Goal: Task Accomplishment & Management: Manage account settings

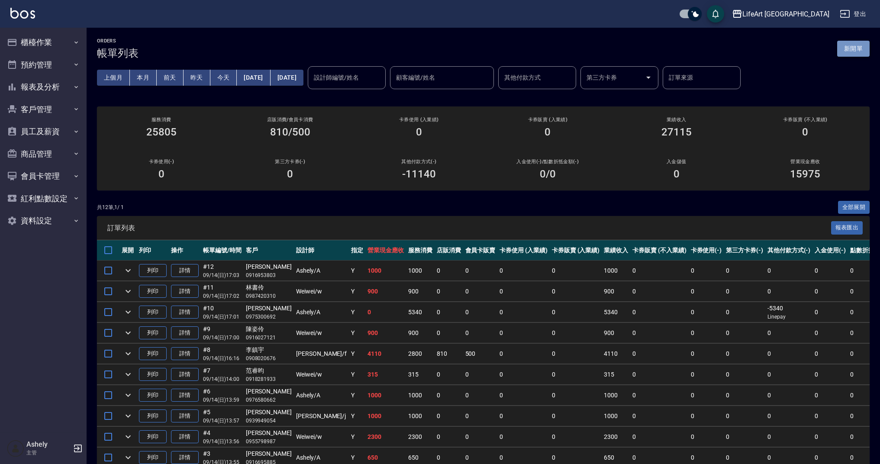
click at [849, 43] on button "新開單" at bounding box center [853, 49] width 32 height 16
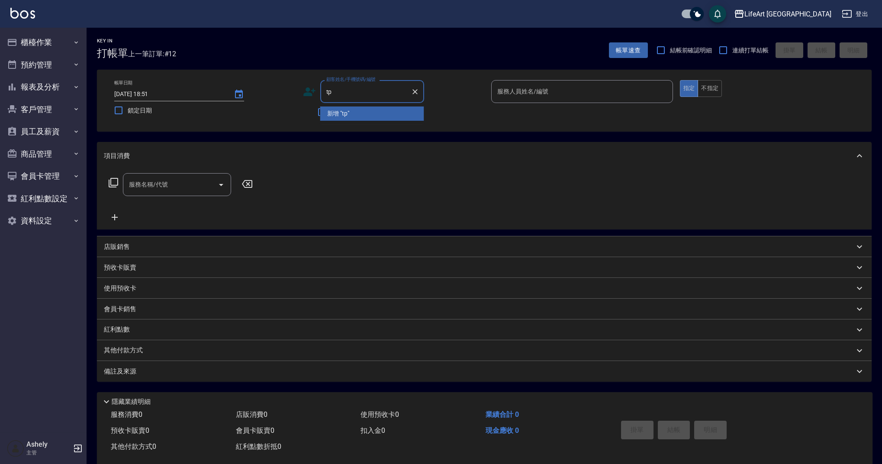
type input "t"
drag, startPoint x: 381, startPoint y: 116, endPoint x: 389, endPoint y: 112, distance: 8.3
click at [389, 112] on li "[PERSON_NAME]/0931626675/" at bounding box center [372, 113] width 104 height 14
type input "[PERSON_NAME]/0931626675/"
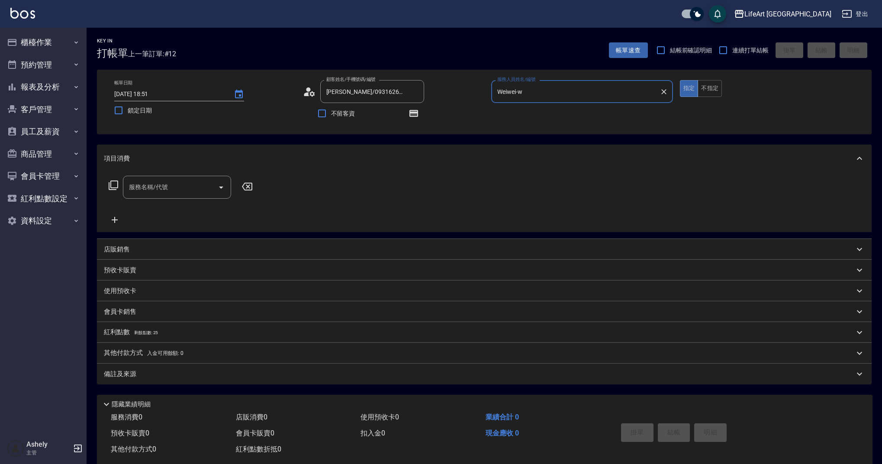
type input "Weiwei-w"
click at [408, 113] on button "button" at bounding box center [413, 113] width 21 height 21
click at [171, 186] on input "服務名稱/代號" at bounding box center [170, 187] width 87 height 15
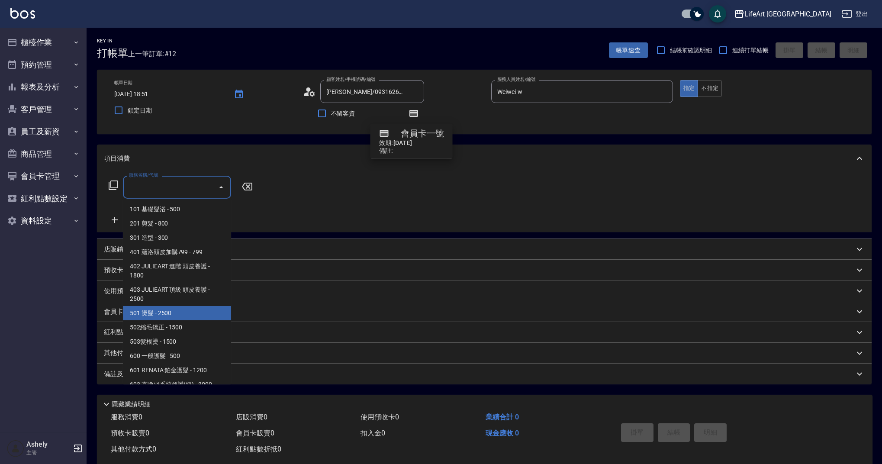
click at [183, 318] on span "501 燙髮 - 2500" at bounding box center [177, 313] width 108 height 14
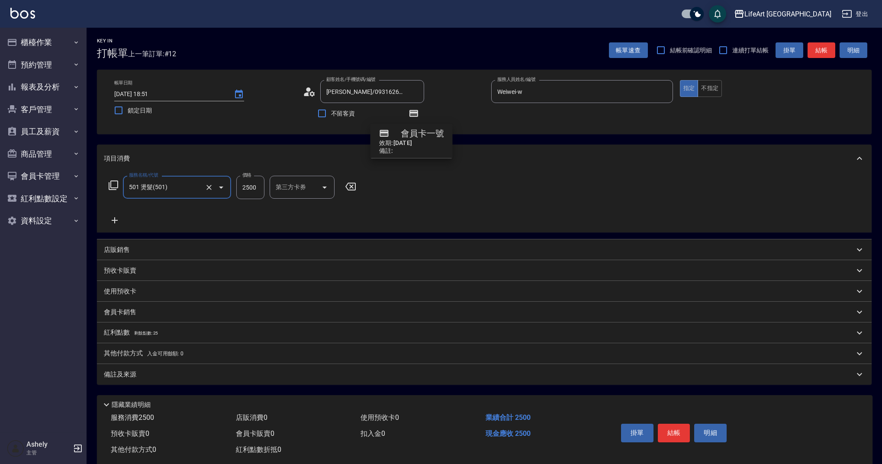
type input "501 燙髮(501)"
click at [211, 185] on icon "Clear" at bounding box center [209, 187] width 9 height 9
click at [183, 190] on input "服務名稱/代號" at bounding box center [165, 187] width 76 height 15
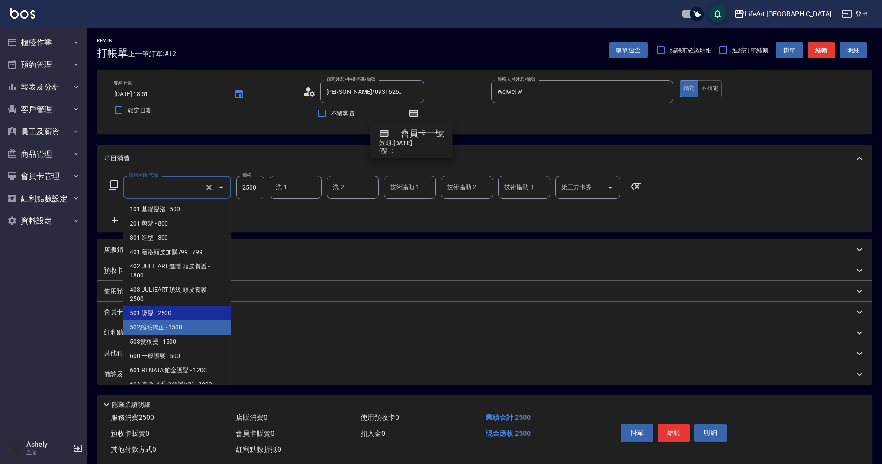
click at [180, 318] on span "501 燙髮 - 2500" at bounding box center [177, 313] width 108 height 14
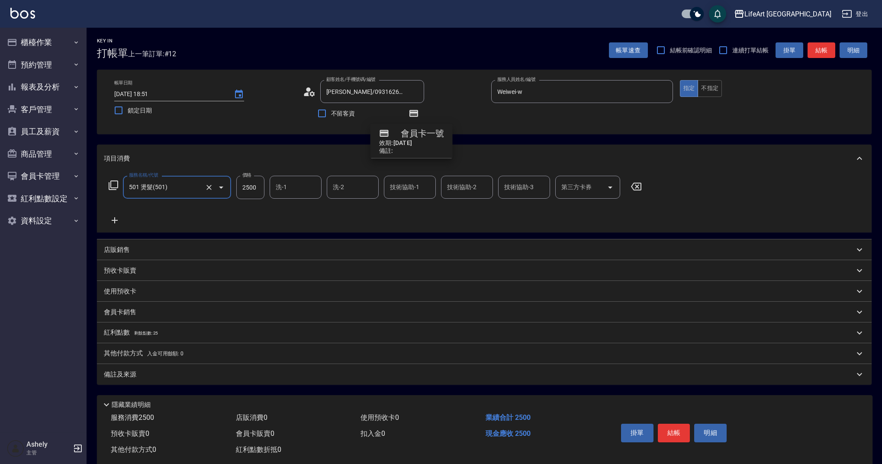
drag, startPoint x: 195, startPoint y: 189, endPoint x: 194, endPoint y: 198, distance: 8.7
click at [195, 189] on input "501 燙髮(501)" at bounding box center [165, 187] width 76 height 15
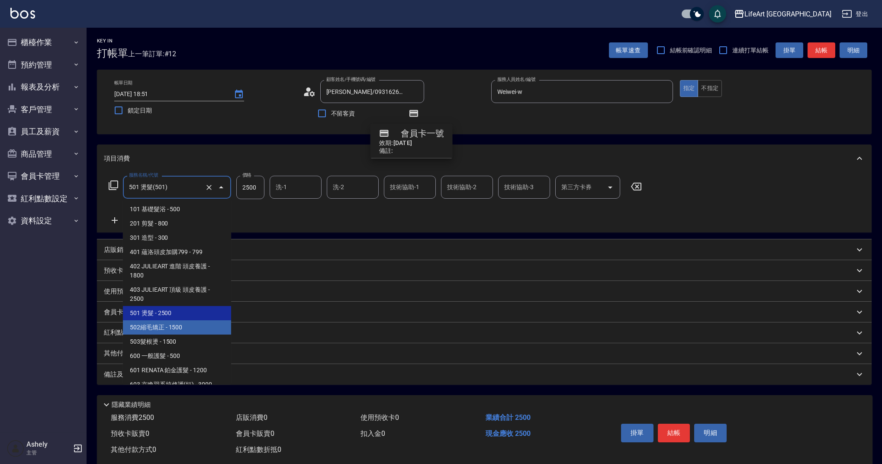
click at [177, 324] on span "502縮毛矯正 - 1500" at bounding box center [177, 327] width 108 height 14
type input "502縮毛矯正 (502)"
type input "1500"
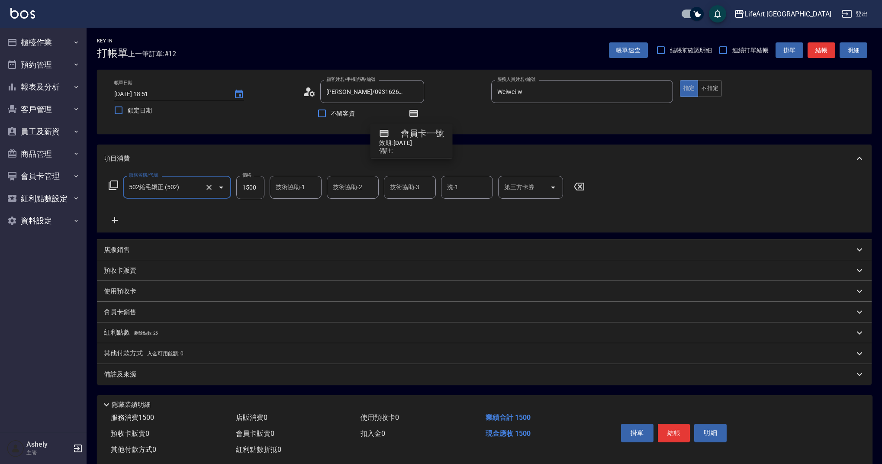
click at [119, 219] on icon at bounding box center [115, 220] width 22 height 10
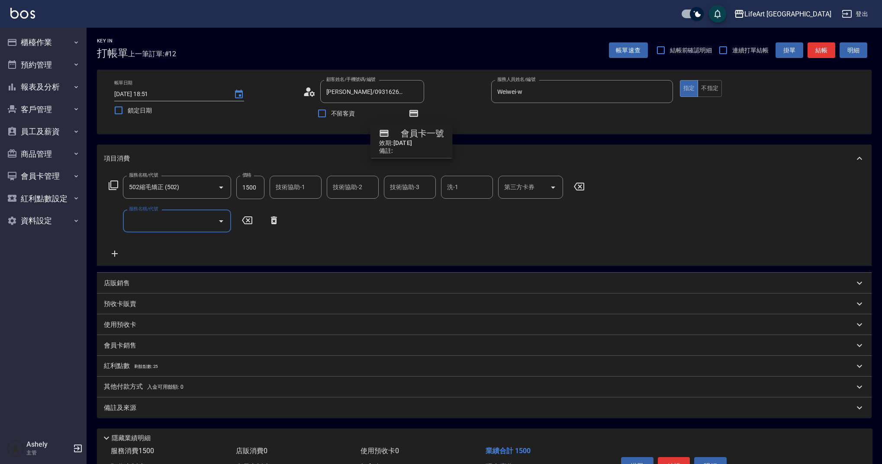
click at [180, 214] on input "服務名稱/代號" at bounding box center [170, 220] width 87 height 15
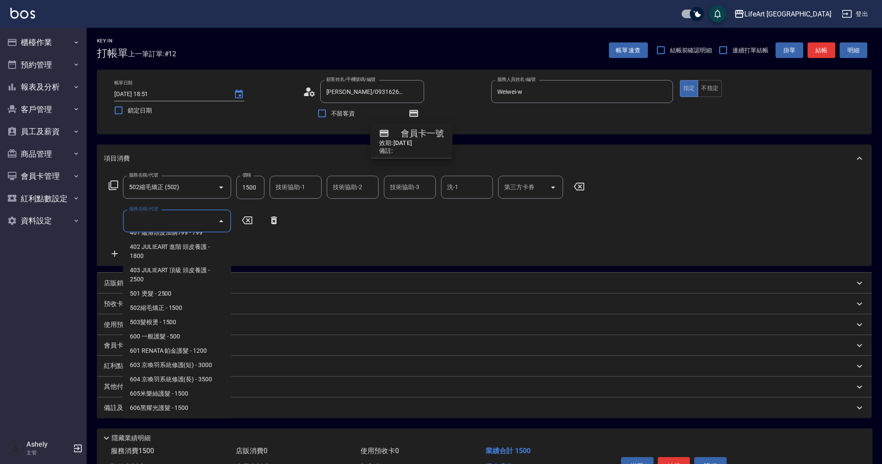
scroll to position [111, 0]
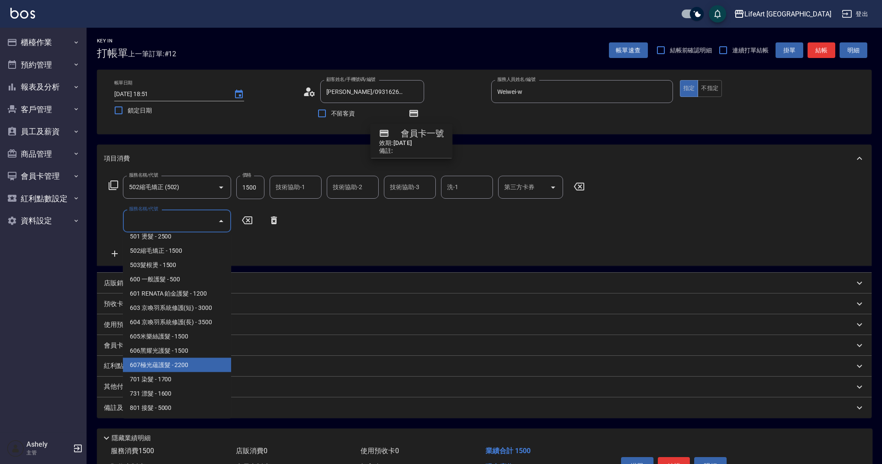
click at [190, 362] on span "607極光蘊護髮 - 2200" at bounding box center [177, 365] width 108 height 14
type input "607極光蘊護髮(607)"
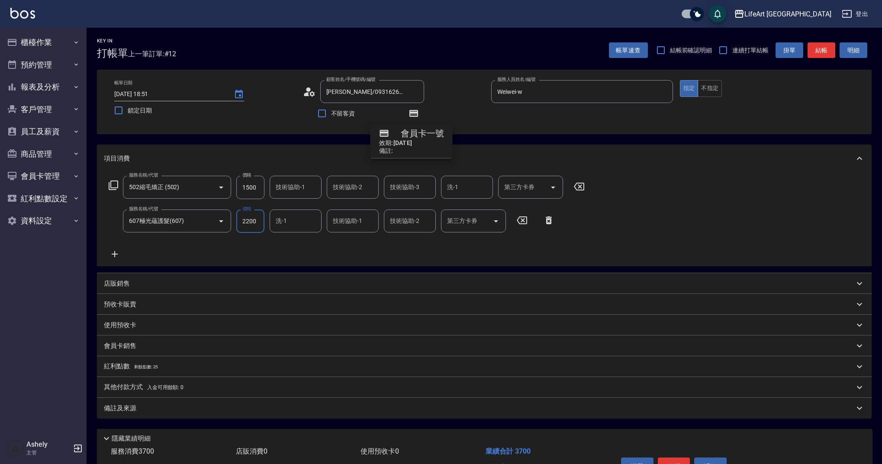
drag, startPoint x: 260, startPoint y: 186, endPoint x: 240, endPoint y: 189, distance: 20.6
click at [240, 189] on input "1500" at bounding box center [250, 187] width 28 height 23
drag, startPoint x: 240, startPoint y: 189, endPoint x: 276, endPoint y: 185, distance: 36.5
click at [276, 185] on div "服務名稱/代號 502縮毛矯正 (502) 服務名稱/代號 價格 1500 價格 技術協助-1 技術協助-1 技術協助-2 技術協助-2 技術協助-3 技術協…" at bounding box center [347, 187] width 486 height 23
type input "3000"
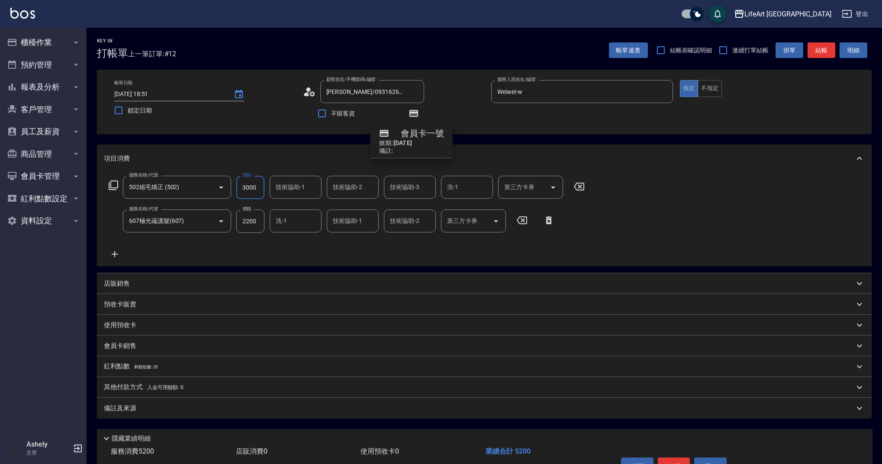
click at [311, 184] on input "技術協助-1" at bounding box center [295, 187] width 44 height 15
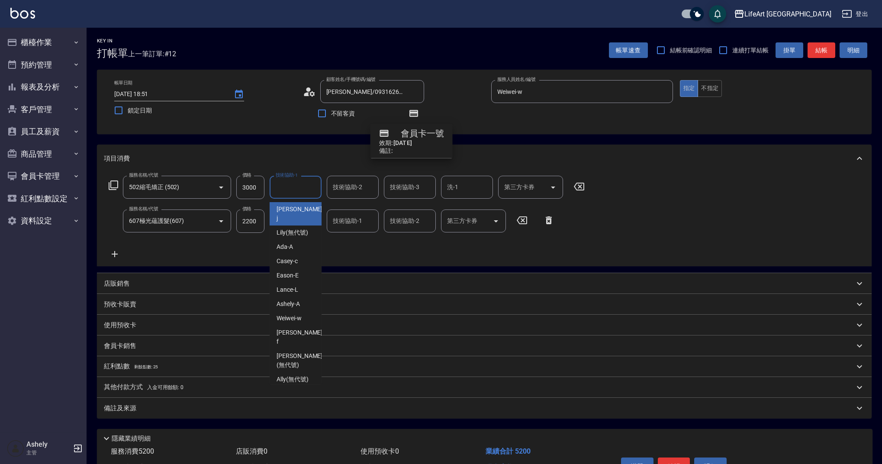
click at [295, 212] on span "Jessica -j" at bounding box center [300, 214] width 48 height 18
type input "Jessica-j"
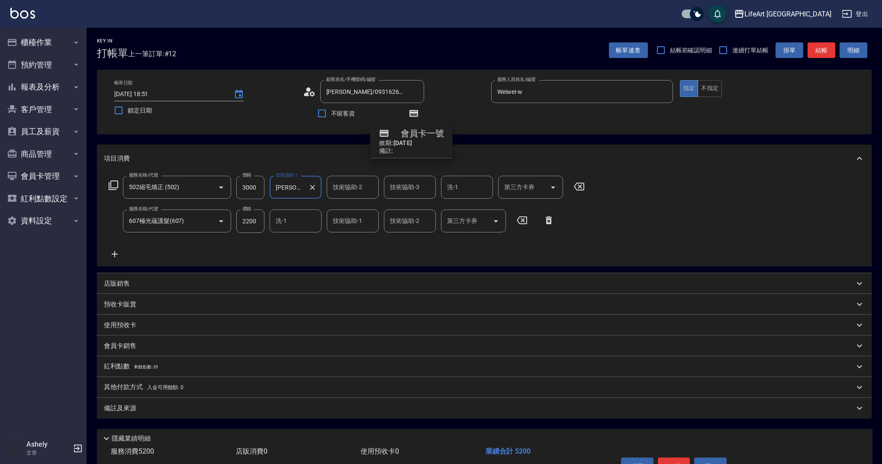
click at [363, 187] on input "技術協助-2" at bounding box center [353, 187] width 44 height 15
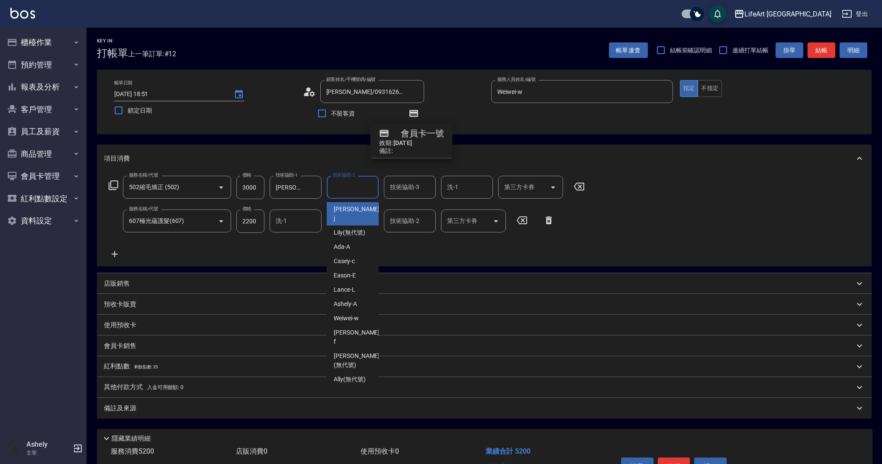
click at [360, 212] on div "Jessica -j" at bounding box center [353, 213] width 52 height 23
type input "Jessica-j"
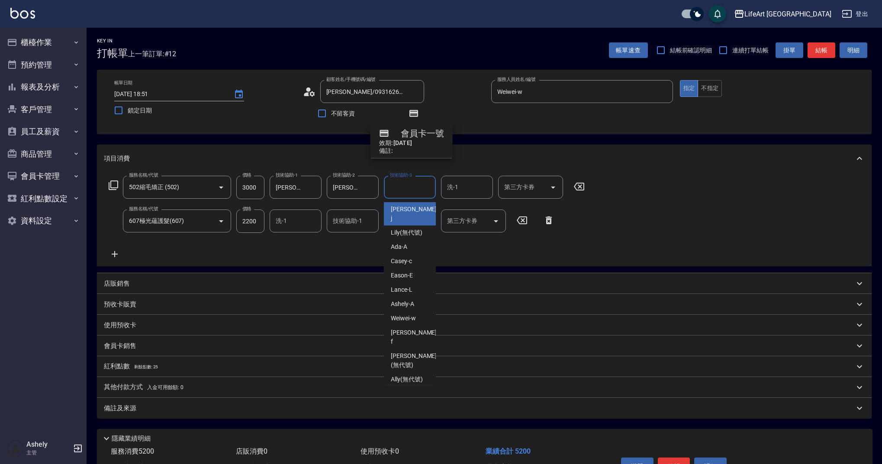
click at [409, 183] on div "技術協助-3 技術協助-3" at bounding box center [410, 187] width 52 height 23
click at [408, 211] on span "Jessica -j" at bounding box center [415, 214] width 48 height 18
type input "Jessica-j"
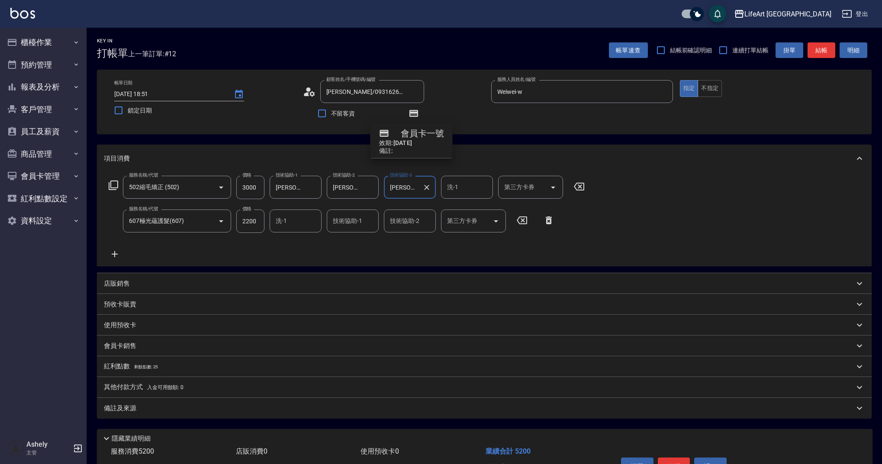
click at [303, 226] on input "洗-1" at bounding box center [295, 220] width 44 height 15
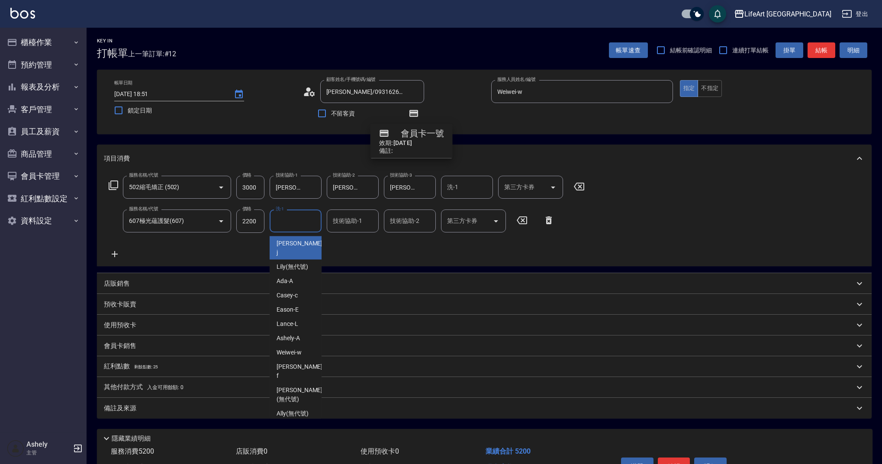
click at [299, 242] on span "Jessica -j" at bounding box center [300, 248] width 48 height 18
type input "Jessica-j"
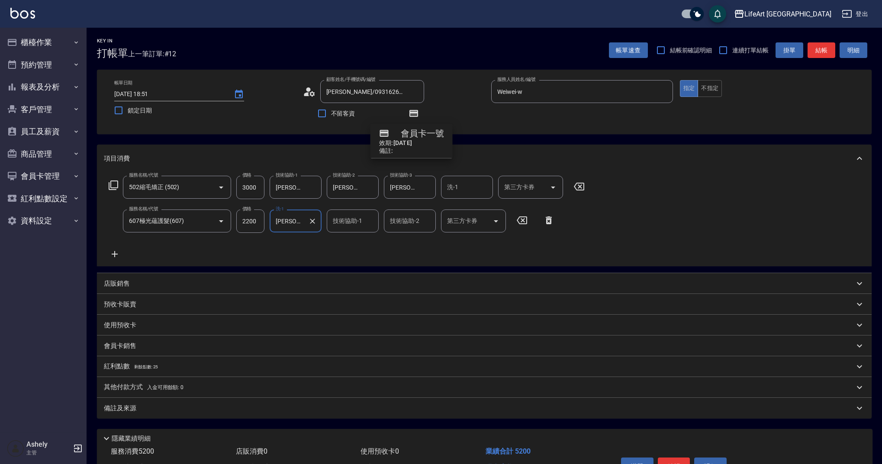
scroll to position [52, 0]
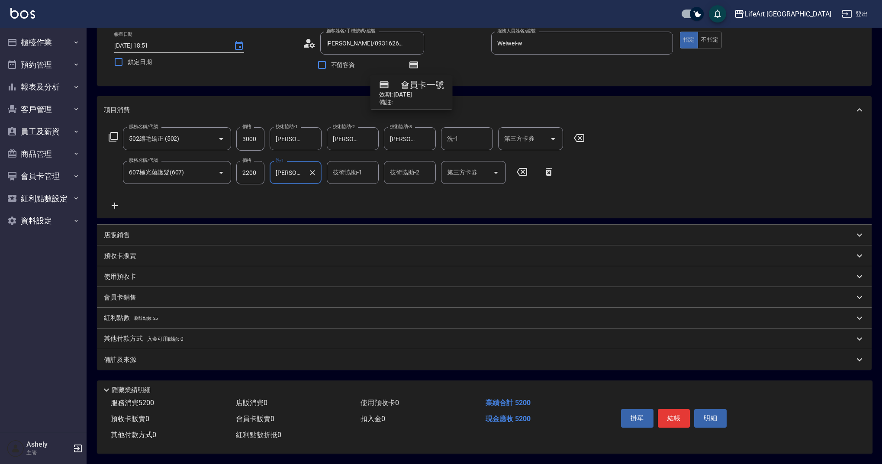
click at [163, 358] on div "備註及來源" at bounding box center [479, 359] width 750 height 9
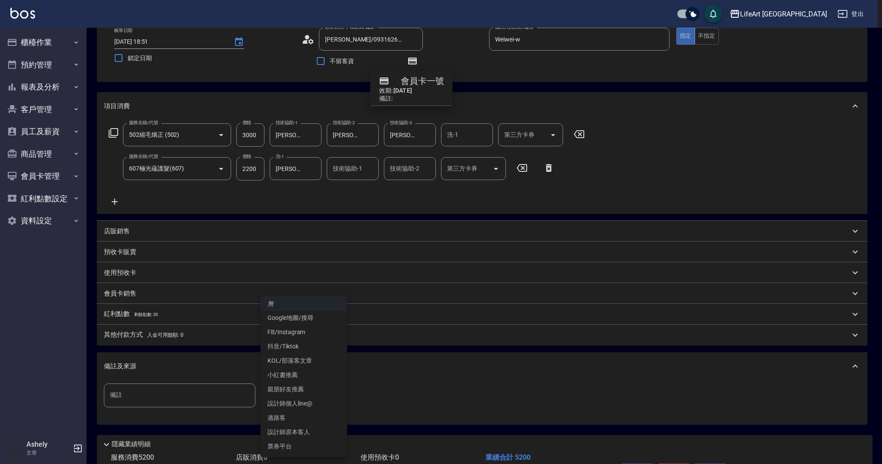
click at [293, 393] on body "LifeArt 蘆洲 登出 櫃檯作業 打帳單 帳單列表 現金收支登錄 高階收支登錄 材料自購登錄 每日結帳 排班表 現場電腦打卡 預約管理 預約管理 單日預約…" at bounding box center [441, 233] width 882 height 571
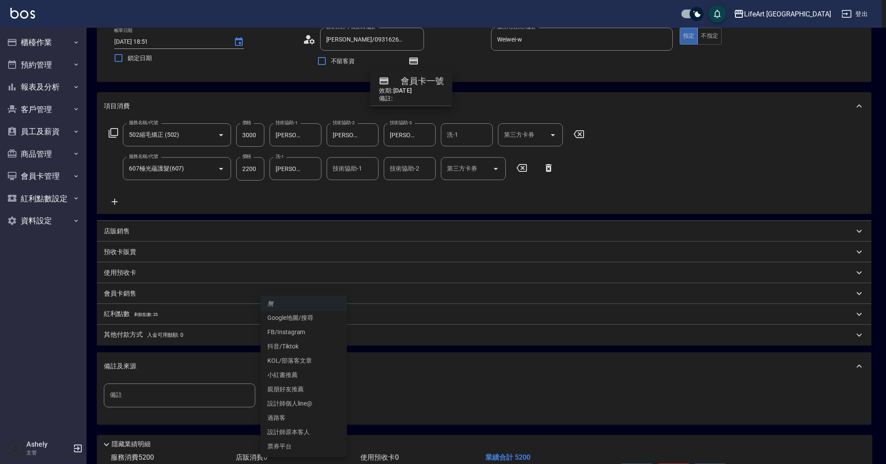
click at [323, 433] on li "設計師原本客人" at bounding box center [303, 432] width 87 height 14
type input "設計師原本客人"
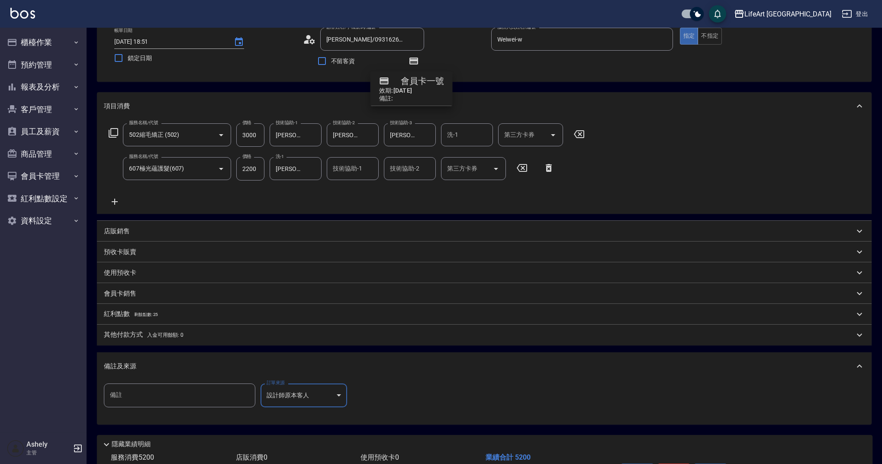
scroll to position [110, 0]
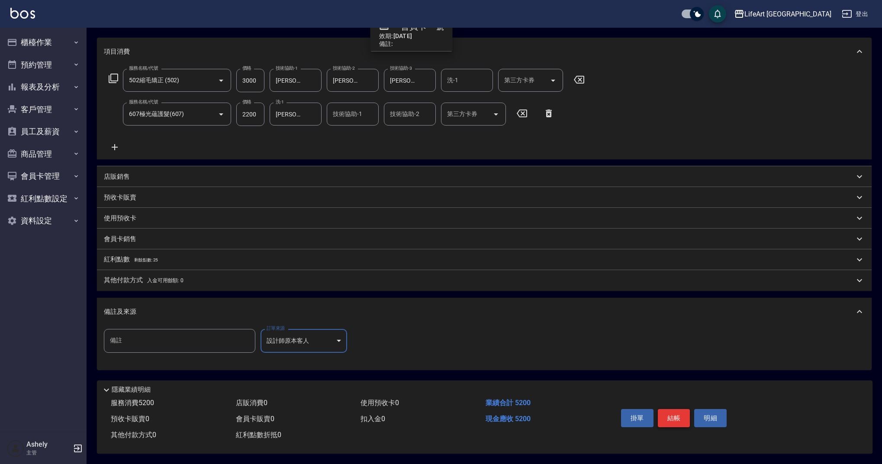
click at [674, 417] on button "結帳" at bounding box center [674, 418] width 32 height 18
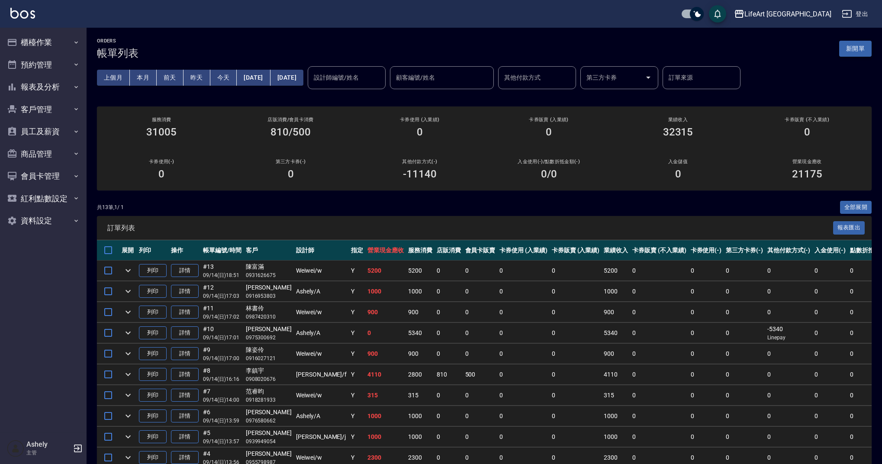
click at [858, 45] on button "新開單" at bounding box center [855, 49] width 32 height 16
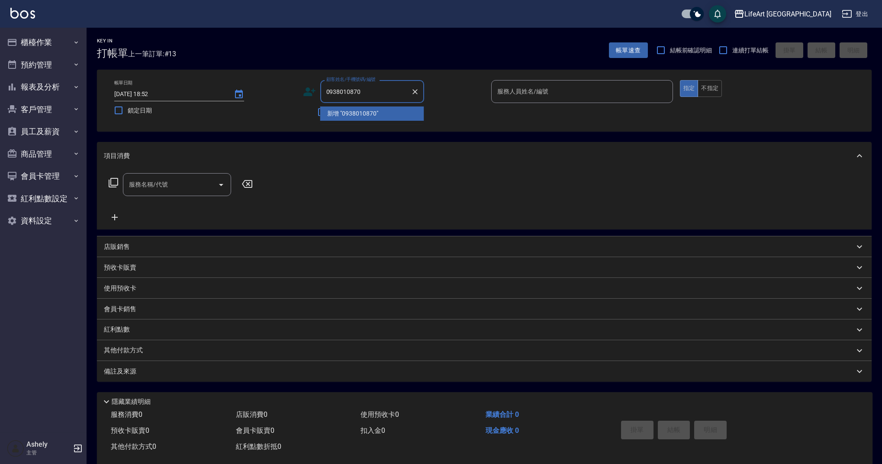
type input "0938010870"
click at [311, 91] on icon at bounding box center [309, 91] width 13 height 13
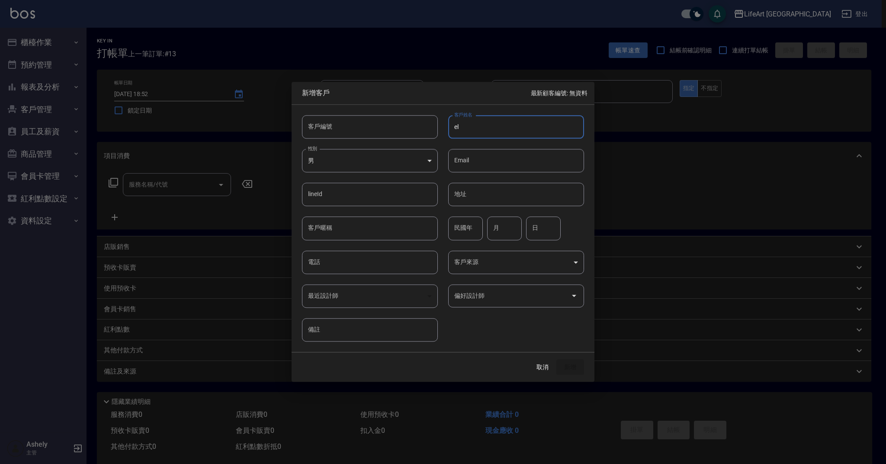
type input "e"
type input "[PERSON_NAME]"
click at [410, 152] on body "LifeArt 蘆洲 登出 櫃檯作業 打帳單 帳單列表 現金收支登錄 高階收支登錄 材料自購登錄 每日結帳 排班表 現場電腦打卡 預約管理 預約管理 單日預約…" at bounding box center [443, 237] width 886 height 475
click at [379, 210] on li "女" at bounding box center [370, 212] width 136 height 14
type input "FEMALE"
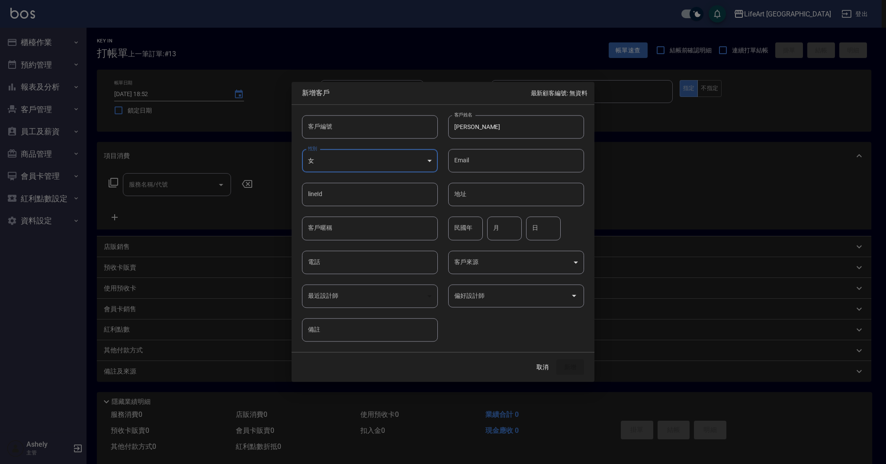
click at [376, 267] on input "電話" at bounding box center [370, 261] width 136 height 23
type input "0938010870"
click at [570, 363] on button "新增" at bounding box center [570, 367] width 28 height 16
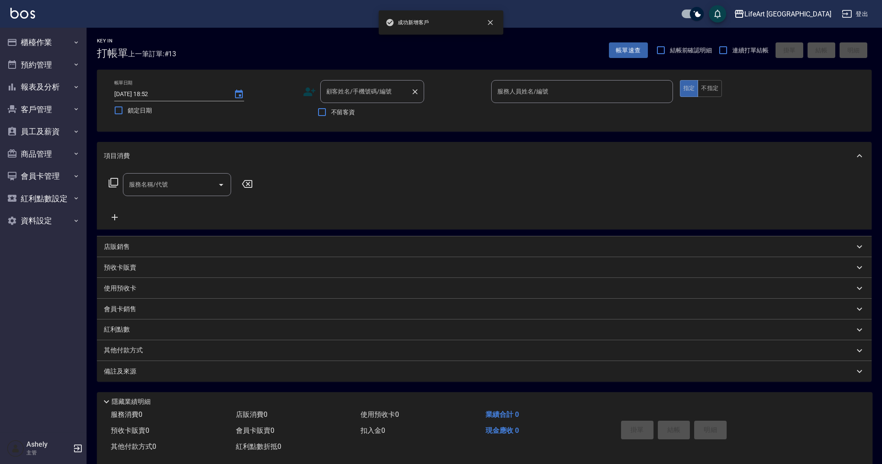
click at [371, 93] on input "顧客姓名/手機號碼/編號" at bounding box center [365, 91] width 83 height 15
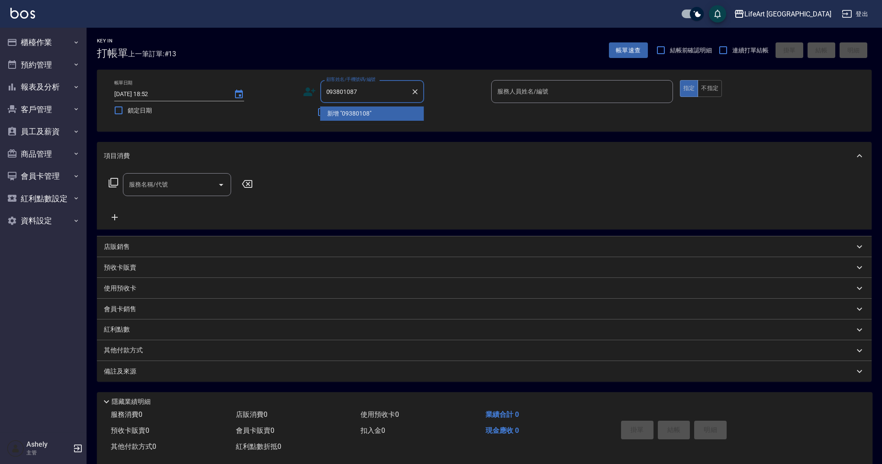
type input "0938010870"
click at [417, 91] on icon "Clear" at bounding box center [415, 91] width 9 height 9
click at [390, 96] on input "顧客姓名/手機號碼/編號" at bounding box center [365, 91] width 83 height 15
click at [373, 113] on li "[PERSON_NAME]/0938010870/" at bounding box center [372, 113] width 104 height 14
type input "[PERSON_NAME]/0938010870/"
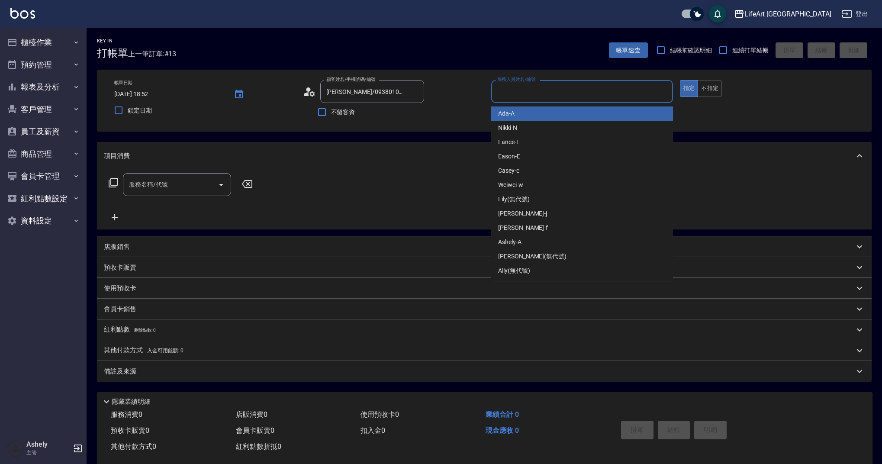
click at [542, 89] on input "服務人員姓名/編號" at bounding box center [582, 91] width 174 height 15
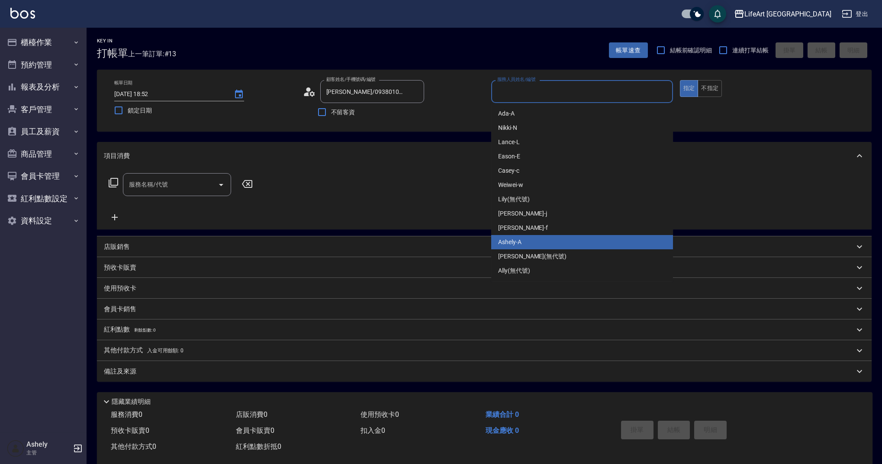
click at [533, 244] on div "Ashely -A" at bounding box center [582, 242] width 182 height 14
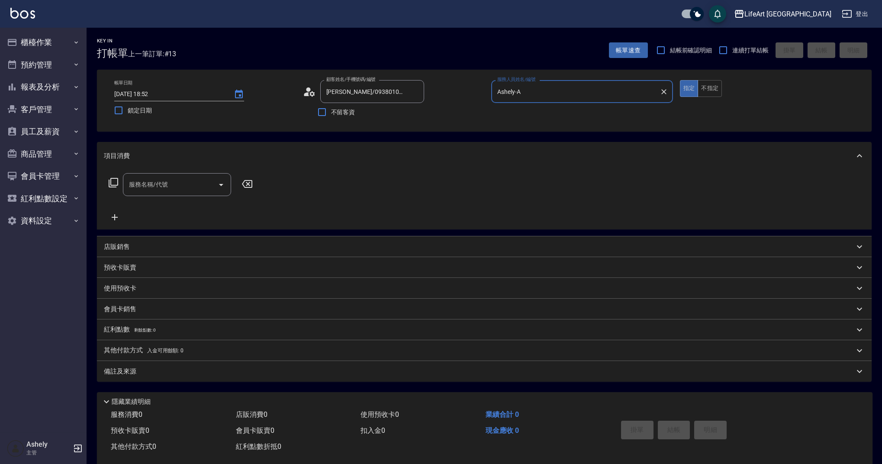
type input "Ashely-A"
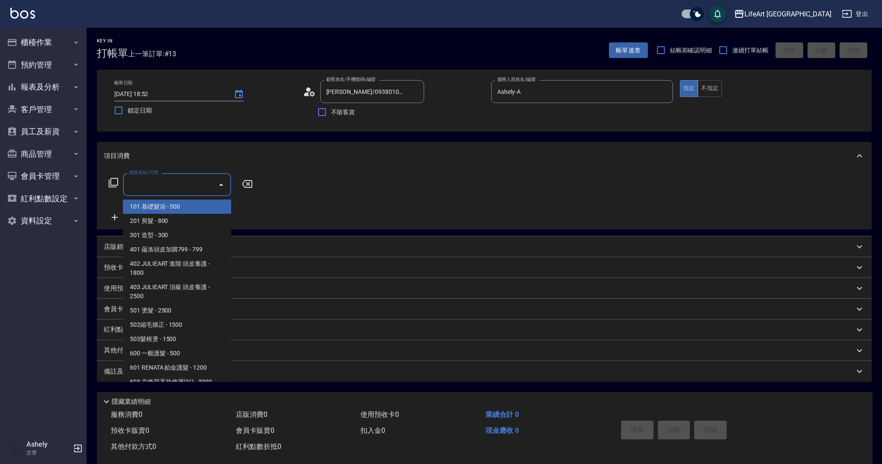
click at [180, 189] on input "服務名稱/代號" at bounding box center [170, 184] width 87 height 15
click at [179, 219] on span "201 剪髮 - 800" at bounding box center [177, 221] width 108 height 14
type input "201 剪髮(201)"
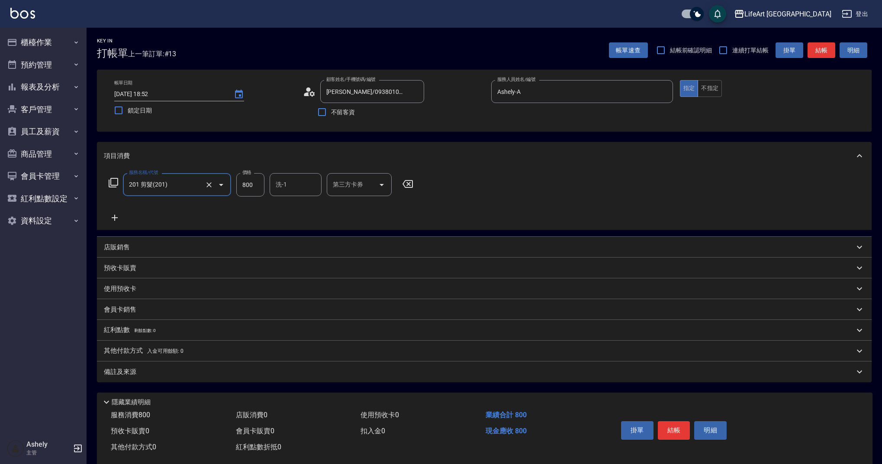
click at [115, 217] on icon at bounding box center [115, 218] width 6 height 6
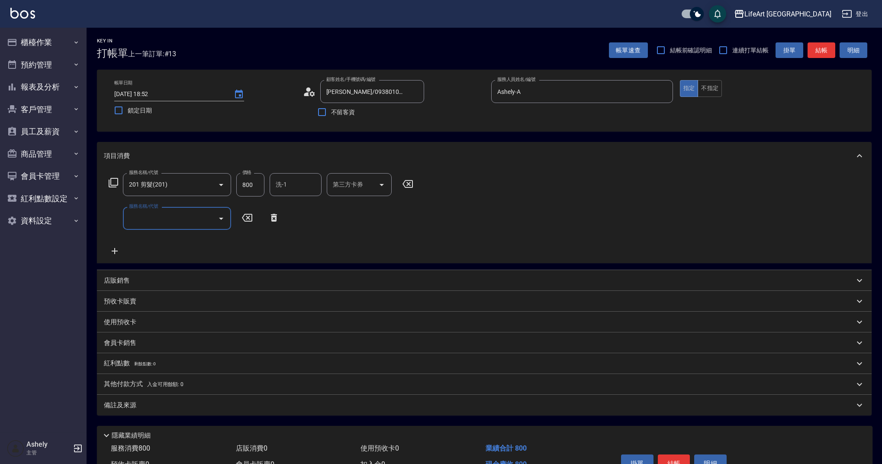
click at [173, 214] on input "服務名稱/代號" at bounding box center [170, 218] width 87 height 15
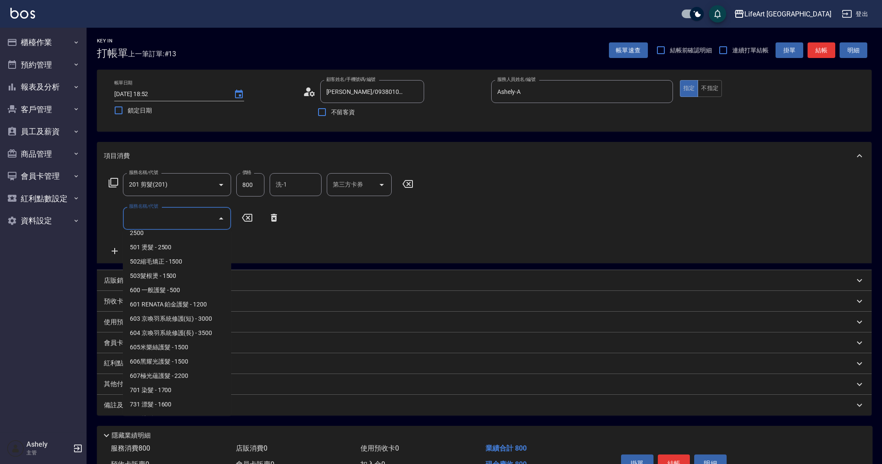
scroll to position [98, 0]
click at [193, 252] on span "501 燙髮 - 2500" at bounding box center [177, 246] width 108 height 14
type input "501 燙髮(501)"
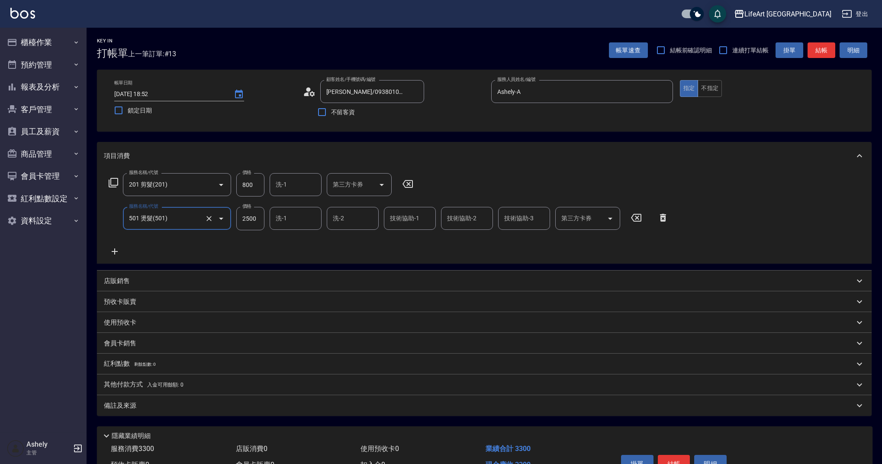
click at [119, 250] on icon at bounding box center [115, 251] width 22 height 10
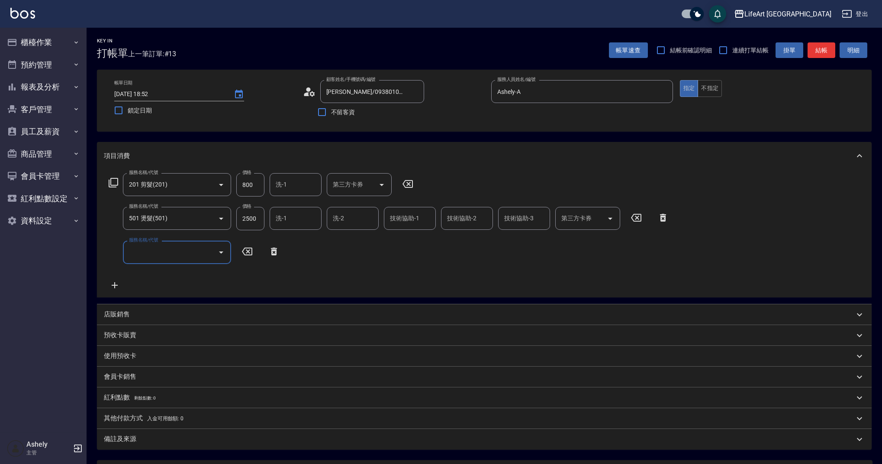
click at [182, 252] on input "服務名稱/代號" at bounding box center [170, 251] width 87 height 15
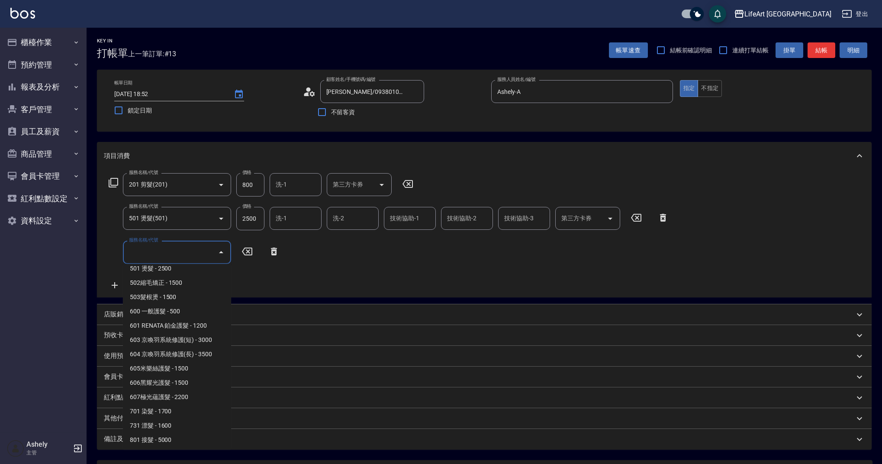
scroll to position [111, 0]
click at [169, 407] on span "701 染髮 - 1700" at bounding box center [177, 410] width 108 height 14
type input "701 染髮(701)"
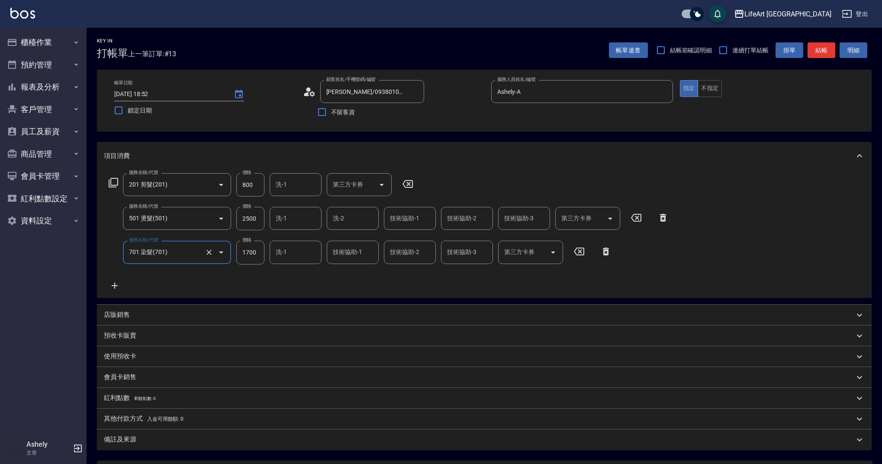
click at [114, 285] on icon at bounding box center [115, 286] width 6 height 6
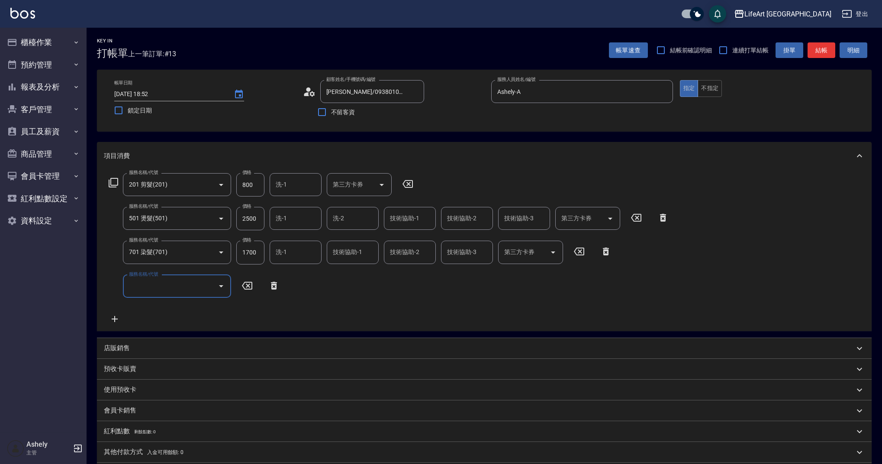
click at [165, 292] on input "服務名稱/代號" at bounding box center [170, 286] width 87 height 15
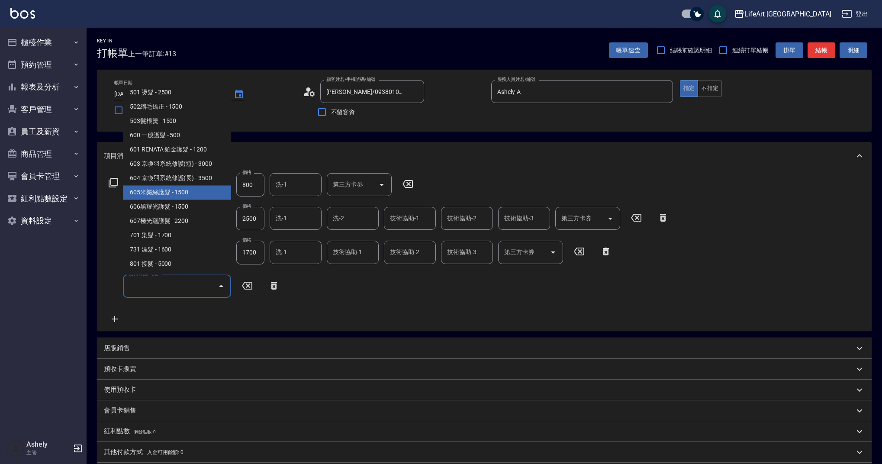
click at [197, 188] on span "605米樂絲護髮 - 1500" at bounding box center [177, 193] width 108 height 14
type input "605米樂絲護髮(605)"
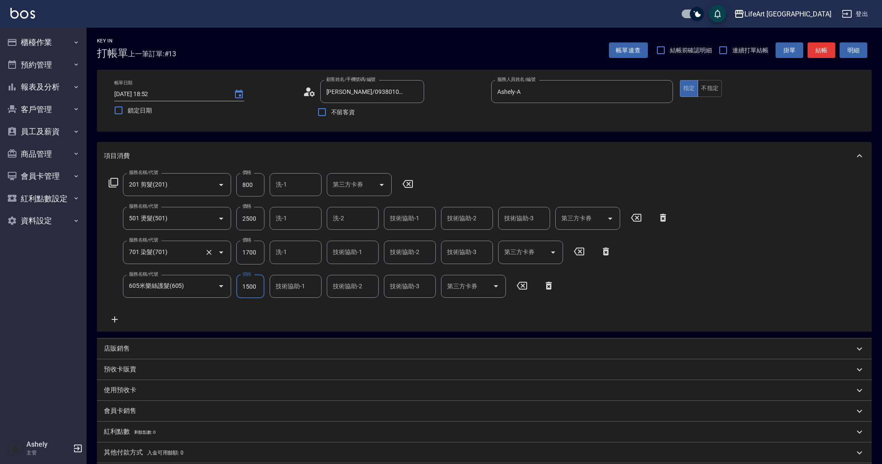
drag, startPoint x: 257, startPoint y: 251, endPoint x: 212, endPoint y: 254, distance: 45.5
click at [212, 254] on div "服務名稱/代號 701 染髮(701) 服務名稱/代號 價格 1700 價格 洗-1 洗-1 技術協助-1 技術協助-1 技術協助-2 技術協助-2 技術協助…" at bounding box center [360, 252] width 513 height 23
type input "1500"
drag, startPoint x: 260, startPoint y: 253, endPoint x: 225, endPoint y: 251, distance: 34.7
click at [225, 251] on div "服務名稱/代號 701 染髮(701) 服務名稱/代號 價格 1700 價格 洗-1 洗-1 技術協助-1 技術協助-1 技術協助-2 技術協助-2 技術協助…" at bounding box center [360, 252] width 513 height 23
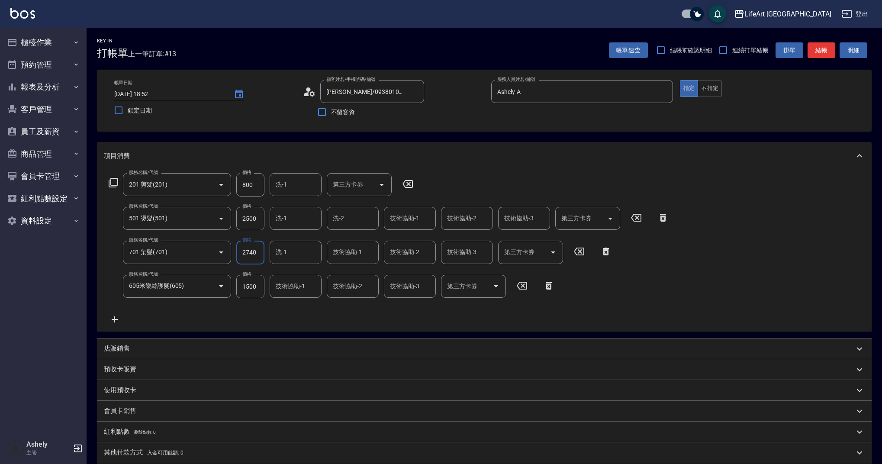
type input "2740"
drag, startPoint x: 261, startPoint y: 217, endPoint x: 220, endPoint y: 221, distance: 41.2
click at [220, 221] on div "服務名稱/代號 501 燙髮(501) 服務名稱/代號 價格 2500 價格 洗-1 洗-1 洗-2 洗-2 技術協助-1 技術協助-1 技術協助-2 技術協…" at bounding box center [389, 218] width 570 height 23
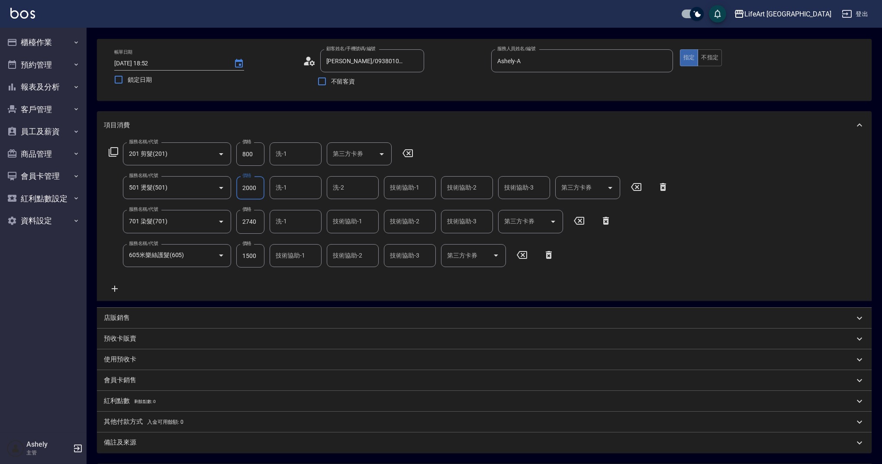
scroll to position [12, 0]
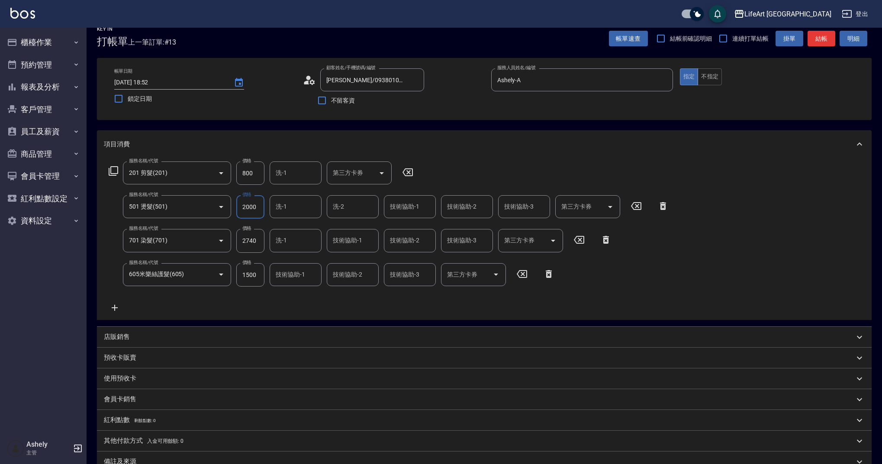
type input "2000"
click at [289, 278] on input "技術協助-1" at bounding box center [295, 274] width 44 height 15
click at [296, 177] on span "Lily (無代號)" at bounding box center [292, 173] width 32 height 9
type input "Lily(無代號)"
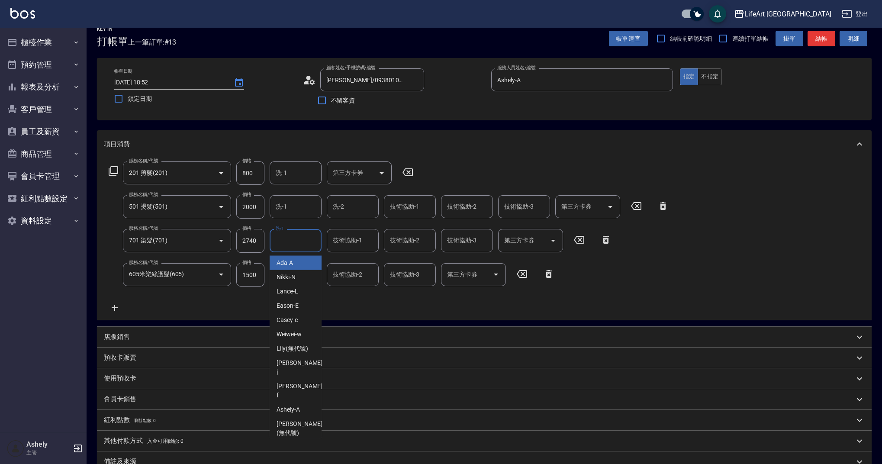
click at [292, 236] on input "洗-1" at bounding box center [295, 240] width 44 height 15
click at [302, 348] on span "Lily (無代號)" at bounding box center [292, 348] width 32 height 9
type input "Lily(無代號)"
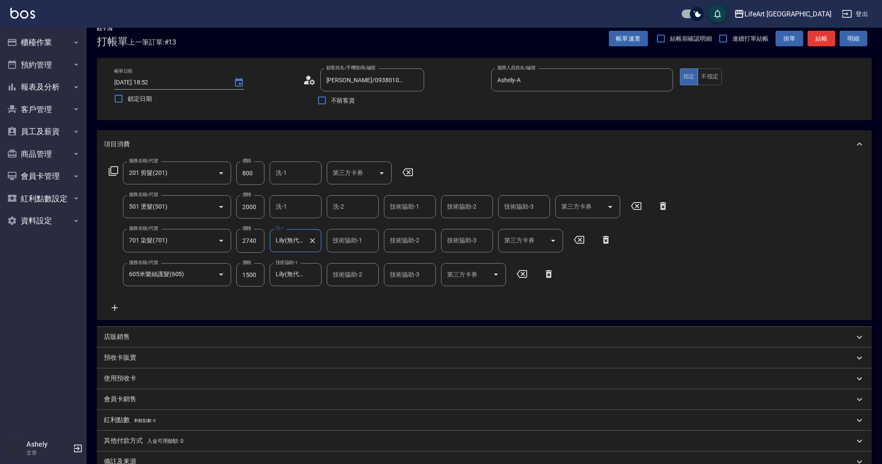
click at [360, 249] on div "技術協助-1" at bounding box center [353, 240] width 52 height 23
click at [356, 345] on span "Lily (無代號)" at bounding box center [350, 348] width 32 height 9
type input "Lily(無代號)"
click at [291, 199] on input "洗-1" at bounding box center [295, 206] width 44 height 15
click at [293, 316] on span "Lily (無代號)" at bounding box center [292, 314] width 32 height 9
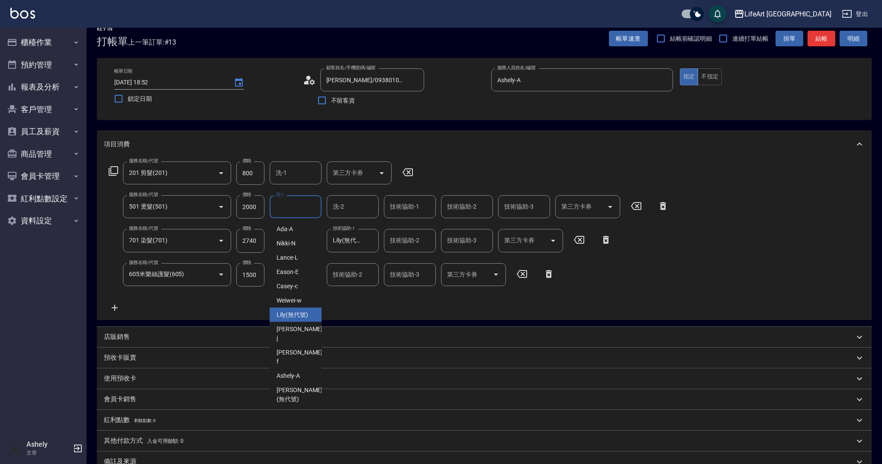
type input "Lily(無代號)"
click at [373, 242] on icon "Clear" at bounding box center [369, 240] width 9 height 9
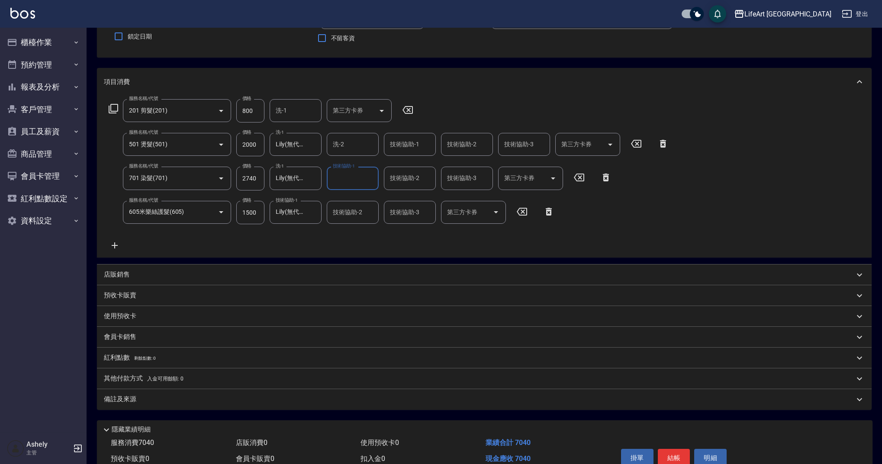
scroll to position [118, 0]
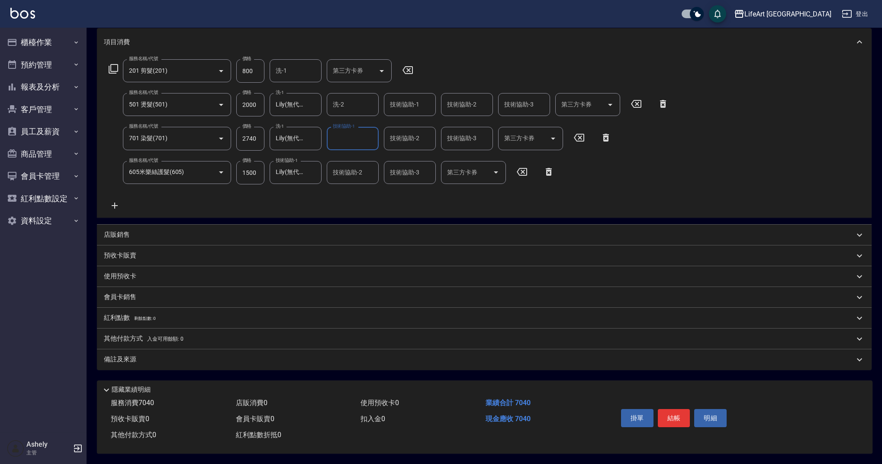
click at [194, 355] on div "備註及來源" at bounding box center [479, 359] width 750 height 9
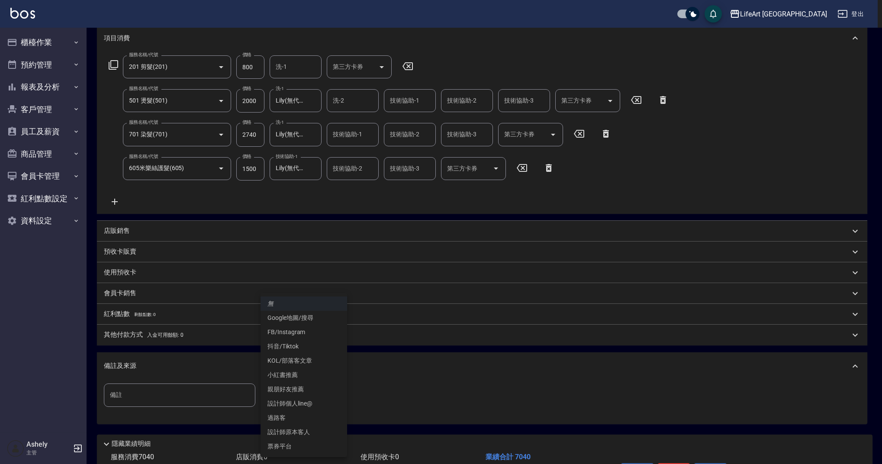
click at [308, 393] on body "LifeArt 蘆洲 登出 櫃檯作業 打帳單 帳單列表 現金收支登錄 高階收支登錄 材料自購登錄 每日結帳 排班表 現場電腦打卡 預約管理 預約管理 單日預約…" at bounding box center [441, 200] width 882 height 636
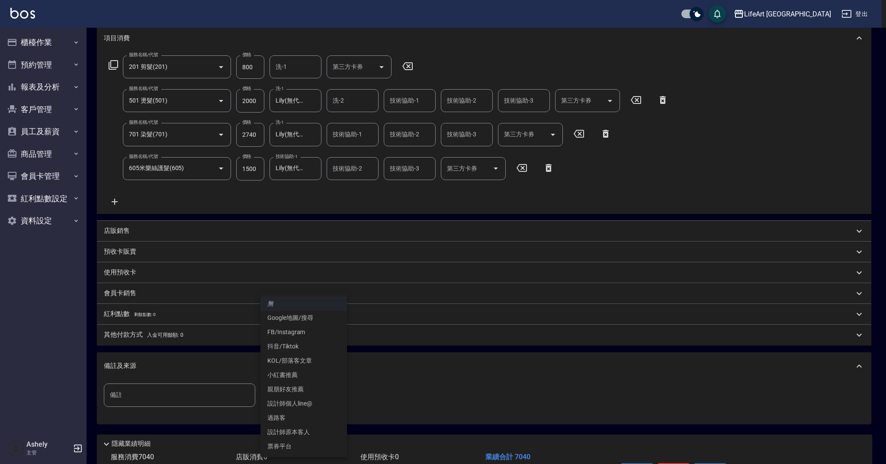
drag, startPoint x: 886, startPoint y: 267, endPoint x: 886, endPoint y: 311, distance: 43.3
click at [886, 311] on div at bounding box center [443, 232] width 886 height 464
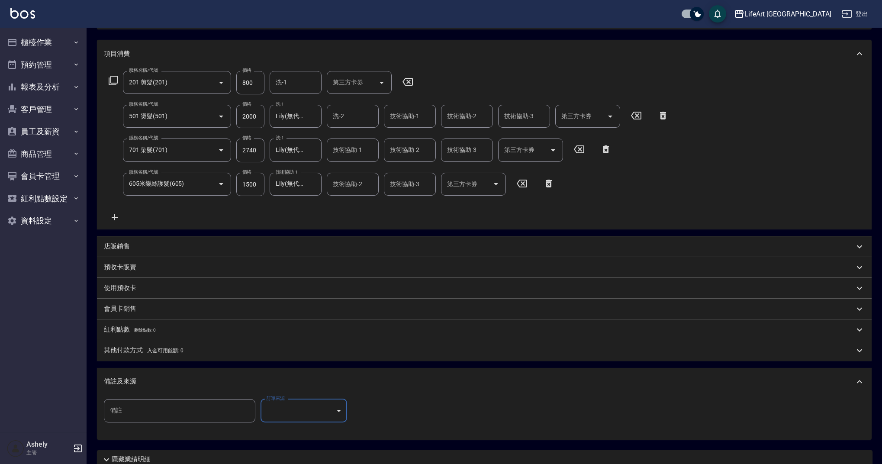
scroll to position [176, 0]
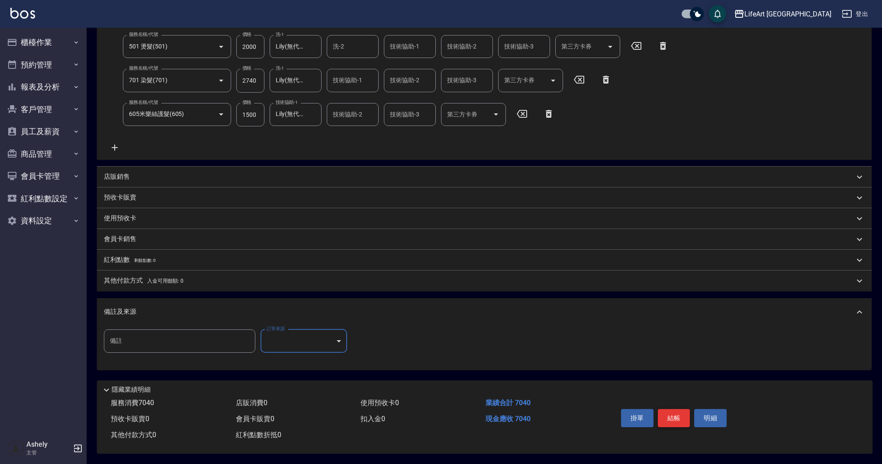
click at [678, 409] on button "結帳" at bounding box center [674, 418] width 32 height 18
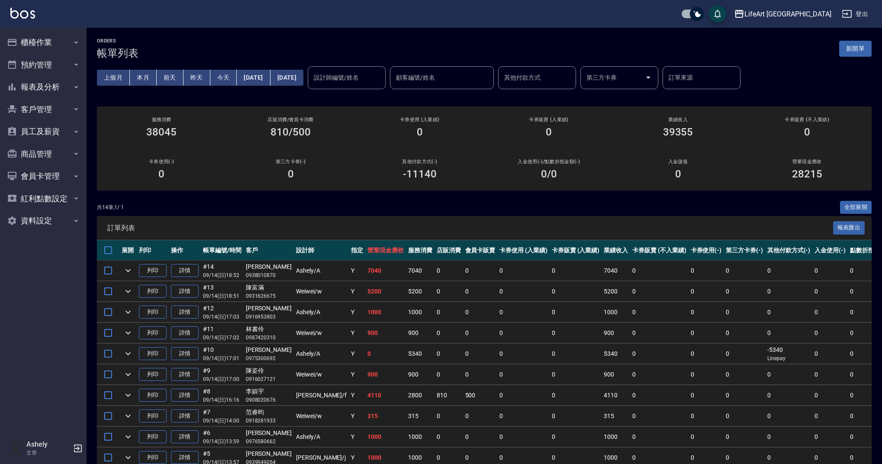
click at [859, 52] on button "新開單" at bounding box center [855, 49] width 32 height 16
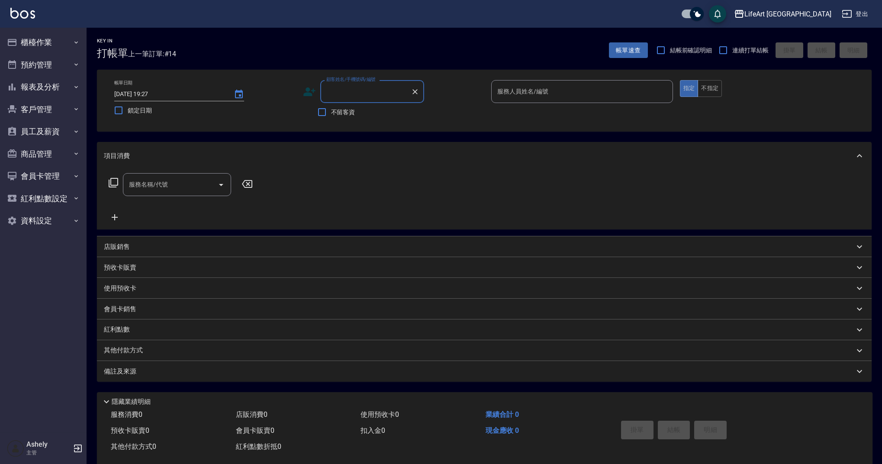
type input "v"
click at [342, 113] on li "謝姵瑄/0912900802/" at bounding box center [372, 113] width 104 height 14
type input "謝姵瑄/0912900802/"
type input "Jessica-j"
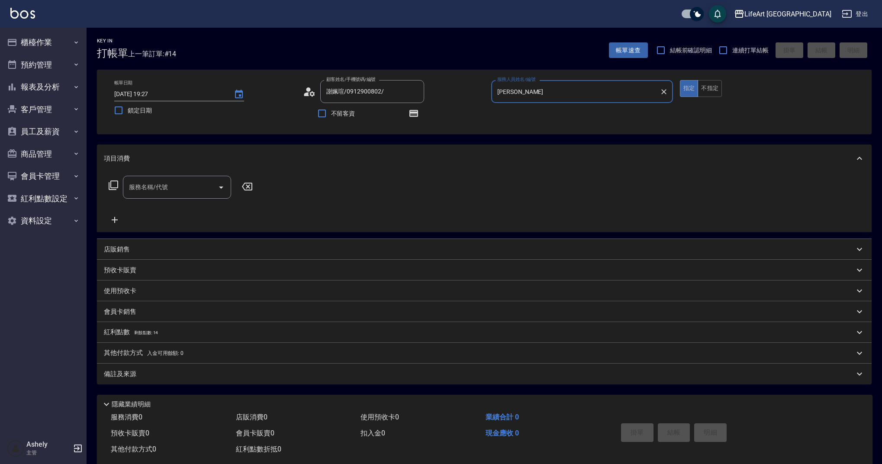
click at [318, 93] on div "顧客姓名/手機號碼/編號 謝姵瑄/0912900802/ 顧客姓名/手機號碼/編號" at bounding box center [394, 91] width 182 height 23
click at [314, 93] on icon at bounding box center [311, 93] width 5 height 5
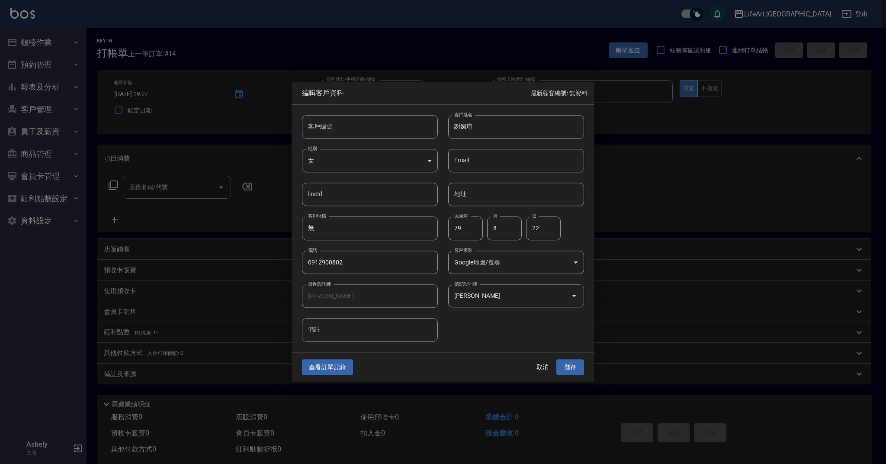
click at [325, 366] on button "查看訂單記錄" at bounding box center [327, 367] width 51 height 16
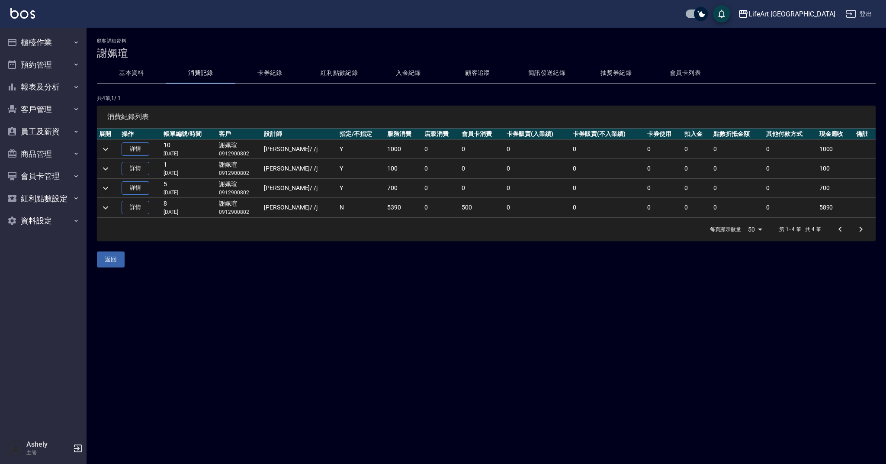
click at [109, 185] on icon "expand row" at bounding box center [105, 188] width 10 height 10
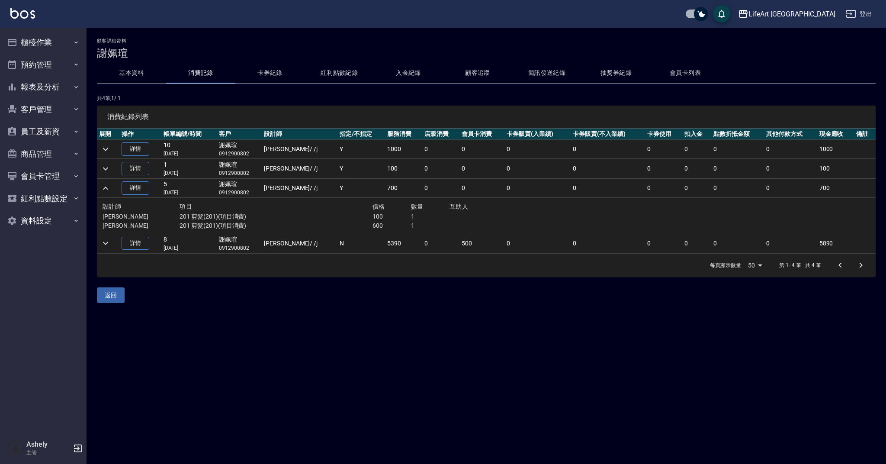
click at [358, 192] on td "Y" at bounding box center [361, 188] width 48 height 19
click at [57, 43] on button "櫃檯作業" at bounding box center [43, 42] width 80 height 22
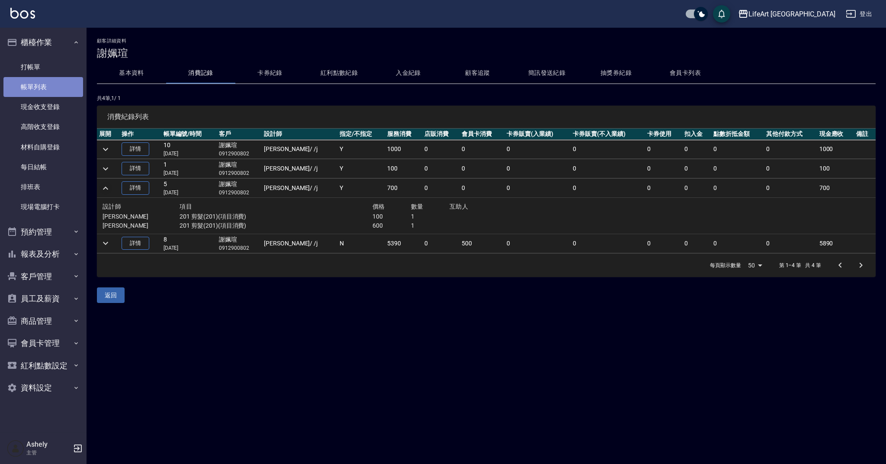
click at [54, 84] on link "帳單列表" at bounding box center [43, 87] width 80 height 20
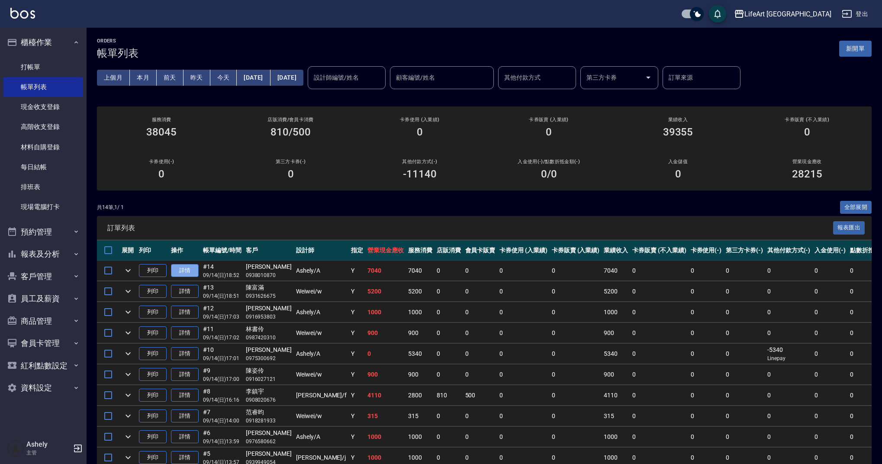
click at [189, 268] on link "詳情" at bounding box center [185, 270] width 28 height 13
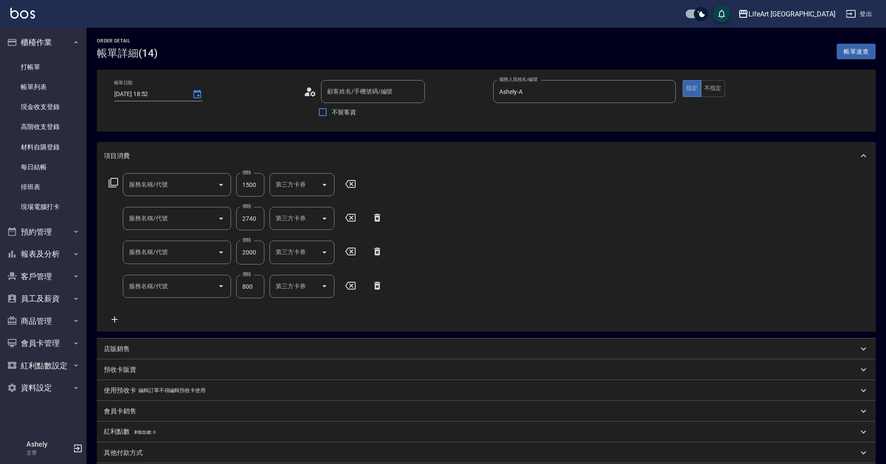
type input "2025/09/14 18:52"
type input "Ashely-A"
type input "[PERSON_NAME]/0938010870/"
type input "605米樂絲護髮(605)"
type input "701 染髮(701)"
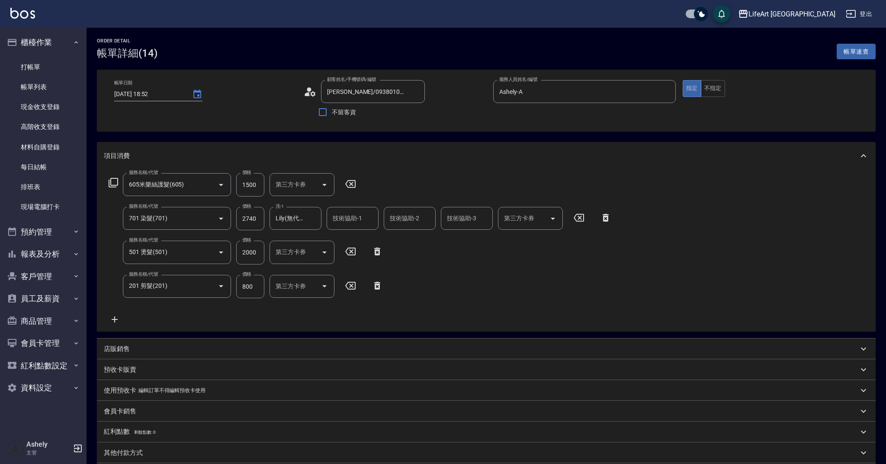
type input "501 燙髮(501)"
type input "201 剪髮(201)"
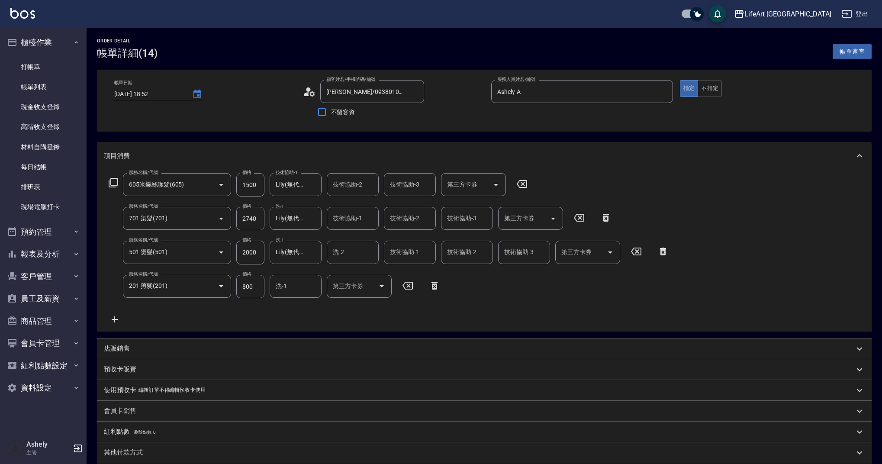
scroll to position [113, 0]
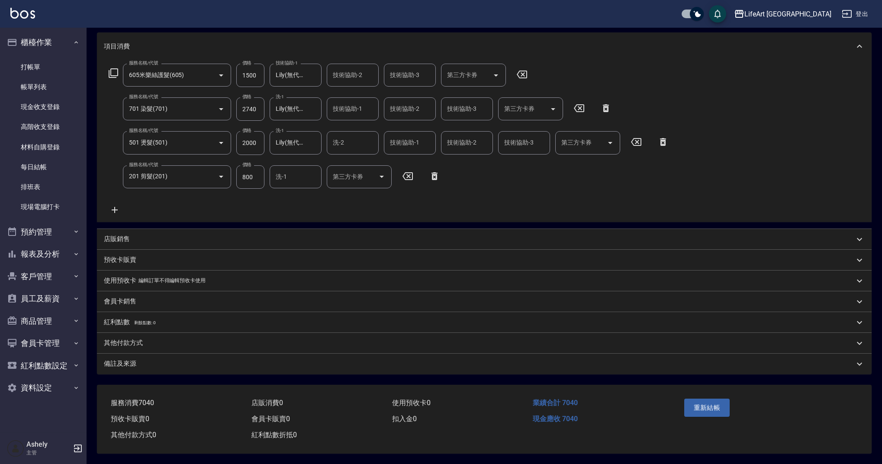
click at [134, 341] on p "其他付款方式" at bounding box center [123, 342] width 39 height 9
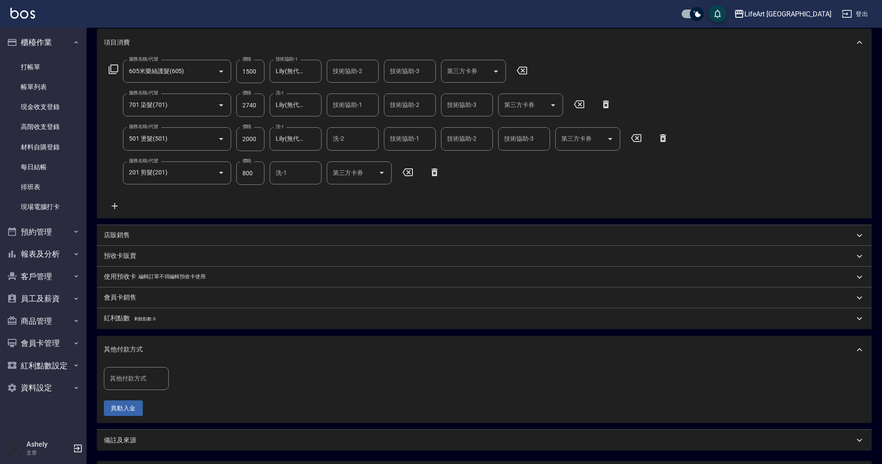
click at [153, 383] on input "其他付款方式" at bounding box center [136, 378] width 57 height 15
click at [135, 438] on span "信用卡" at bounding box center [136, 443] width 65 height 14
type input "信用卡"
drag, startPoint x: 193, startPoint y: 379, endPoint x: 170, endPoint y: 378, distance: 22.1
click at [170, 378] on div "其他付款方式 信用卡 其他付款方式 信用卡金額 0 信用卡金額" at bounding box center [174, 378] width 140 height 23
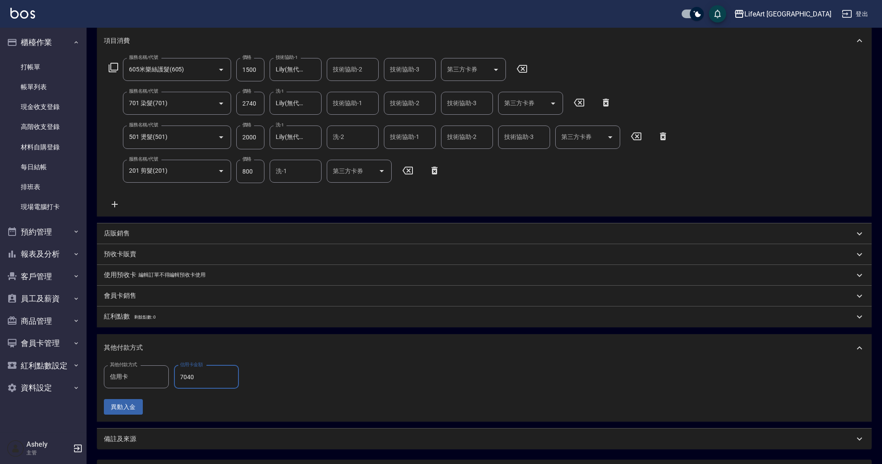
scroll to position [194, 0]
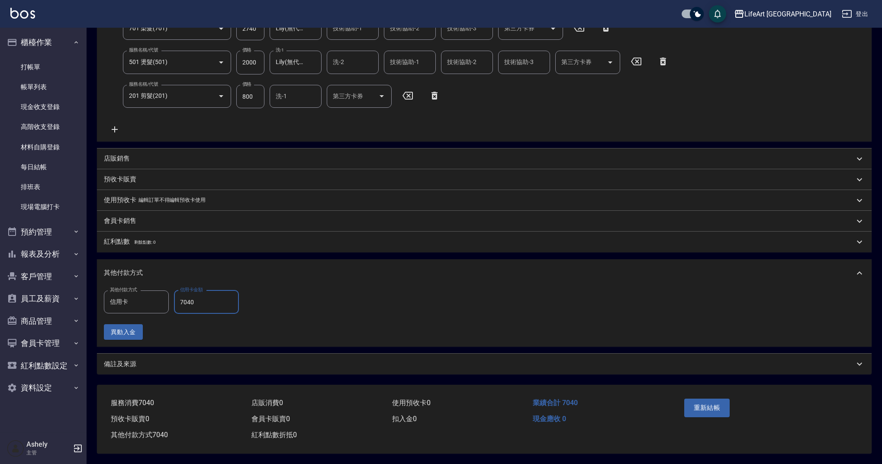
type input "7040"
click at [404, 363] on div "備註及來源" at bounding box center [479, 364] width 750 height 9
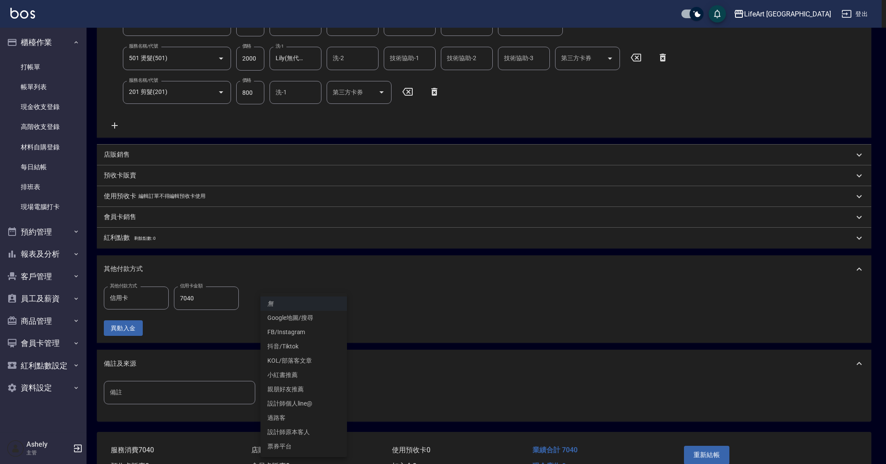
click at [324, 389] on body "LifeArt 蘆洲 登出 櫃檯作業 打帳單 帳單列表 現金收支登錄 高階收支登錄 材料自購登錄 每日結帳 排班表 現場電腦打卡 預約管理 預約管理 單日預約…" at bounding box center [443, 158] width 886 height 705
click at [301, 330] on li "FB/Instagram" at bounding box center [303, 332] width 87 height 14
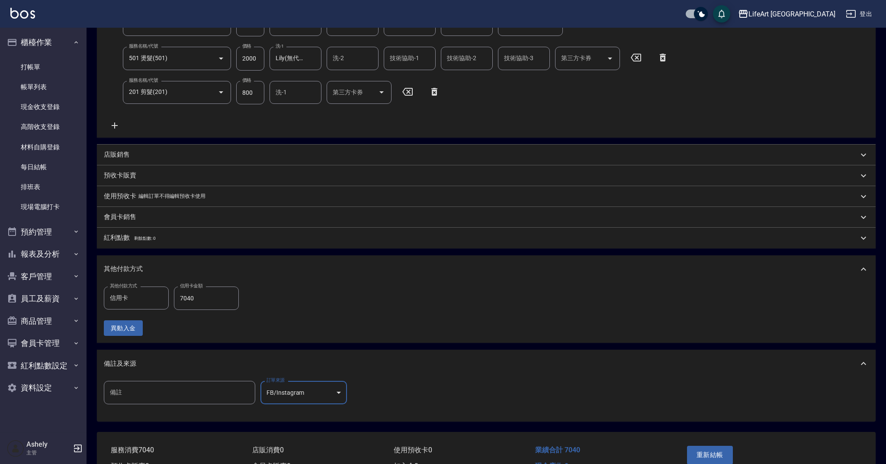
type input "FB/Instagram"
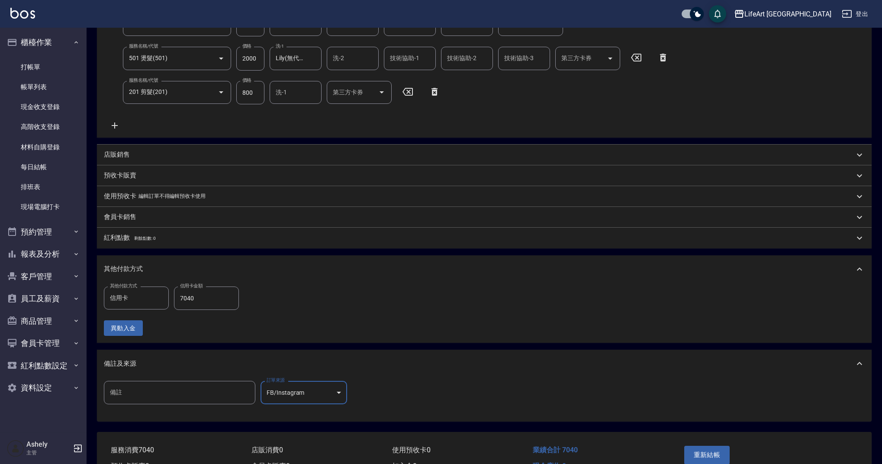
scroll to position [245, 0]
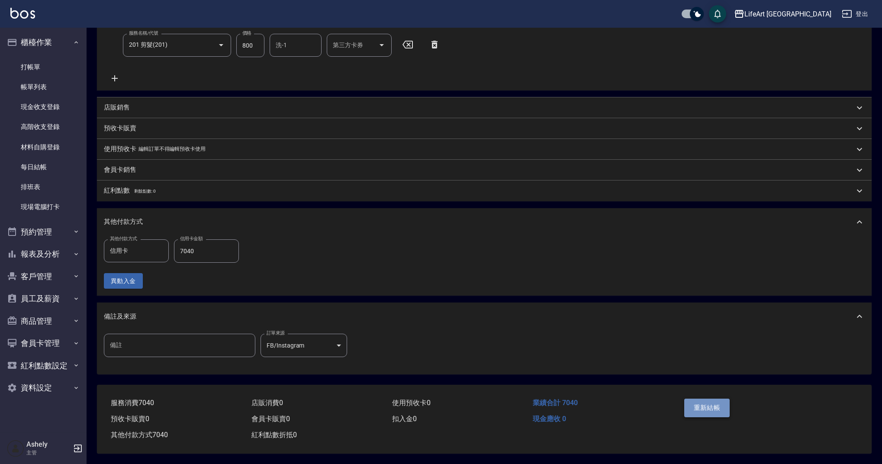
click at [715, 405] on button "重新結帳" at bounding box center [707, 407] width 46 height 18
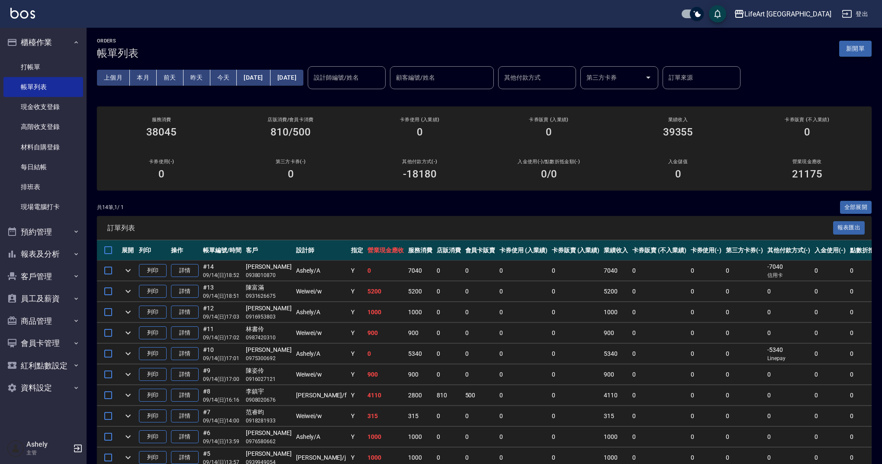
click at [863, 43] on button "新開單" at bounding box center [855, 49] width 32 height 16
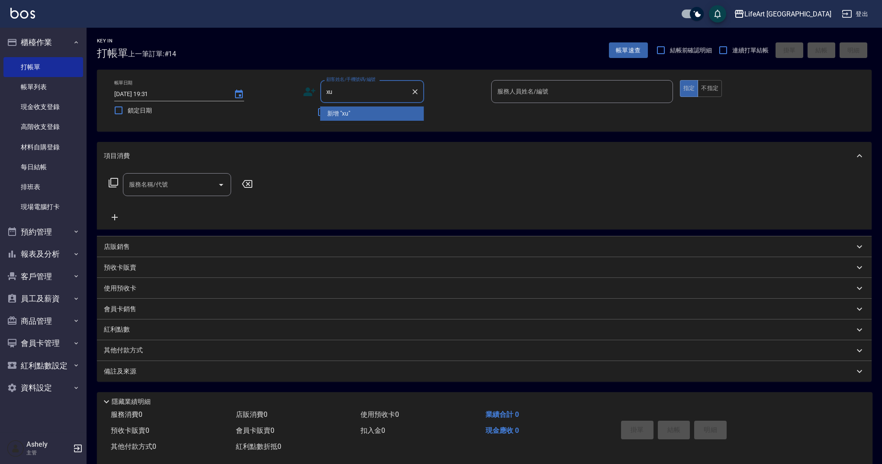
type input "x"
click at [355, 116] on li "[PERSON_NAME]/0910714825/null" at bounding box center [372, 113] width 104 height 14
type input "[PERSON_NAME]/0910714825/null"
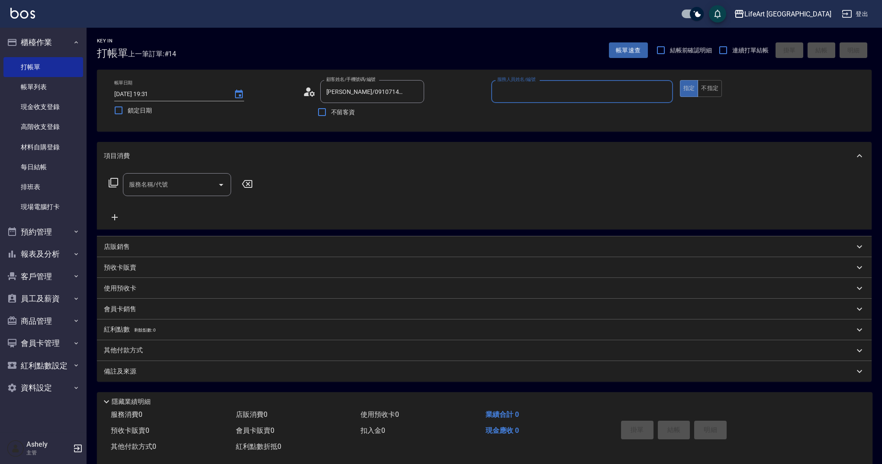
type input "Weiwei-w"
click at [411, 116] on icon "button" at bounding box center [413, 113] width 7 height 5
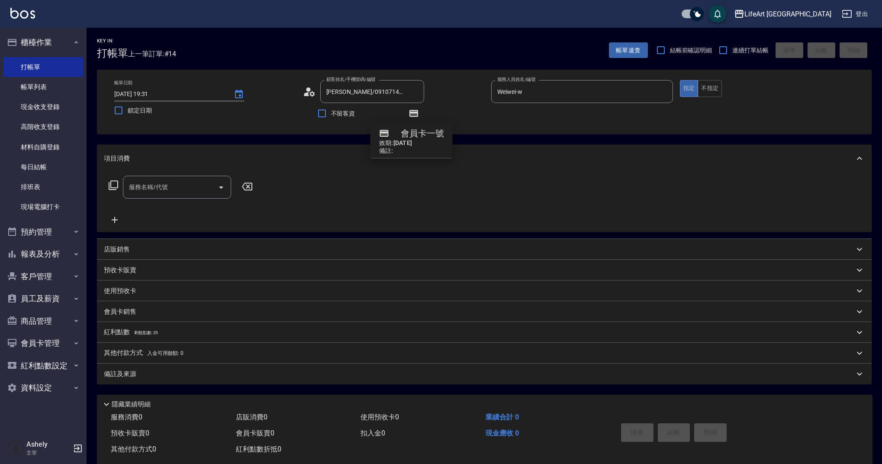
click at [157, 187] on input "服務名稱/代號" at bounding box center [170, 187] width 87 height 15
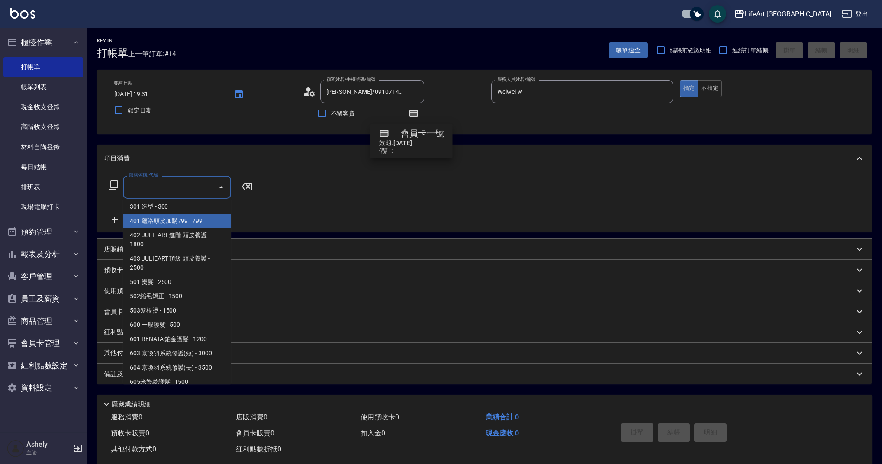
scroll to position [111, 0]
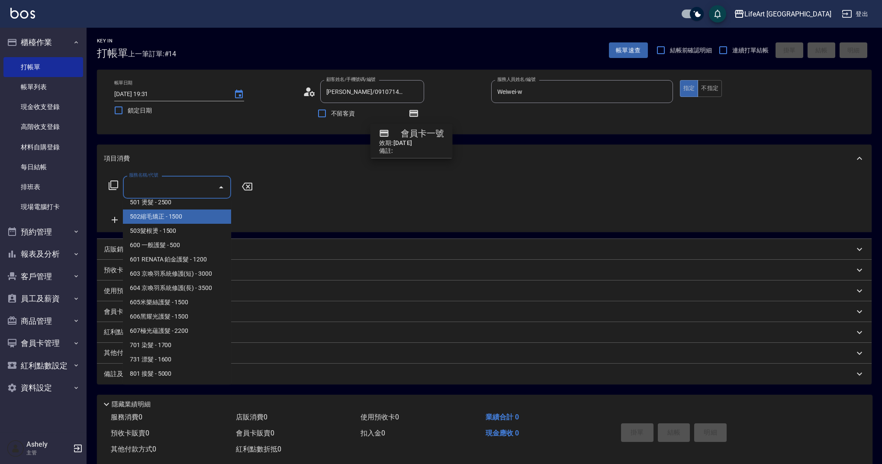
click at [177, 215] on span "502縮毛矯正 - 1500" at bounding box center [177, 216] width 108 height 14
type input "502縮毛矯正 (502)"
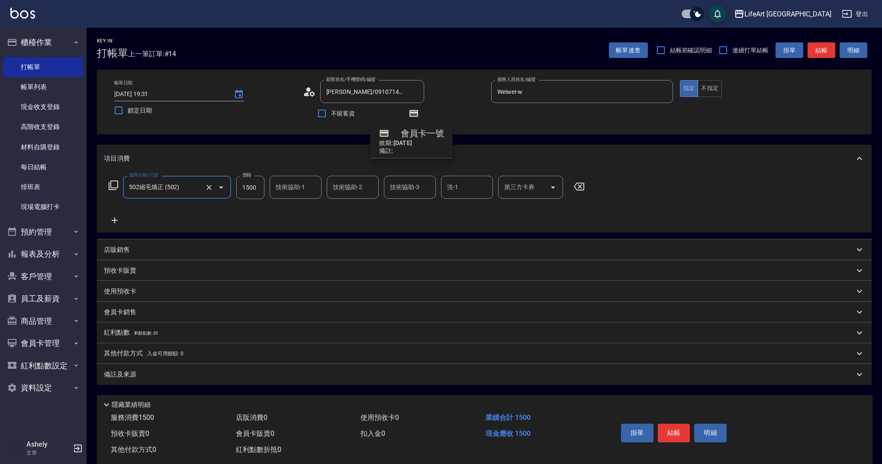
click at [115, 220] on icon at bounding box center [115, 220] width 6 height 6
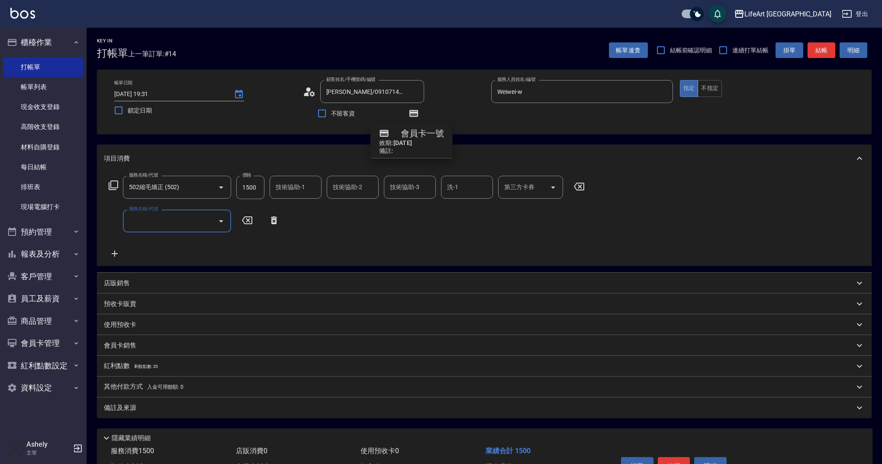
click at [166, 228] on input "服務名稱/代號" at bounding box center [170, 220] width 87 height 15
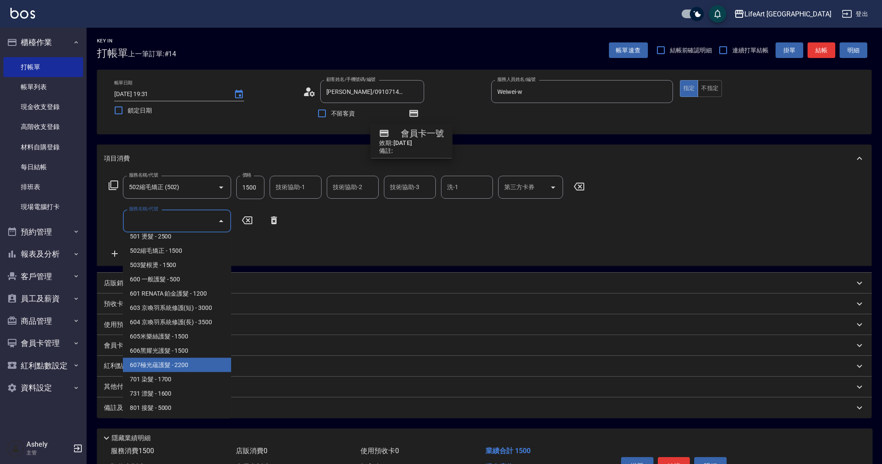
click at [199, 362] on span "607極光蘊護髮 - 2200" at bounding box center [177, 365] width 108 height 14
type input "607極光蘊護髮(607)"
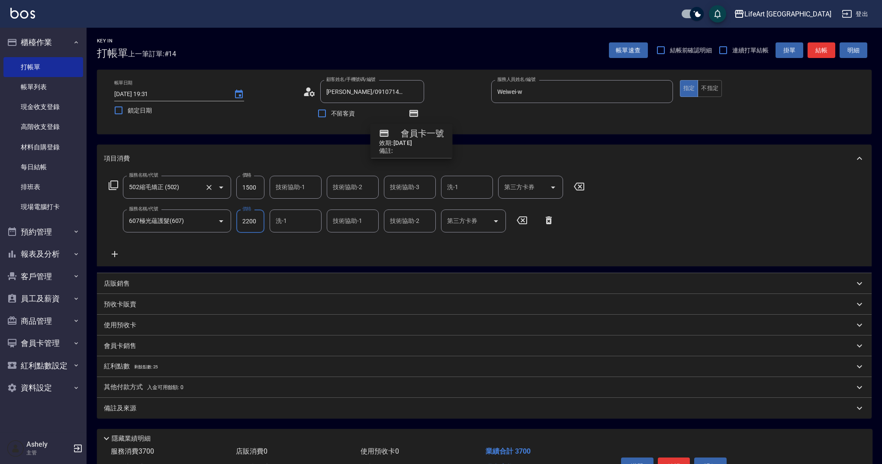
drag, startPoint x: 258, startPoint y: 187, endPoint x: 215, endPoint y: 183, distance: 43.4
click at [215, 183] on div "服務名稱/代號 502縮毛矯正 (502) 服務名稱/代號 價格 1500 價格 技術協助-1 技術協助-1 技術協助-2 技術協助-2 技術協助-3 技術協…" at bounding box center [347, 187] width 486 height 23
type input "2200"
drag, startPoint x: 256, startPoint y: 190, endPoint x: 236, endPoint y: 190, distance: 20.3
click at [236, 190] on div "服務名稱/代號 502縮毛矯正 (502) 服務名稱/代號 價格 1500 價格 技術協助-1 技術協助-1 技術協助-2 技術協助-2 技術協助-3 技術協…" at bounding box center [347, 187] width 486 height 23
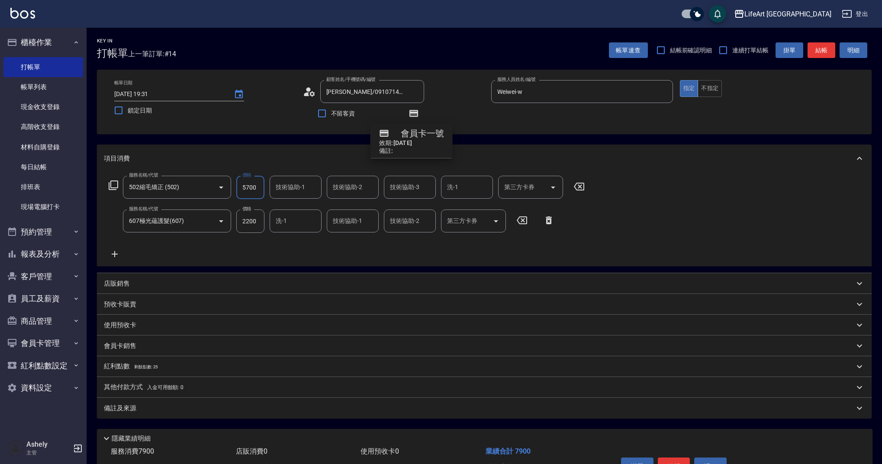
type input "5700"
click at [283, 185] on div "技術協助-1 技術協助-1" at bounding box center [296, 187] width 52 height 23
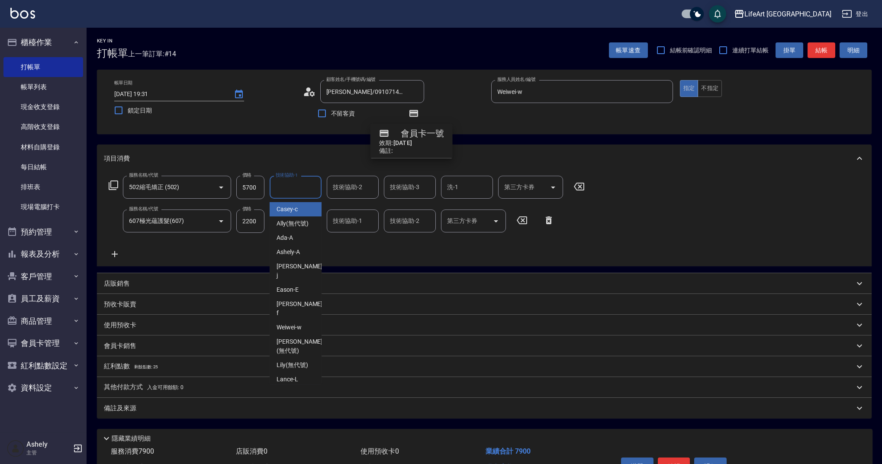
click at [295, 212] on span "Casey -c" at bounding box center [286, 209] width 21 height 9
type input "Casey-c"
click at [359, 180] on input "技術協助-2" at bounding box center [353, 187] width 44 height 15
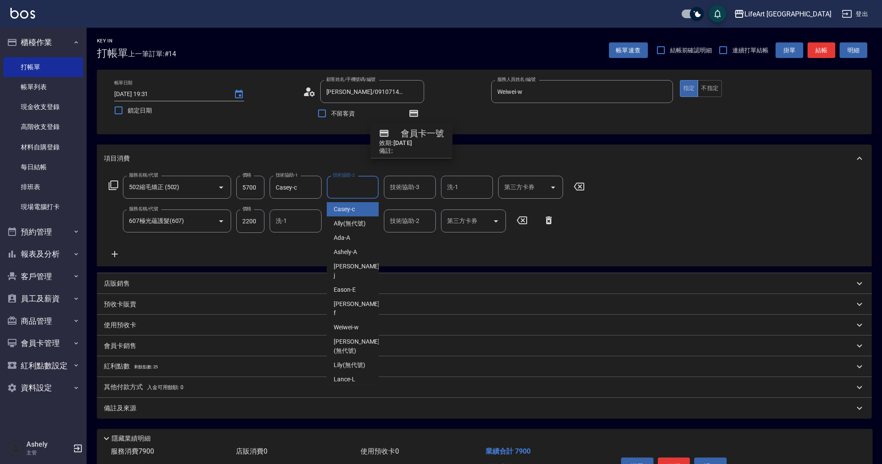
click at [358, 215] on div "Casey -c" at bounding box center [353, 209] width 52 height 14
type input "Casey-c"
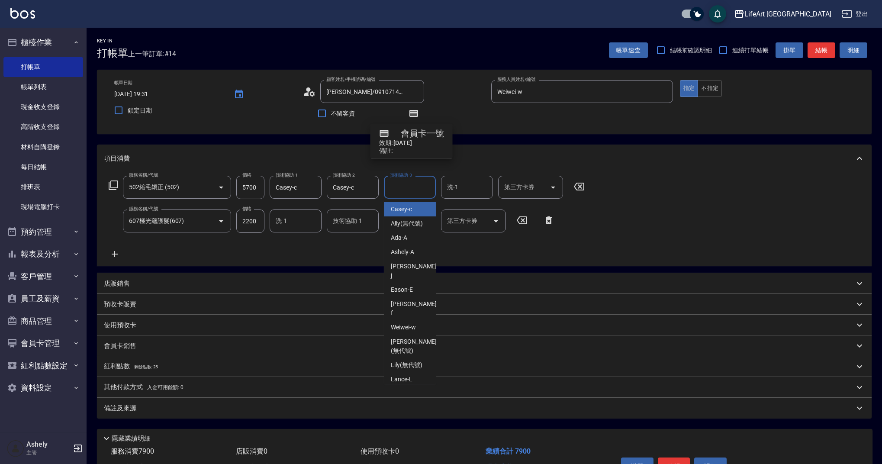
click at [396, 188] on div "技術協助-3 技術協助-3" at bounding box center [410, 187] width 52 height 23
click at [405, 211] on span "Casey -c" at bounding box center [401, 209] width 21 height 9
type input "Casey-c"
click at [299, 230] on div "洗-1" at bounding box center [296, 220] width 52 height 23
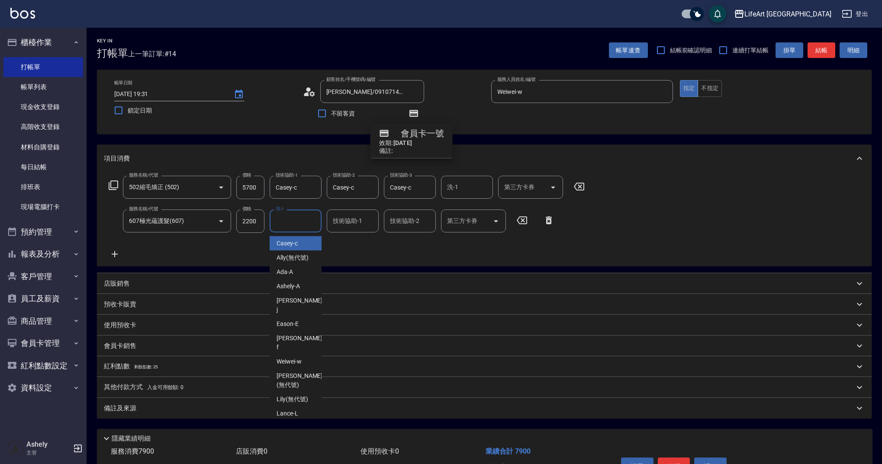
click at [301, 238] on div "Casey -c" at bounding box center [296, 243] width 52 height 14
type input "Casey-c"
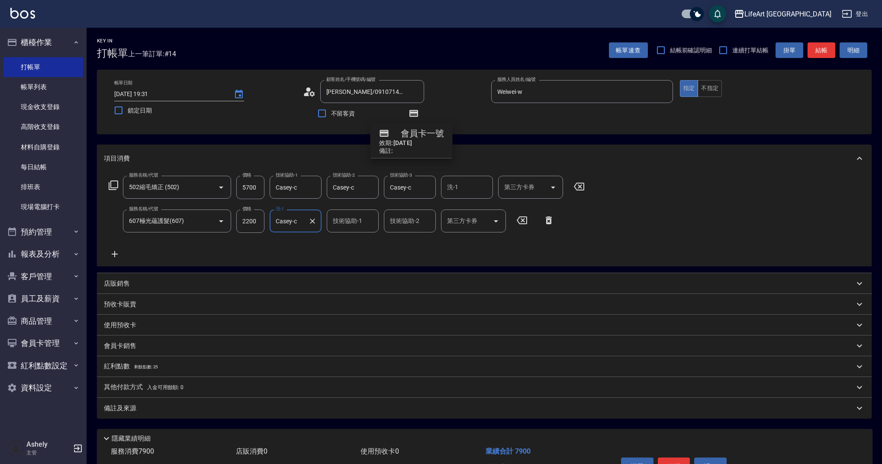
scroll to position [52, 0]
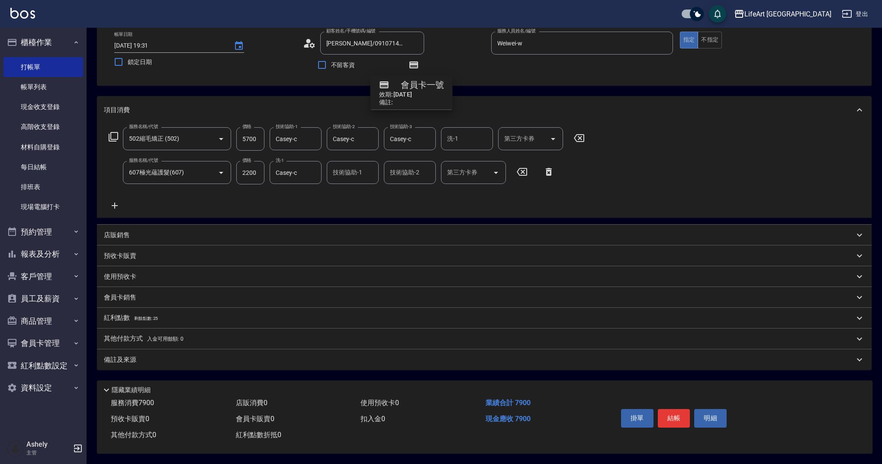
click at [135, 355] on p "備註及來源" at bounding box center [120, 359] width 32 height 9
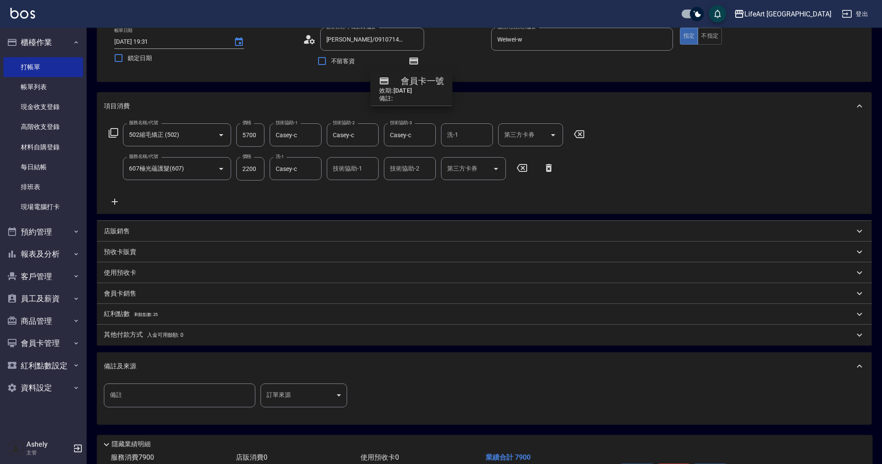
click at [288, 392] on body "LifeArt 蘆洲 登出 櫃檯作業 打帳單 帳單列表 現金收支登錄 高階收支登錄 材料自購登錄 每日結帳 排班表 現場電腦打卡 預約管理 預約管理 單日預約…" at bounding box center [441, 233] width 882 height 571
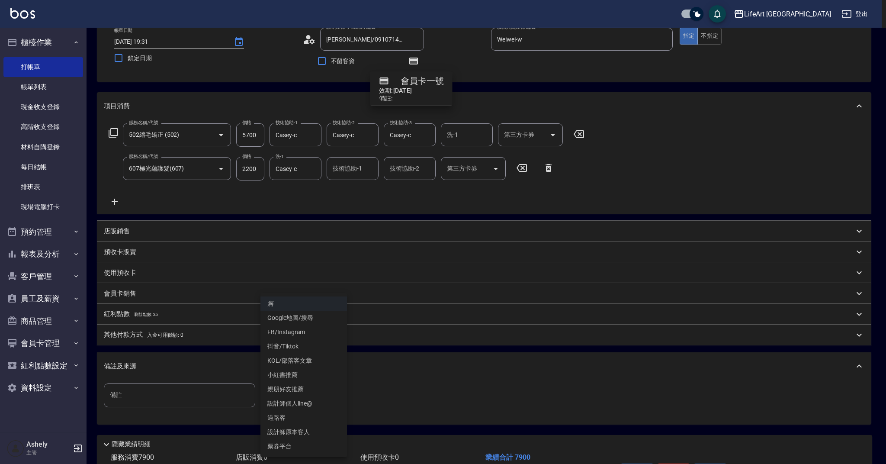
click at [297, 429] on li "設計師原本客人" at bounding box center [303, 432] width 87 height 14
type input "設計師原本客人"
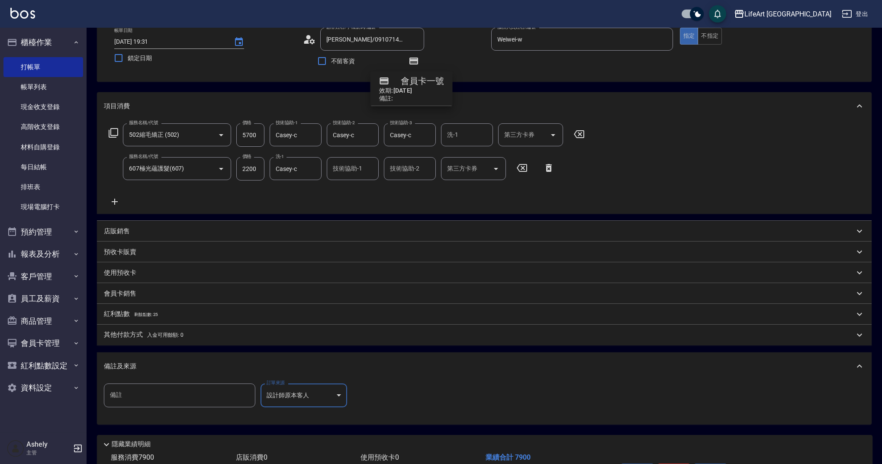
click at [129, 330] on p "其他付款方式 入金可用餘額: 0" at bounding box center [144, 335] width 80 height 10
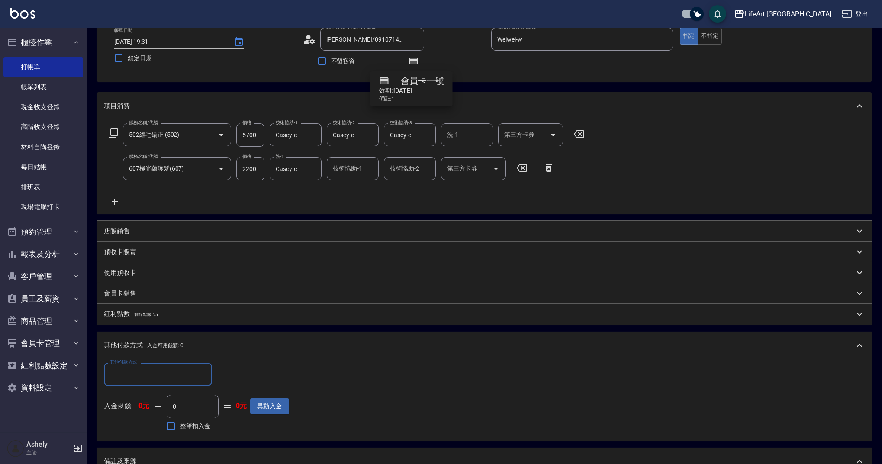
click at [164, 366] on input "其他付款方式" at bounding box center [158, 373] width 100 height 15
drag, startPoint x: 143, startPoint y: 440, endPoint x: 215, endPoint y: 384, distance: 91.6
click at [143, 440] on span "信用卡" at bounding box center [158, 437] width 108 height 14
type input "信用卡"
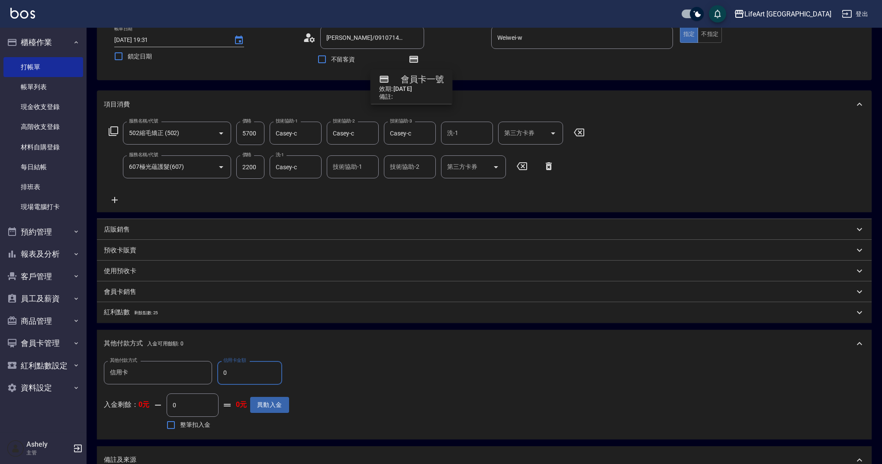
drag, startPoint x: 235, startPoint y: 374, endPoint x: 214, endPoint y: 374, distance: 21.2
click at [214, 374] on div "其他付款方式 信用卡 其他付款方式 信用卡金額 0 信用卡金額" at bounding box center [196, 372] width 185 height 23
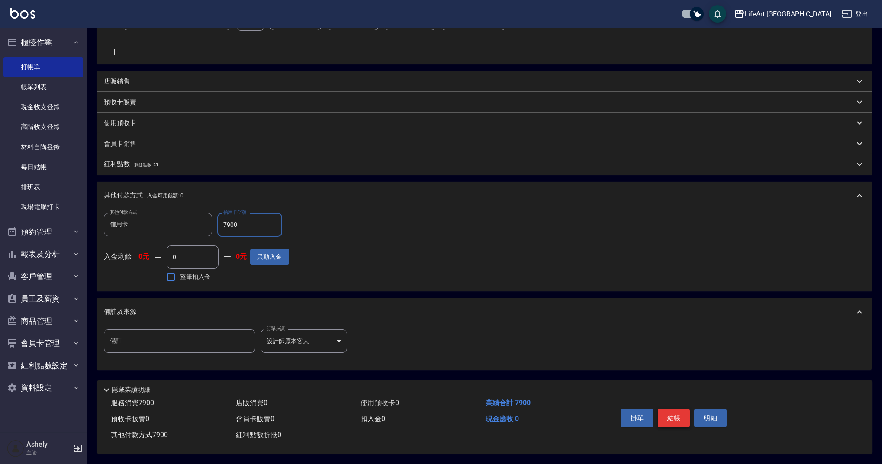
type input "7900"
click at [673, 417] on button "結帳" at bounding box center [674, 418] width 32 height 18
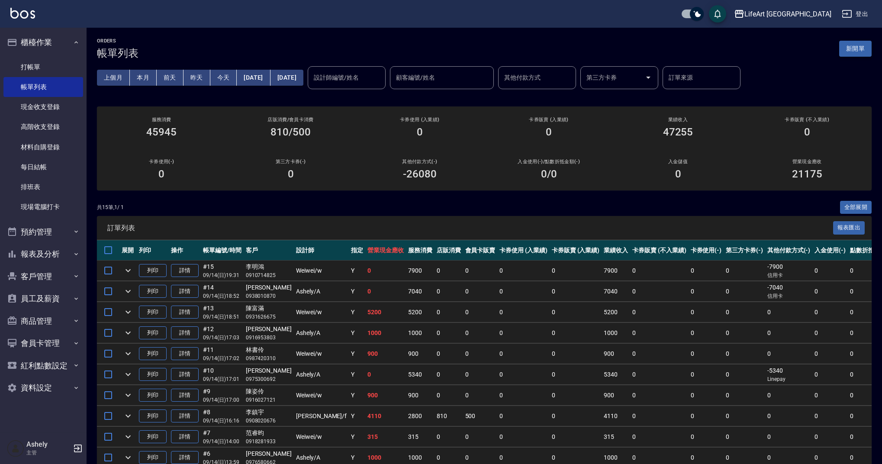
click at [858, 51] on button "新開單" at bounding box center [855, 49] width 32 height 16
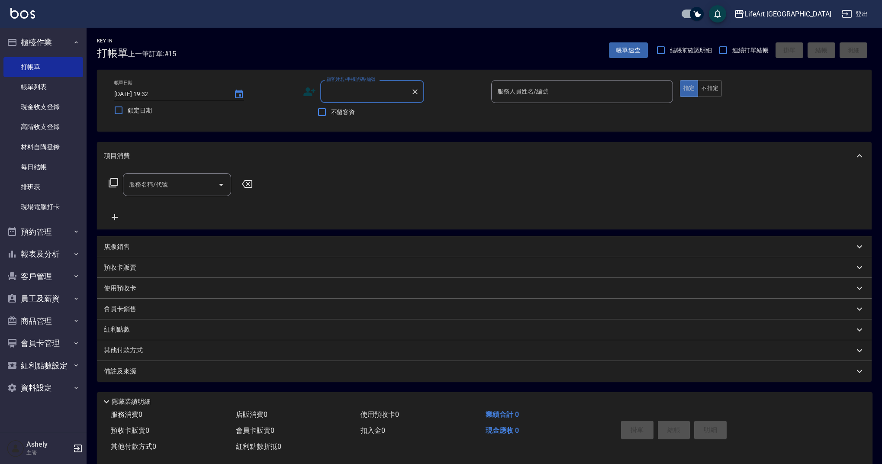
type input "z"
type input "x"
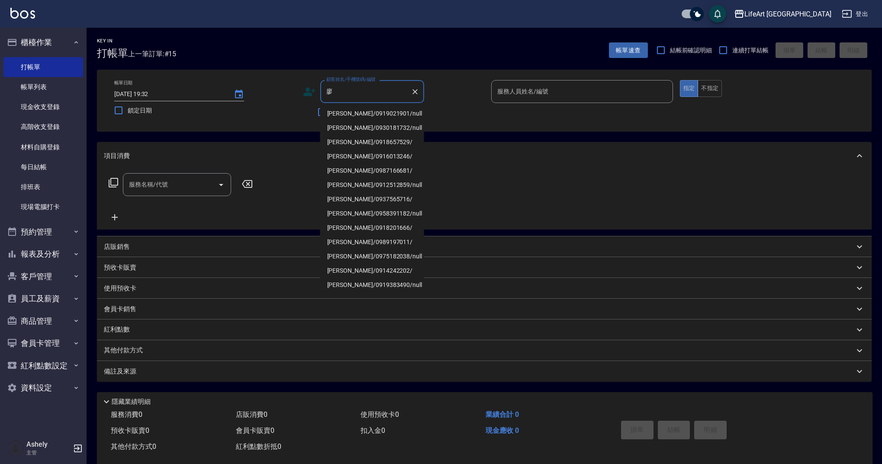
scroll to position [2, 0]
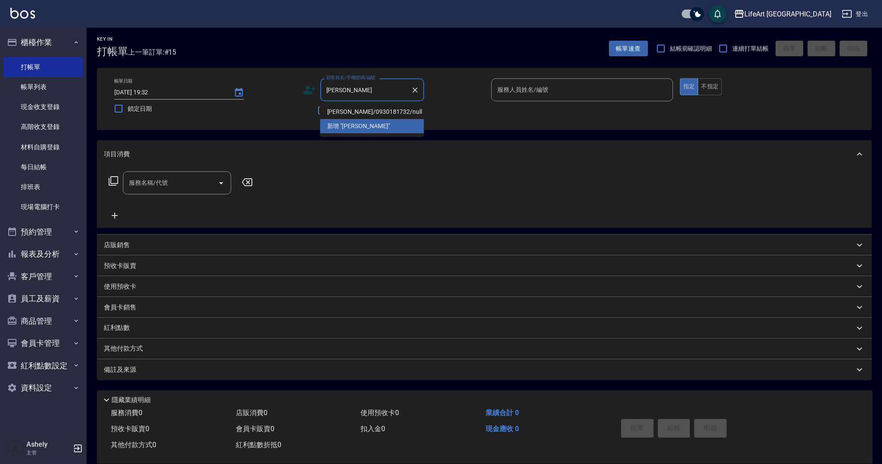
click at [372, 112] on li "[PERSON_NAME]/0930181732/null" at bounding box center [372, 112] width 104 height 14
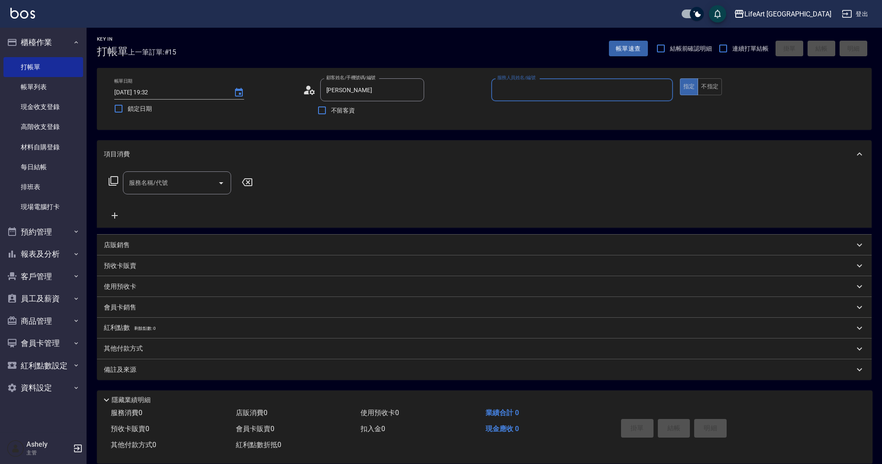
type input "[PERSON_NAME]/0930181732/null"
type input "Weiwei-w"
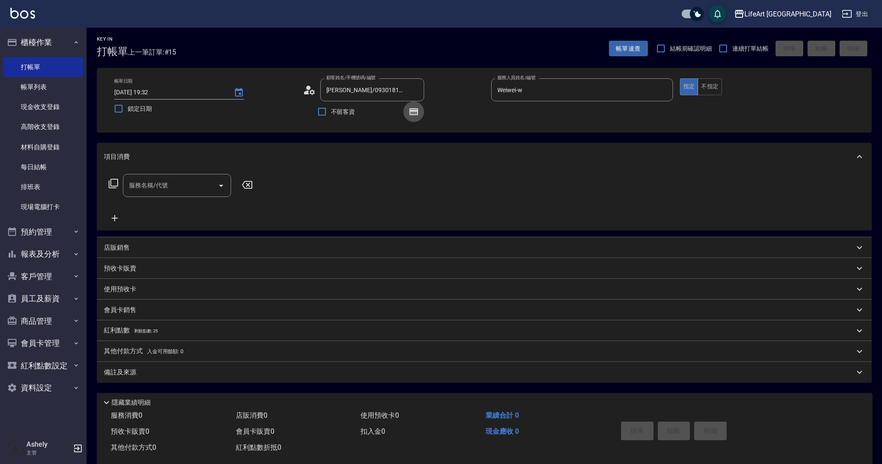
click at [412, 112] on icon "button" at bounding box center [413, 111] width 7 height 5
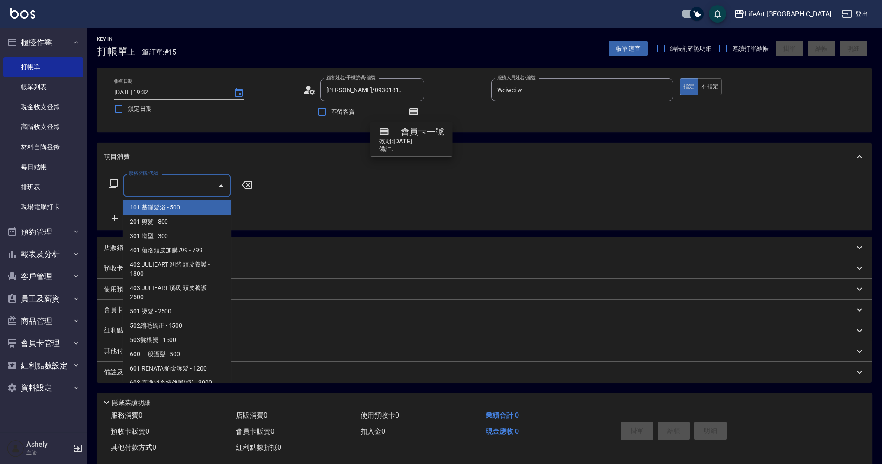
click at [163, 187] on input "服務名稱/代號" at bounding box center [170, 185] width 87 height 15
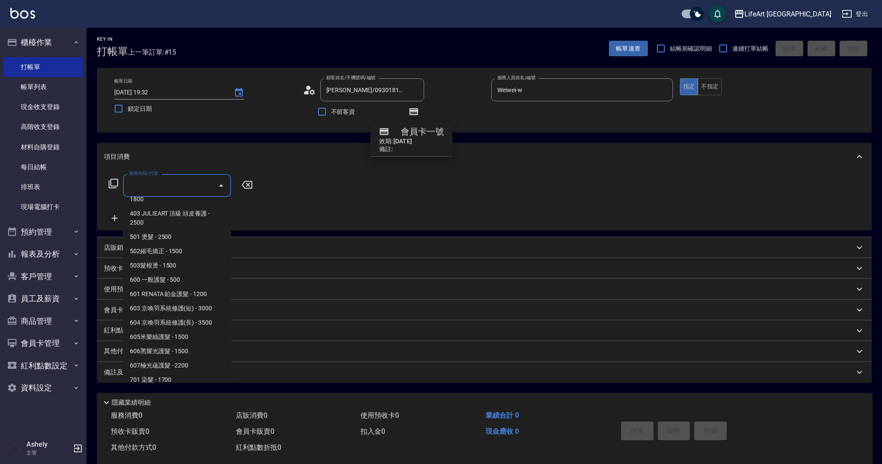
scroll to position [111, 0]
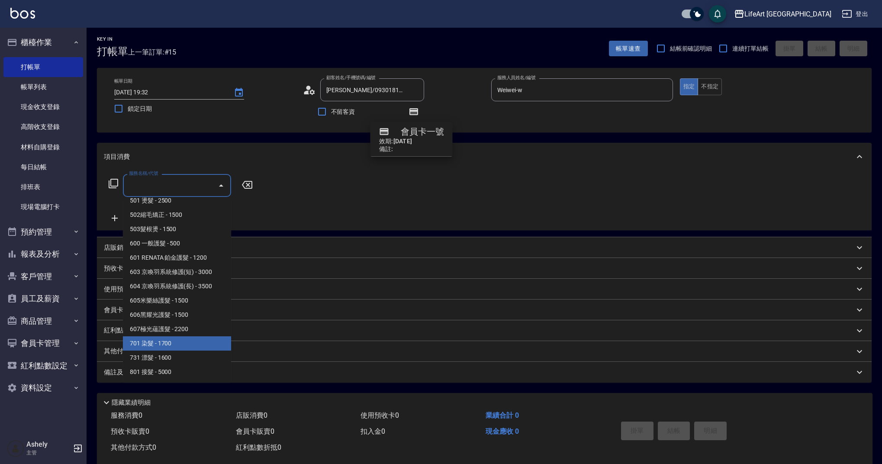
click at [173, 348] on span "701 染髮 - 1700" at bounding box center [177, 343] width 108 height 14
type input "701 染髮(701)"
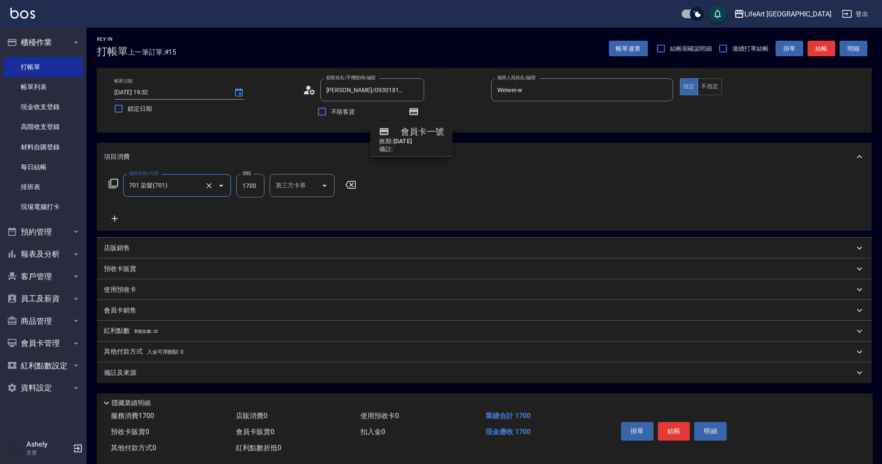
click at [115, 216] on icon at bounding box center [115, 218] width 6 height 6
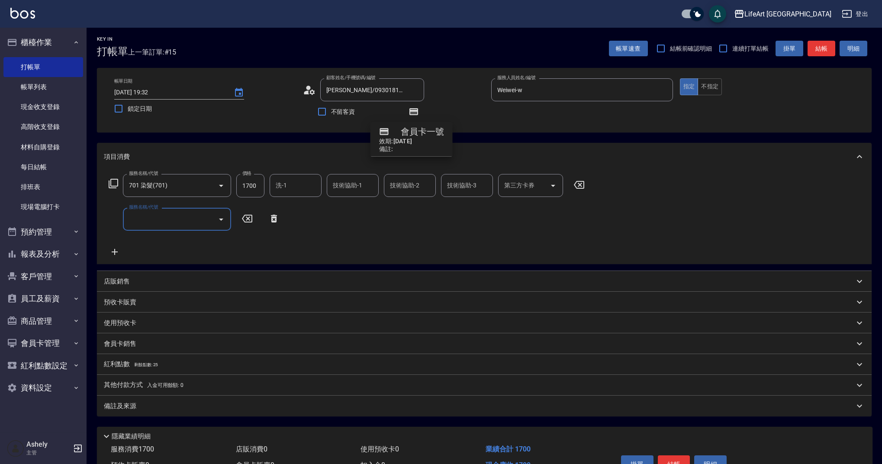
click at [177, 221] on input "服務名稱/代號" at bounding box center [170, 219] width 87 height 15
drag, startPoint x: 231, startPoint y: 239, endPoint x: 230, endPoint y: 256, distance: 16.9
click at [230, 256] on div "服務名稱/代號 701 染髮(701) 服務名稱/代號 價格 1700 價格 洗-1 洗-1 技術協助-1 技術協助-1 技術協助-2 技術協助-2 技術協助…" at bounding box center [347, 215] width 486 height 83
click at [174, 210] on div "服務名稱/代號" at bounding box center [177, 219] width 108 height 23
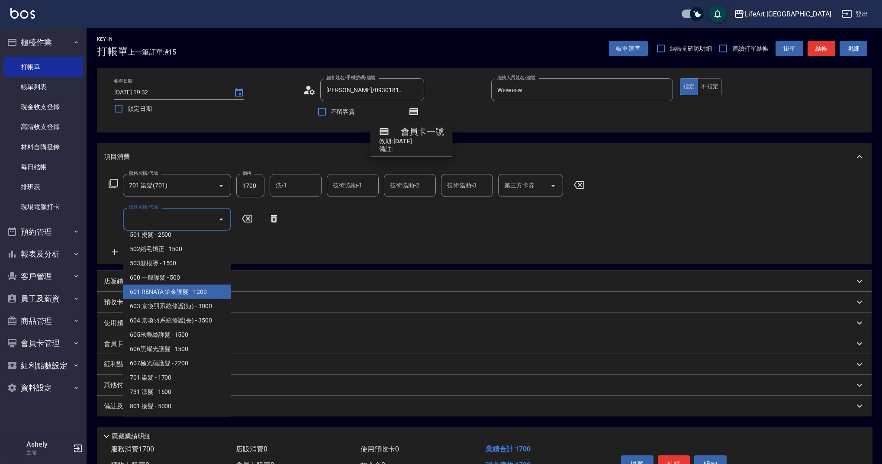
click at [199, 288] on span "601 RENATA 鉑金護髮 - 1200" at bounding box center [177, 292] width 108 height 14
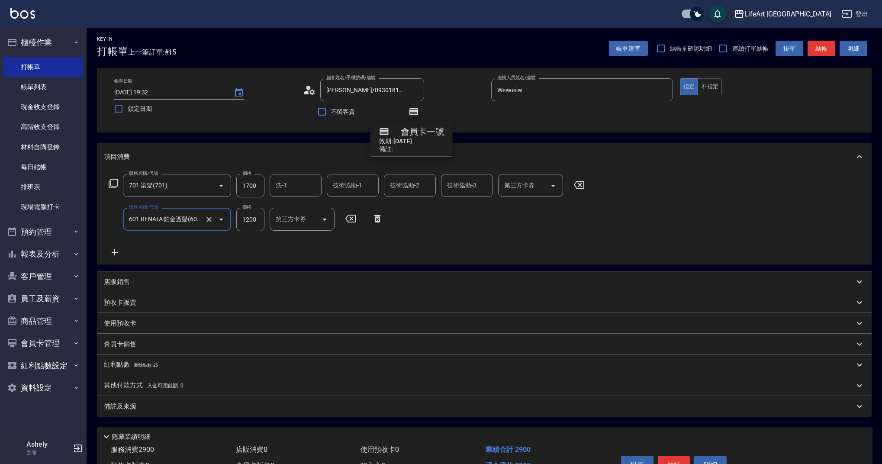
type input "601 RENATA 鉑金護髮(601)"
drag, startPoint x: 259, startPoint y: 186, endPoint x: 224, endPoint y: 185, distance: 35.0
click at [225, 185] on div "服務名稱/代號 701 染髮(701) 服務名稱/代號 價格 1700 價格 洗-1 洗-1 技術協助-1 技術協助-1 技術協助-2 技術協助-2 技術協助…" at bounding box center [347, 185] width 486 height 23
drag, startPoint x: 250, startPoint y: 217, endPoint x: 223, endPoint y: 221, distance: 27.5
click at [223, 221] on div "服務名稱/代號 601 RENATA 鉑金護髮(601) 服務名稱/代號 價格 0 價格 技術協助-1 技術協助-1 技術協助-2 技術協助-2 技術協助-3…" at bounding box center [332, 219] width 456 height 23
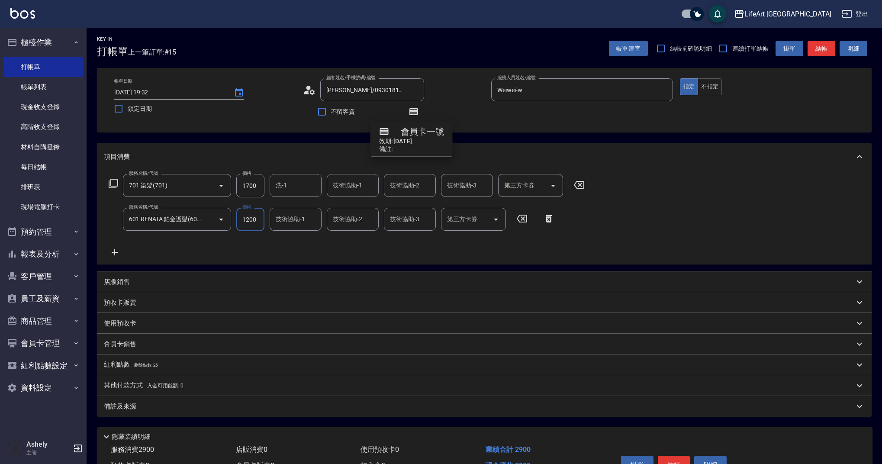
type input "1200"
drag, startPoint x: 258, startPoint y: 186, endPoint x: 217, endPoint y: 184, distance: 41.1
click at [217, 184] on div "服務名稱/代號 701 染髮(701) 服務名稱/代號 價格 1700 價格 洗-1 洗-1 技術協助-1 技術協助-1 技術協助-2 技術協助-2 技術協助…" at bounding box center [347, 185] width 486 height 23
type input "2240"
click at [125, 280] on p "店販銷售" at bounding box center [117, 281] width 26 height 9
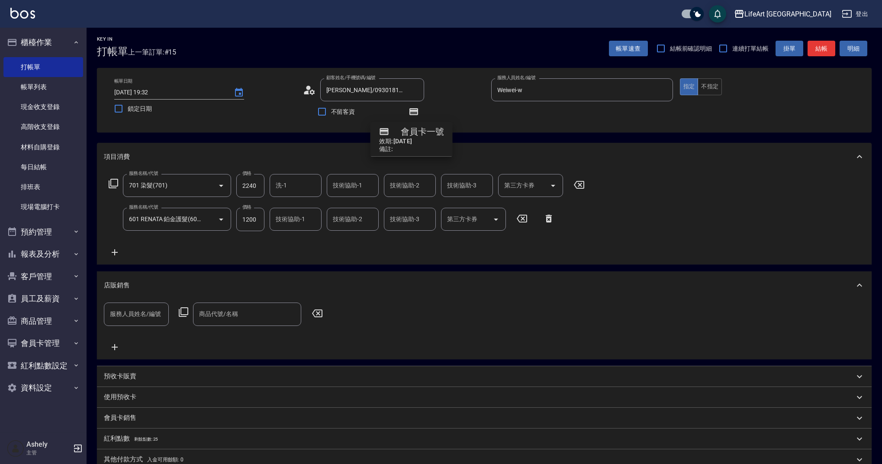
click at [130, 417] on p "會員卡銷售" at bounding box center [120, 417] width 32 height 9
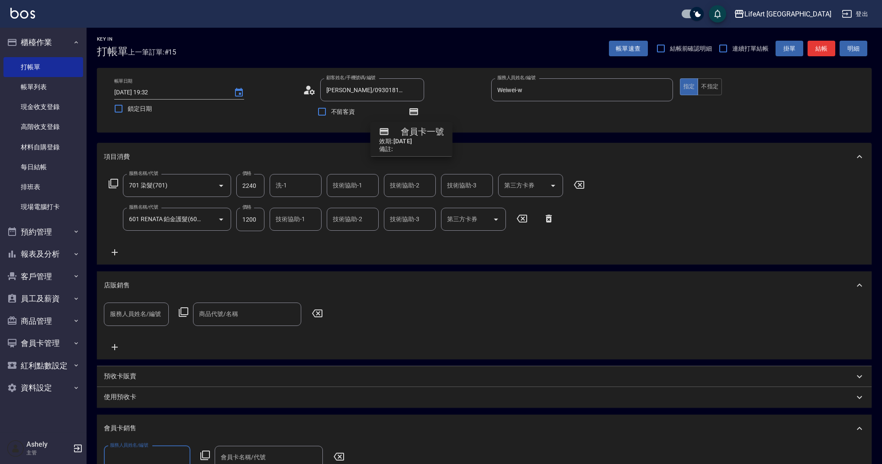
click at [179, 454] on input "服務人員姓名/編號" at bounding box center [147, 457] width 79 height 15
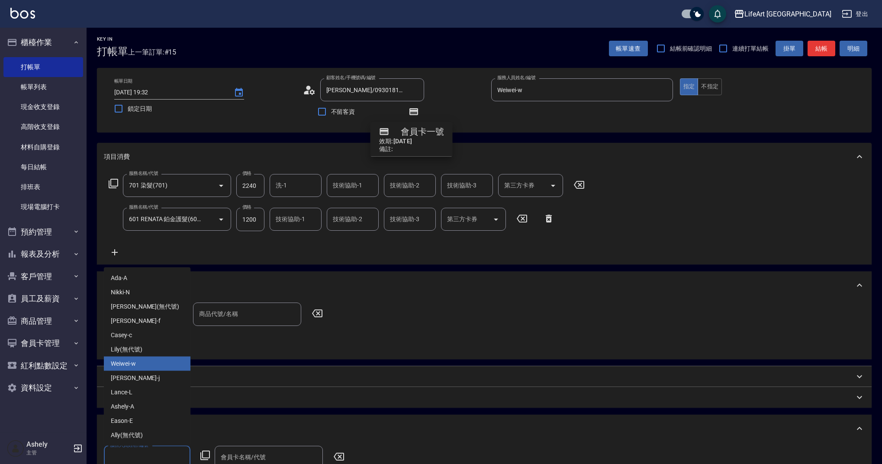
click at [131, 365] on span "Weiwei -w" at bounding box center [123, 363] width 25 height 9
type input "Weiwei-w"
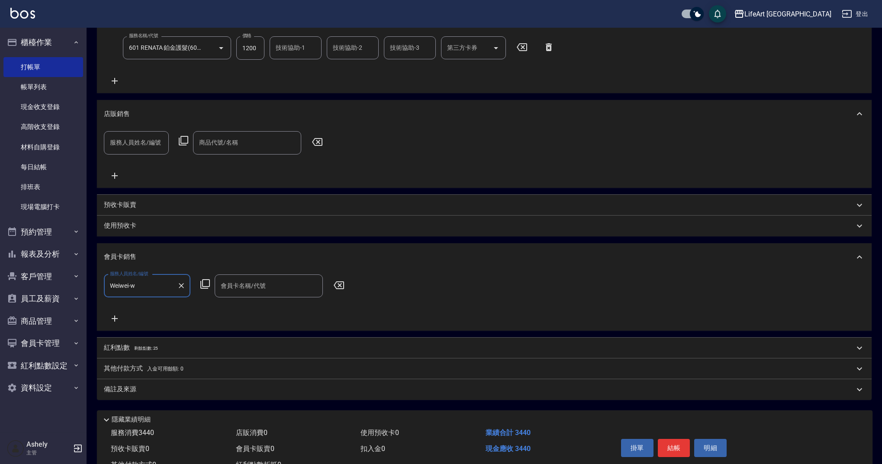
scroll to position [173, 0]
click at [287, 281] on input "會員卡名稱/代號" at bounding box center [268, 285] width 100 height 15
click at [270, 308] on span "會員卡一號 - 01" at bounding box center [269, 307] width 108 height 14
type input "會員卡一號-365天"
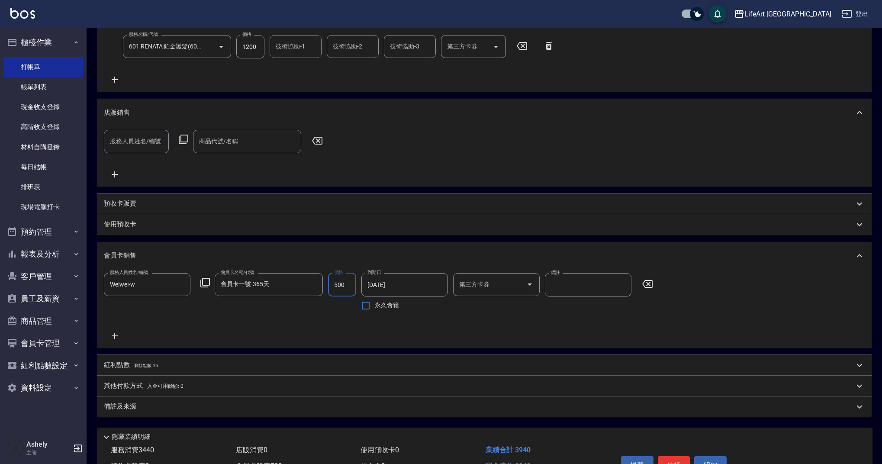
scroll to position [199, 0]
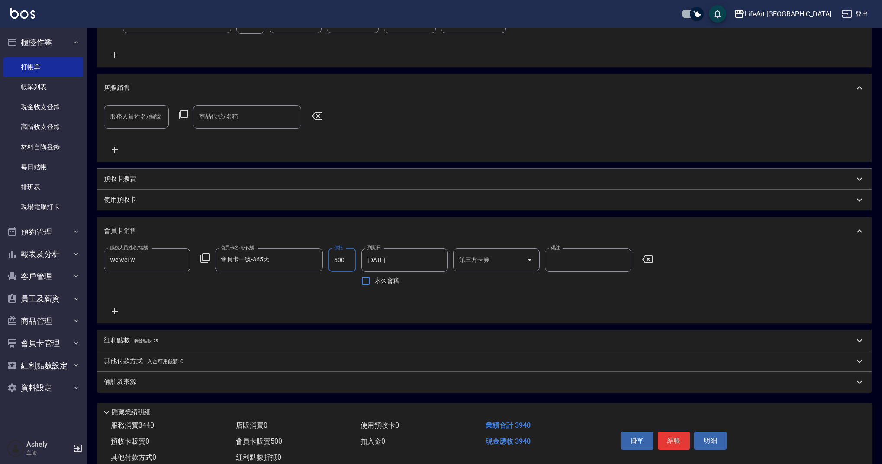
type input "500"
click at [142, 382] on div "備註及來源" at bounding box center [479, 381] width 750 height 9
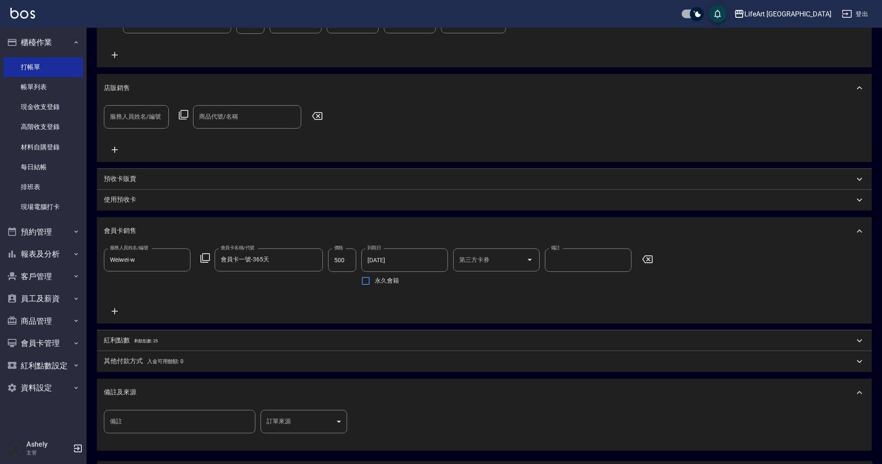
click at [142, 349] on div "紅利點數 剩餘點數: 25" at bounding box center [484, 340] width 774 height 21
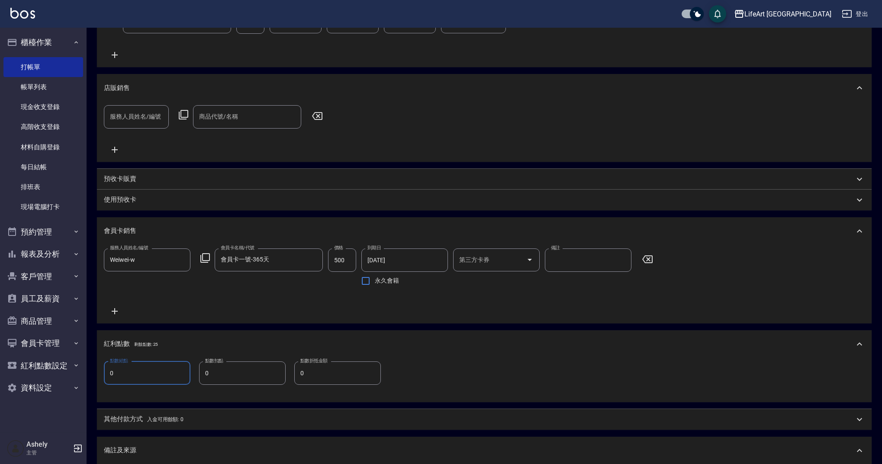
drag, startPoint x: 136, startPoint y: 378, endPoint x: 100, endPoint y: 376, distance: 35.5
click at [100, 376] on div "點數給點 0 點數給點 點數扣點 0 點數扣點 點數折抵金額 0 點數折抵金額" at bounding box center [484, 380] width 774 height 44
drag, startPoint x: 117, startPoint y: 376, endPoint x: 99, endPoint y: 369, distance: 19.6
click at [99, 369] on div "點數給點 0 點數給點 點數扣點 0 點數扣點 點數折抵金額 0 點數折抵金額" at bounding box center [484, 380] width 774 height 44
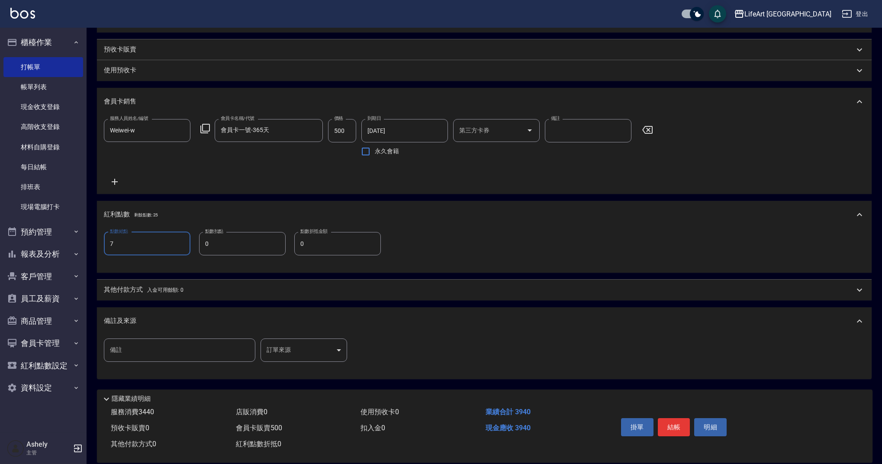
scroll to position [341, 0]
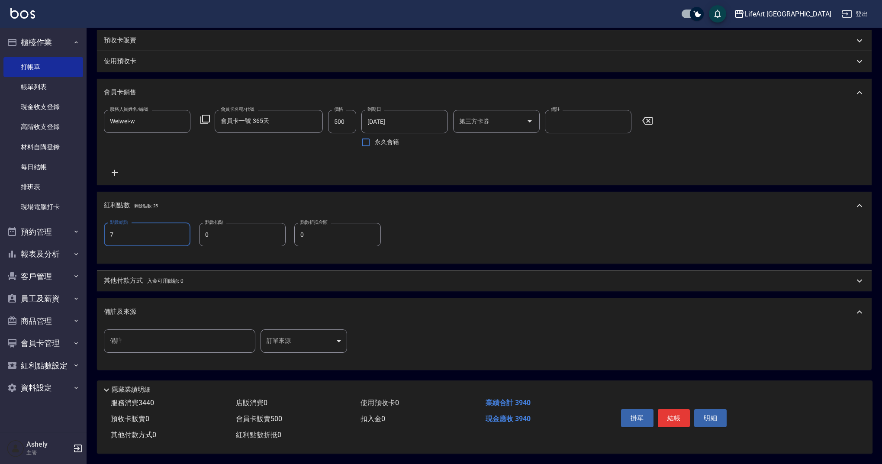
type input "7"
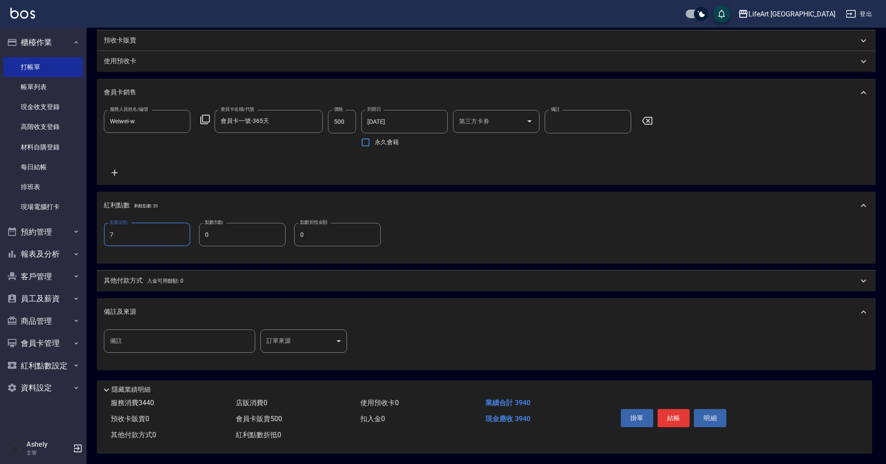
click at [314, 333] on body "LifeArt 蘆洲 登出 櫃檯作業 打帳單 帳單列表 現金收支登錄 高階收支登錄 材料自購登錄 每日結帳 排班表 現場電腦打卡 預約管理 預約管理 單日預約…" at bounding box center [443, 63] width 886 height 801
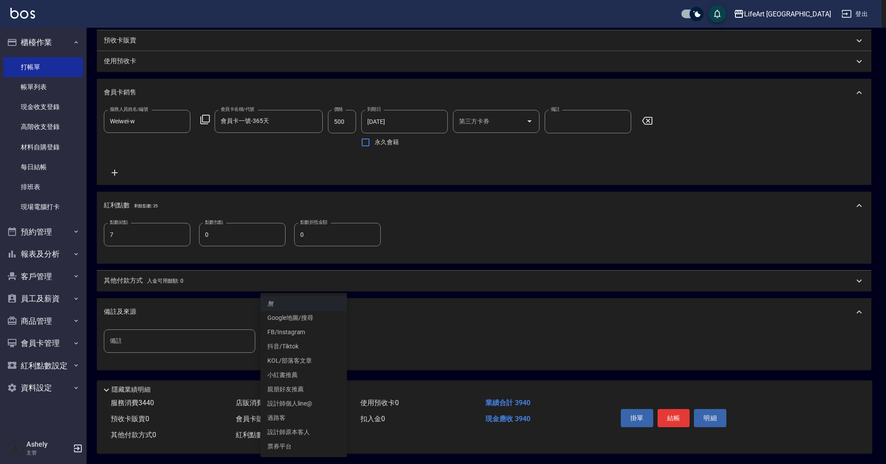
click at [303, 430] on li "設計師原本客人" at bounding box center [303, 432] width 87 height 14
type input "設計師原本客人"
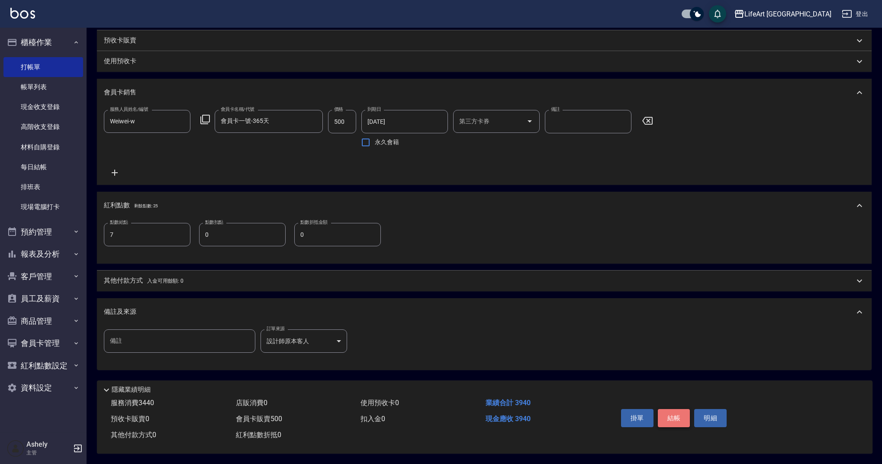
click at [677, 413] on button "結帳" at bounding box center [674, 418] width 32 height 18
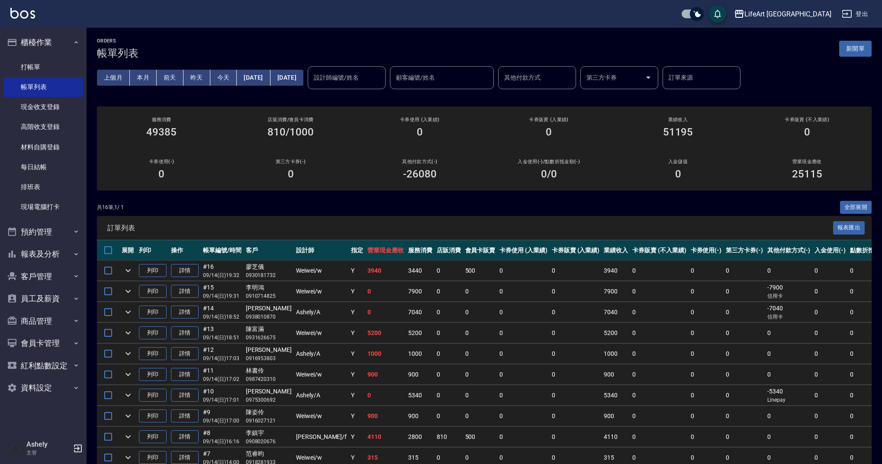
click at [853, 51] on button "新開單" at bounding box center [855, 49] width 32 height 16
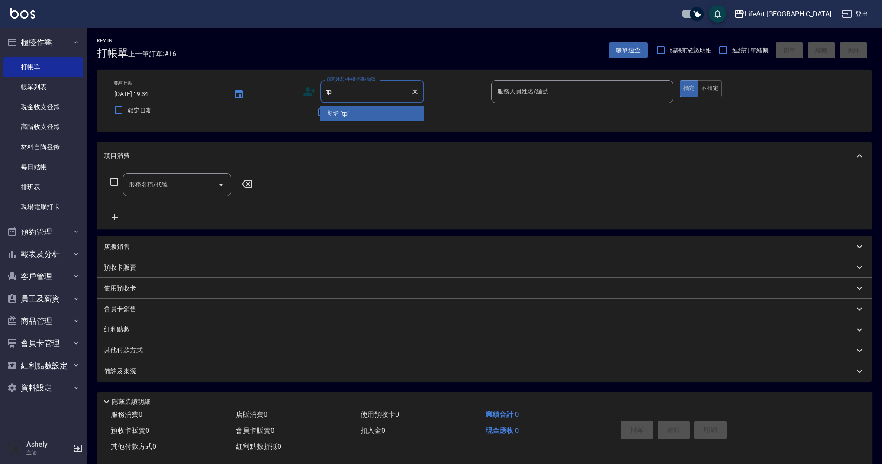
type input "t"
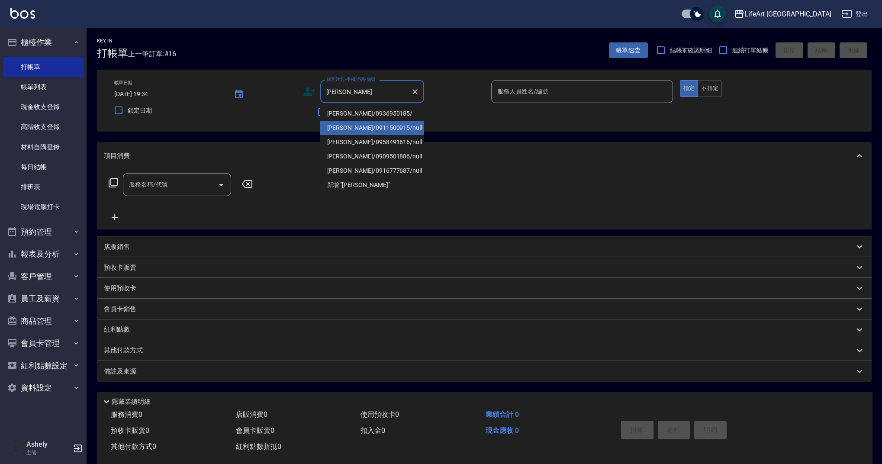
click at [359, 122] on li "[PERSON_NAME]/0911500915/null" at bounding box center [372, 128] width 104 height 14
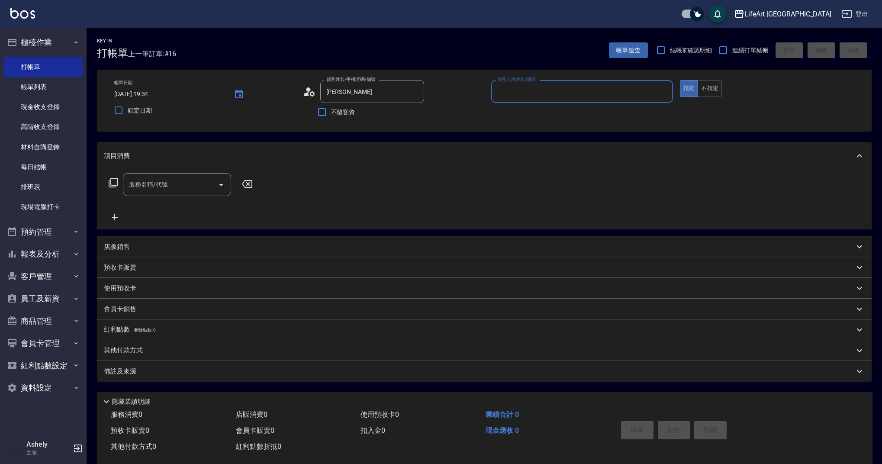
type input "[PERSON_NAME]/0911500915/null"
type input "Weiwei-w"
click at [409, 112] on icon "button" at bounding box center [413, 113] width 9 height 7
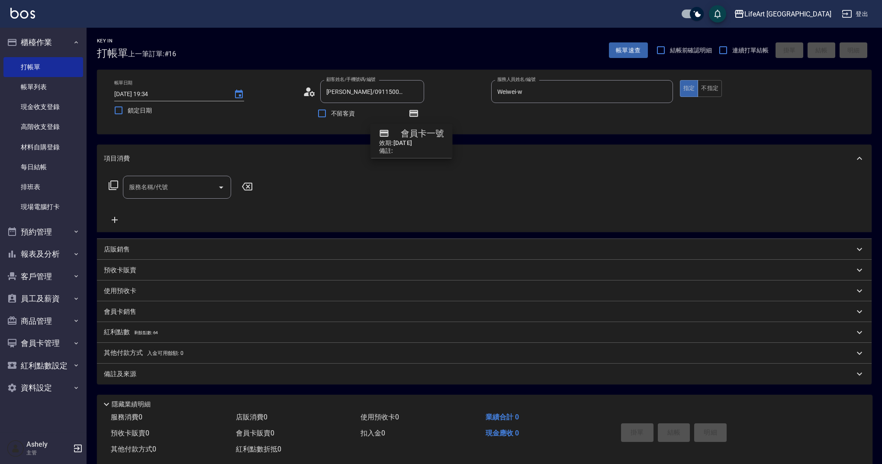
click at [154, 189] on input "服務名稱/代號" at bounding box center [170, 187] width 87 height 15
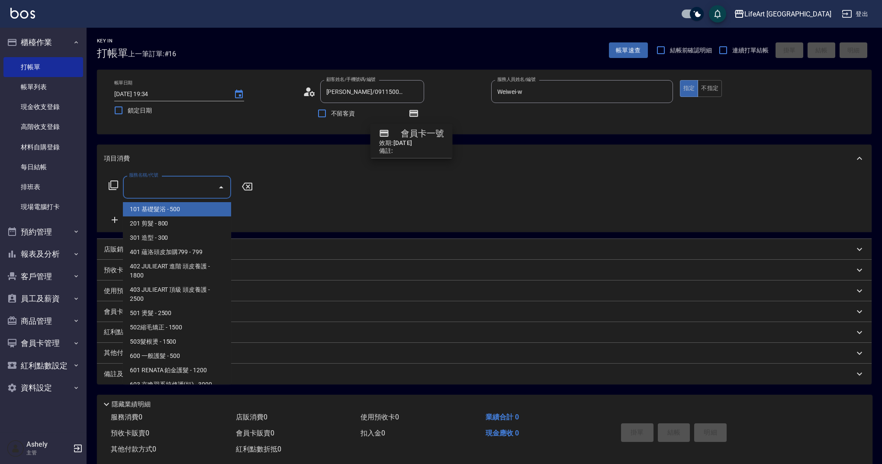
click at [178, 206] on span "101 基礎髮浴 - 500" at bounding box center [177, 209] width 108 height 14
type input "101 基礎髮浴 (101)"
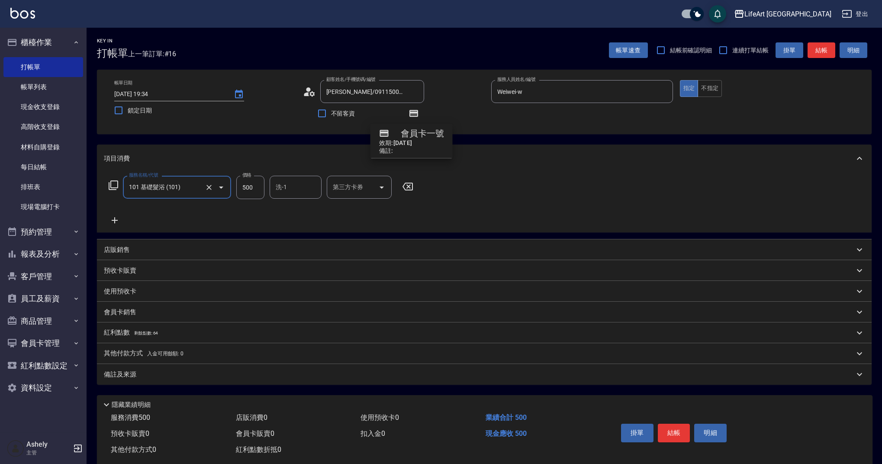
click at [116, 219] on icon at bounding box center [115, 220] width 22 height 10
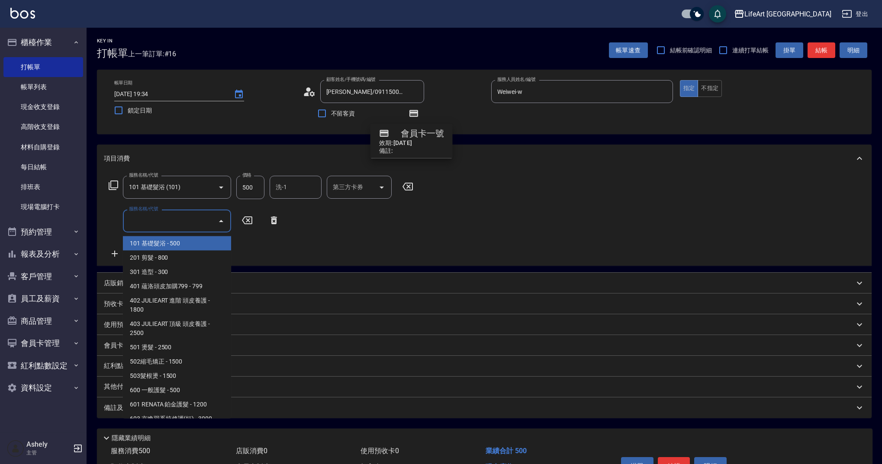
click at [176, 225] on input "服務名稱/代號" at bounding box center [170, 220] width 87 height 15
click at [165, 257] on span "201 剪髮 - 800" at bounding box center [177, 257] width 108 height 14
type input "201 剪髮(201)"
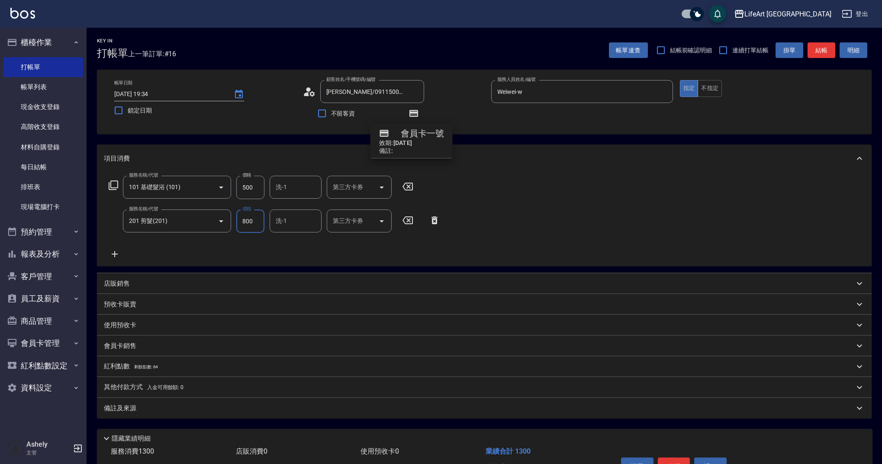
drag, startPoint x: 255, startPoint y: 185, endPoint x: 231, endPoint y: 187, distance: 23.9
click at [231, 187] on div "服務名稱/代號 101 基礎髮浴 (101) 服務名稱/代號 價格 500 價格 洗-1 洗-1 第三方卡券 第三方卡券" at bounding box center [261, 187] width 315 height 23
drag, startPoint x: 261, startPoint y: 186, endPoint x: 241, endPoint y: 186, distance: 20.3
click at [241, 186] on input "500" at bounding box center [250, 187] width 28 height 23
type input "650"
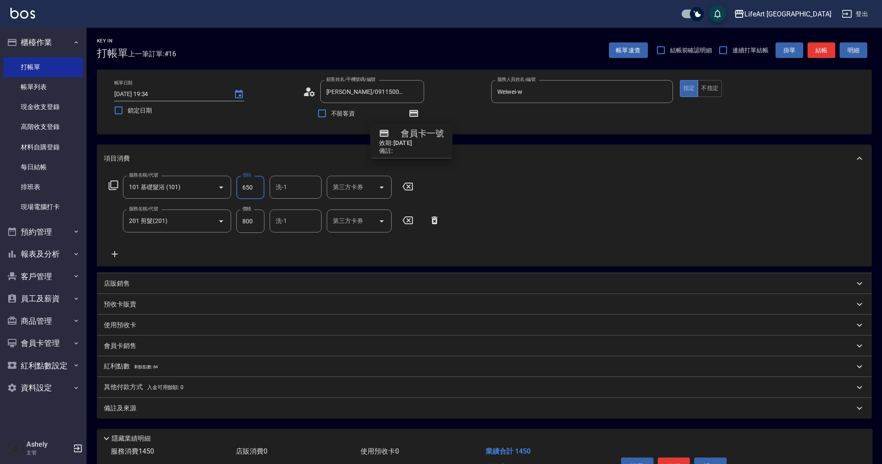
click at [287, 191] on input "洗-1" at bounding box center [295, 187] width 44 height 15
click at [301, 223] on div "Casey -c" at bounding box center [296, 223] width 52 height 14
type input "Casey-c"
click at [302, 225] on input "洗-1" at bounding box center [295, 220] width 44 height 15
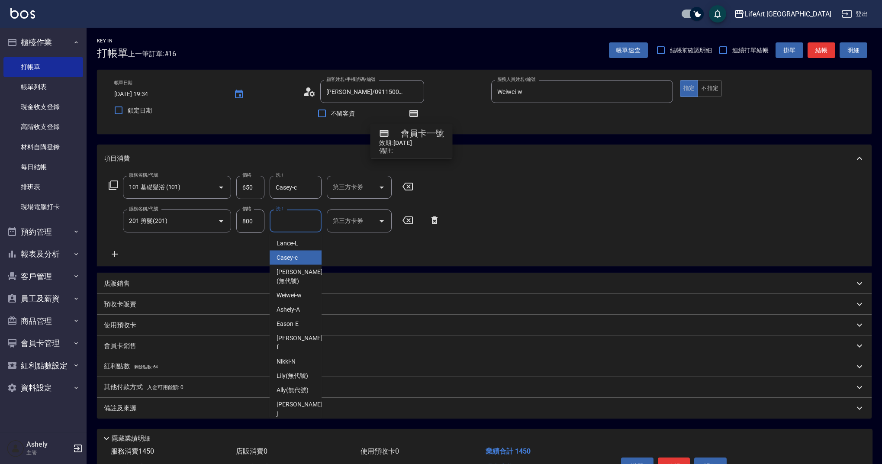
click at [296, 257] on span "Casey -c" at bounding box center [286, 257] width 21 height 9
type input "Casey-c"
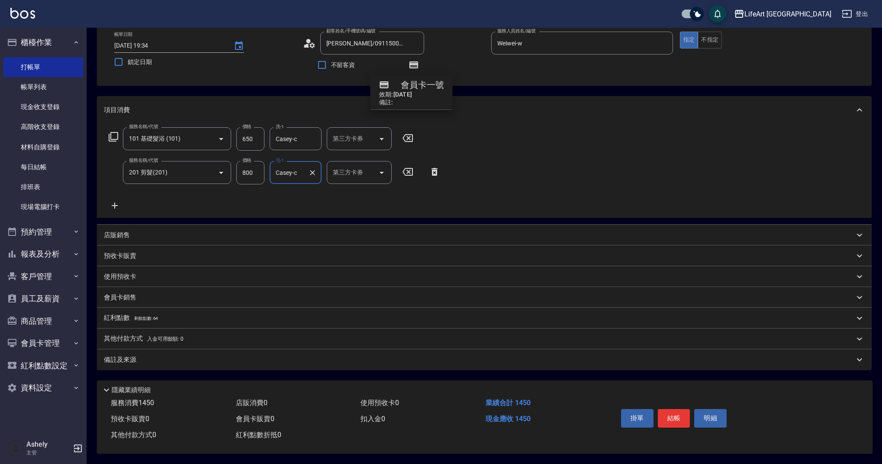
scroll to position [52, 0]
click at [148, 350] on div "備註及來源" at bounding box center [484, 359] width 774 height 21
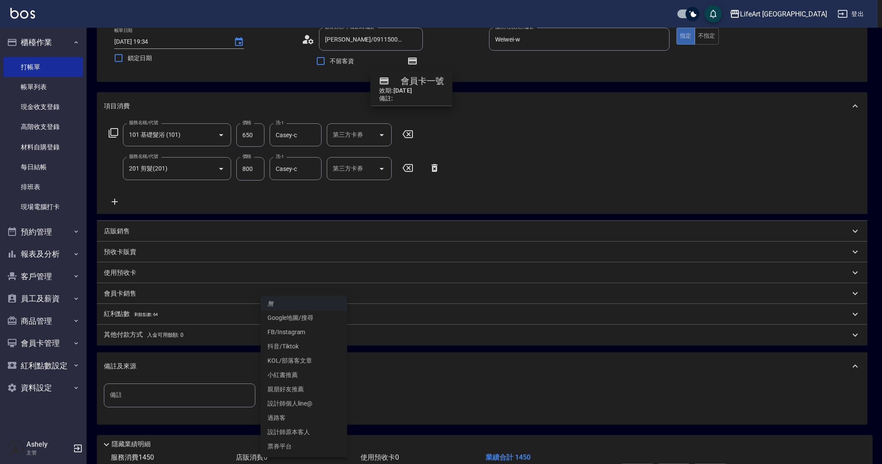
click at [292, 401] on body "LifeArt 蘆洲 登出 櫃檯作業 打帳單 帳單列表 現金收支登錄 高階收支登錄 材料自購登錄 每日結帳 排班表 現場電腦打卡 預約管理 預約管理 單日預約…" at bounding box center [441, 233] width 882 height 571
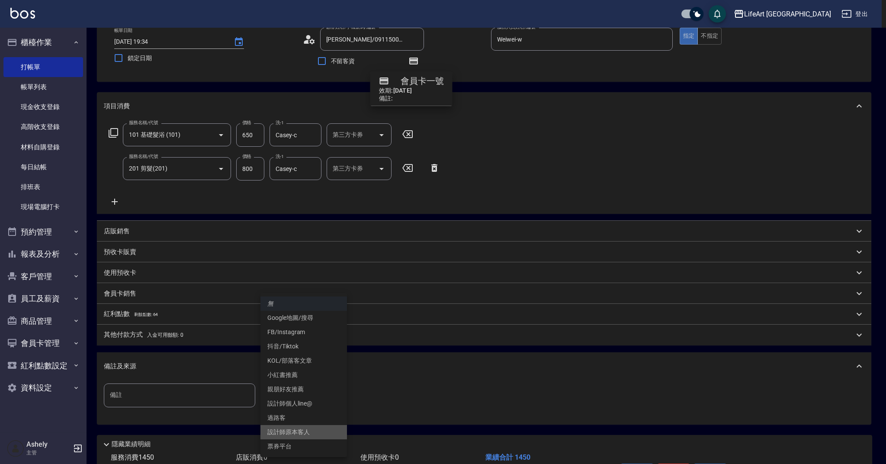
click at [297, 433] on li "設計師原本客人" at bounding box center [303, 432] width 87 height 14
type input "設計師原本客人"
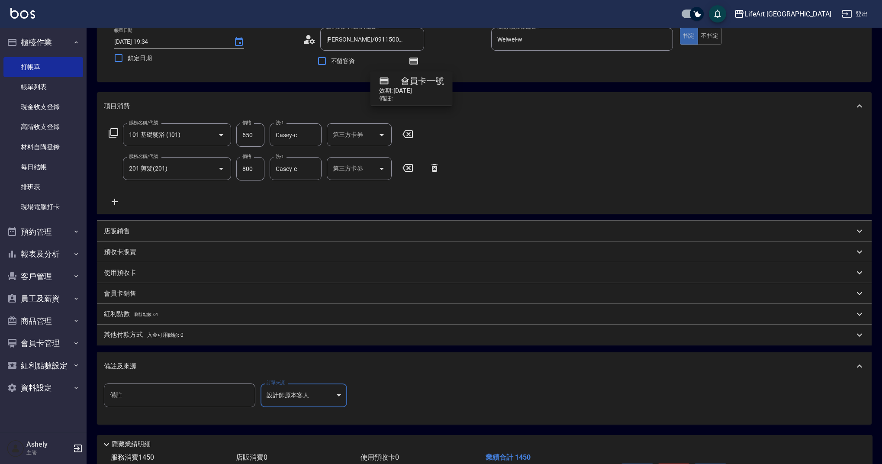
scroll to position [110, 0]
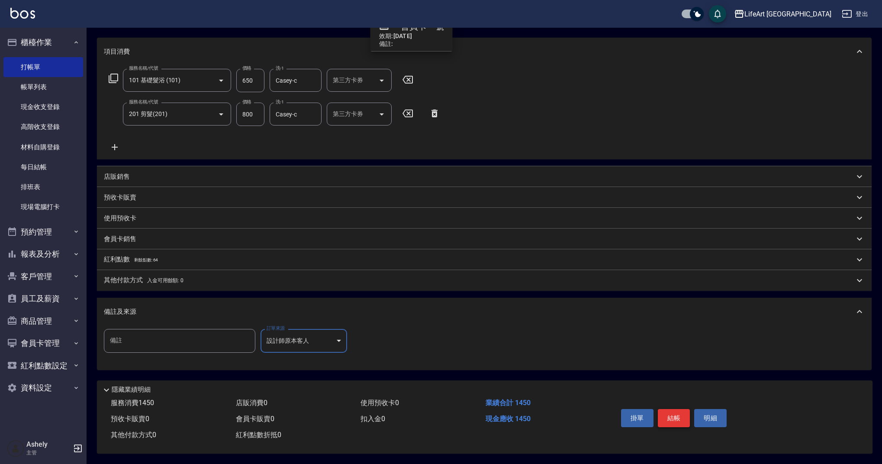
click at [671, 411] on button "結帳" at bounding box center [674, 418] width 32 height 18
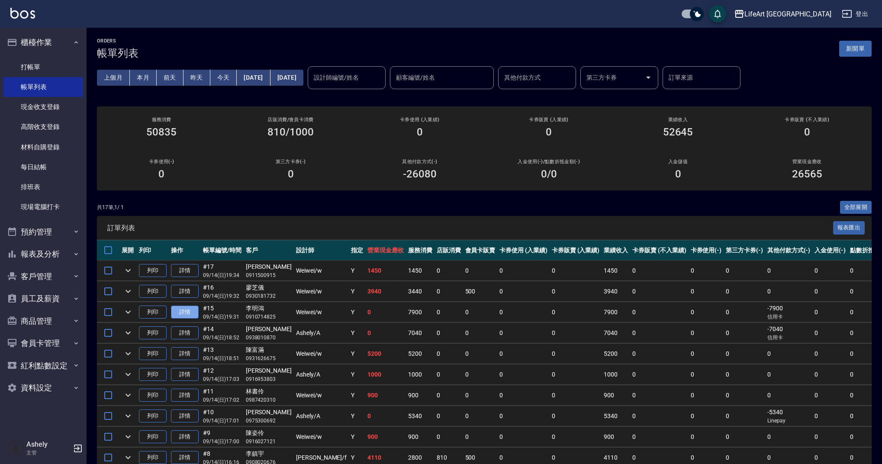
click at [178, 307] on link "詳情" at bounding box center [185, 311] width 28 height 13
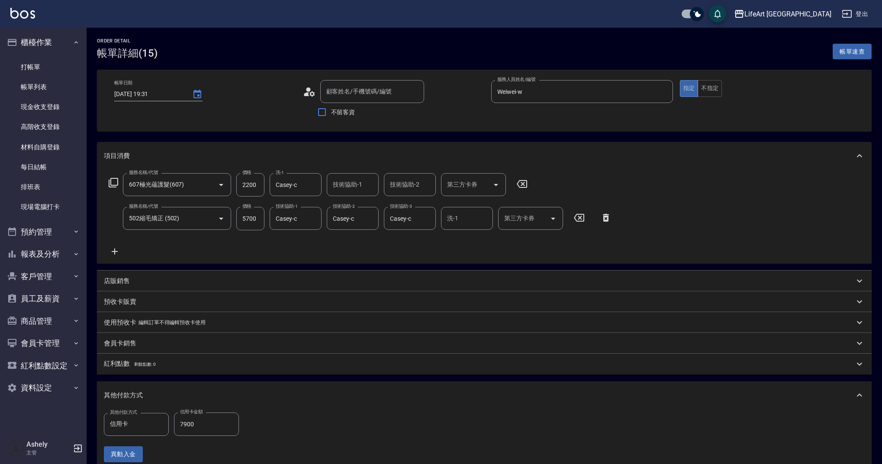
type input "2025/09/14 19:31"
type input "Weiwei-w"
type input "設計師原本客人"
type input "[PERSON_NAME]/0910714825/null"
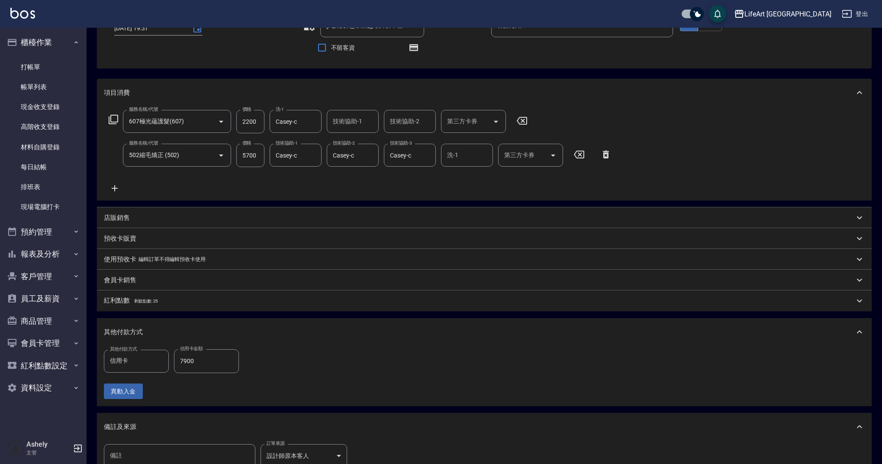
scroll to position [35, 0]
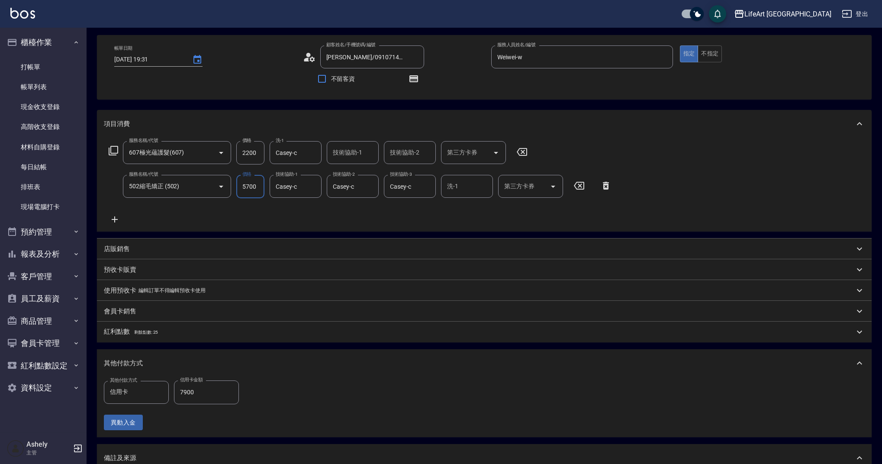
drag, startPoint x: 262, startPoint y: 185, endPoint x: 233, endPoint y: 186, distance: 29.0
click at [233, 186] on div "服務名稱/代號 502縮毛矯正 (502) 服務名稱/代號 價格 5700 價格 技術協助-1 Casey-c 技術協助-1 技術協助-2 Casey-c 技…" at bounding box center [360, 186] width 513 height 23
type input "0"
type input "5200"
click at [123, 305] on div "會員卡銷售" at bounding box center [484, 311] width 774 height 21
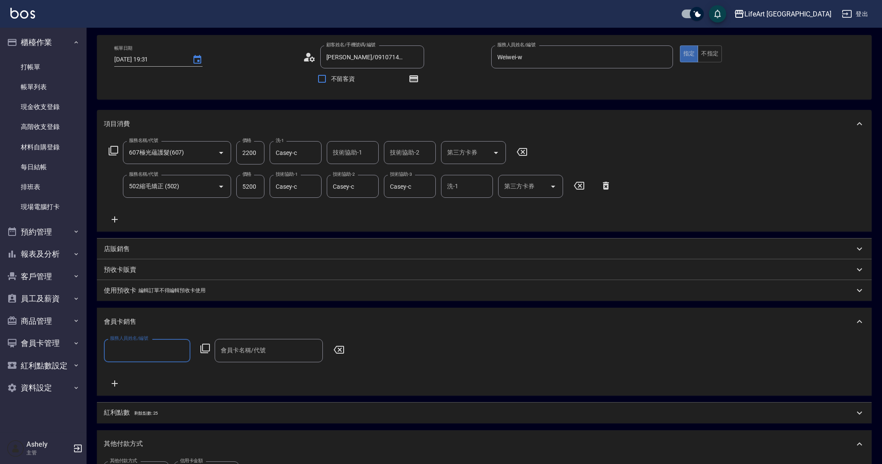
click at [135, 350] on input "服務人員姓名/編號" at bounding box center [147, 350] width 79 height 15
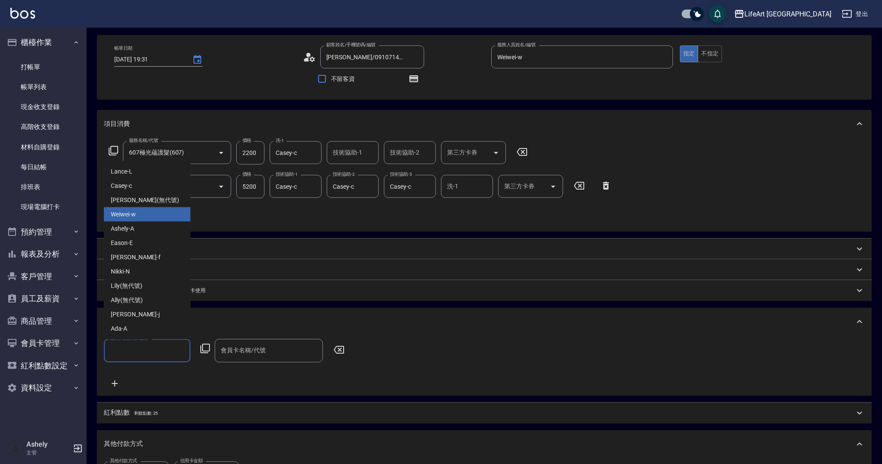
drag, startPoint x: 139, startPoint y: 214, endPoint x: 159, endPoint y: 233, distance: 27.2
click at [139, 214] on div "Weiwei -w" at bounding box center [147, 214] width 87 height 14
type input "Weiwei-w"
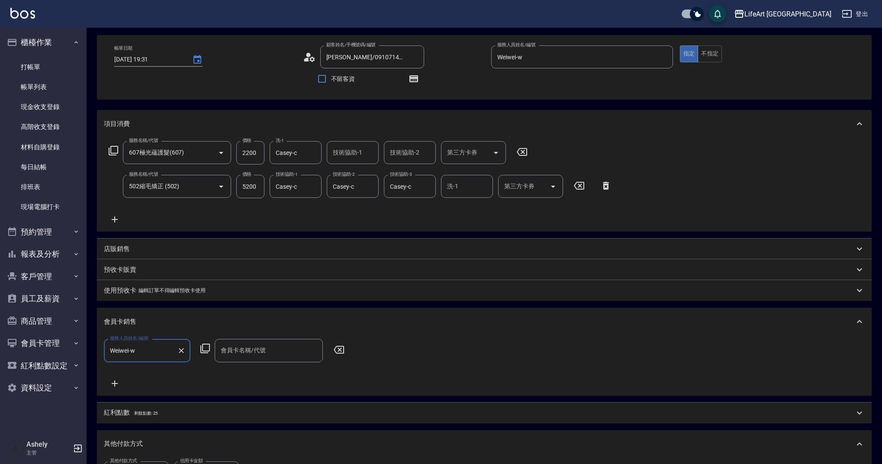
click at [261, 348] on input "會員卡名稱/代號" at bounding box center [268, 350] width 100 height 15
click at [270, 379] on span "會員卡一號 - 01" at bounding box center [269, 373] width 108 height 14
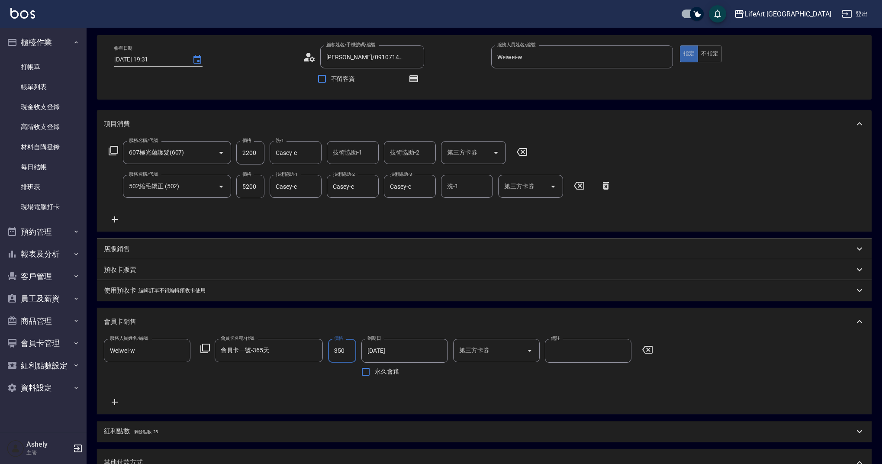
type input "會員卡一號-365天"
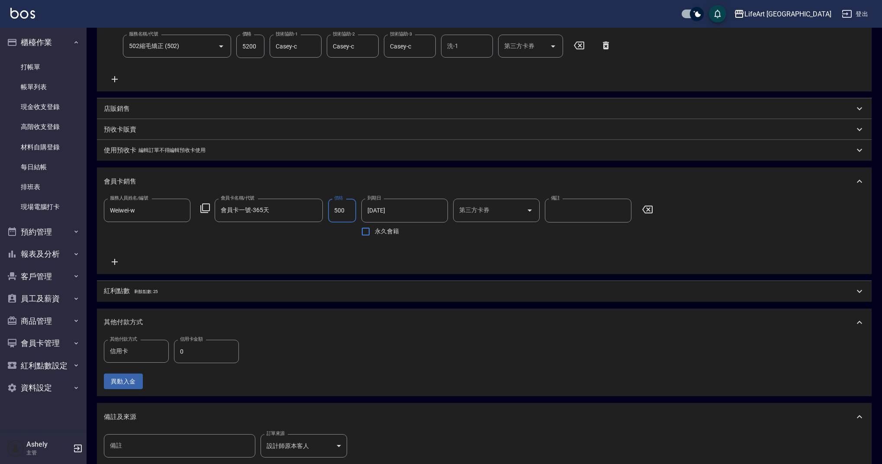
scroll to position [181, 0]
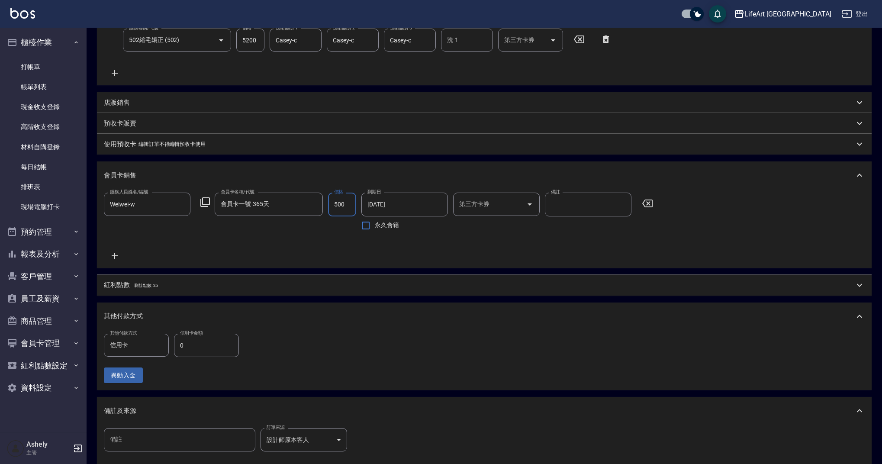
type input "500"
drag, startPoint x: 128, startPoint y: 292, endPoint x: 121, endPoint y: 300, distance: 11.0
click at [128, 290] on p "紅利點數 剩餘點數: 25" at bounding box center [131, 285] width 54 height 10
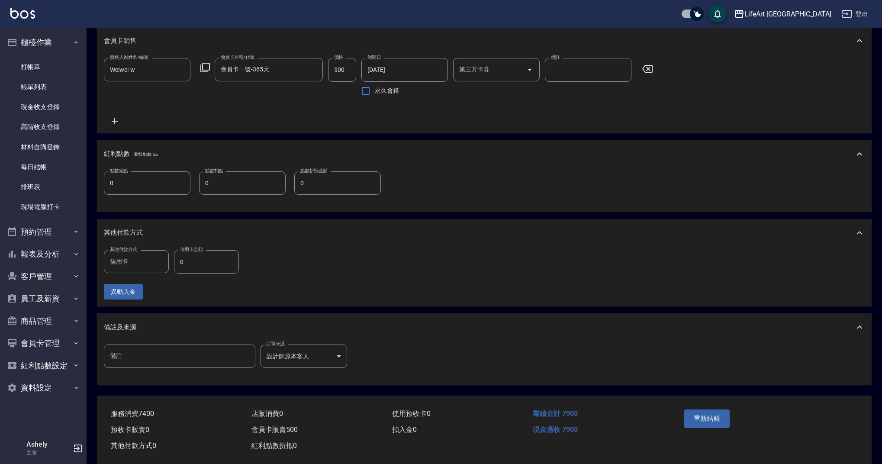
scroll to position [316, 0]
drag, startPoint x: 120, startPoint y: 190, endPoint x: 86, endPoint y: 192, distance: 33.8
click at [86, 192] on div "LifeArt 蘆洲 登出 櫃檯作業 打帳單 帳單列表 現金收支登錄 高階收支登錄 材料自購登錄 每日結帳 排班表 現場電腦打卡 預約管理 預約管理 單日預約…" at bounding box center [441, 79] width 882 height 790
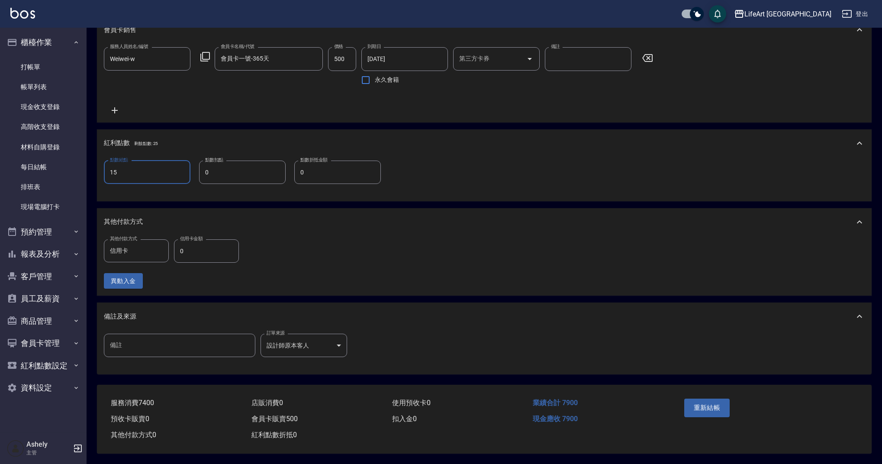
type input "15"
drag, startPoint x: 209, startPoint y: 248, endPoint x: 178, endPoint y: 248, distance: 30.7
click at [178, 248] on input "0" at bounding box center [206, 250] width 65 height 23
type input "7900"
click at [722, 410] on button "重新結帳" at bounding box center [707, 407] width 46 height 18
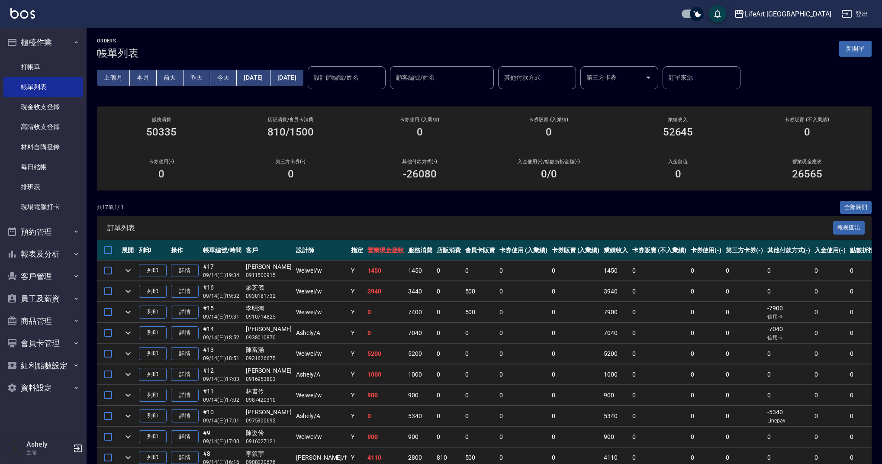
scroll to position [2, 0]
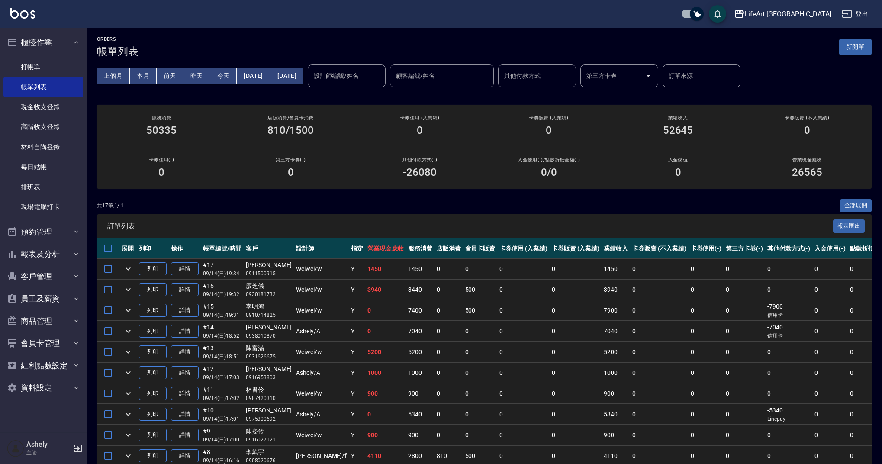
click at [866, 46] on button "新開單" at bounding box center [855, 47] width 32 height 16
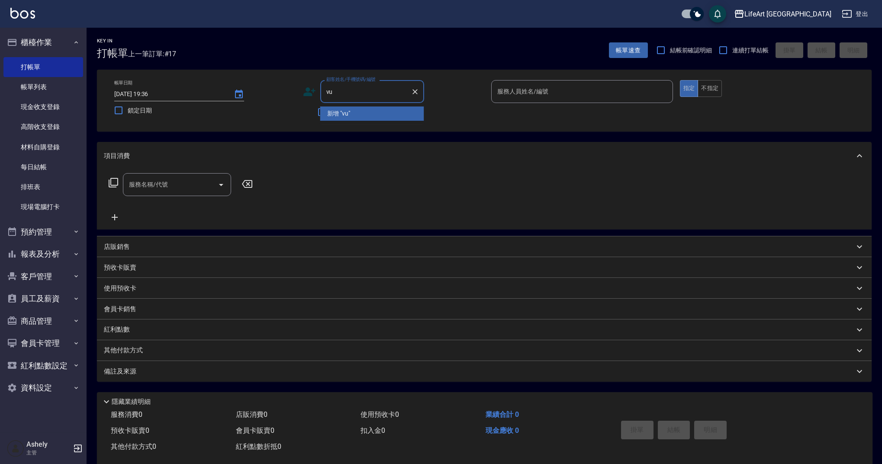
type input "v"
click at [359, 112] on li "謝姵瑄/0912900802/" at bounding box center [372, 113] width 104 height 14
type input "謝姵瑄/0912900802/"
type input "Jessica-j"
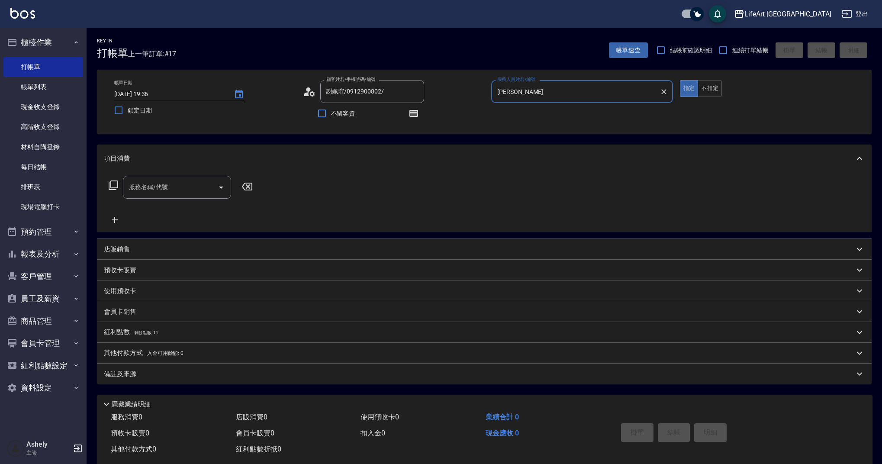
click at [182, 186] on input "服務名稱/代號" at bounding box center [170, 187] width 87 height 15
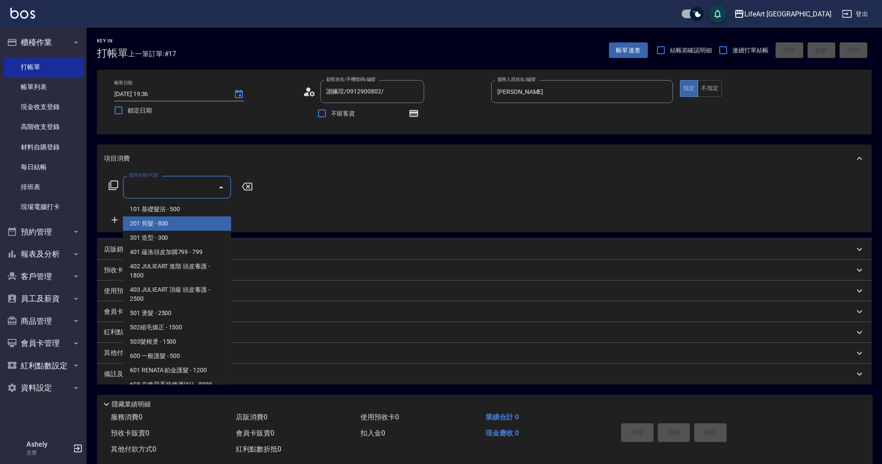
click at [172, 222] on span "201 剪髮 - 800" at bounding box center [177, 223] width 108 height 14
type input "201 剪髮(201)"
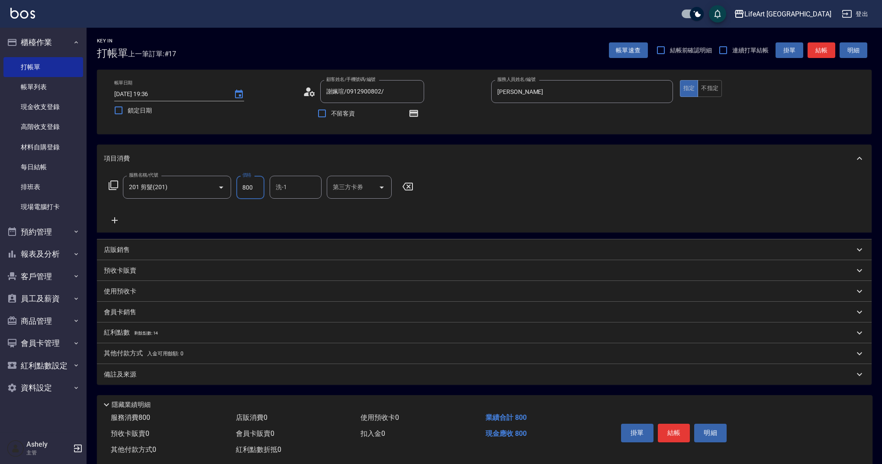
drag, startPoint x: 262, startPoint y: 185, endPoint x: 239, endPoint y: 188, distance: 23.1
click at [239, 188] on input "800" at bounding box center [250, 187] width 28 height 23
click at [238, 189] on input "800" at bounding box center [250, 187] width 28 height 23
drag, startPoint x: 241, startPoint y: 190, endPoint x: 274, endPoint y: 189, distance: 32.9
click at [274, 189] on div "服務名稱/代號 201 剪髮(201) 服務名稱/代號 價格 800 價格 洗-1 洗-1 第三方卡券 第三方卡券" at bounding box center [261, 187] width 315 height 23
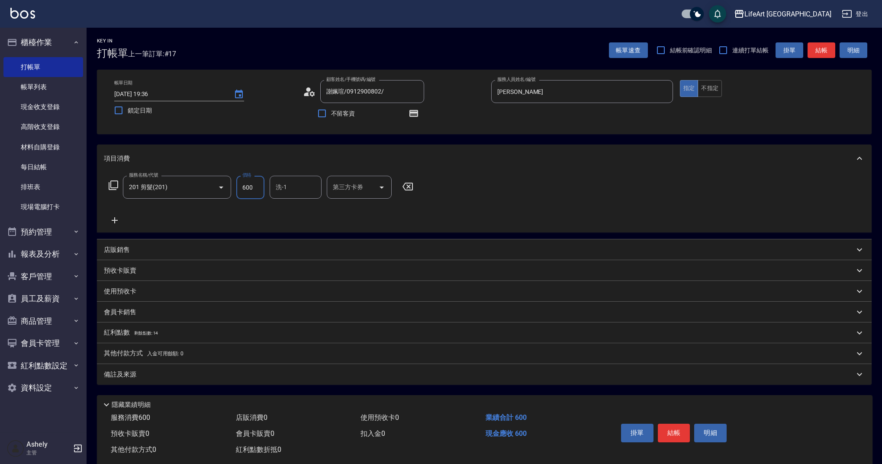
type input "600"
click at [110, 218] on icon at bounding box center [115, 220] width 22 height 10
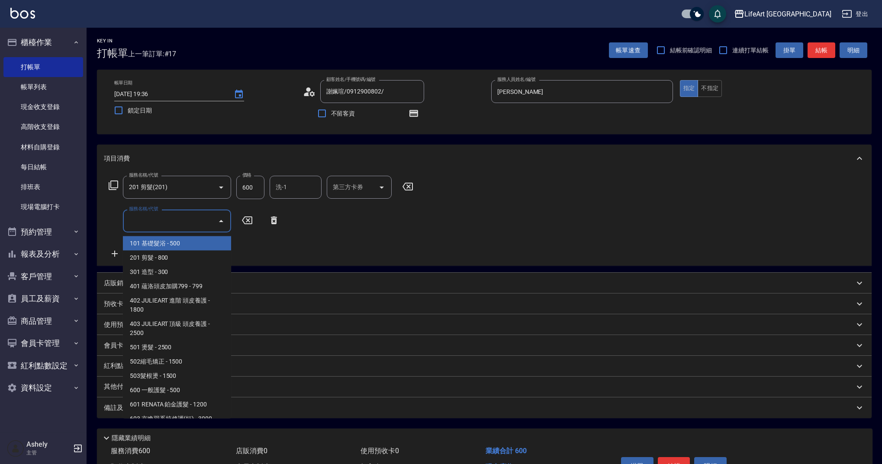
click at [153, 222] on input "服務名稱/代號" at bounding box center [170, 220] width 87 height 15
click at [154, 260] on span "201 剪髮 - 800" at bounding box center [177, 257] width 108 height 14
type input "201 剪髮(201)"
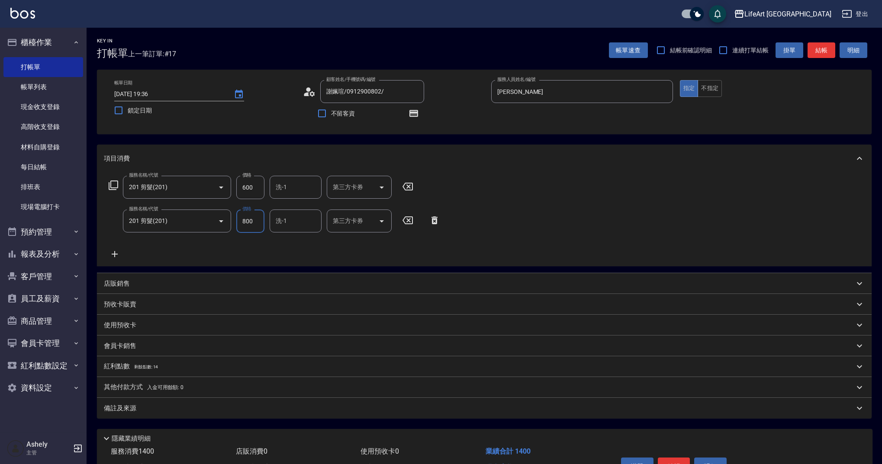
drag, startPoint x: 257, startPoint y: 219, endPoint x: 234, endPoint y: 220, distance: 22.5
click at [234, 220] on div "服務名稱/代號 201 剪髮(201) 服務名稱/代號 價格 800 價格 洗-1 洗-1 第三方卡券 第三方卡券" at bounding box center [274, 220] width 341 height 23
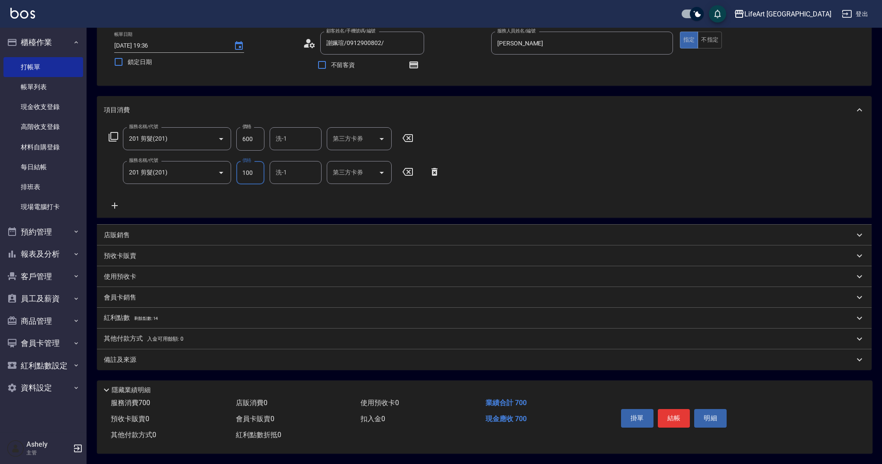
type input "100"
click at [155, 316] on span "剩餘點數: 14" at bounding box center [146, 318] width 24 height 5
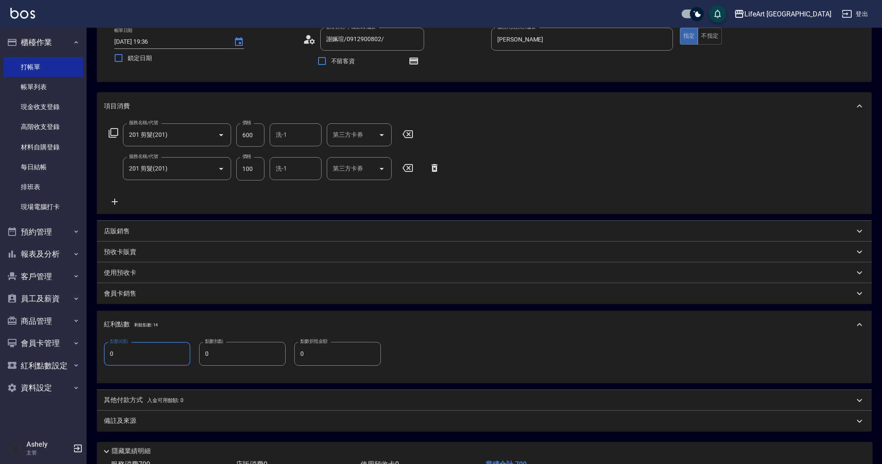
drag, startPoint x: 112, startPoint y: 350, endPoint x: 100, endPoint y: 358, distance: 13.7
click at [100, 358] on div "點數給點 0 點數給點 點數扣點 0 點數扣點 點數折抵金額 0 點數折抵金額" at bounding box center [484, 360] width 774 height 44
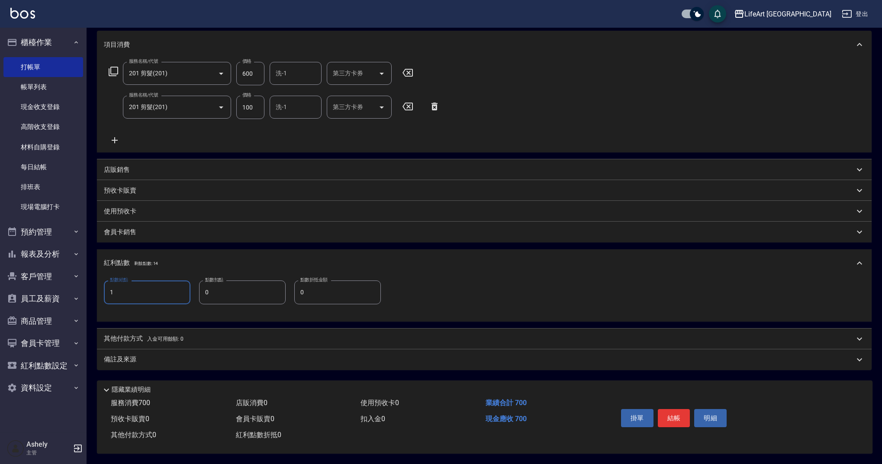
type input "1"
click at [230, 350] on div "備註及來源" at bounding box center [484, 359] width 774 height 21
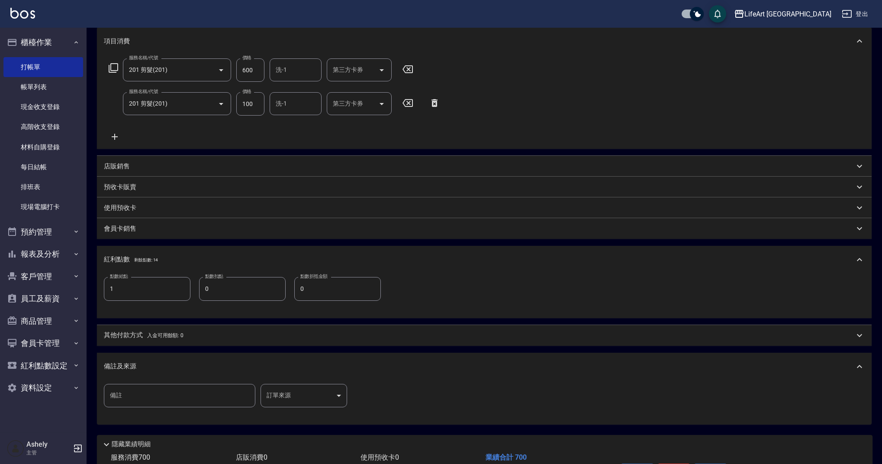
click at [300, 392] on body "LifeArt 蘆洲 登出 櫃檯作業 打帳單 帳單列表 現金收支登錄 高階收支登錄 材料自購登錄 每日結帳 排班表 現場電腦打卡 預約管理 預約管理 單日預約…" at bounding box center [441, 201] width 882 height 636
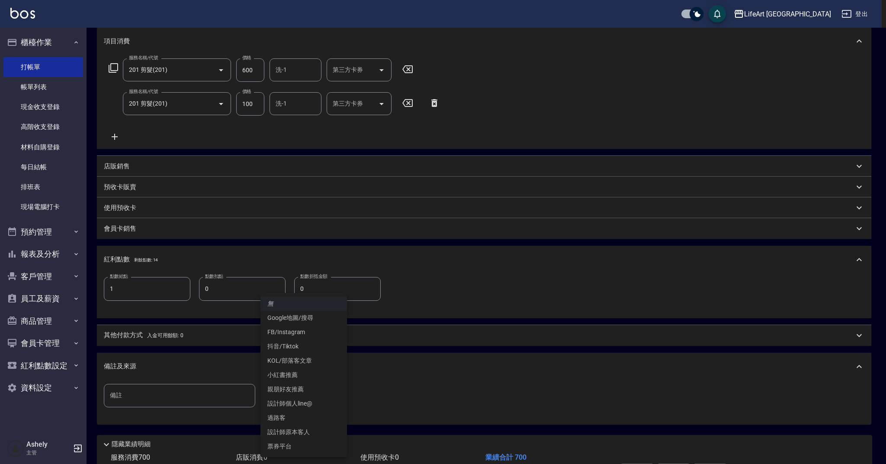
click at [322, 425] on li "設計師原本客人" at bounding box center [303, 432] width 87 height 14
type input "設計師原本客人"
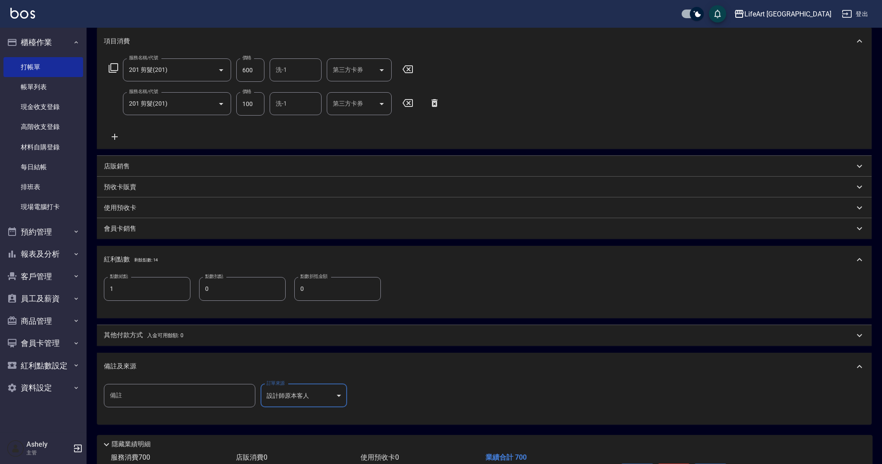
scroll to position [176, 0]
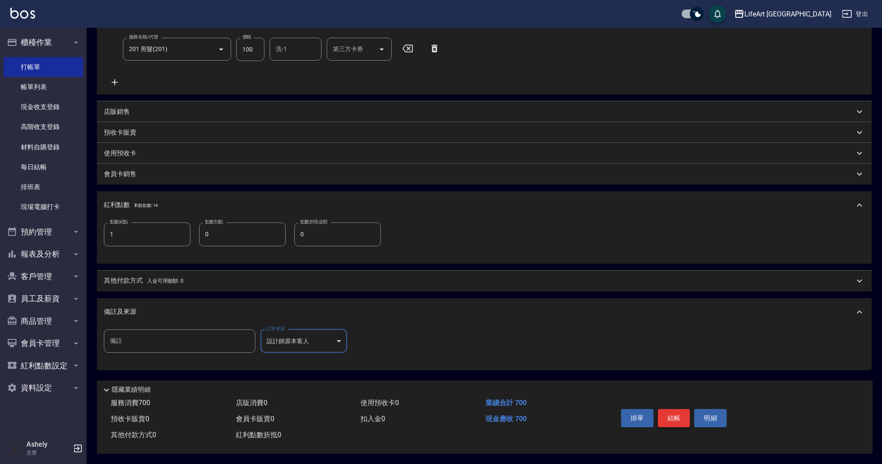
click at [671, 413] on button "結帳" at bounding box center [674, 418] width 32 height 18
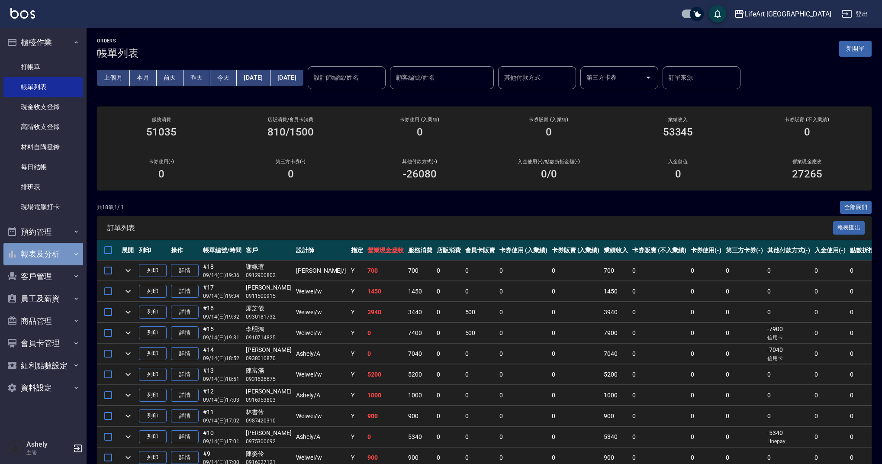
click at [53, 250] on button "報表及分析" at bounding box center [43, 254] width 80 height 22
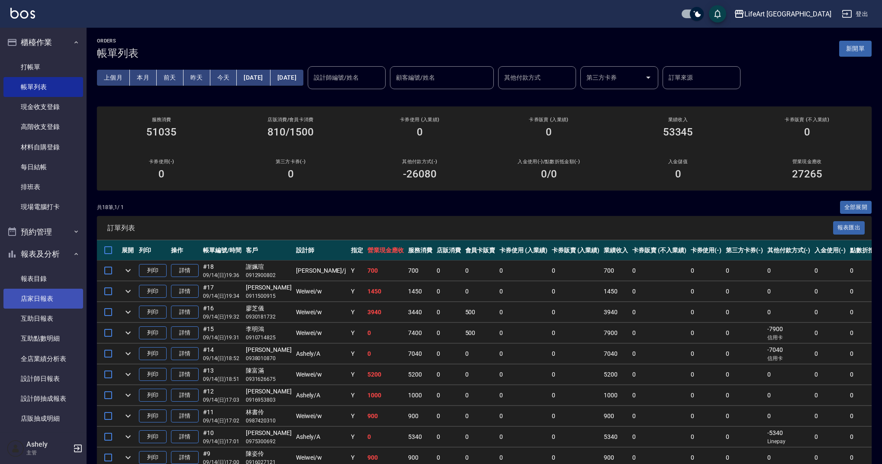
click at [55, 299] on link "店家日報表" at bounding box center [43, 299] width 80 height 20
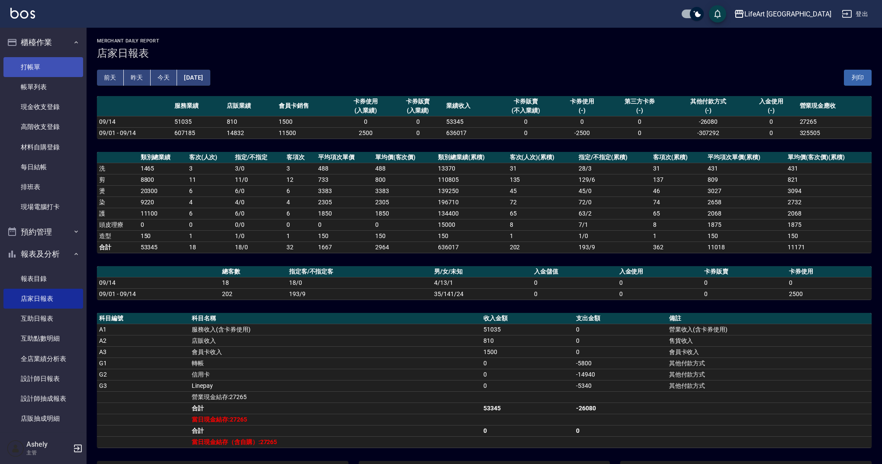
click at [49, 57] on link "打帳單" at bounding box center [43, 67] width 80 height 20
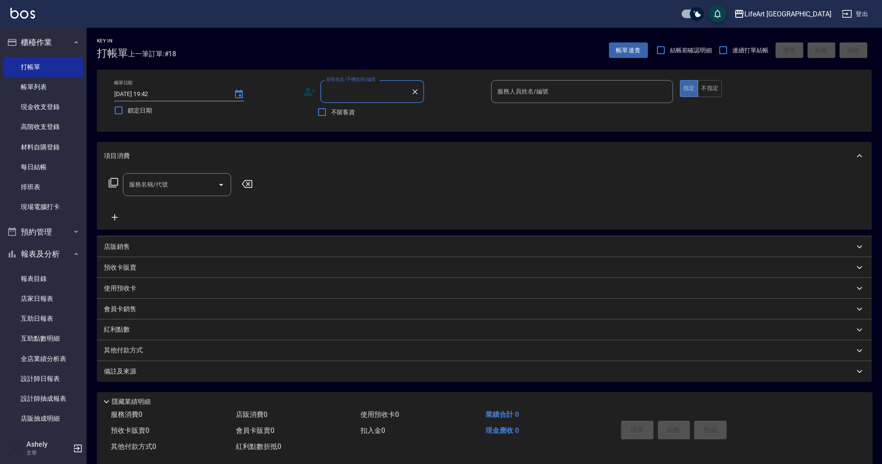
type input "v"
type input "許伊"
click at [384, 94] on input "許伊" at bounding box center [365, 91] width 83 height 15
click at [383, 93] on input "許伊" at bounding box center [365, 91] width 83 height 15
click at [422, 91] on div "許伊 顧客姓名/手機號碼/編號" at bounding box center [372, 91] width 104 height 23
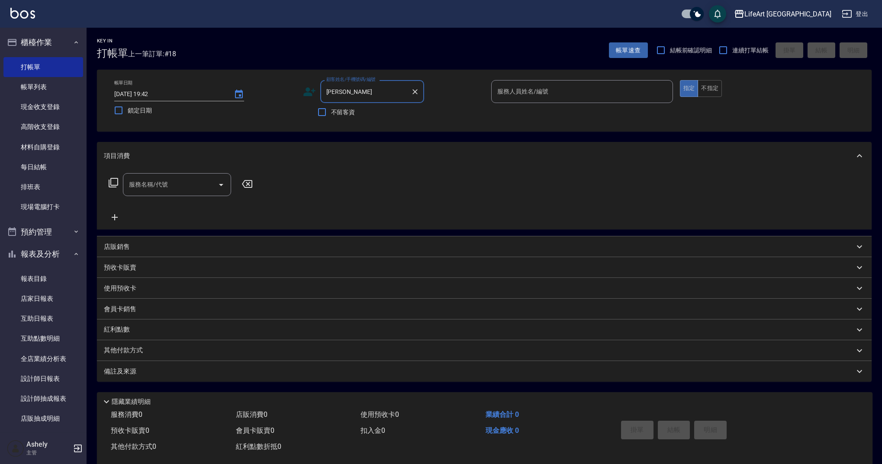
drag, startPoint x: 413, startPoint y: 91, endPoint x: 398, endPoint y: 91, distance: 15.6
click at [413, 91] on icon "Clear" at bounding box center [415, 91] width 9 height 9
click at [366, 92] on input "顧客姓名/手機號碼/編號" at bounding box center [365, 91] width 83 height 15
type input "許伊"
click at [414, 91] on icon "Clear" at bounding box center [414, 91] width 5 height 5
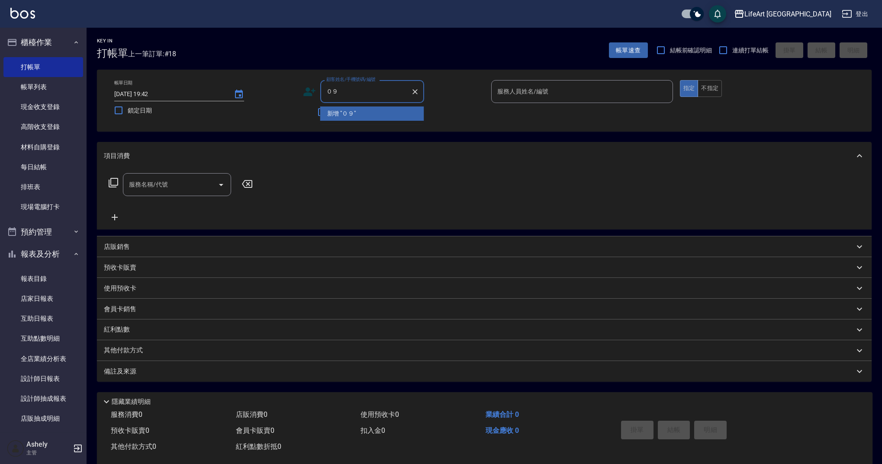
type input "０"
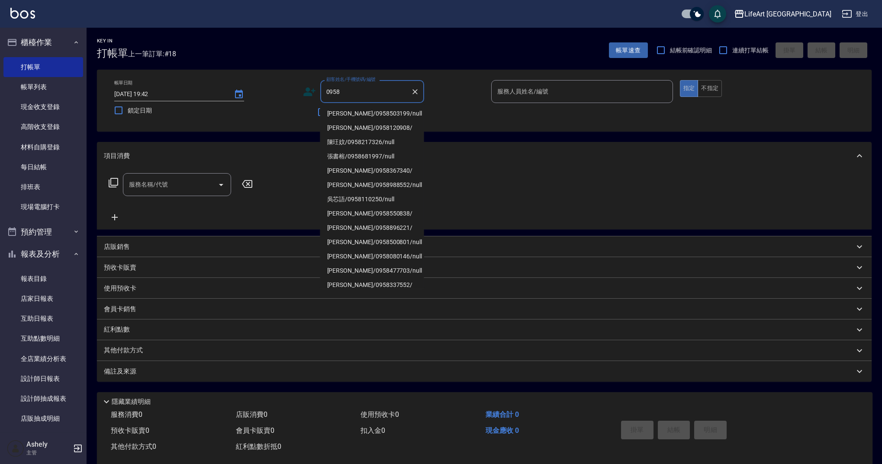
click at [366, 109] on li "[PERSON_NAME]/0958503199/null" at bounding box center [372, 113] width 104 height 14
type input "[PERSON_NAME]/0958503199/null"
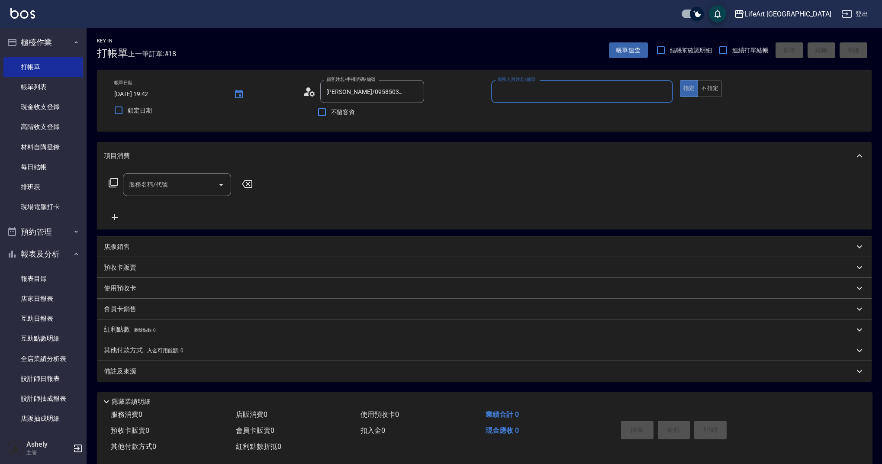
click at [532, 97] on input "服務人員姓名/編號" at bounding box center [582, 91] width 174 height 15
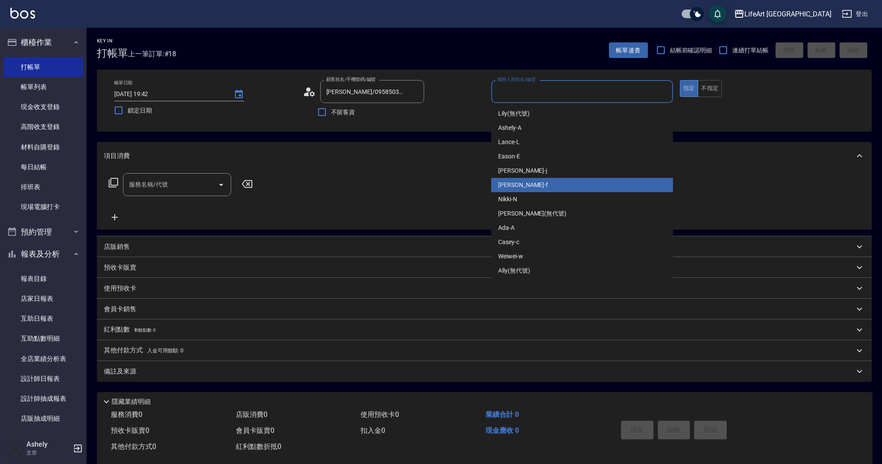
click at [524, 178] on div "Finney -f" at bounding box center [582, 185] width 182 height 14
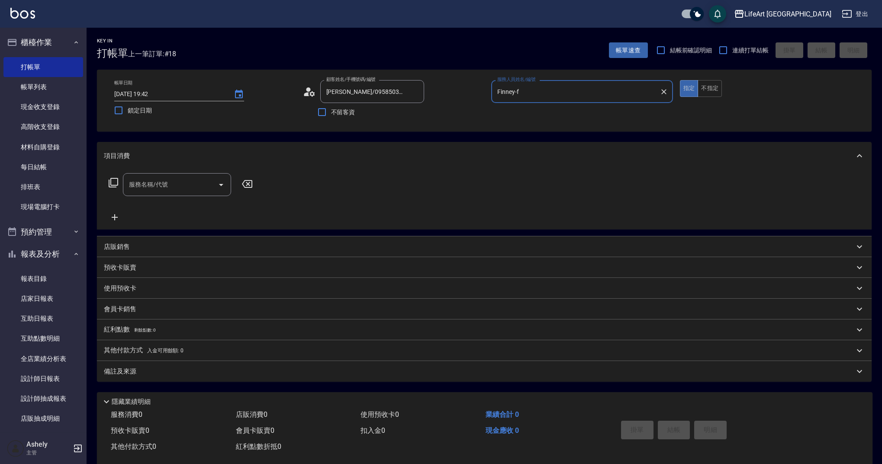
type input "Finney-f"
drag, startPoint x: 190, startPoint y: 173, endPoint x: 193, endPoint y: 186, distance: 13.2
click at [192, 184] on div "服務名稱/代號 服務名稱/代號" at bounding box center [484, 200] width 774 height 60
click at [191, 187] on input "服務名稱/代號" at bounding box center [170, 184] width 87 height 15
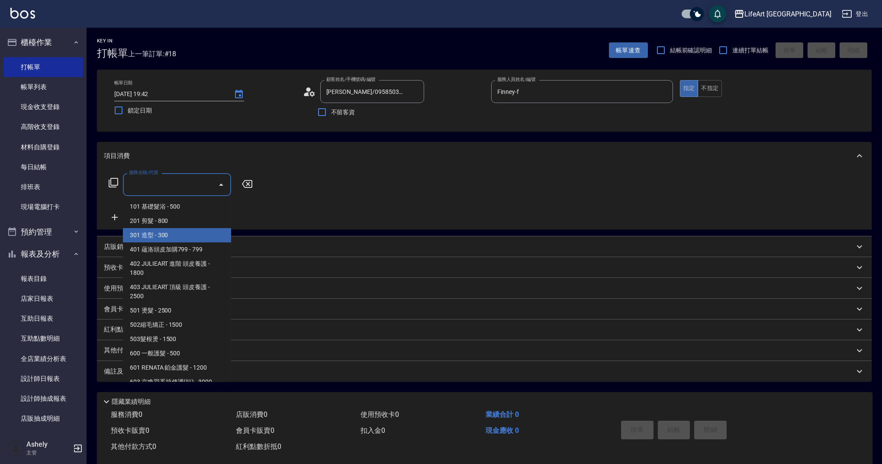
scroll to position [111, 0]
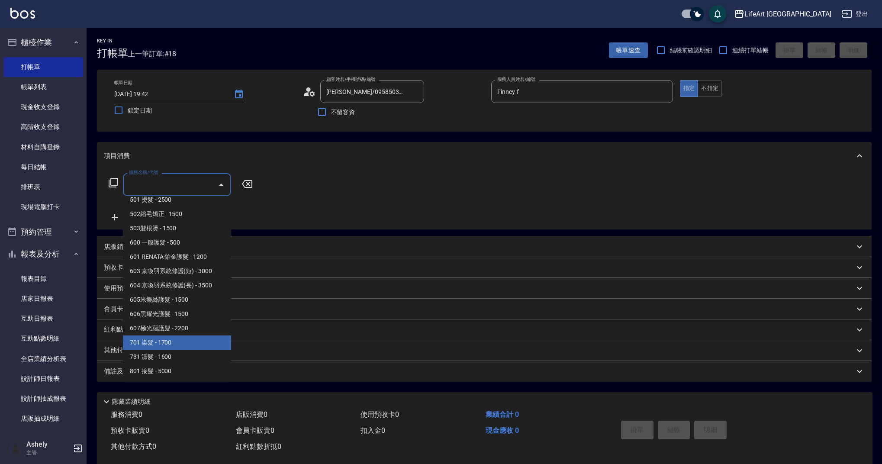
click at [159, 342] on span "701 染髮 - 1700" at bounding box center [177, 342] width 108 height 14
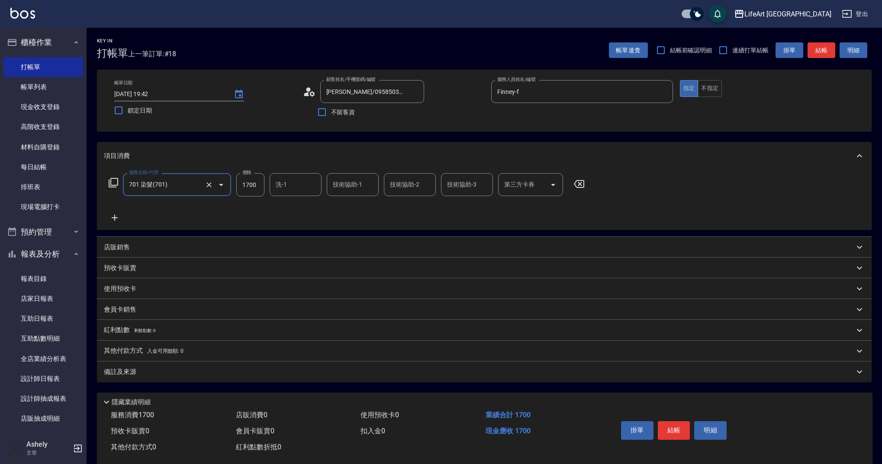
type input "701 染髮(701)"
click at [116, 217] on icon at bounding box center [115, 217] width 22 height 10
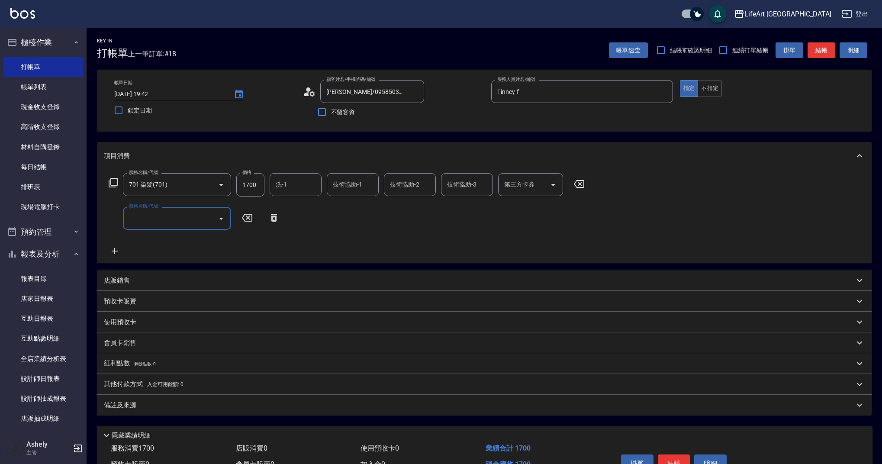
click at [165, 215] on input "服務名稱/代號" at bounding box center [170, 218] width 87 height 15
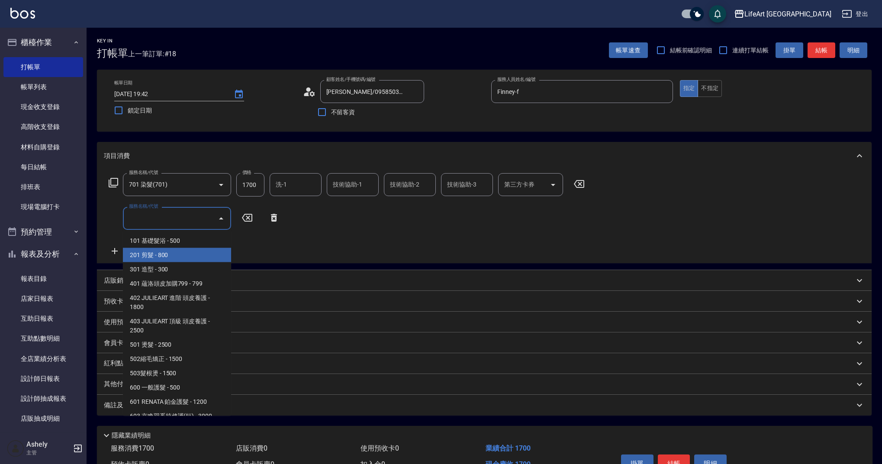
click at [167, 255] on span "201 剪髮 - 800" at bounding box center [177, 255] width 108 height 14
type input "201 剪髮(201)"
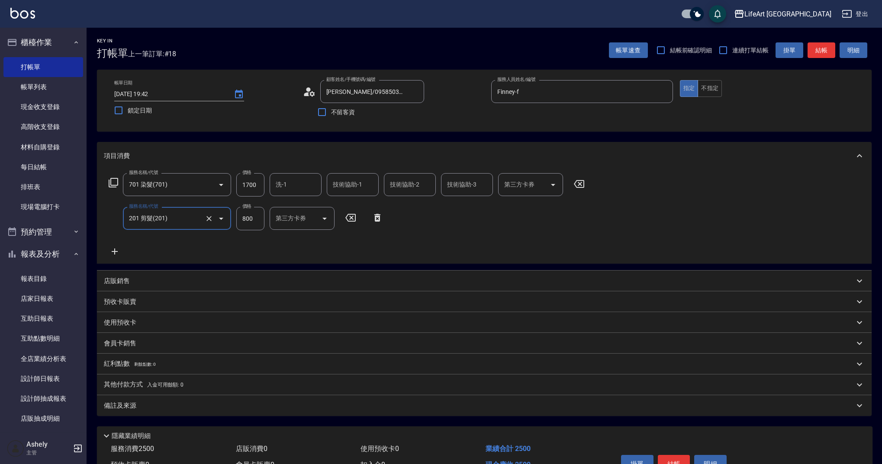
click at [116, 250] on icon at bounding box center [115, 251] width 22 height 10
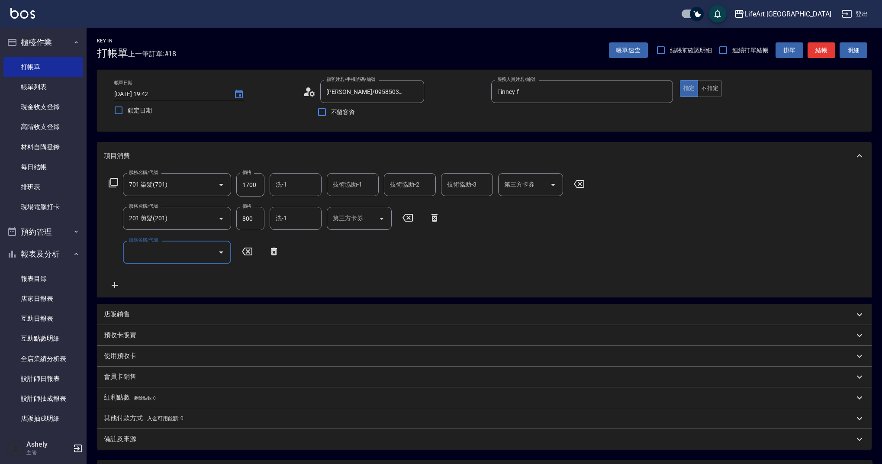
click at [117, 250] on div "服務名稱/代號 服務名稱/代號" at bounding box center [194, 252] width 181 height 23
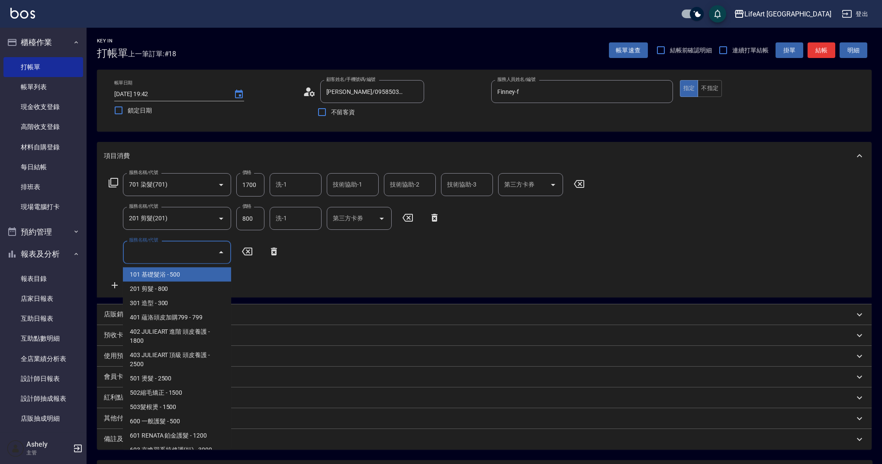
click at [159, 248] on div "服務名稱/代號 服務名稱/代號" at bounding box center [177, 252] width 108 height 23
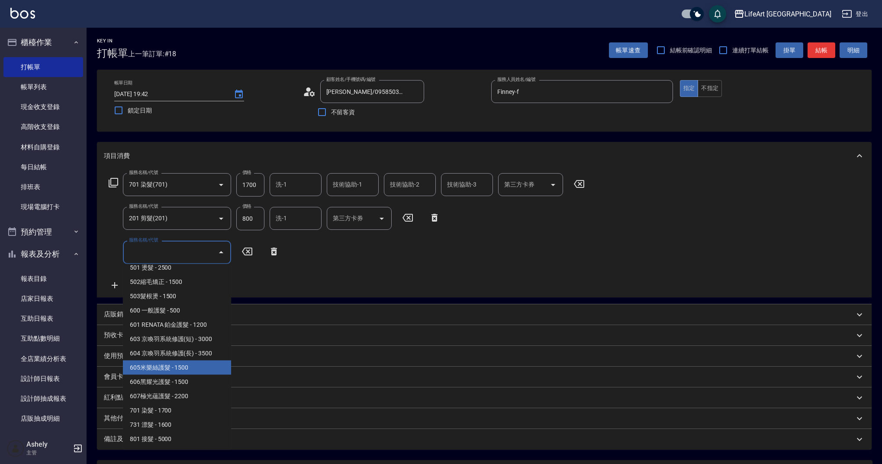
click at [171, 369] on span "605米樂絲護髮 - 1500" at bounding box center [177, 367] width 108 height 14
type input "605米樂絲護髮(605)"
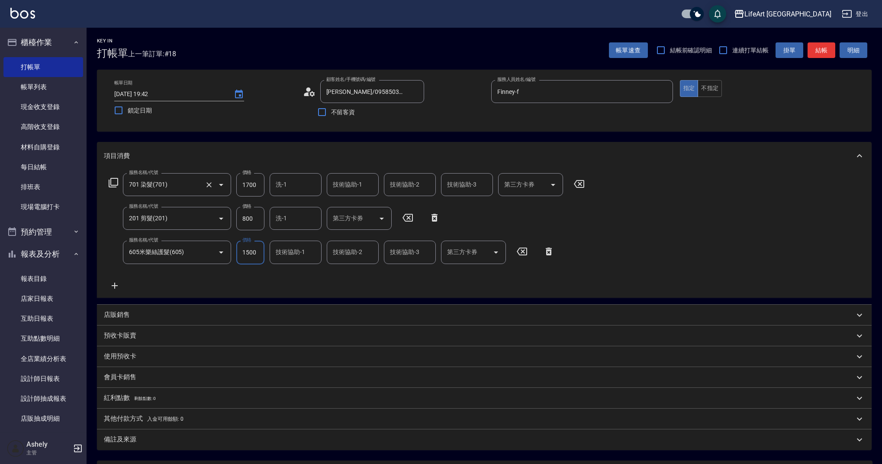
drag, startPoint x: 259, startPoint y: 183, endPoint x: 222, endPoint y: 188, distance: 37.0
click at [222, 188] on div "服務名稱/代號 701 染髮(701) 服務名稱/代號 價格 1700 價格 洗-1 洗-1 技術協助-1 技術協助-1 技術協助-2 技術協助-2 技術協助…" at bounding box center [347, 184] width 486 height 23
drag, startPoint x: 260, startPoint y: 185, endPoint x: 228, endPoint y: 181, distance: 32.7
click at [228, 181] on div "服務名稱/代號 701 染髮(701) 服務名稱/代號 價格 1700 價格 洗-1 洗-1 技術協助-1 技術協助-1 技術協助-2 技術協助-2 技術協助…" at bounding box center [347, 184] width 486 height 23
type input "2800"
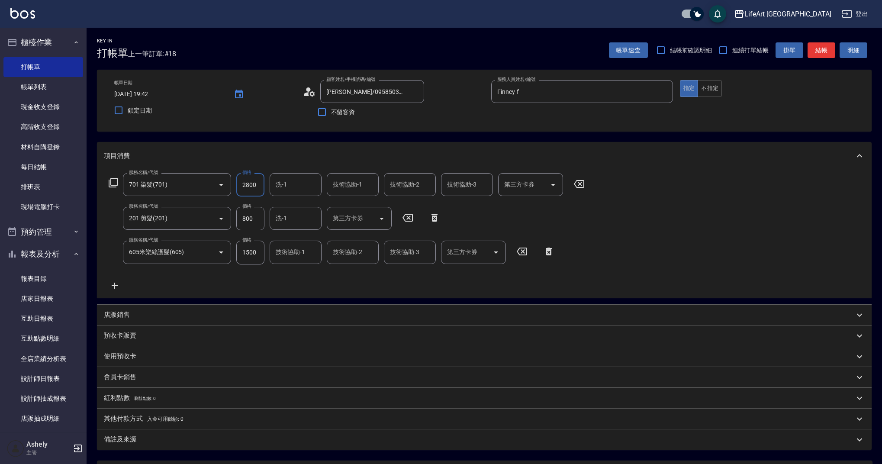
click at [285, 186] on input "洗-1" at bounding box center [295, 184] width 44 height 15
click at [313, 384] on div "Ally (無代號)" at bounding box center [296, 391] width 52 height 14
type input "Ally(無代號)"
click at [287, 253] on div "技術協助-1 技術協助-1" at bounding box center [296, 252] width 52 height 23
click at [295, 454] on span "Ally (無代號)" at bounding box center [292, 458] width 32 height 9
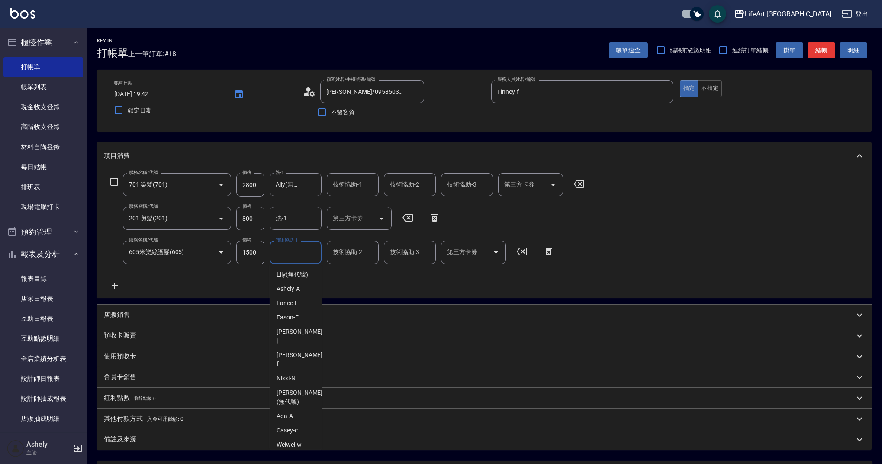
type input "Ally(無代號)"
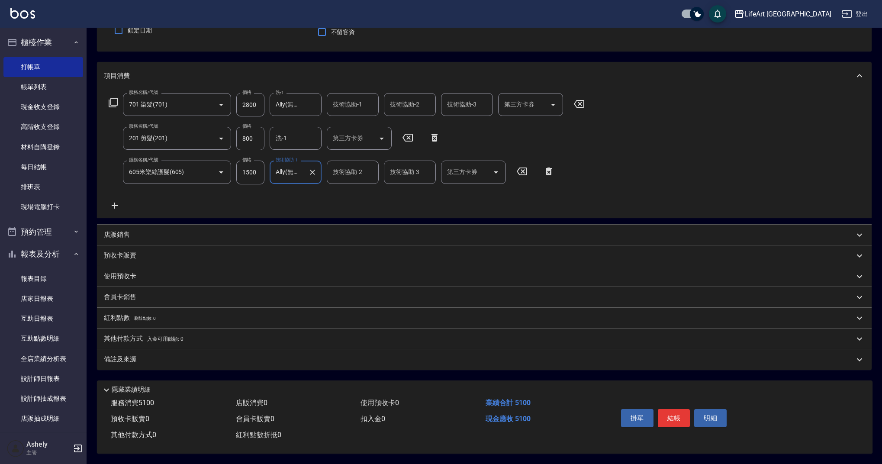
click at [164, 360] on div "備註及來源" at bounding box center [484, 359] width 774 height 21
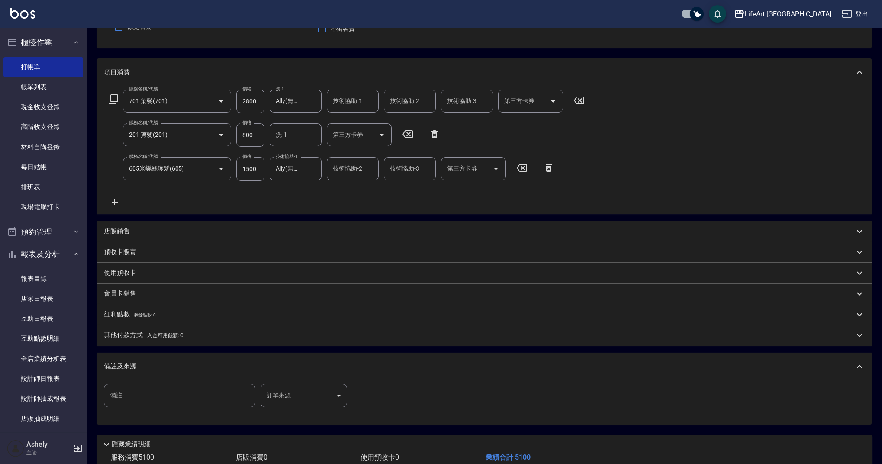
click at [324, 395] on body "LifeArt 蘆洲 登出 櫃檯作業 打帳單 帳單列表 現金收支登錄 高階收支登錄 材料自購登錄 每日結帳 排班表 現場電腦打卡 預約管理 預約管理 單日預約…" at bounding box center [441, 218] width 882 height 602
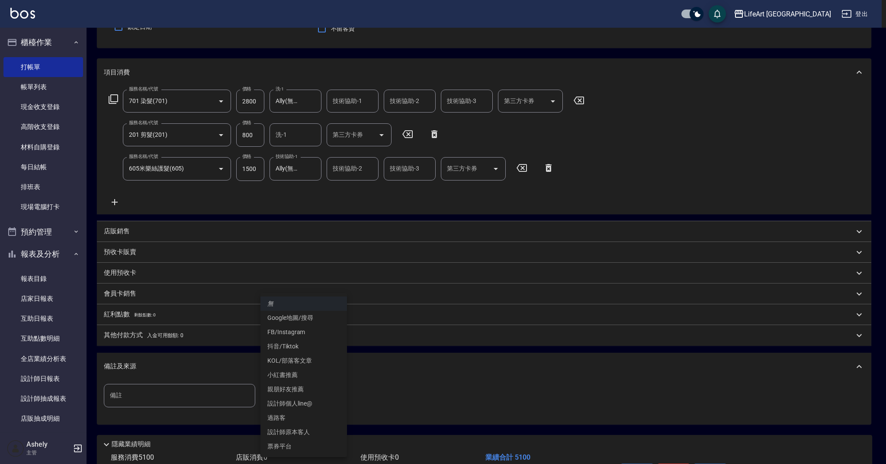
click at [320, 430] on li "設計師原本客人" at bounding box center [303, 432] width 87 height 14
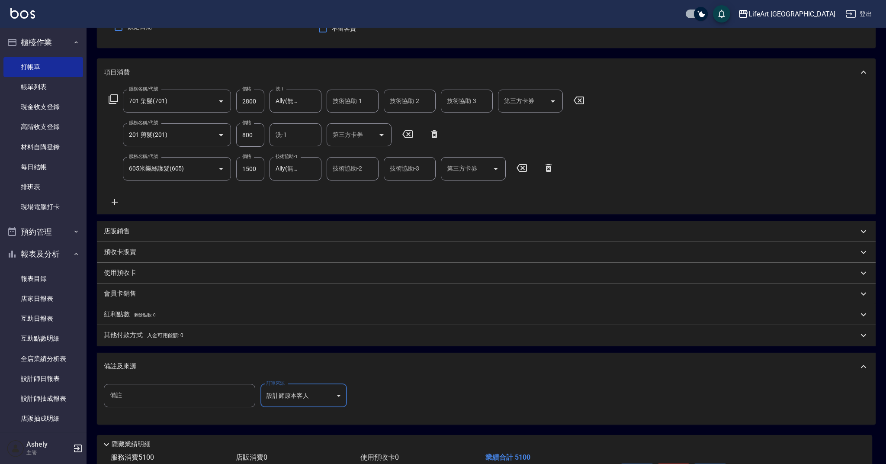
type input "設計師原本客人"
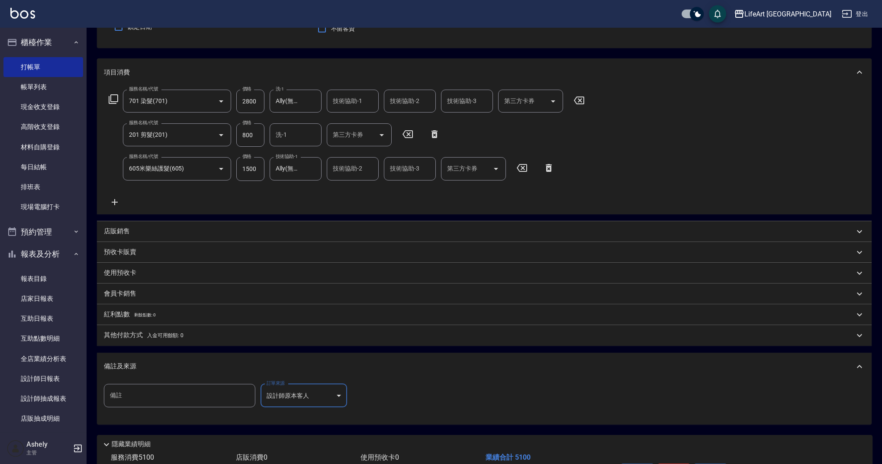
click at [239, 362] on div "備註及來源" at bounding box center [479, 366] width 750 height 9
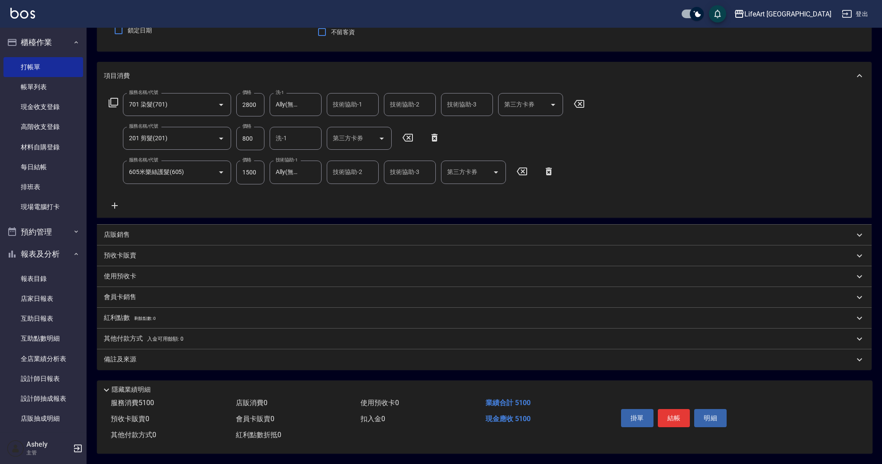
click at [157, 336] on span "入金可用餘額: 0" at bounding box center [165, 339] width 37 height 6
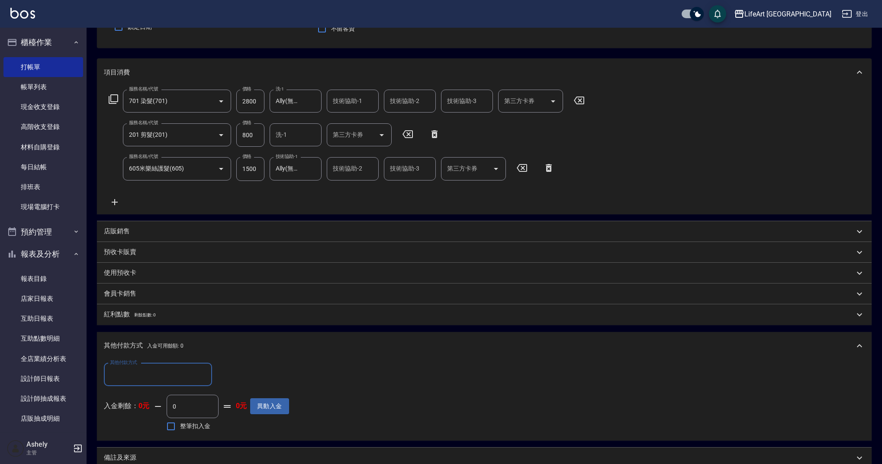
click at [135, 364] on label "其他付款方式" at bounding box center [123, 362] width 27 height 6
click at [135, 367] on input "其他付款方式" at bounding box center [158, 374] width 100 height 15
click at [138, 371] on input "其他付款方式" at bounding box center [158, 374] width 100 height 15
click at [142, 437] on span "信用卡" at bounding box center [158, 439] width 108 height 14
type input "信用卡"
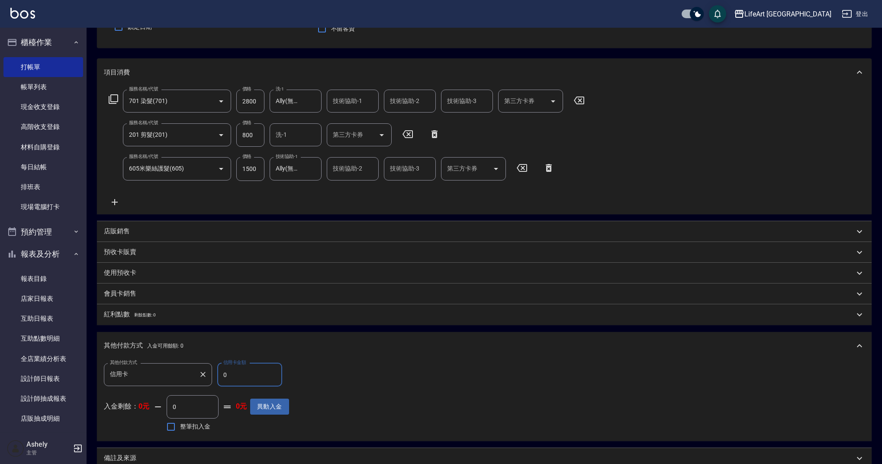
drag, startPoint x: 231, startPoint y: 376, endPoint x: 211, endPoint y: 379, distance: 20.2
click at [211, 379] on div "其他付款方式 信用卡 其他付款方式 信用卡金額 0 信用卡金額" at bounding box center [196, 374] width 185 height 23
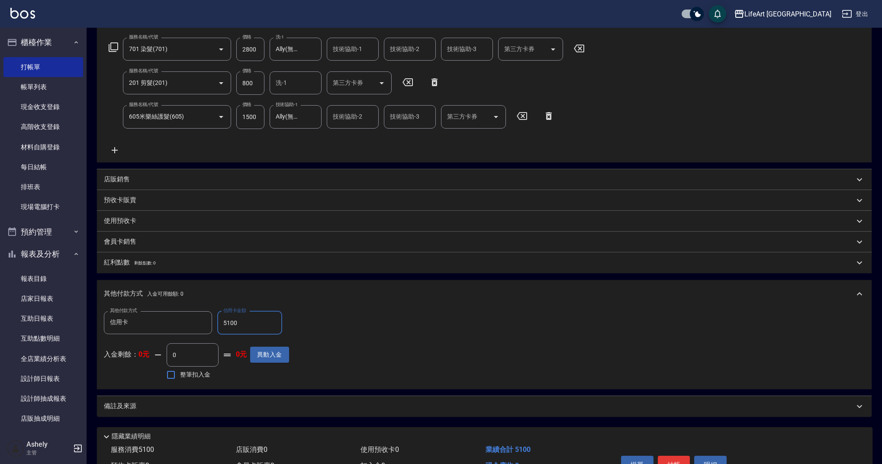
scroll to position [186, 0]
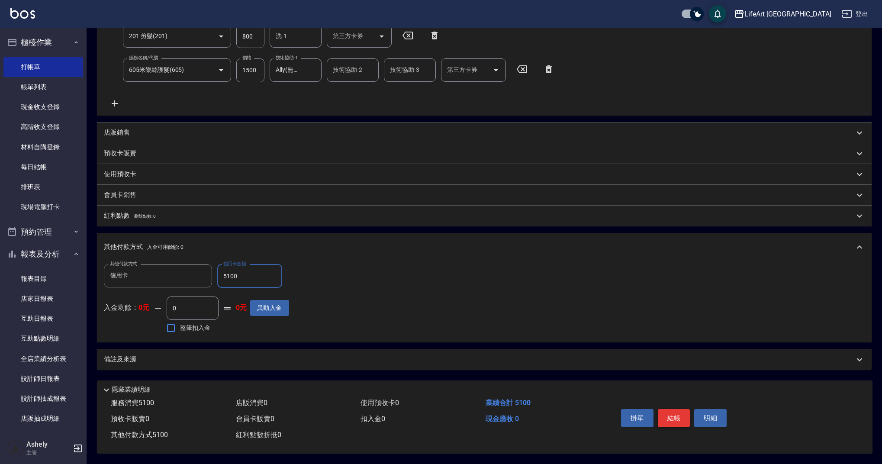
type input "5100"
click at [675, 415] on button "結帳" at bounding box center [674, 418] width 32 height 18
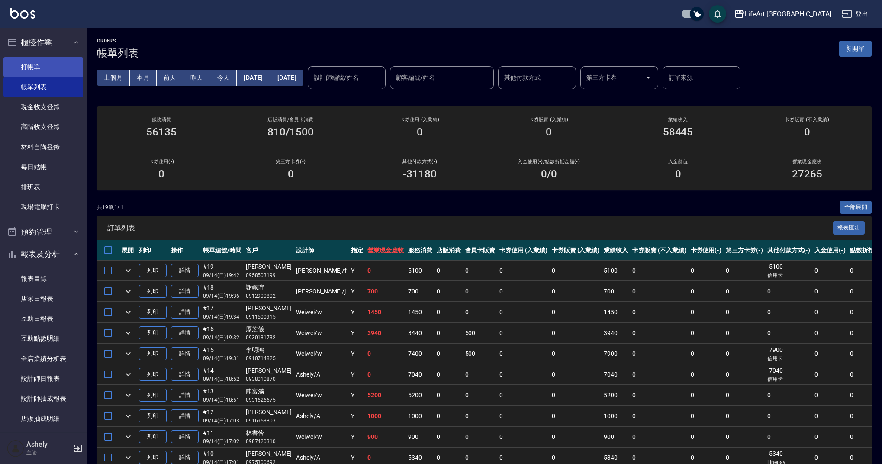
click at [45, 74] on link "打帳單" at bounding box center [43, 67] width 80 height 20
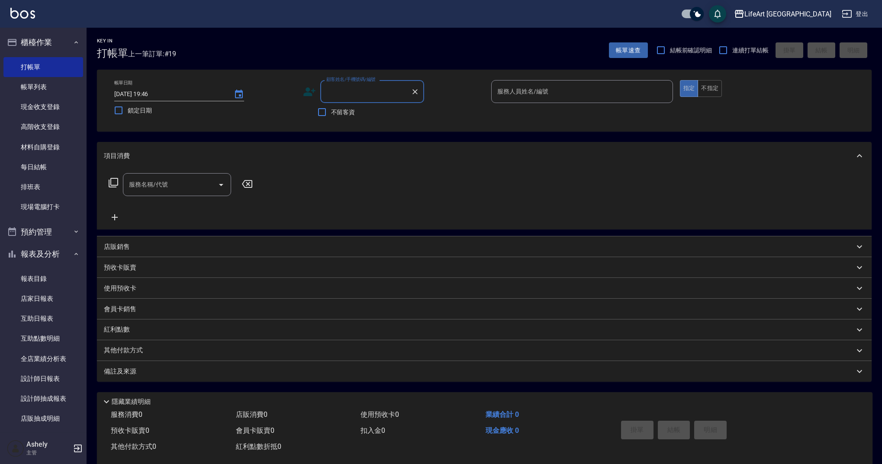
click at [376, 101] on div "顧客姓名/手機號碼/編號" at bounding box center [372, 91] width 104 height 23
type input "0908667"
click at [411, 93] on icon "Clear" at bounding box center [415, 91] width 9 height 9
click at [308, 97] on icon at bounding box center [309, 91] width 13 height 13
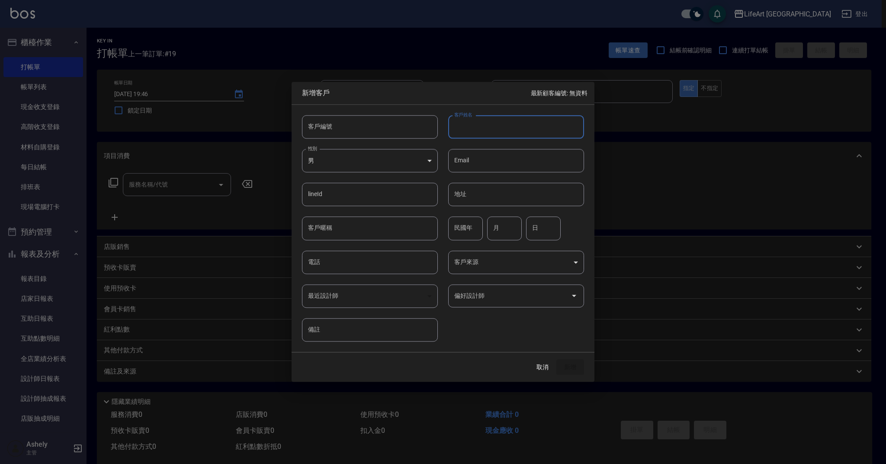
click at [356, 263] on input "電話" at bounding box center [370, 261] width 136 height 23
type input "0908667091"
click at [488, 134] on input "客戶姓名" at bounding box center [516, 126] width 136 height 23
click at [479, 130] on input "陳" at bounding box center [516, 126] width 136 height 23
type input "[PERSON_NAME]"
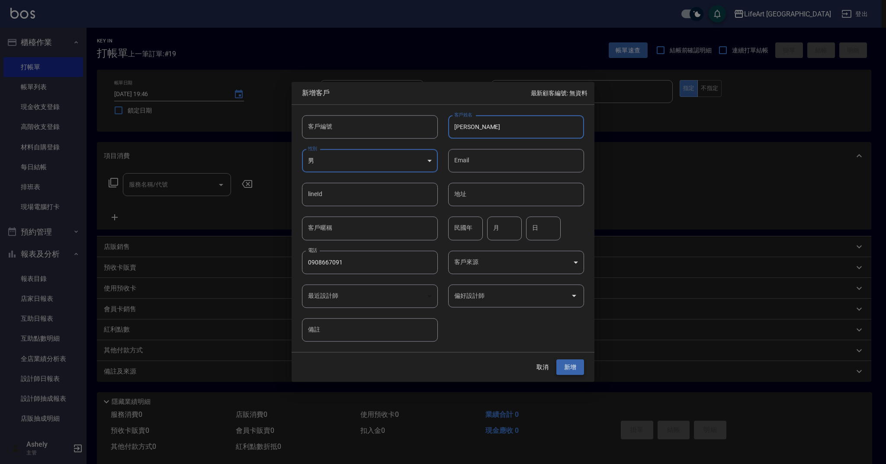
click at [560, 366] on button "新增" at bounding box center [570, 367] width 28 height 16
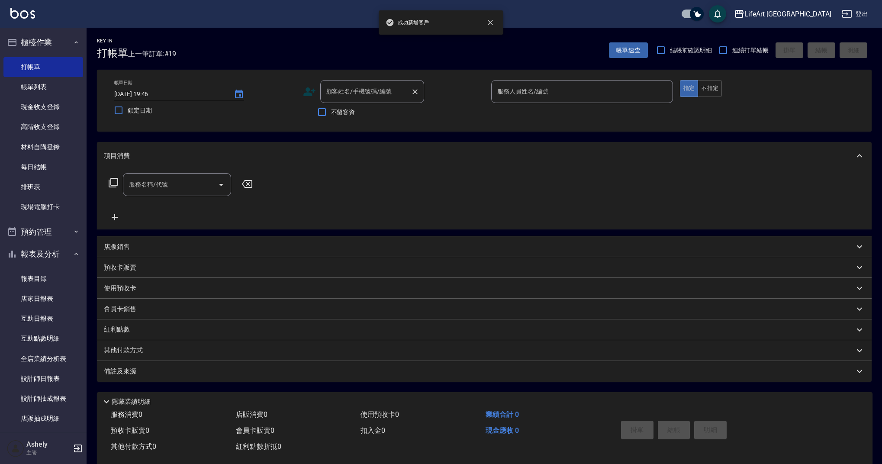
click at [363, 93] on input "顧客姓名/手機號碼/編號" at bounding box center [365, 91] width 83 height 15
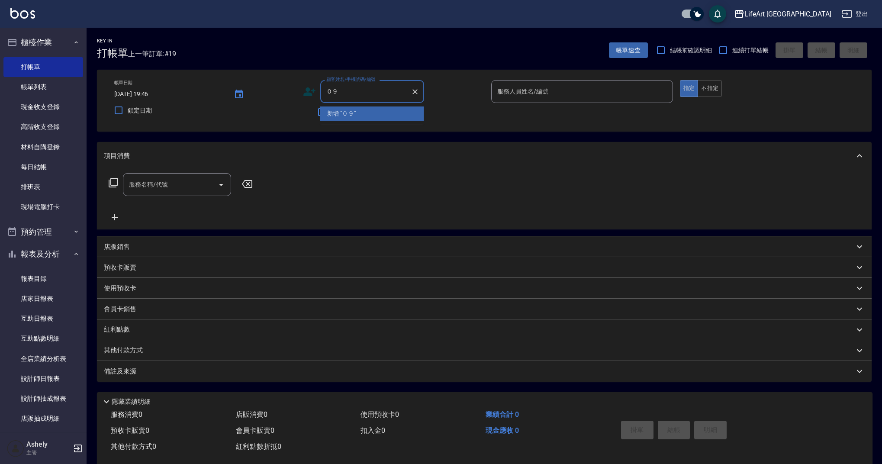
type input "０"
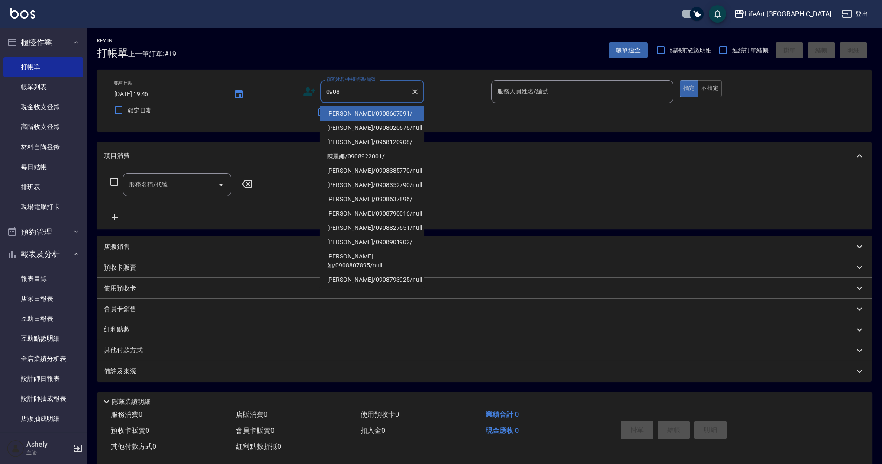
click at [373, 112] on li "[PERSON_NAME]/0908667091/" at bounding box center [372, 113] width 104 height 14
type input "[PERSON_NAME]/0908667091/"
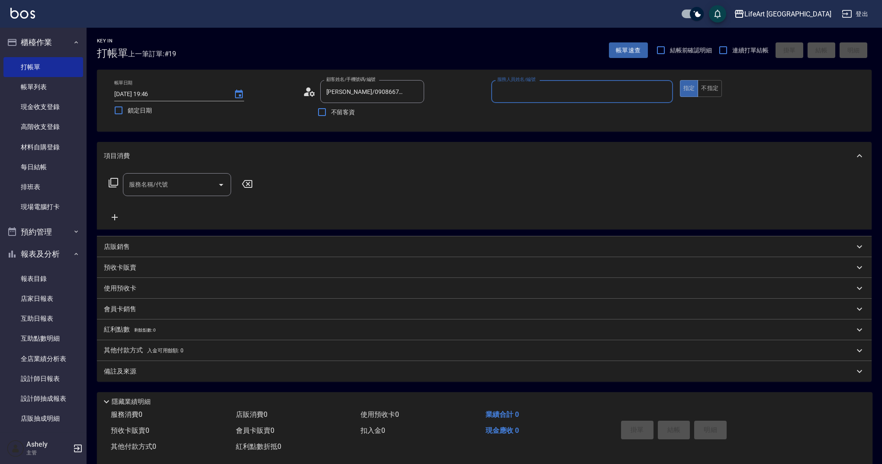
click at [519, 93] on input "服務人員姓名/編號" at bounding box center [582, 91] width 174 height 15
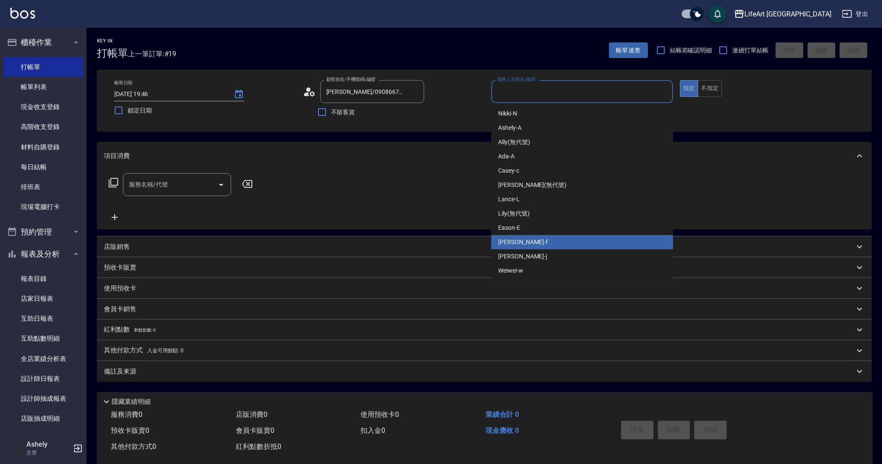
drag, startPoint x: 537, startPoint y: 240, endPoint x: 521, endPoint y: 243, distance: 16.2
click at [537, 240] on div "Finney -f" at bounding box center [582, 242] width 182 height 14
type input "Finney-f"
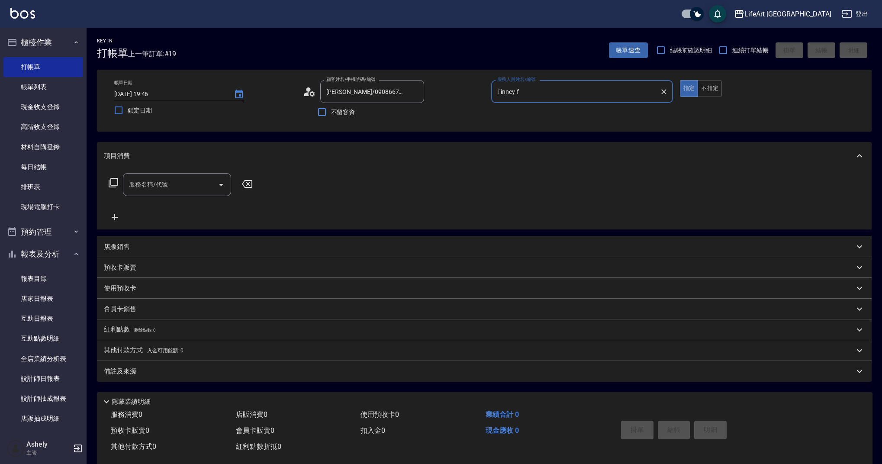
drag, startPoint x: 155, startPoint y: 185, endPoint x: 161, endPoint y: 185, distance: 5.6
click at [155, 185] on input "服務名稱/代號" at bounding box center [170, 184] width 87 height 15
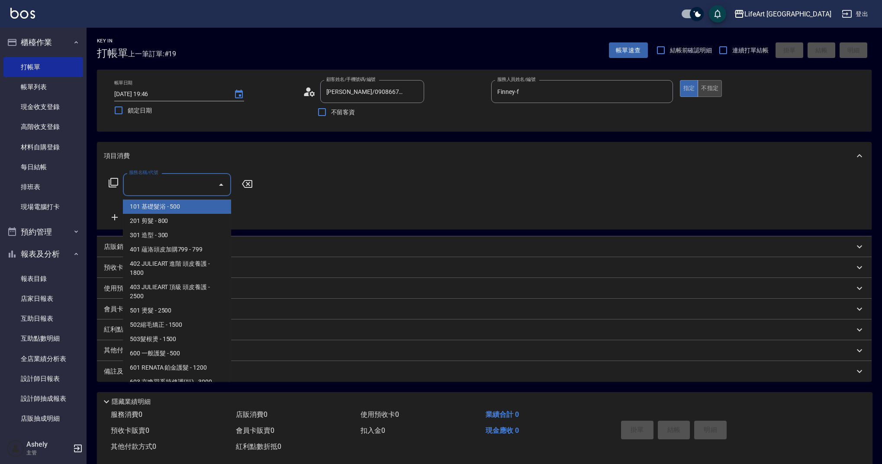
click at [716, 93] on button "不指定" at bounding box center [709, 88] width 24 height 17
click at [175, 182] on input "服務名稱/代號" at bounding box center [170, 184] width 87 height 15
click at [168, 222] on span "201 剪髮 - 800" at bounding box center [177, 221] width 108 height 14
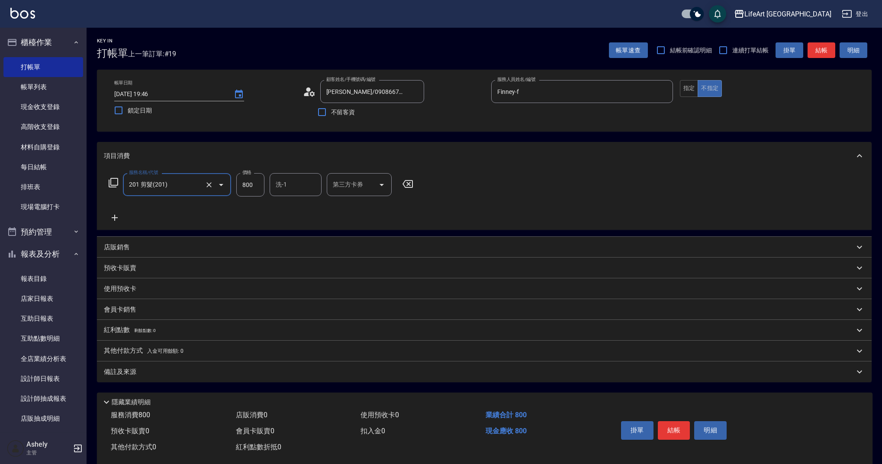
type input "201 剪髮(201)"
click at [115, 215] on icon at bounding box center [115, 218] width 6 height 6
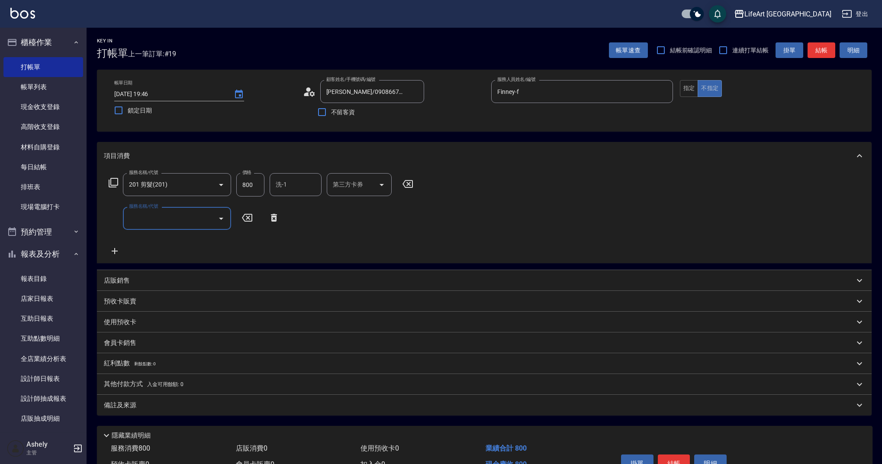
click at [122, 214] on div "服務名稱/代號 服務名稱/代號" at bounding box center [194, 218] width 181 height 23
click at [167, 218] on input "服務名稱/代號" at bounding box center [170, 218] width 87 height 15
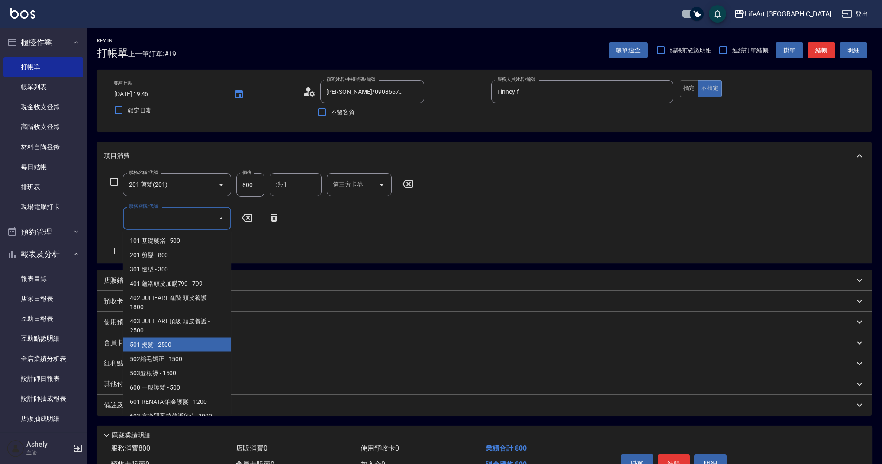
scroll to position [111, 0]
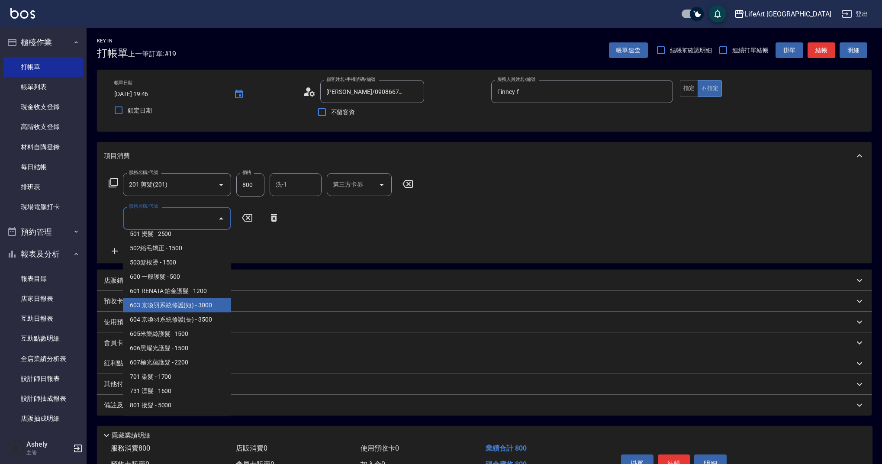
click at [181, 309] on span "603 京喚羽系統修護(短) - 3000" at bounding box center [177, 305] width 108 height 14
type input "603 京喚羽系統修護(短)(603)"
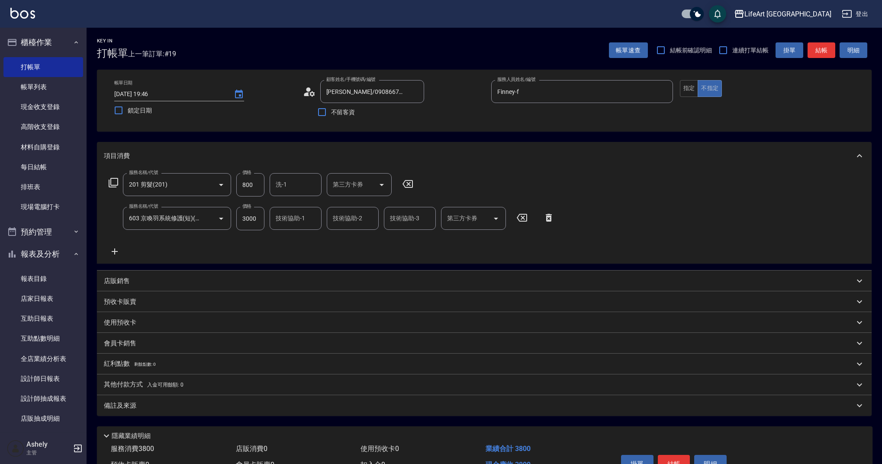
click at [115, 250] on icon at bounding box center [115, 251] width 6 height 6
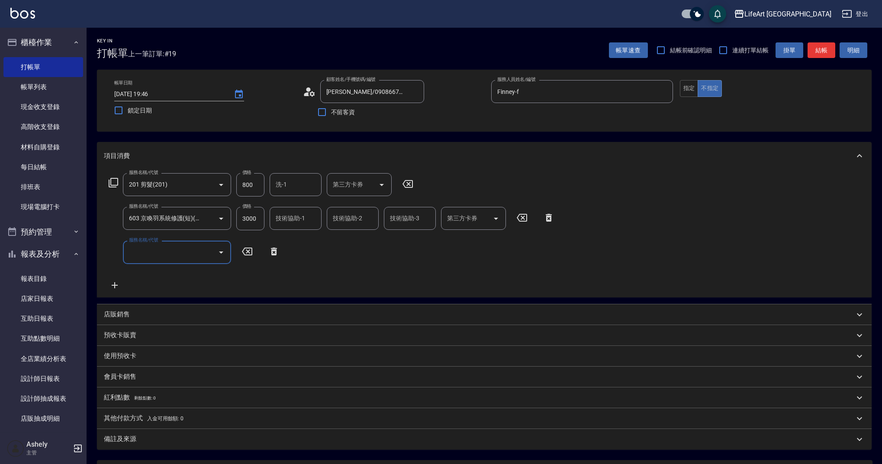
click at [153, 253] on input "服務名稱/代號" at bounding box center [170, 251] width 87 height 15
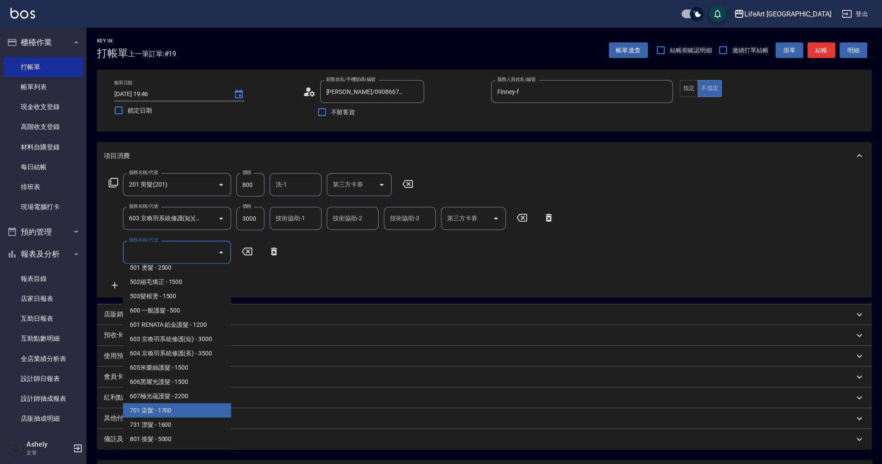
click at [185, 413] on span "701 染髮 - 1700" at bounding box center [177, 410] width 108 height 14
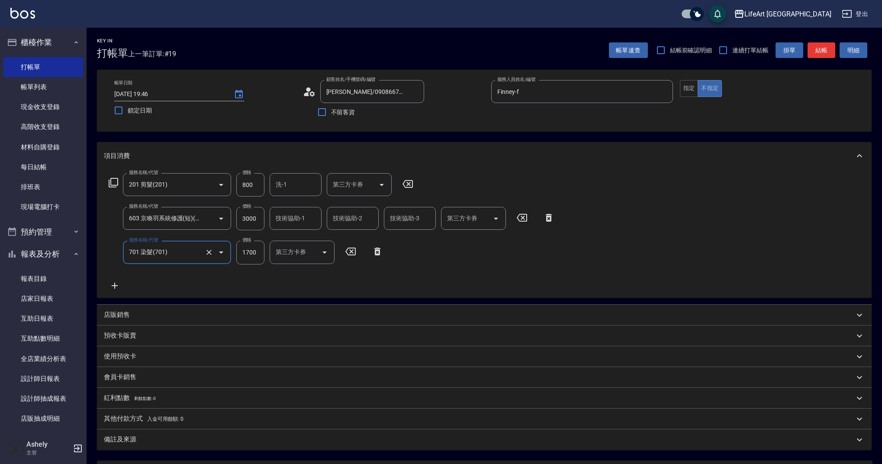
type input "701 染髮(701)"
drag, startPoint x: 255, startPoint y: 253, endPoint x: 235, endPoint y: 247, distance: 20.7
click at [235, 247] on div "服務名稱/代號 701 染髮(701) 服務名稱/代號 價格 1700 價格 洗-1 洗-1 技術協助-1 技術協助-1 技術協助-2 技術協助-2 技術協助…" at bounding box center [360, 252] width 513 height 23
type input "3700"
drag, startPoint x: 254, startPoint y: 218, endPoint x: 231, endPoint y: 209, distance: 25.5
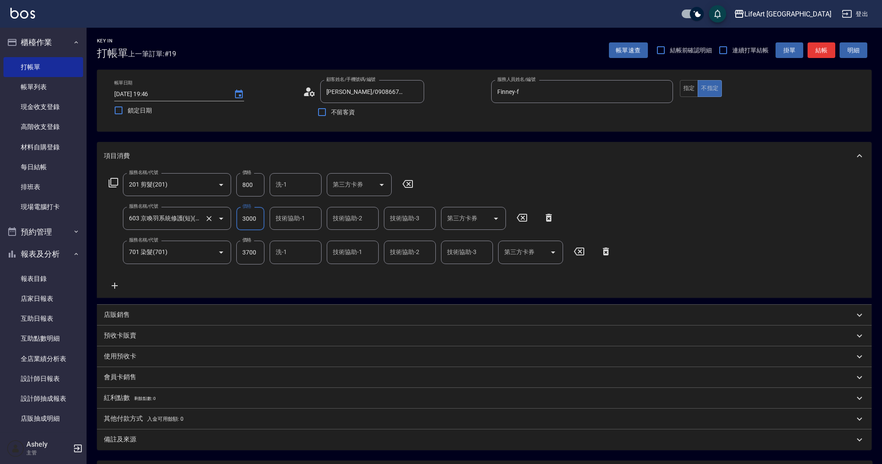
click at [231, 209] on div "服務名稱/代號 603 京喚羽系統修護(短)(603) 服務名稱/代號 價格 3000 價格 技術協助-1 技術協助-1 技術協助-2 技術協助-2 技術協助…" at bounding box center [332, 218] width 456 height 23
type input "2500"
click at [301, 187] on input "洗-1" at bounding box center [295, 184] width 44 height 15
click at [432, 177] on div "服務名稱/代號 201 剪髮(201) 服務名稱/代號 價格 800 價格 洗-1 洗-1 第三方卡券 第三方卡券 服務名稱/代號 603 京喚羽系統修護(短…" at bounding box center [360, 231] width 513 height 117
click at [298, 214] on div "技術協助-1 技術協助-1" at bounding box center [296, 218] width 52 height 23
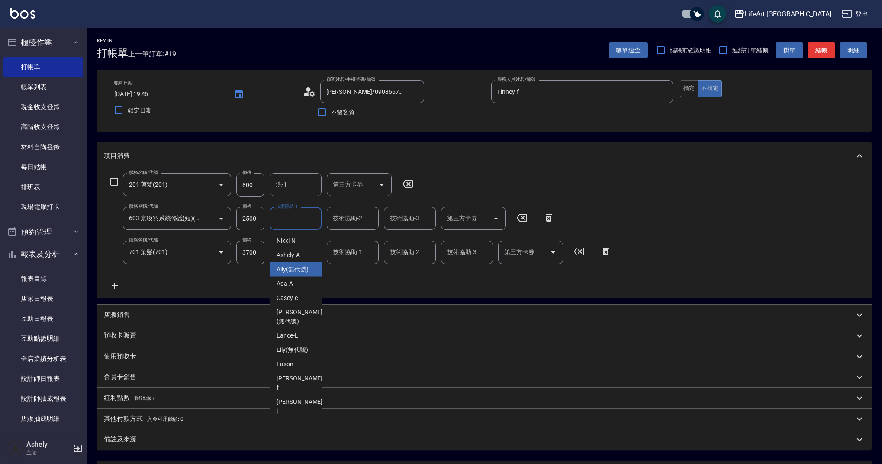
click at [311, 271] on div "Ally (無代號)" at bounding box center [296, 269] width 52 height 14
type input "Ally(無代號)"
click at [296, 249] on input "洗-1" at bounding box center [295, 251] width 44 height 15
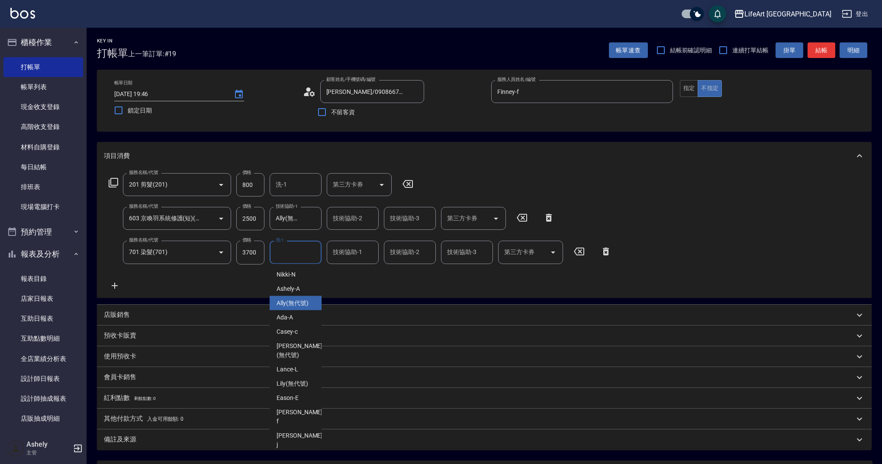
click at [296, 302] on span "Ally (無代號)" at bounding box center [292, 303] width 32 height 9
type input "Ally(無代號)"
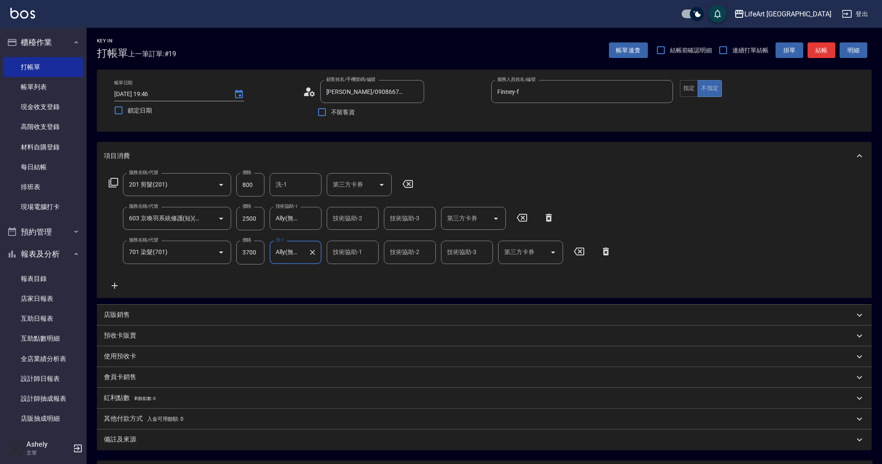
scroll to position [71, 0]
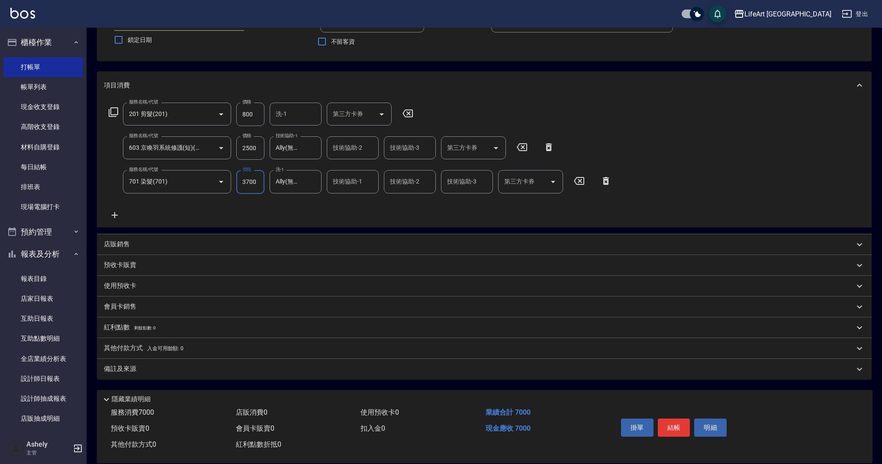
drag, startPoint x: 257, startPoint y: 121, endPoint x: 240, endPoint y: 115, distance: 18.3
click at [240, 115] on input "800" at bounding box center [250, 114] width 28 height 23
drag, startPoint x: 258, startPoint y: 113, endPoint x: 240, endPoint y: 115, distance: 18.3
click at [240, 115] on input "800" at bounding box center [250, 114] width 28 height 23
type input "100"
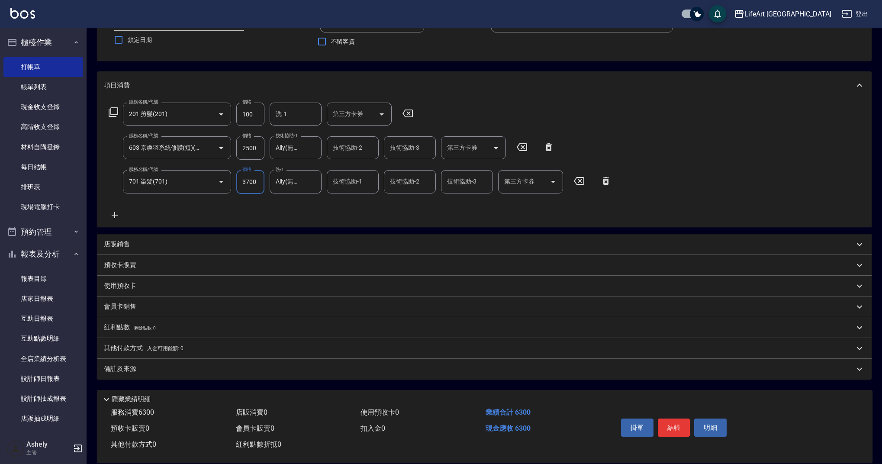
drag, startPoint x: 258, startPoint y: 184, endPoint x: 231, endPoint y: 179, distance: 27.7
click at [231, 179] on div "服務名稱/代號 701 染髮(701) 服務名稱/代號 價格 3700 價格 洗-1 Ally(無代號) 洗-1 技術協助-1 技術協助-1 技術協助-2 技…" at bounding box center [360, 181] width 513 height 23
type input "4700"
click at [461, 98] on div "項目消費" at bounding box center [484, 85] width 774 height 28
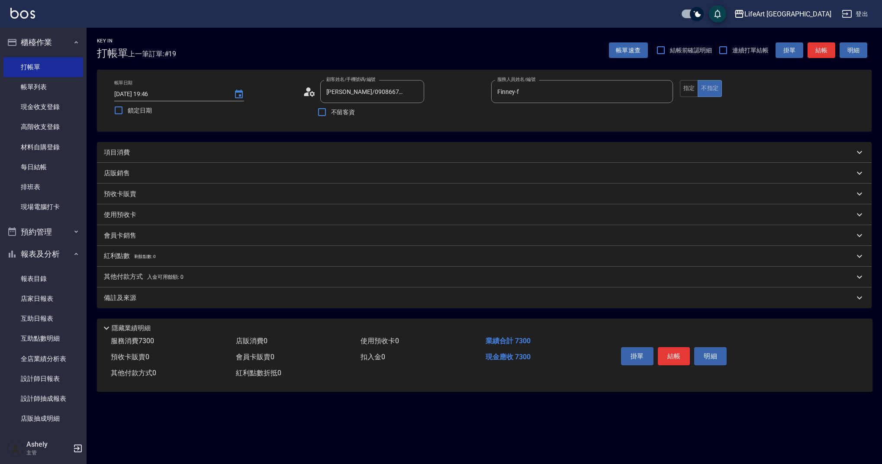
scroll to position [0, 0]
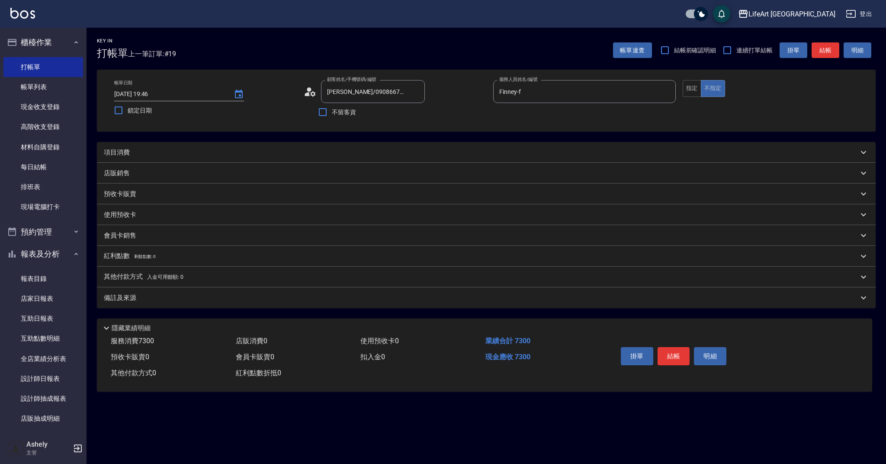
click at [420, 151] on div "項目消費" at bounding box center [481, 152] width 755 height 9
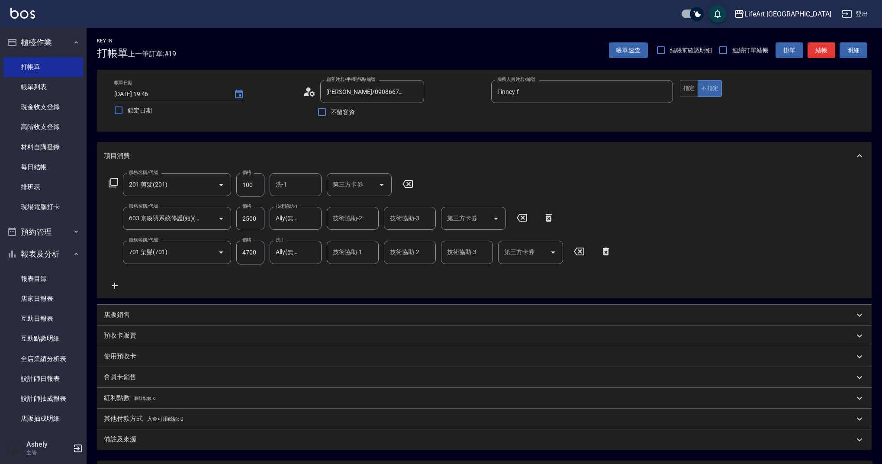
scroll to position [83, 0]
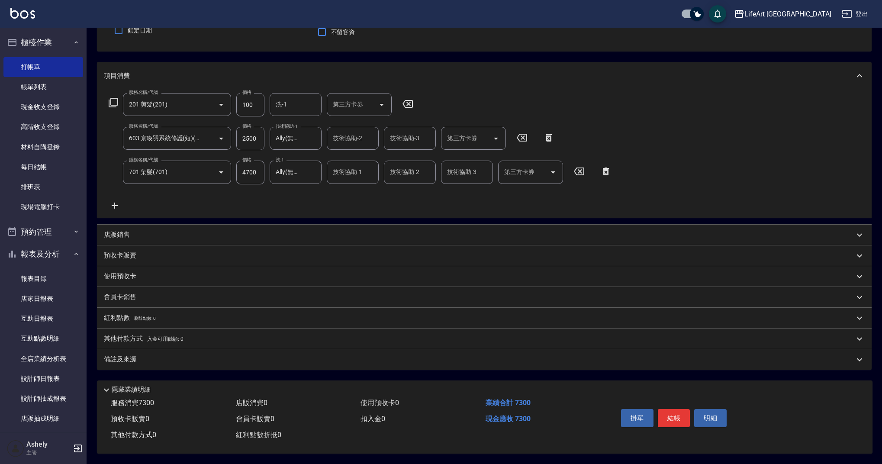
click at [164, 292] on div "會員卡銷售" at bounding box center [479, 296] width 750 height 9
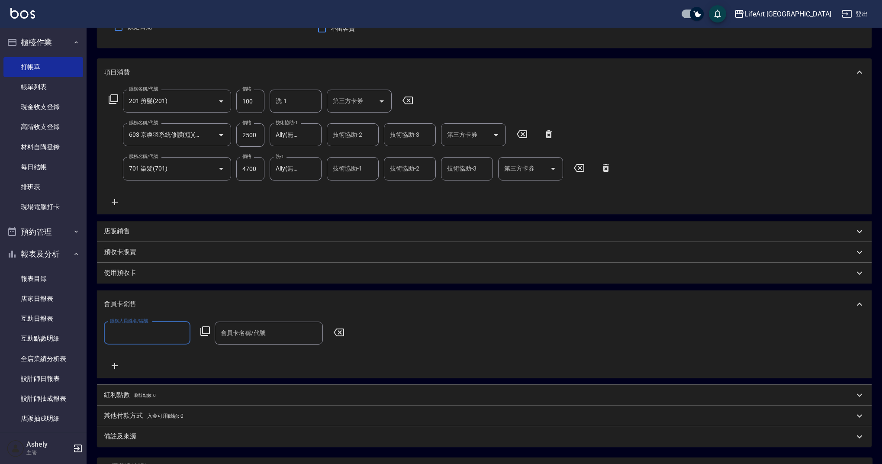
click at [156, 338] on input "服務人員姓名/編號" at bounding box center [147, 332] width 79 height 15
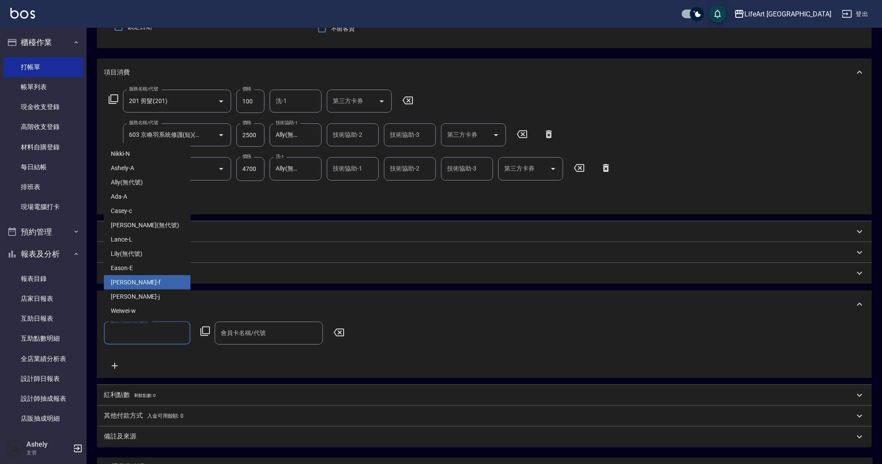
click at [137, 283] on div "Finney -f" at bounding box center [147, 282] width 87 height 14
type input "Finney-f"
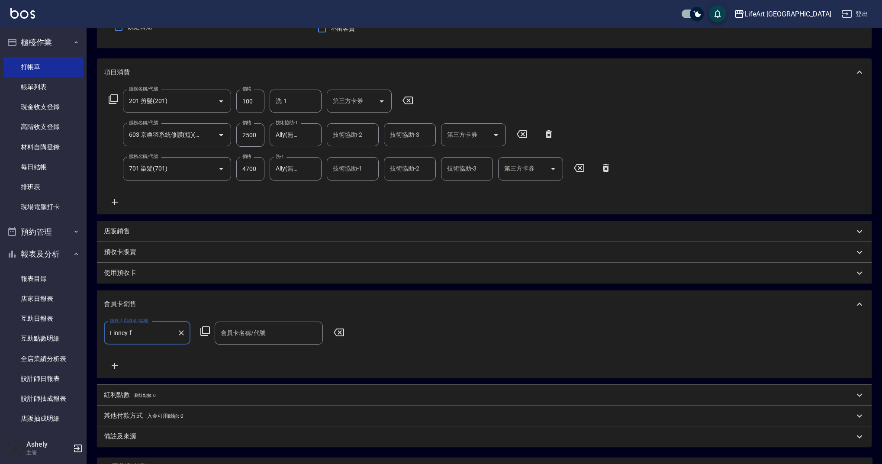
click at [260, 335] on input "會員卡名稱/代號" at bounding box center [268, 332] width 100 height 15
click at [270, 356] on span "會員卡一號 - 01" at bounding box center [269, 355] width 108 height 14
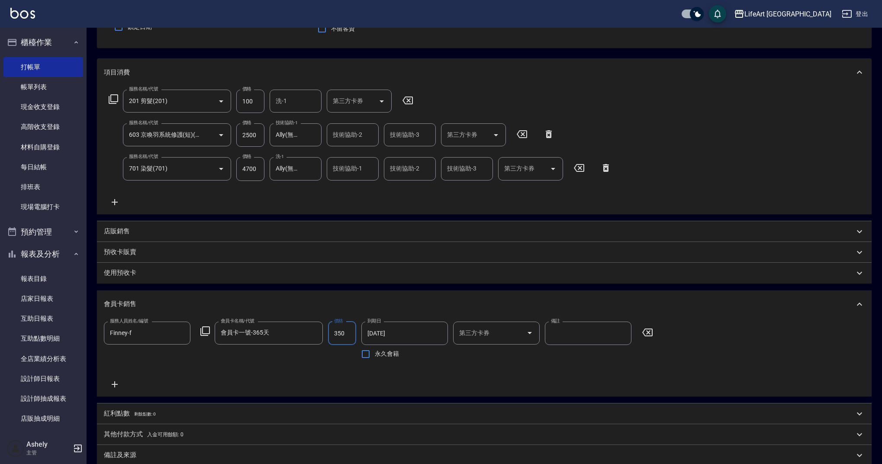
type input "會員卡一號-365天"
drag, startPoint x: 347, startPoint y: 337, endPoint x: 316, endPoint y: 329, distance: 31.8
click at [316, 329] on div "服務人員姓名/編號 Finney-f 服務人員姓名/編號 會員卡名稱/代號 會員卡一號-365天 會員卡名稱/代號 價格 350 價格 到期日 2026/09…" at bounding box center [381, 342] width 554 height 42
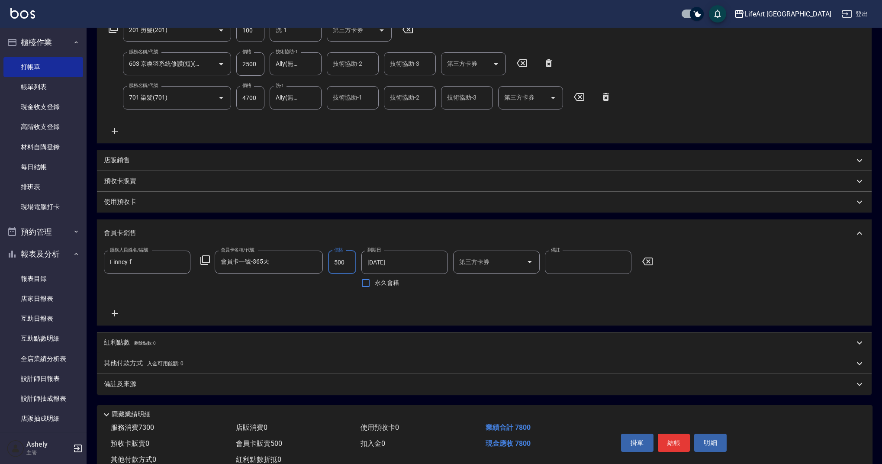
scroll to position [171, 0]
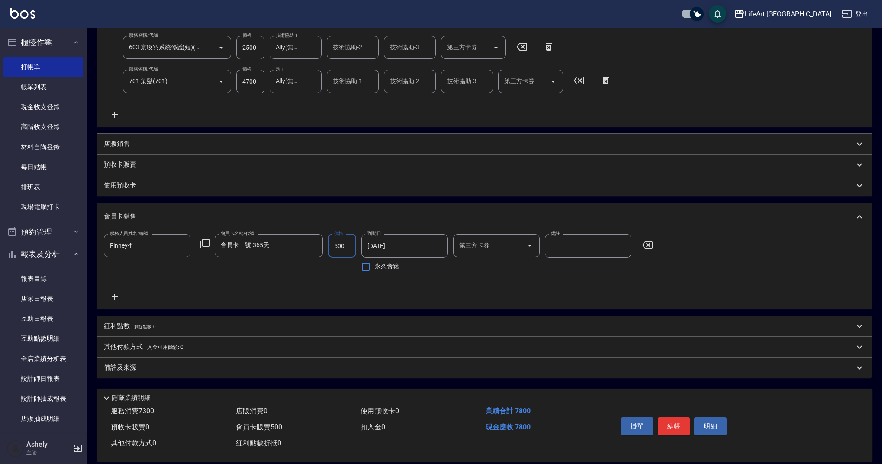
type input "500"
click at [246, 367] on div "備註及來源" at bounding box center [479, 367] width 750 height 9
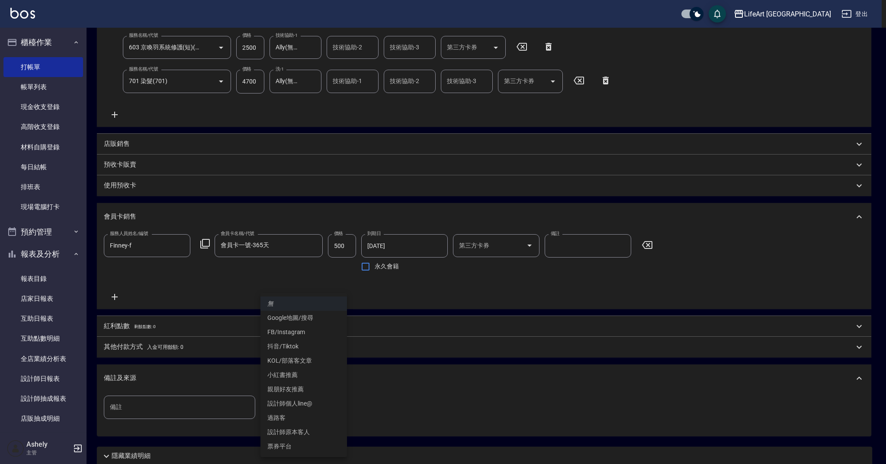
click at [302, 409] on body "LifeArt 蘆洲 登出 櫃檯作業 打帳單 帳單列表 現金收支登錄 高階收支登錄 材料自購登錄 每日結帳 排班表 現場電腦打卡 預約管理 預約管理 單日預約…" at bounding box center [443, 179] width 886 height 701
click at [294, 315] on li "Google地圖/搜尋" at bounding box center [303, 318] width 87 height 14
type input "Google地圖/搜尋"
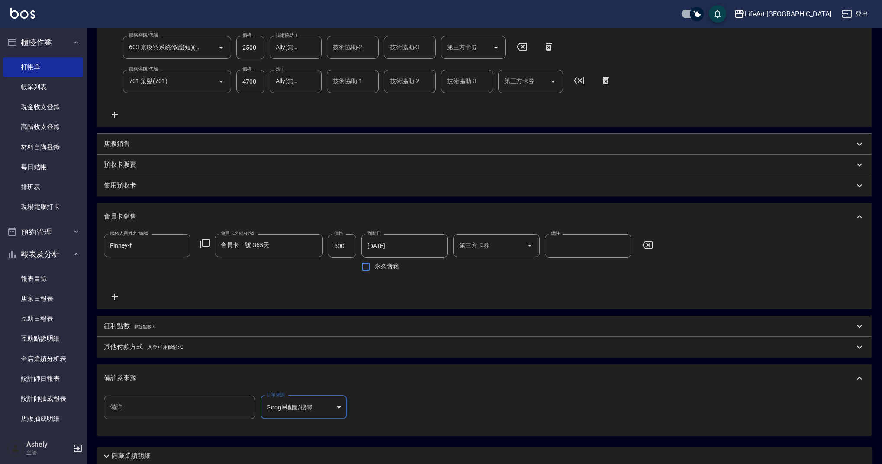
click at [373, 372] on div "備註及來源" at bounding box center [484, 378] width 774 height 28
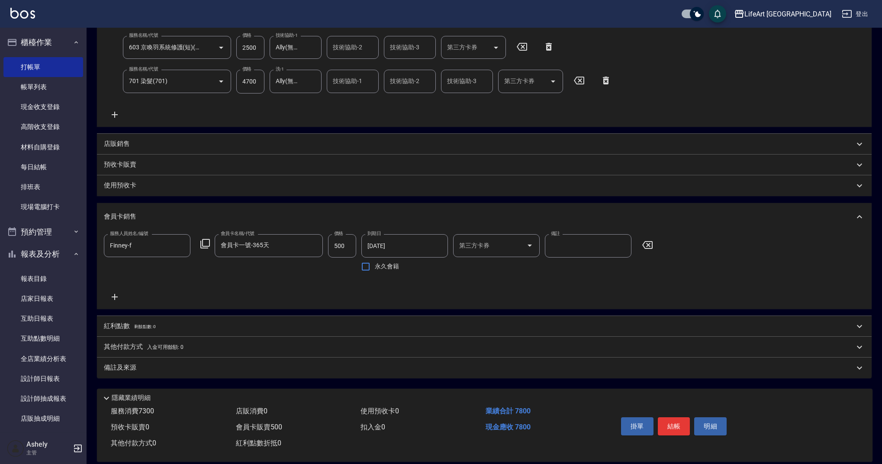
scroll to position [0, 0]
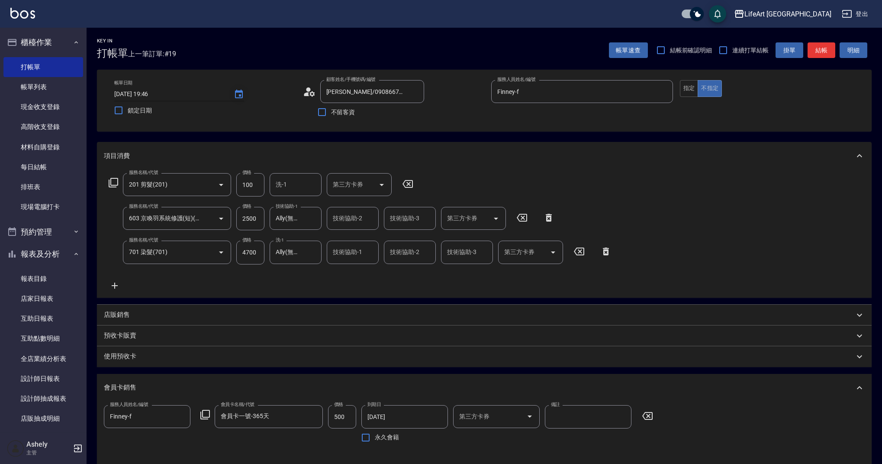
click at [239, 93] on icon "Choose date, selected date is 2025-09-14" at bounding box center [239, 94] width 10 height 10
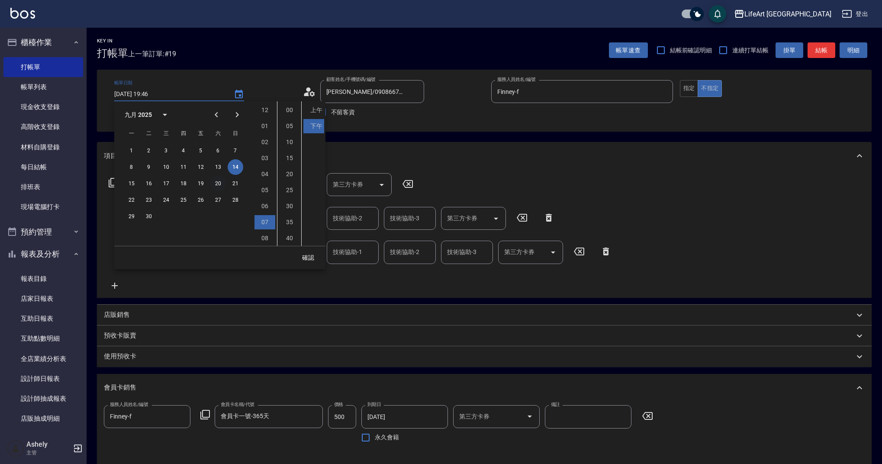
scroll to position [48, 0]
click at [126, 180] on button "15" at bounding box center [132, 184] width 16 height 16
type input "[DATE] 19:46"
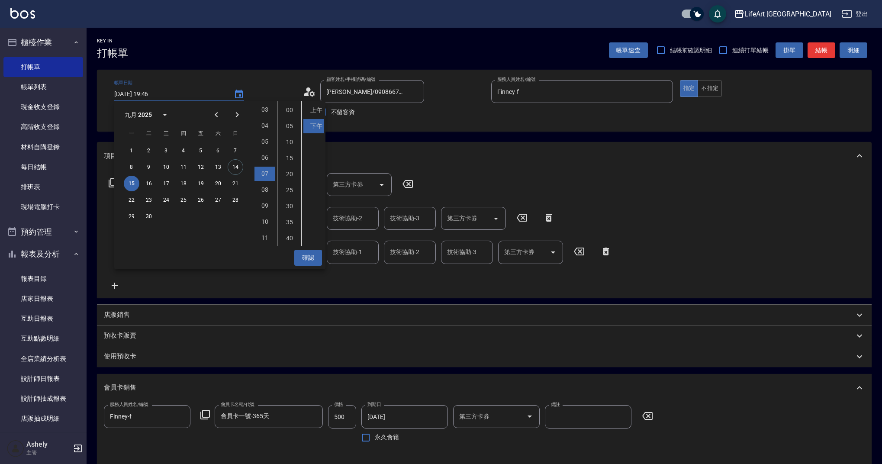
click at [311, 258] on button "確認" at bounding box center [308, 258] width 28 height 16
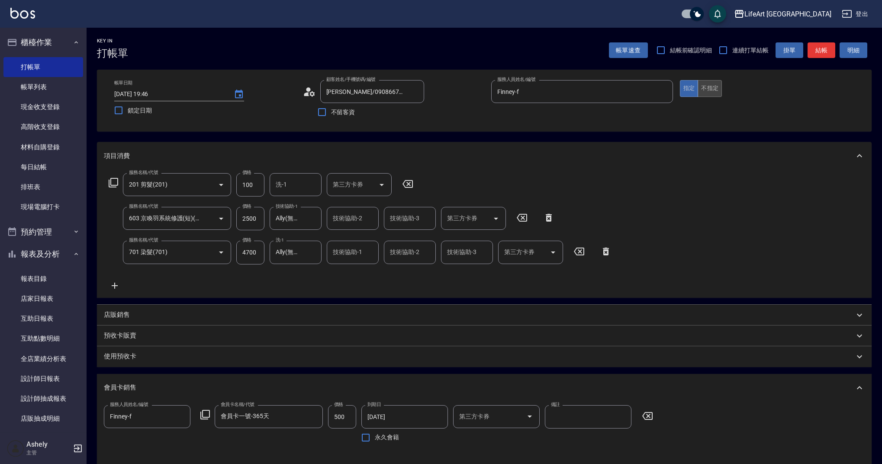
click at [708, 96] on button "不指定" at bounding box center [709, 88] width 24 height 17
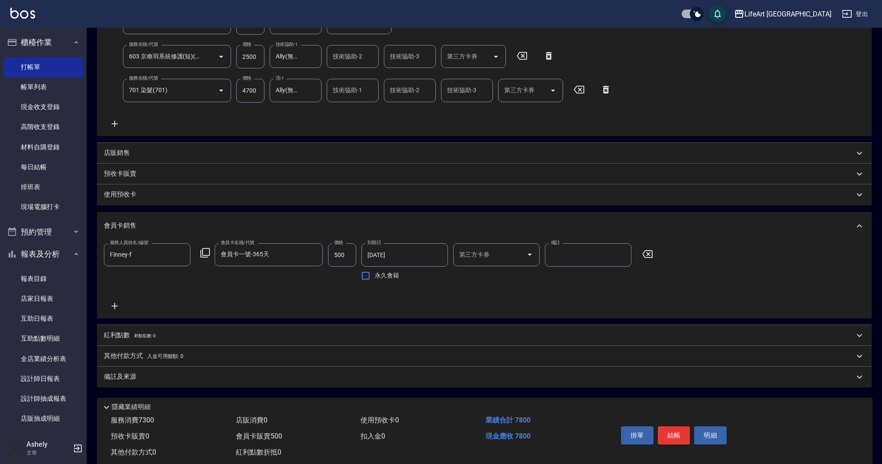
scroll to position [163, 0]
click at [671, 433] on button "結帳" at bounding box center [674, 434] width 32 height 18
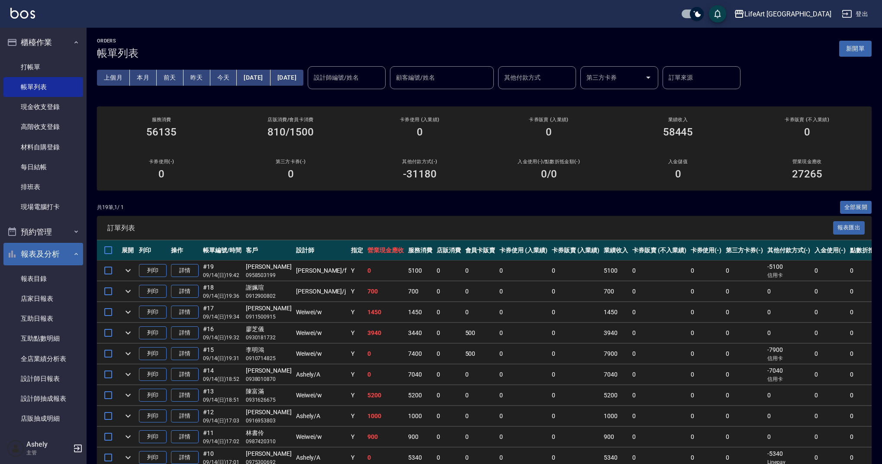
click at [52, 253] on button "報表及分析" at bounding box center [43, 254] width 80 height 22
click at [60, 251] on button "報表及分析" at bounding box center [43, 254] width 80 height 22
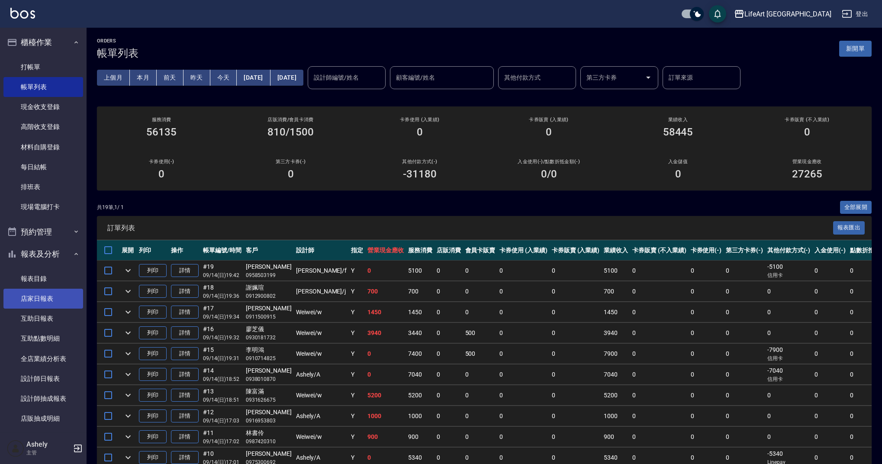
click at [60, 300] on link "店家日報表" at bounding box center [43, 299] width 80 height 20
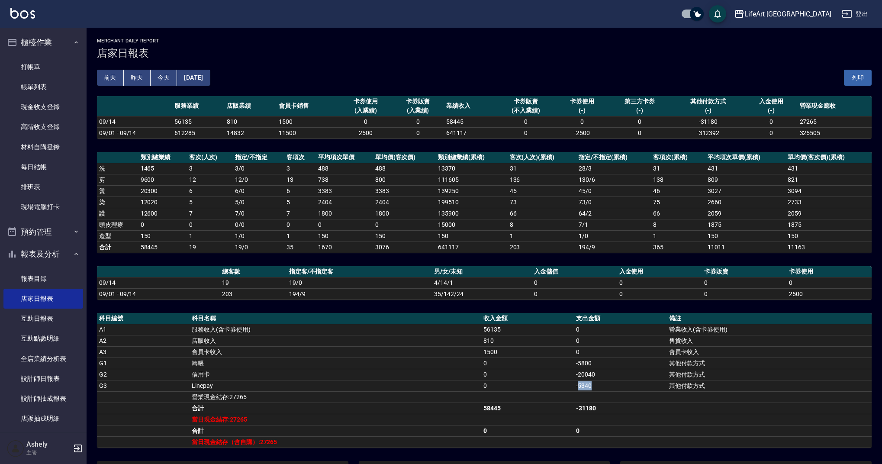
drag, startPoint x: 599, startPoint y: 387, endPoint x: 578, endPoint y: 389, distance: 21.3
click at [578, 389] on td "-5340" at bounding box center [620, 385] width 93 height 11
drag, startPoint x: 612, startPoint y: 371, endPoint x: 580, endPoint y: 376, distance: 32.0
click at [580, 376] on td "-20040" at bounding box center [620, 374] width 93 height 11
drag, startPoint x: 610, startPoint y: 362, endPoint x: 527, endPoint y: 365, distance: 82.7
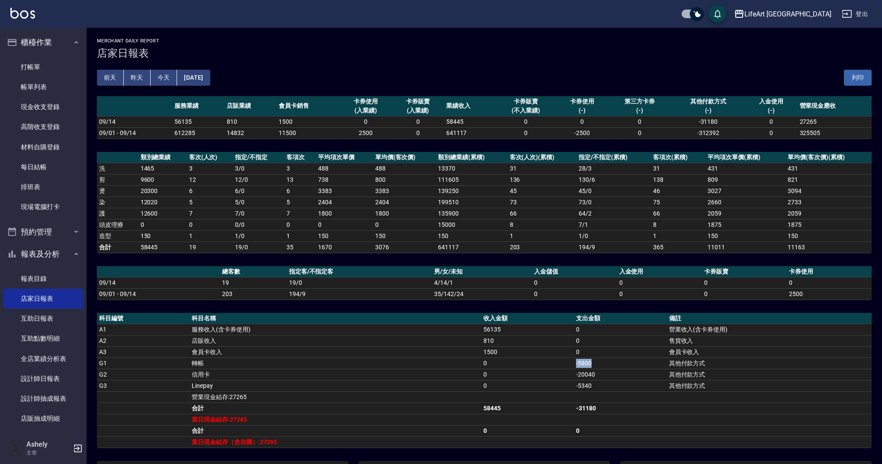
click at [527, 365] on tr "G1 轉帳 0 -5800 其他付款方式" at bounding box center [484, 362] width 774 height 11
drag, startPoint x: 506, startPoint y: 350, endPoint x: 467, endPoint y: 353, distance: 38.7
click at [467, 353] on tr "A3 會員卡收入 1500 0 會員卡收入" at bounding box center [484, 351] width 774 height 11
drag, startPoint x: 506, startPoint y: 340, endPoint x: 478, endPoint y: 343, distance: 28.3
click at [478, 343] on tr "A2 店販收入 810 0 售貨收入" at bounding box center [484, 340] width 774 height 11
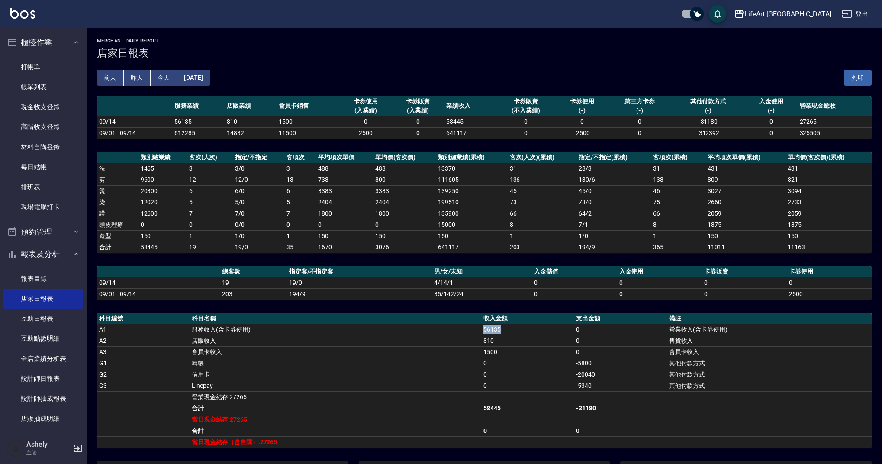
drag, startPoint x: 518, startPoint y: 328, endPoint x: 458, endPoint y: 332, distance: 60.7
click at [458, 332] on tr "A1 服務收入(含卡券使用) 56135 0 營業收入(含卡券使用)" at bounding box center [484, 329] width 774 height 11
click at [44, 161] on link "每日結帳" at bounding box center [43, 167] width 80 height 20
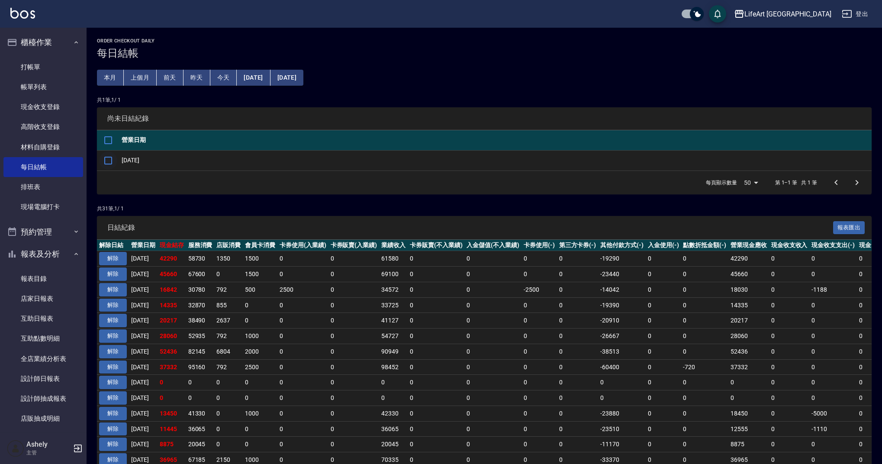
click at [112, 161] on input "checkbox" at bounding box center [108, 160] width 18 height 18
checkbox input "true"
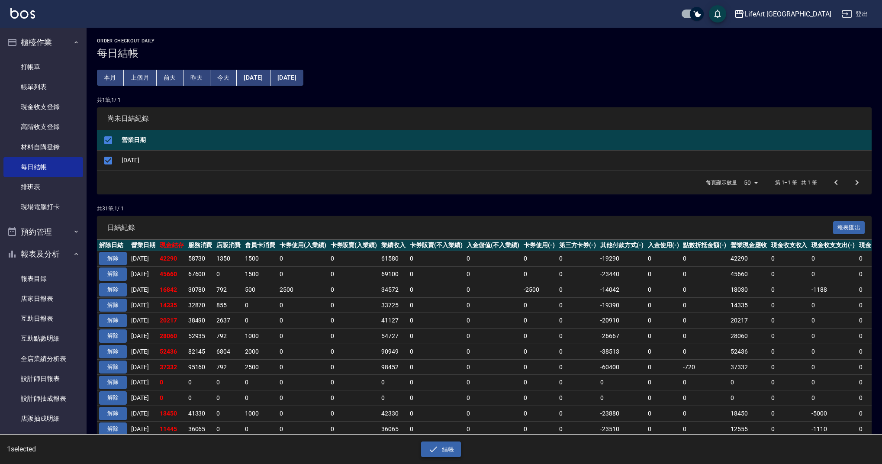
click at [441, 451] on button "結帳" at bounding box center [441, 449] width 40 height 16
click at [420, 37] on button "確定" at bounding box center [410, 34] width 28 height 13
checkbox input "false"
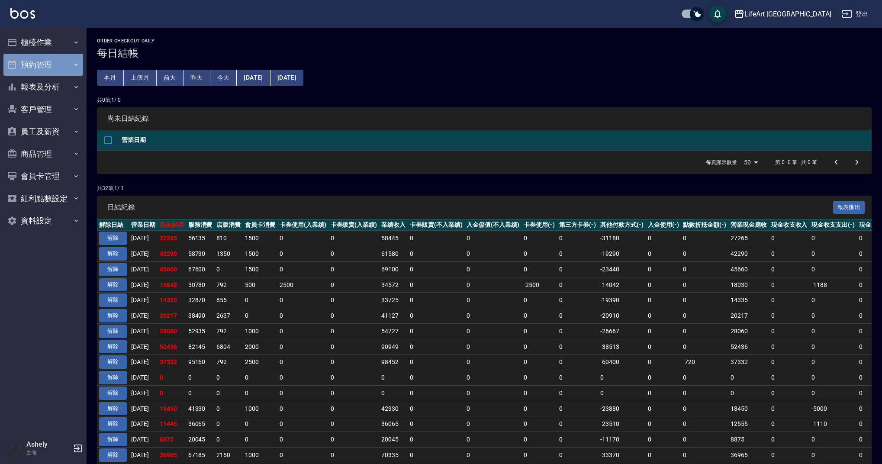
click at [33, 64] on button "預約管理" at bounding box center [43, 65] width 80 height 22
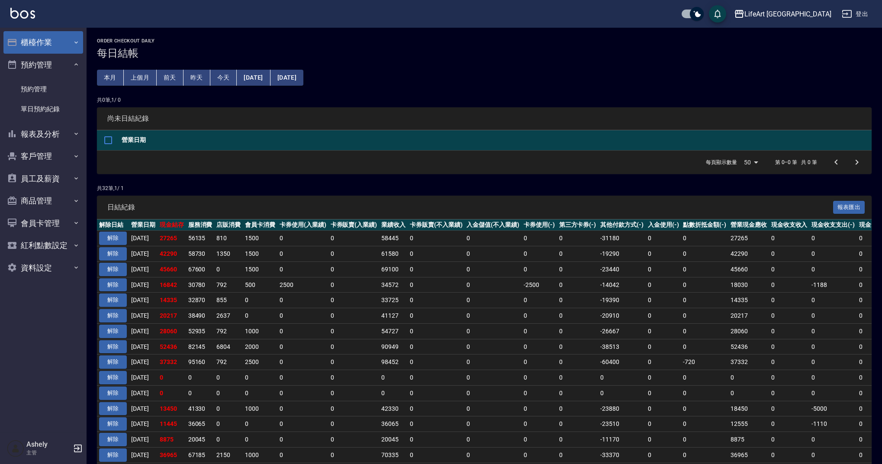
click at [45, 50] on button "櫃檯作業" at bounding box center [43, 42] width 80 height 22
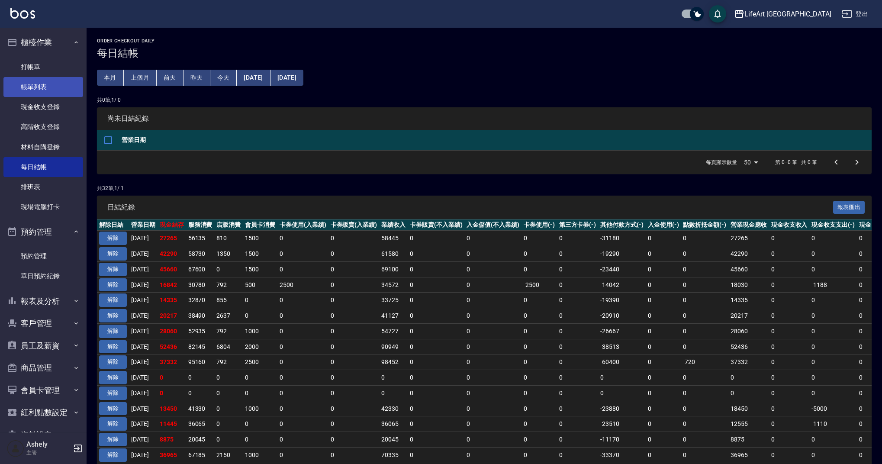
click at [53, 86] on link "帳單列表" at bounding box center [43, 87] width 80 height 20
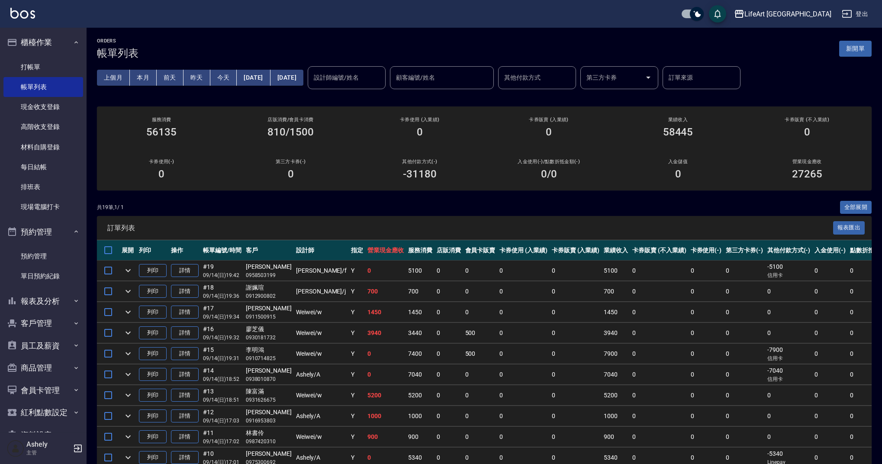
click at [270, 77] on button "[DATE]" at bounding box center [253, 78] width 33 height 16
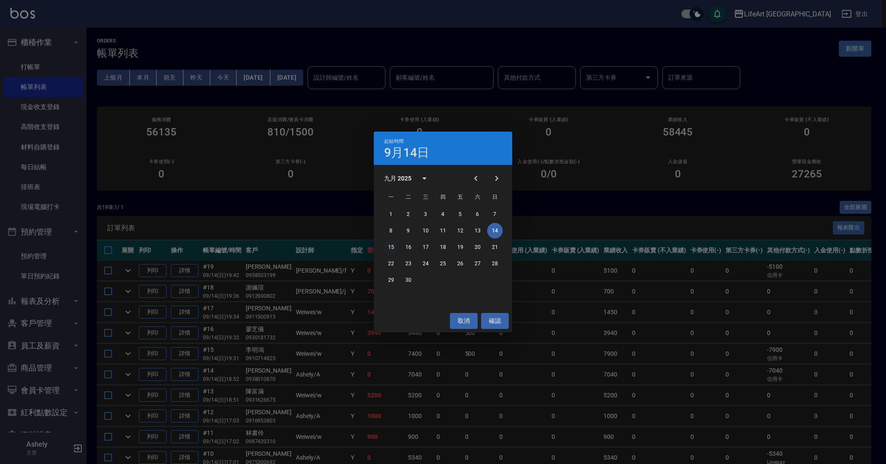
click at [389, 241] on button "15" at bounding box center [391, 247] width 16 height 16
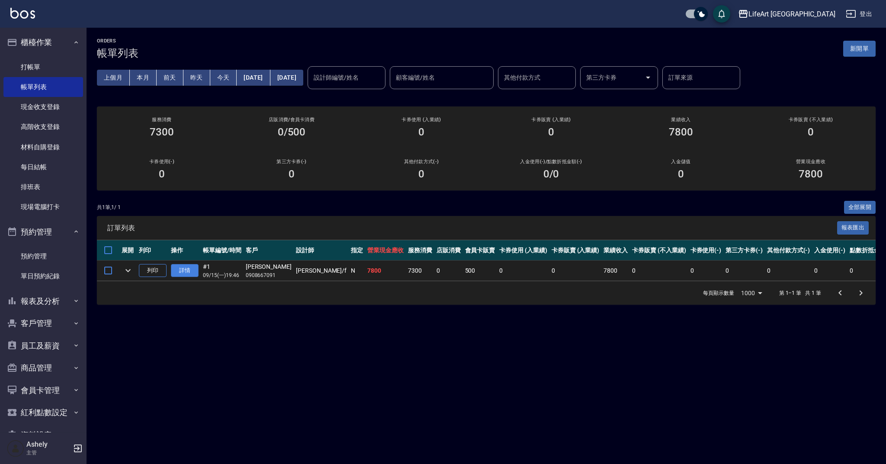
click at [180, 270] on link "詳情" at bounding box center [185, 270] width 28 height 13
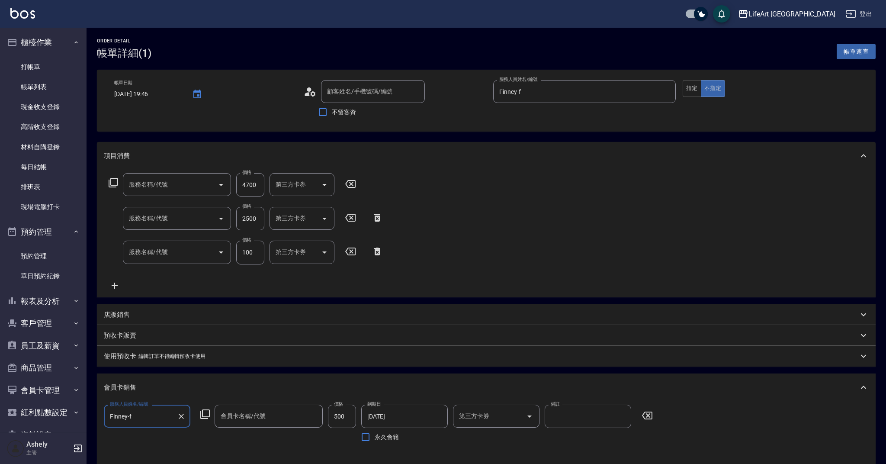
type input "[DATE] 19:46"
type input "Finney-f"
type input "Google地圖/搜尋"
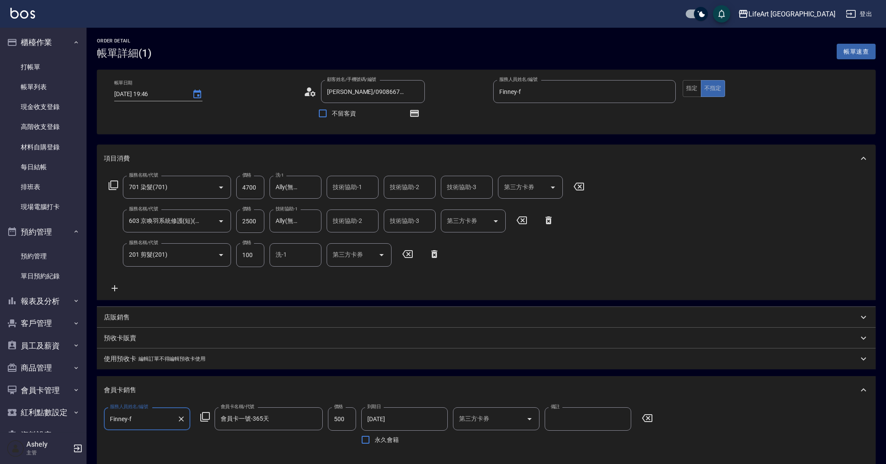
type input "[PERSON_NAME]/0908667091/"
type input "會員卡一號-365天"
type input "701 染髮(701)"
type input "603 京喚羽系統修護(短)(603)"
type input "201 剪髮(201)"
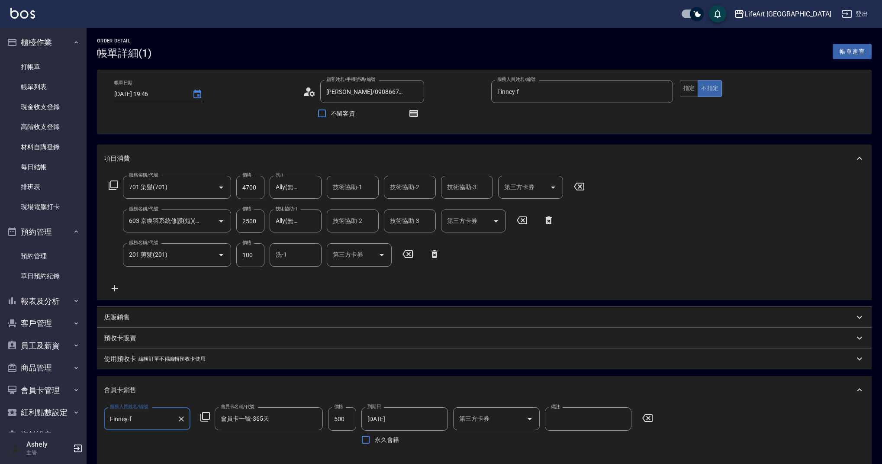
click at [151, 318] on div "店販銷售" at bounding box center [479, 317] width 750 height 9
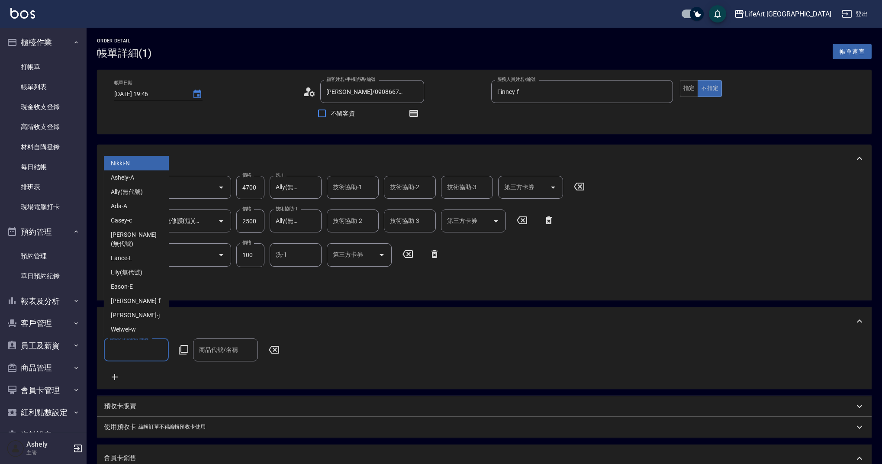
click at [145, 349] on input "服務人員姓名/編號" at bounding box center [136, 349] width 57 height 15
click at [142, 296] on div "Finney -f" at bounding box center [136, 301] width 65 height 14
type input "Finney-f"
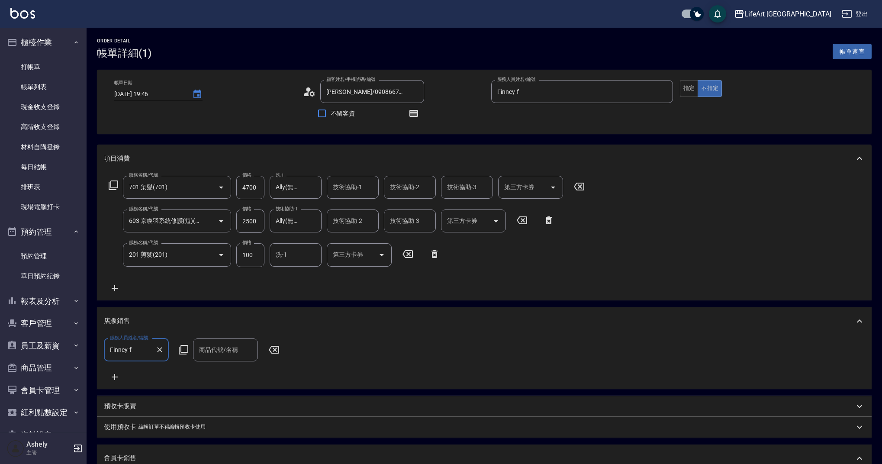
click at [219, 358] on div "商品代號/名稱" at bounding box center [225, 349] width 65 height 23
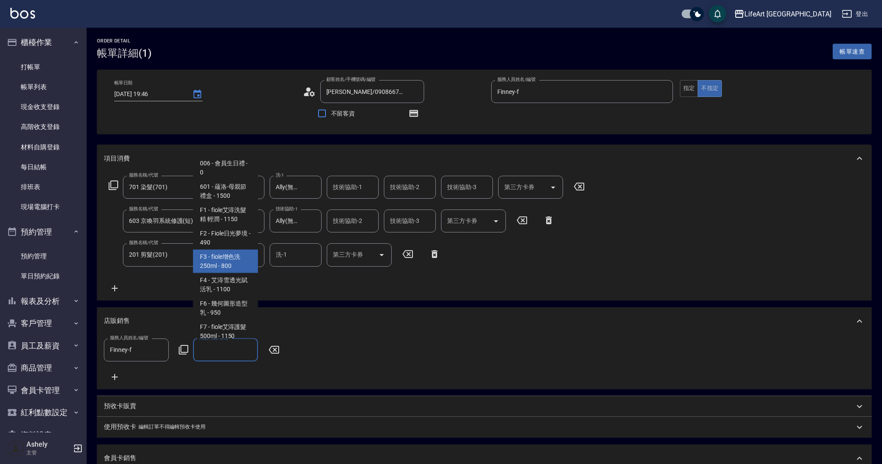
scroll to position [168, 0]
click at [238, 267] on span "F12 - 一日之計洗髮精 - 880" at bounding box center [225, 256] width 65 height 23
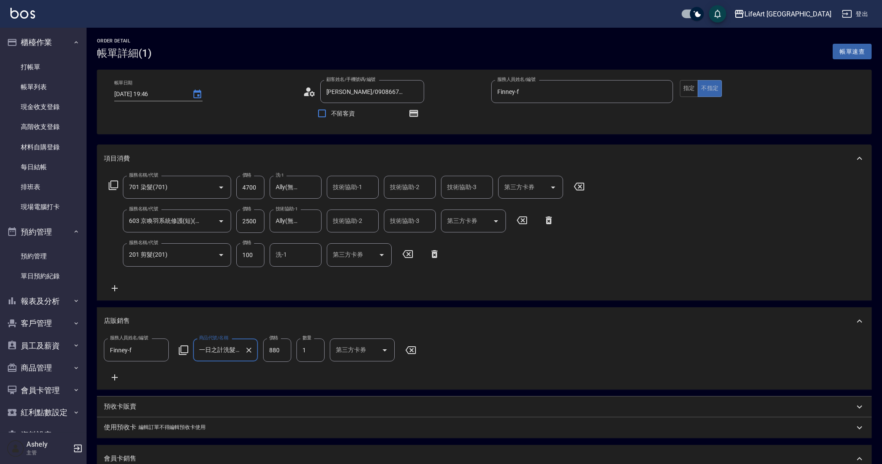
type input "一日之計洗髮精"
drag, startPoint x: 286, startPoint y: 353, endPoint x: 258, endPoint y: 348, distance: 28.2
click at [258, 348] on div "服務人員姓名/編號 [PERSON_NAME]-f 服務人員姓名/編號 商品代號/名稱 一日之計洗髮精 商品代號/名稱 價格 880 價格 數量 1 數量 第…" at bounding box center [263, 349] width 318 height 23
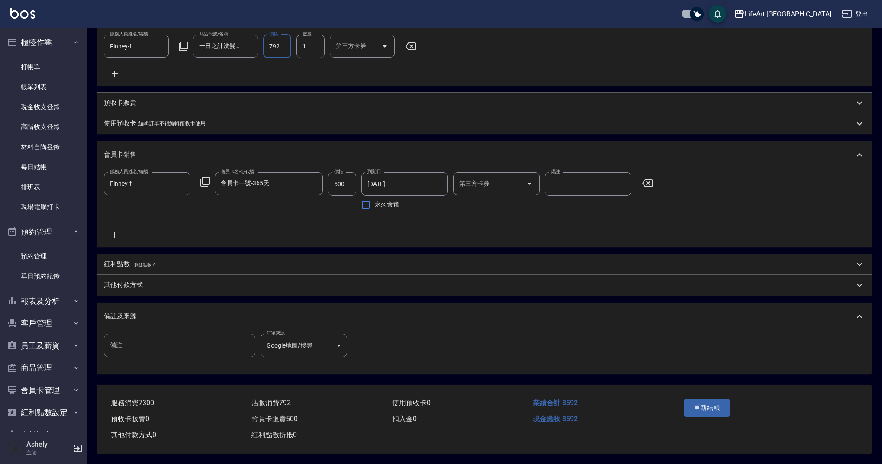
type input "792"
click at [157, 263] on div "紅利點數 剩餘點數: 0" at bounding box center [479, 265] width 750 height 10
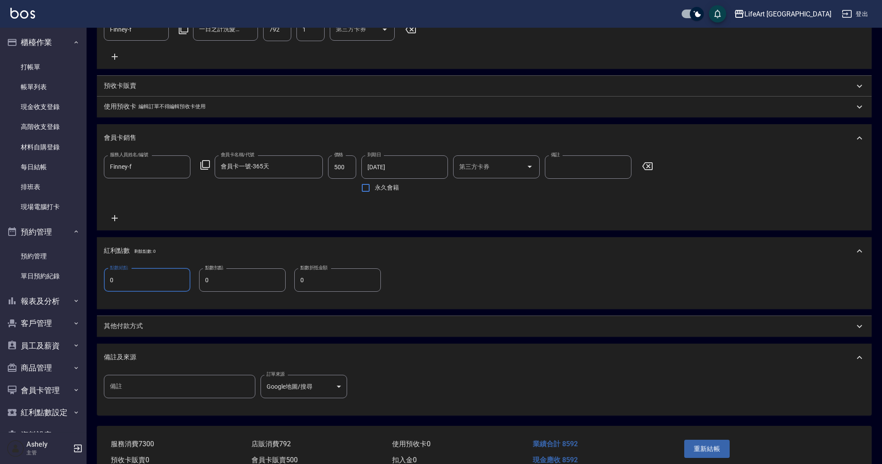
drag, startPoint x: 106, startPoint y: 292, endPoint x: 89, endPoint y: 290, distance: 17.4
click at [89, 290] on div "Order detail 帳單詳細 (1) 帳單速查 帳單日期 [DATE] 19:46 顧客姓名/手機號碼/編號 [PERSON_NAME]/0908667…" at bounding box center [484, 106] width 795 height 798
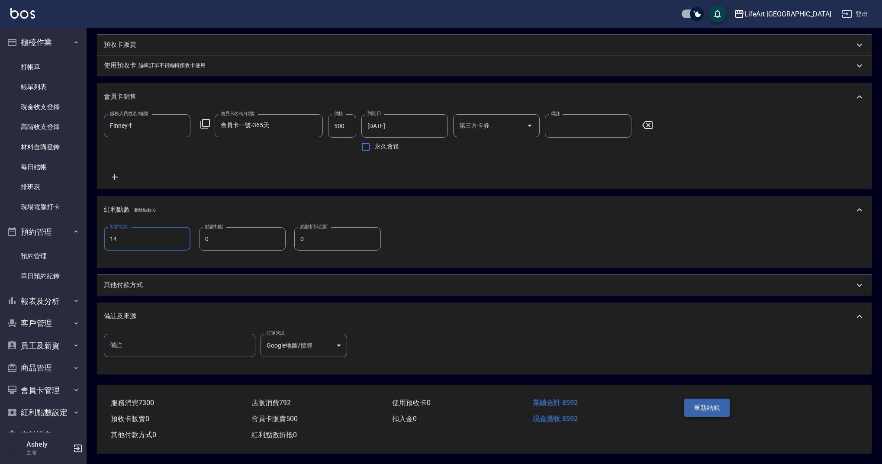
type input "14"
click at [706, 401] on button "重新結帳" at bounding box center [707, 407] width 46 height 18
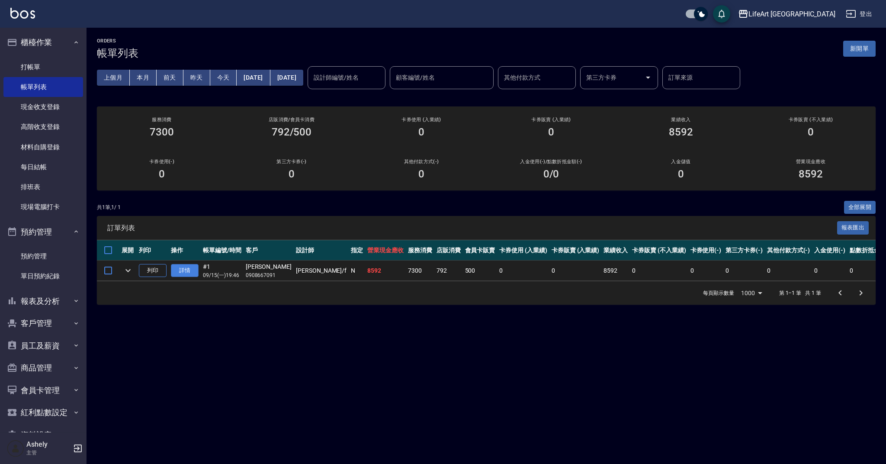
click at [193, 269] on link "詳情" at bounding box center [185, 270] width 28 height 13
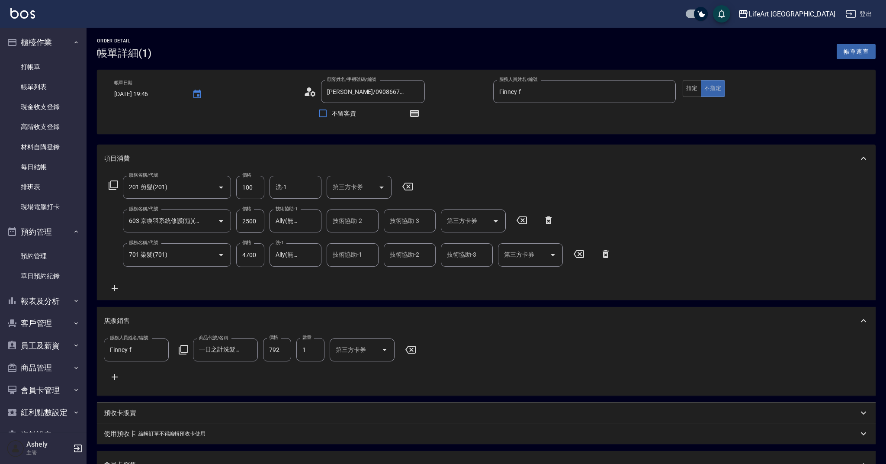
type input "[DATE] 19:46"
type input "[PERSON_NAME]/0908667091/"
type input "Finney-f"
type input "14"
type input "Google地圖/搜尋"
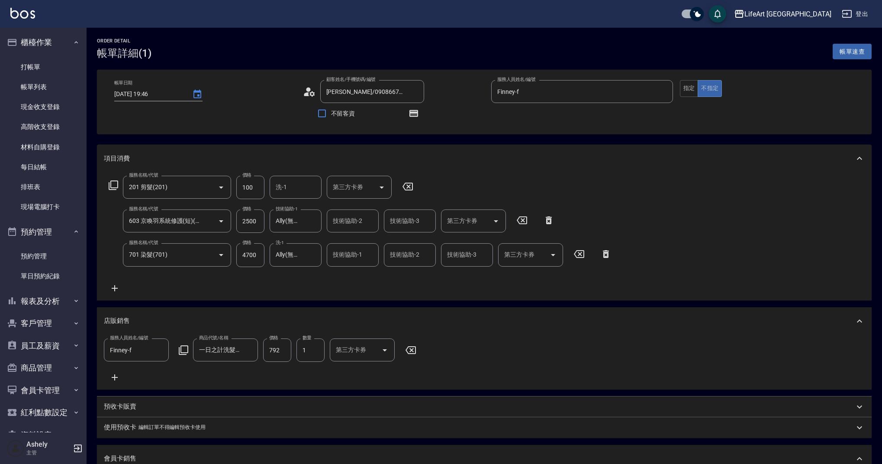
drag, startPoint x: 880, startPoint y: 428, endPoint x: 886, endPoint y: 456, distance: 29.0
click at [881, 456] on html "LifeArt 蘆洲 登出 櫃檯作業 打帳單 帳單列表 現金收支登錄 高階收支登錄 材料自購登錄 每日結帳 排班表 現場電腦打卡 預約管理 預約管理 單日預約…" at bounding box center [441, 412] width 882 height 825
click at [854, 305] on div "項目消費 服務名稱/代號 201 剪髮(201) 服務名稱/代號 價格 100 價格 洗-1 洗-1 第三方卡券 第三方卡券 服務名稱/代號 603 京喚羽系…" at bounding box center [484, 439] width 774 height 591
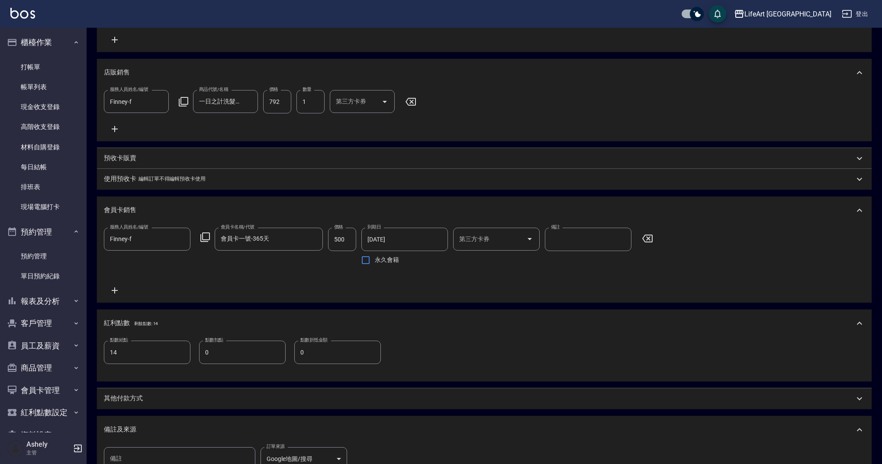
scroll to position [379, 0]
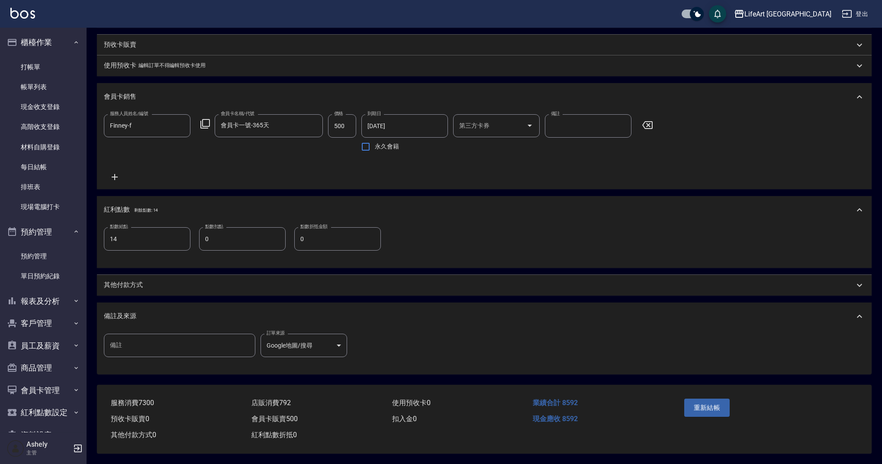
click at [132, 280] on p "其他付款方式" at bounding box center [123, 284] width 39 height 9
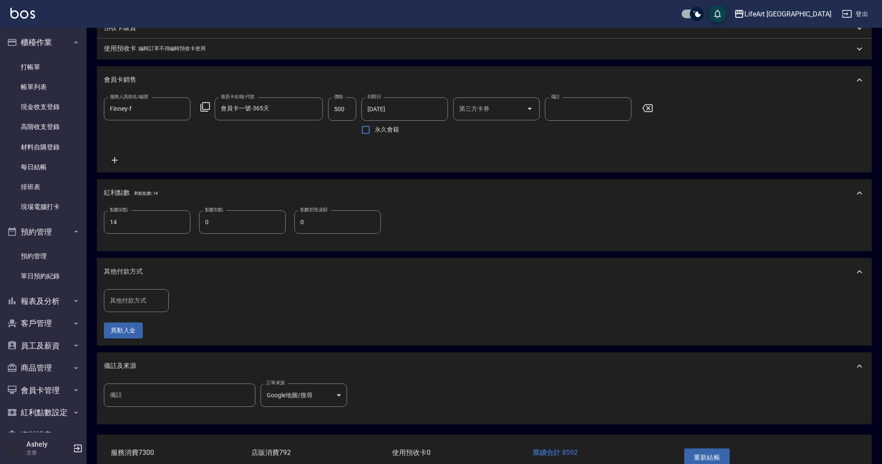
click at [152, 308] on input "其他付款方式" at bounding box center [136, 300] width 57 height 15
click at [145, 335] on span "轉帳" at bounding box center [136, 335] width 65 height 14
type input "轉帳"
drag, startPoint x: 175, startPoint y: 315, endPoint x: 165, endPoint y: 312, distance: 10.6
click at [165, 312] on div "其他付款方式 轉帳 其他付款方式 轉帳金額 0 轉帳金額" at bounding box center [174, 300] width 140 height 23
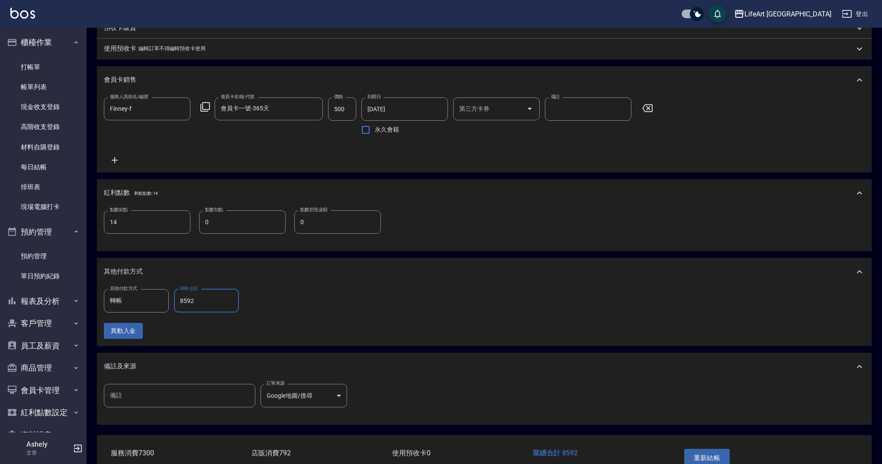
scroll to position [445, 0]
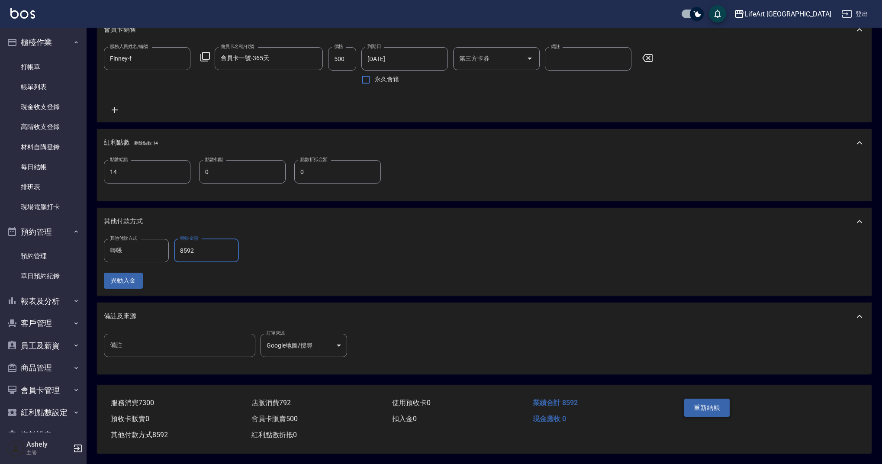
type input "8592"
click at [699, 403] on button "重新結帳" at bounding box center [707, 407] width 46 height 18
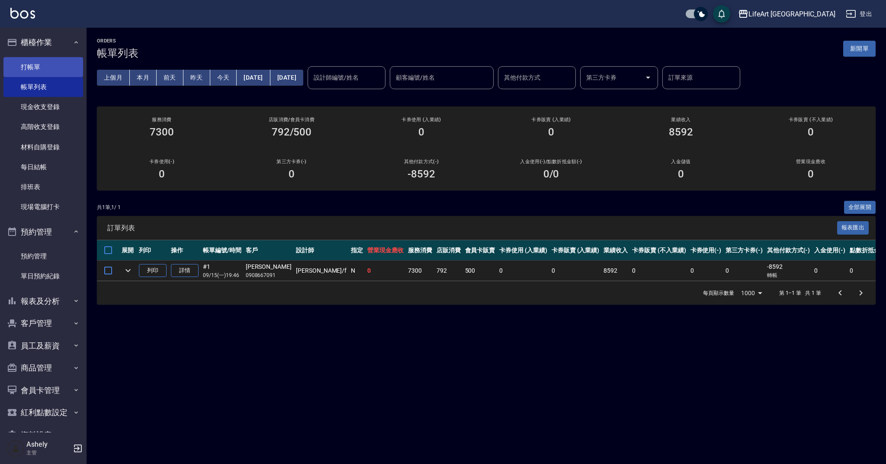
click at [56, 67] on link "打帳單" at bounding box center [43, 67] width 80 height 20
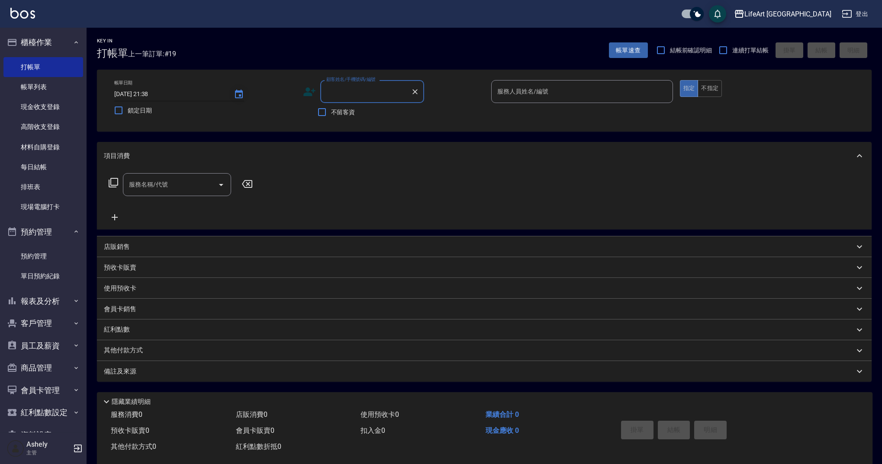
click at [238, 93] on icon "Choose date, selected date is 2025-09-14" at bounding box center [239, 94] width 10 height 10
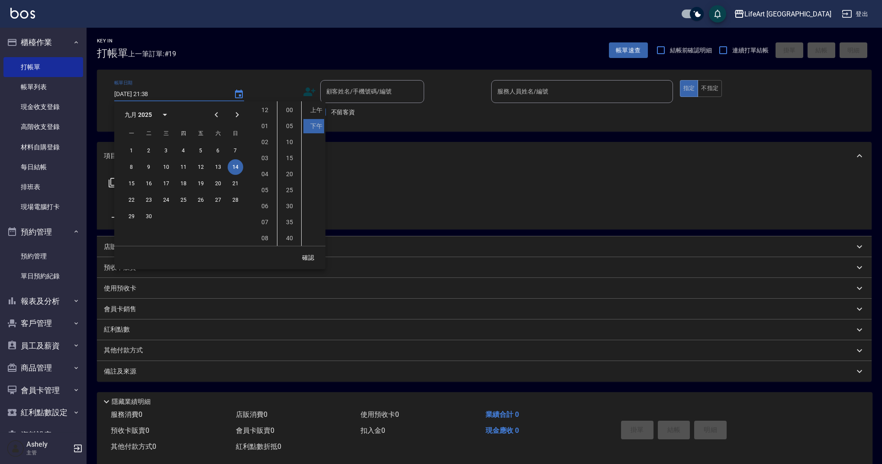
scroll to position [48, 0]
click at [132, 181] on button "15" at bounding box center [132, 184] width 16 height 16
type input "[DATE] 21:38"
click at [309, 261] on button "確認" at bounding box center [308, 258] width 28 height 16
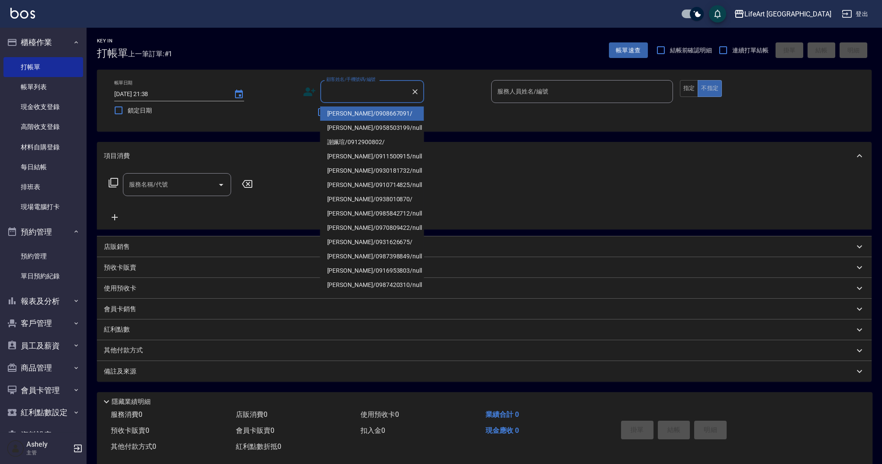
click at [348, 88] on input "顧客姓名/手機號碼/編號" at bounding box center [365, 91] width 83 height 15
click at [339, 225] on li "[PERSON_NAME]/0970809422/null" at bounding box center [372, 228] width 104 height 14
type input "[PERSON_NAME]/0970809422/null"
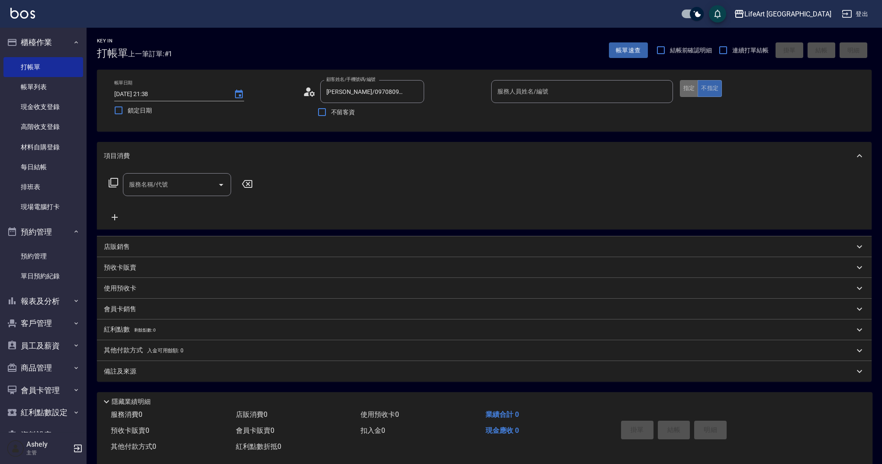
click at [697, 88] on button "指定" at bounding box center [689, 88] width 19 height 17
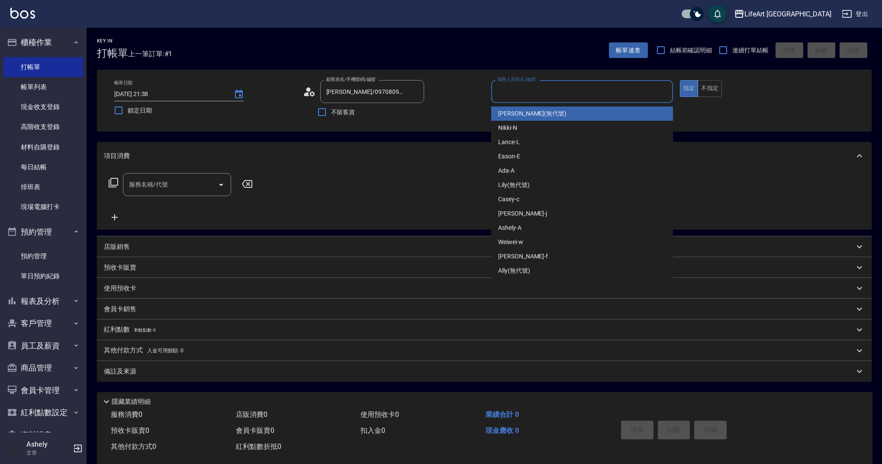
click at [544, 96] on input "服務人員姓名/編號" at bounding box center [582, 91] width 174 height 15
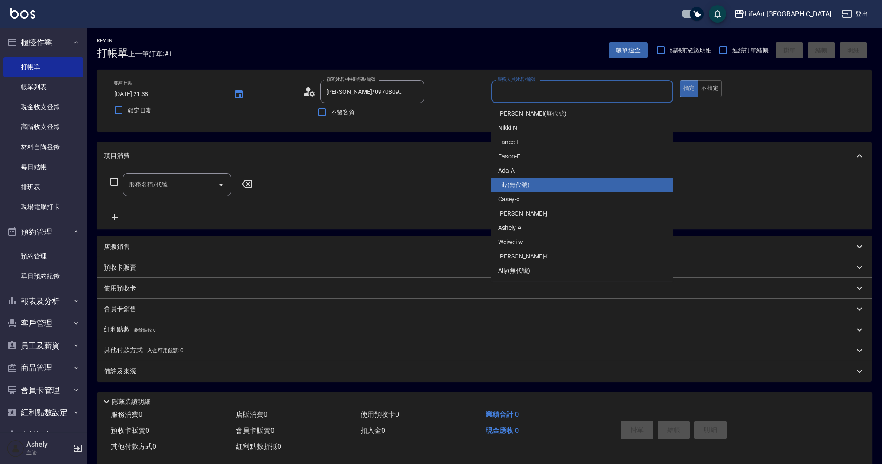
click at [546, 183] on div "Lily (無代號)" at bounding box center [582, 185] width 182 height 14
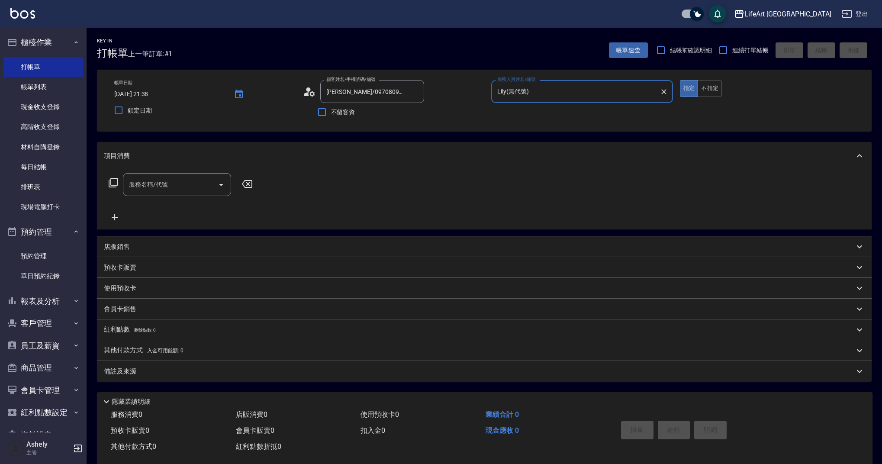
type input "Lily(無代號)"
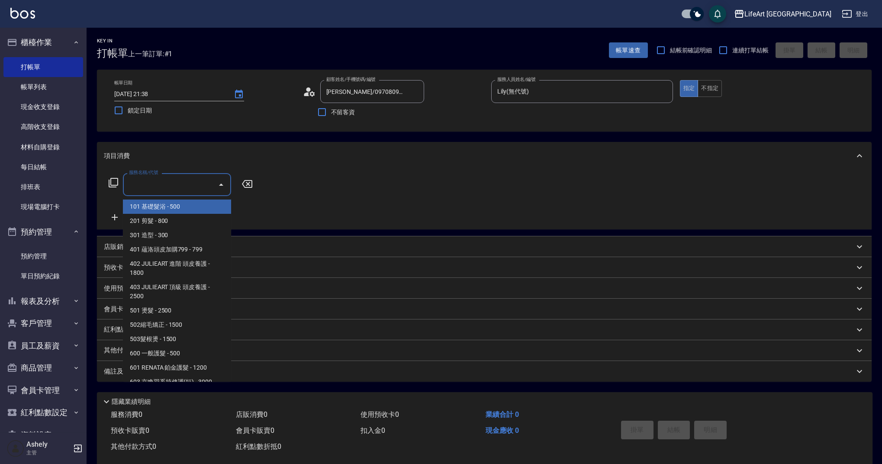
click at [208, 186] on input "服務名稱/代號" at bounding box center [170, 184] width 87 height 15
click at [187, 224] on span "201 剪髮 - 800" at bounding box center [177, 221] width 108 height 14
type input "201 剪髮(201)"
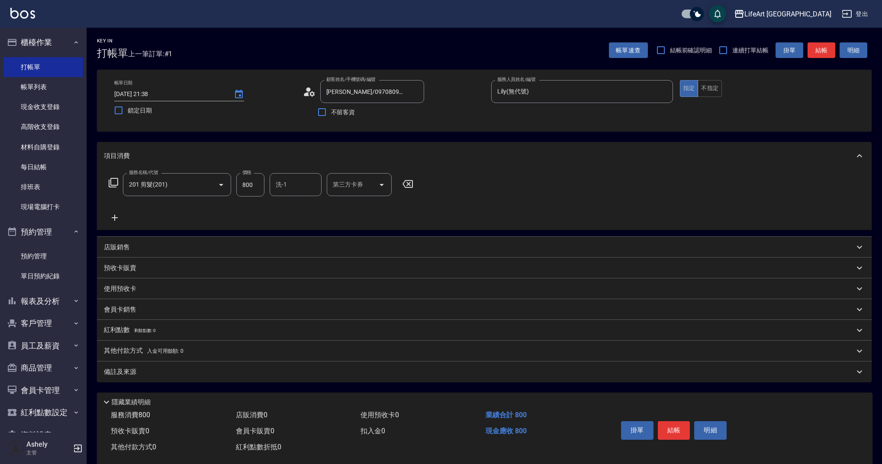
click at [117, 218] on icon at bounding box center [115, 218] width 6 height 6
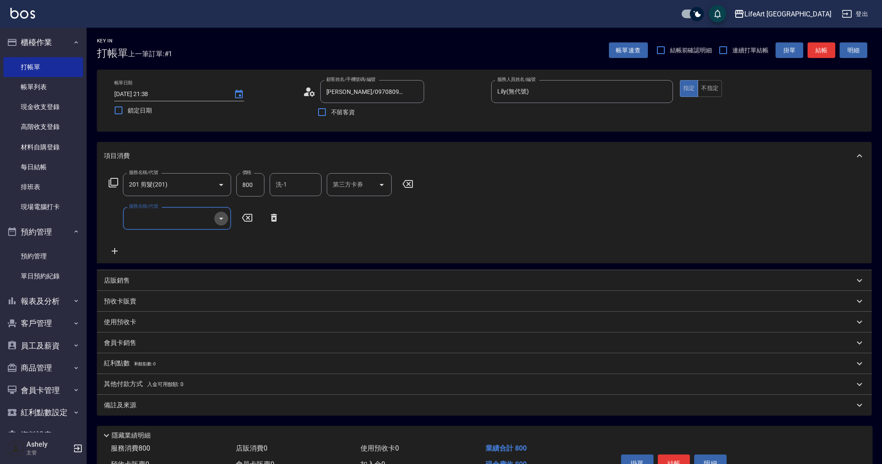
click at [221, 218] on icon "Open" at bounding box center [221, 219] width 4 height 2
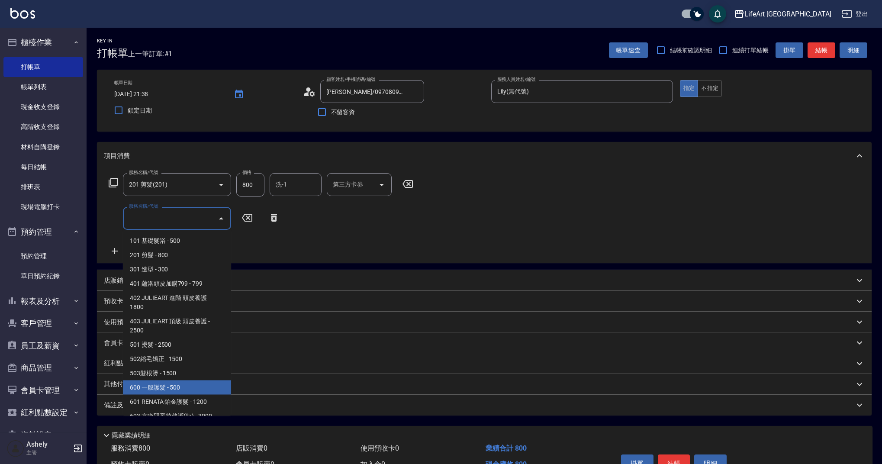
scroll to position [111, 0]
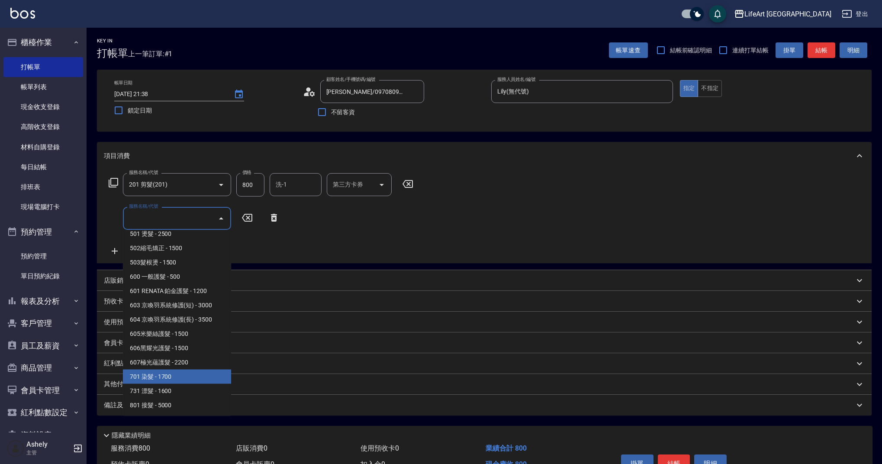
click at [202, 379] on span "701 染髮 - 1700" at bounding box center [177, 376] width 108 height 14
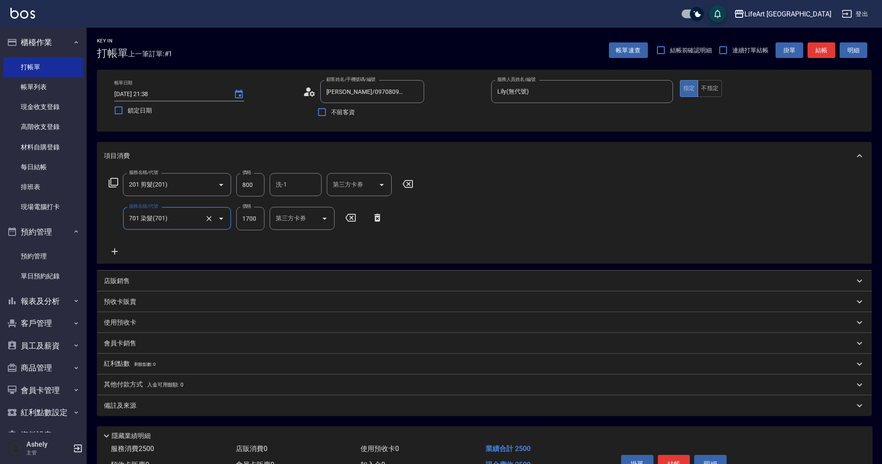
type input "701 染髮(701)"
click at [255, 217] on input "1700" at bounding box center [250, 218] width 28 height 23
type input "600"
click at [254, 190] on input "800" at bounding box center [250, 184] width 28 height 23
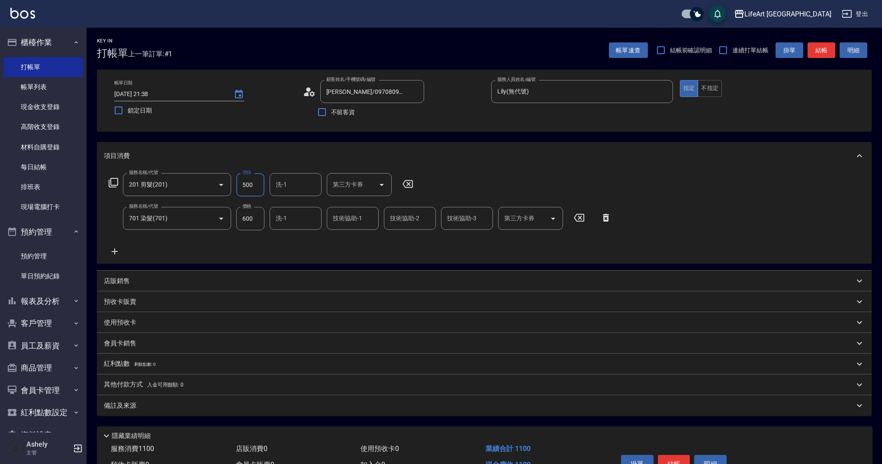
type input "500"
click at [666, 462] on button "結帳" at bounding box center [674, 464] width 32 height 18
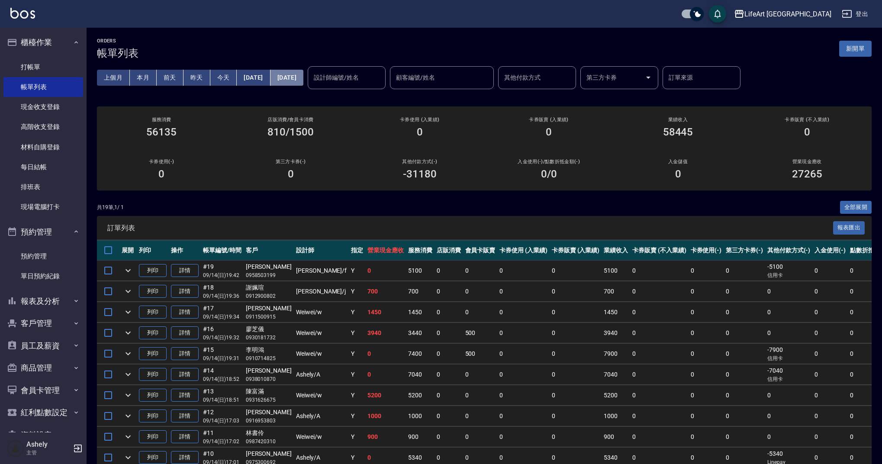
click at [303, 71] on button "[DATE]" at bounding box center [286, 78] width 33 height 16
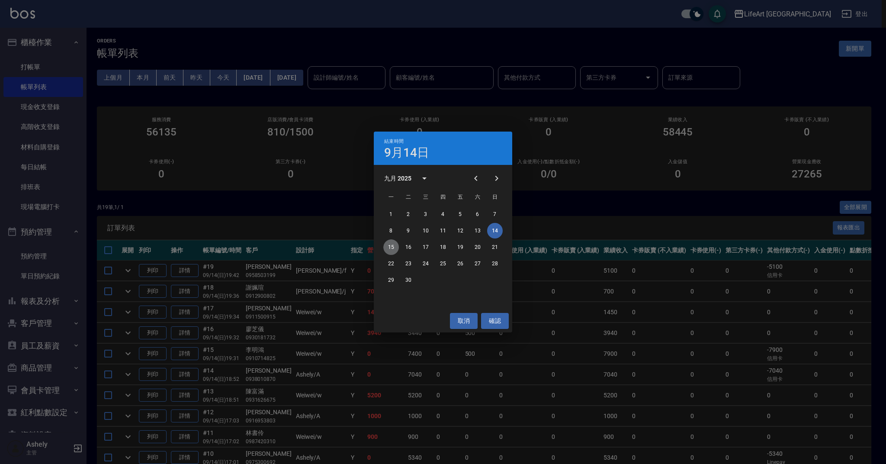
click at [395, 247] on button "15" at bounding box center [391, 247] width 16 height 16
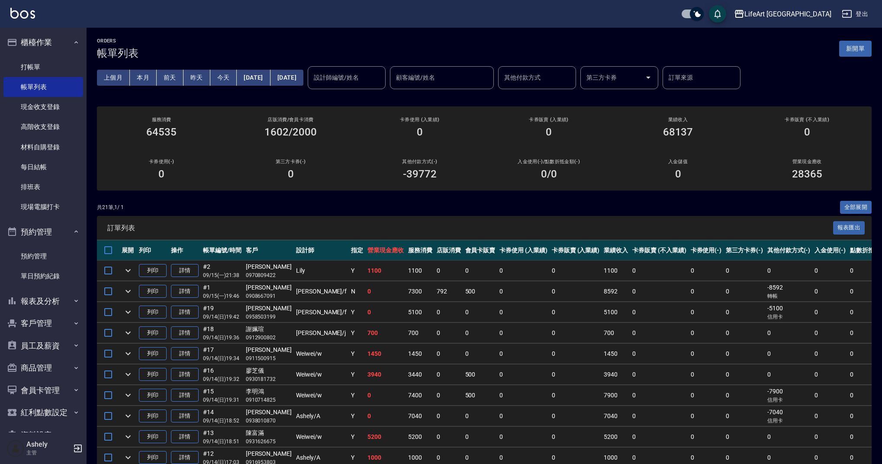
click at [840, 49] on button "新開單" at bounding box center [855, 49] width 32 height 16
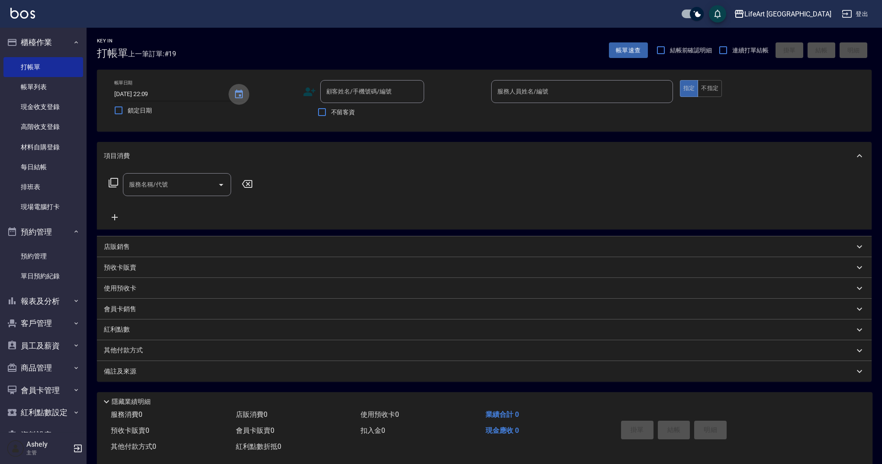
click at [238, 92] on icon "Choose date, selected date is 2025-09-14" at bounding box center [239, 94] width 8 height 9
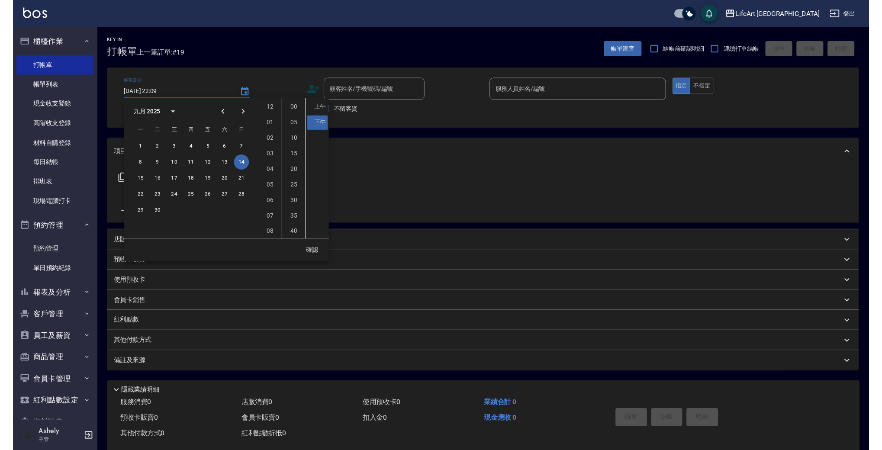
scroll to position [48, 0]
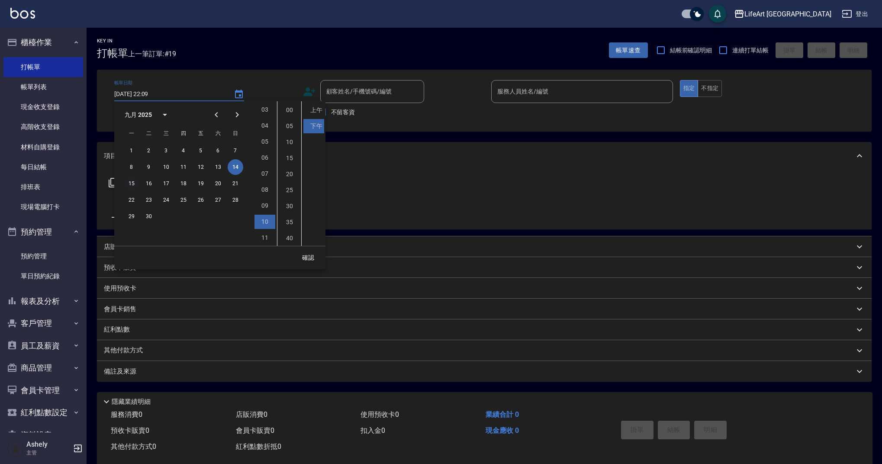
click at [132, 181] on button "15" at bounding box center [132, 184] width 16 height 16
type input "[DATE] 22:09"
click at [307, 260] on button "確認" at bounding box center [308, 258] width 28 height 16
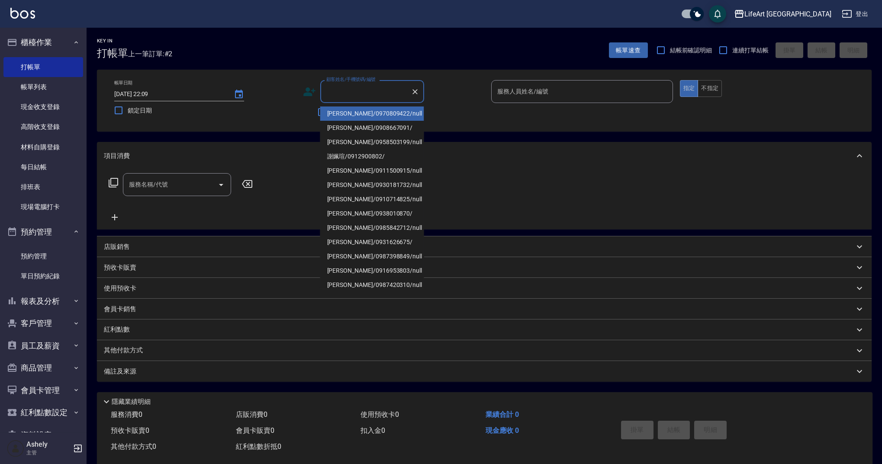
click at [369, 90] on input "顧客姓名/手機號碼/編號" at bounding box center [365, 91] width 83 height 15
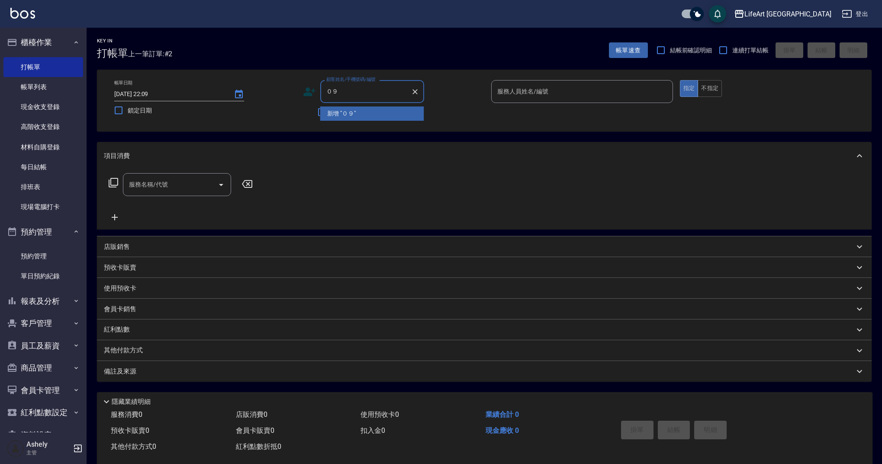
type input "０"
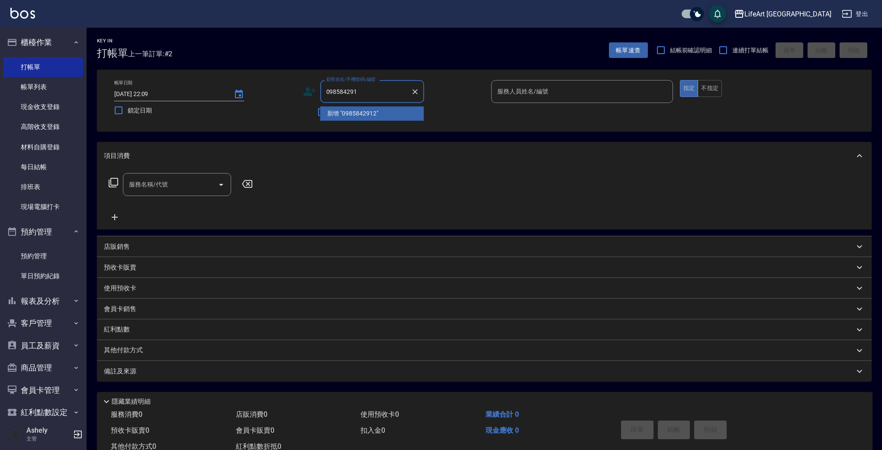
type input "0985842912"
click at [414, 91] on icon "Clear" at bounding box center [414, 91] width 5 height 5
